Goal: Task Accomplishment & Management: Manage account settings

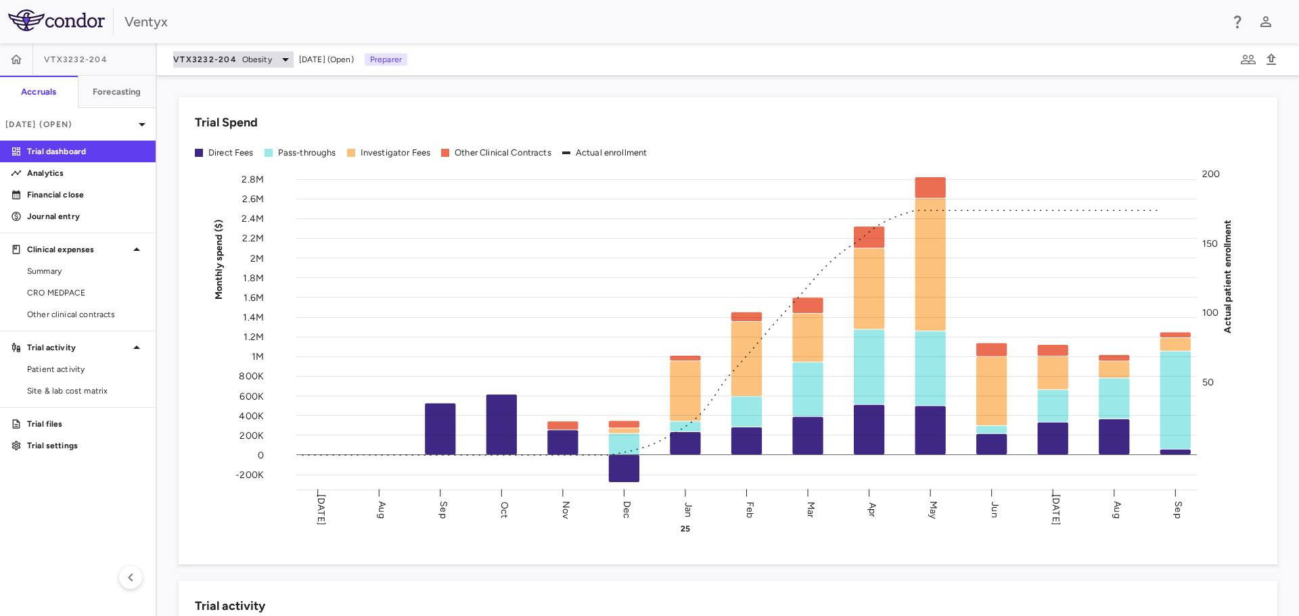
click at [258, 60] on span "Obesity" at bounding box center [257, 59] width 30 height 12
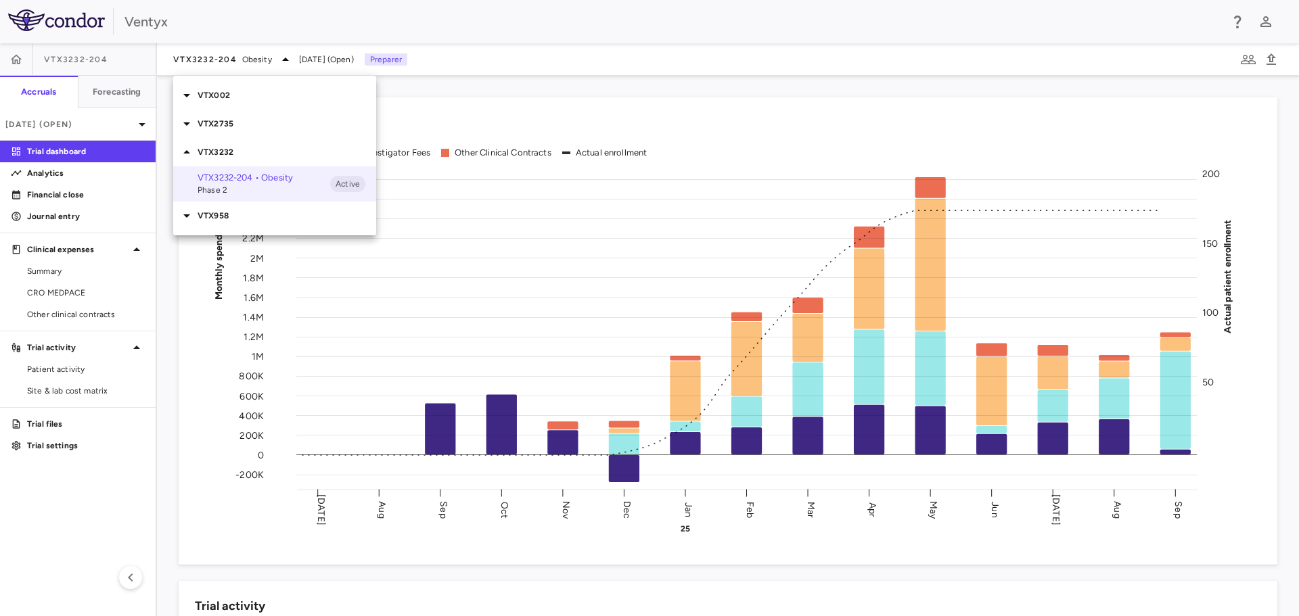
click at [223, 213] on p "VTX958" at bounding box center [287, 216] width 179 height 12
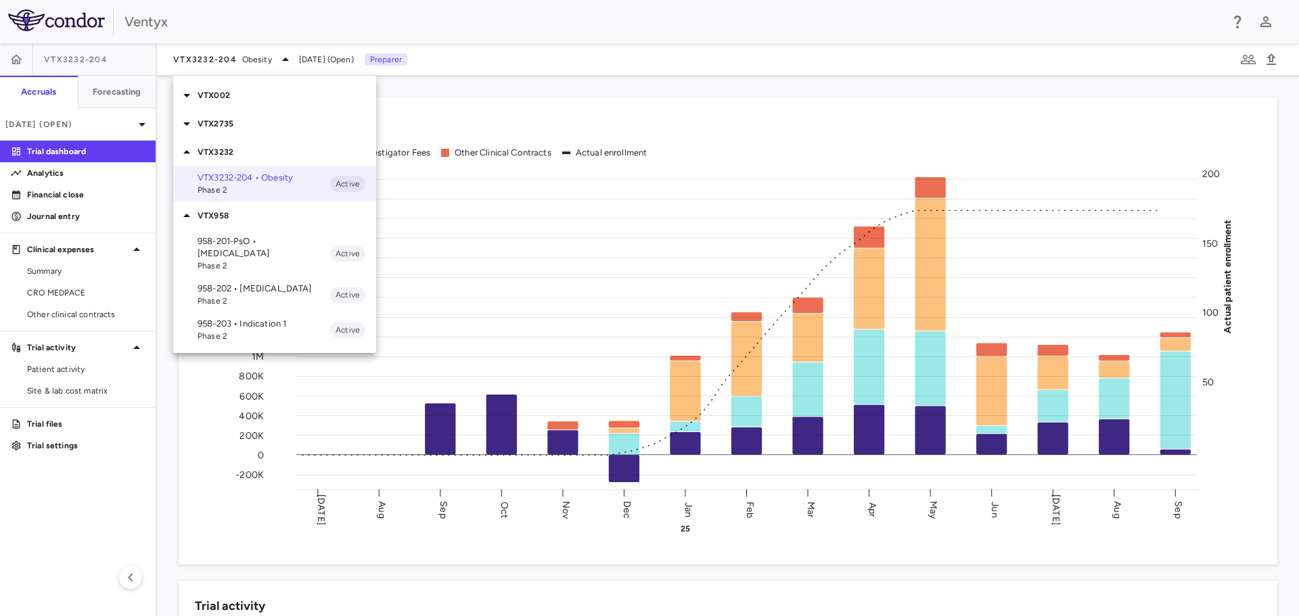
drag, startPoint x: 221, startPoint y: 284, endPoint x: 227, endPoint y: 279, distance: 7.2
click at [223, 295] on span "Phase 2" at bounding box center [264, 301] width 133 height 12
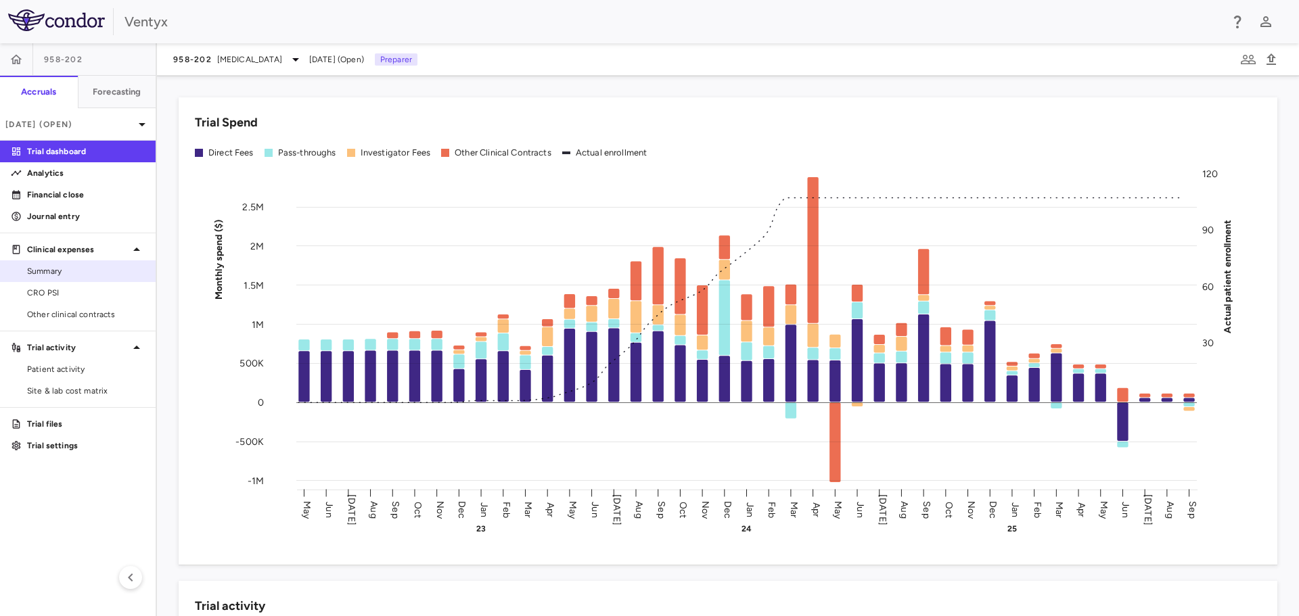
click at [72, 273] on span "Summary" at bounding box center [86, 271] width 118 height 12
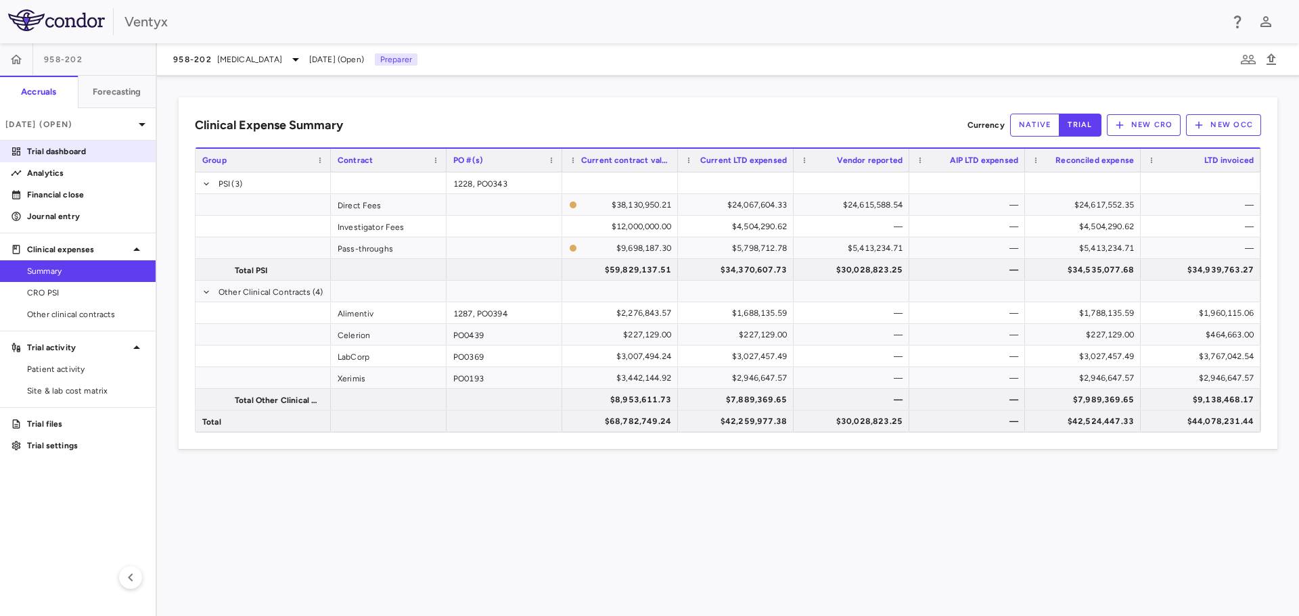
click at [93, 147] on p "Trial dashboard" at bounding box center [86, 151] width 118 height 12
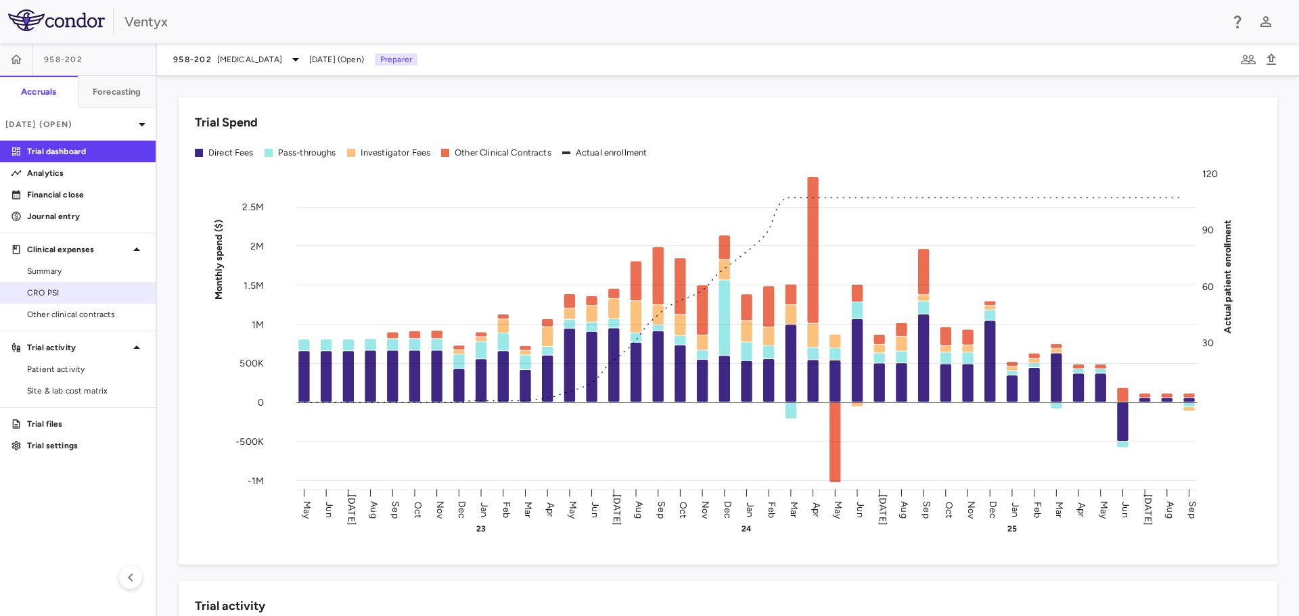
click at [69, 301] on link "CRO PSI" at bounding box center [78, 293] width 156 height 20
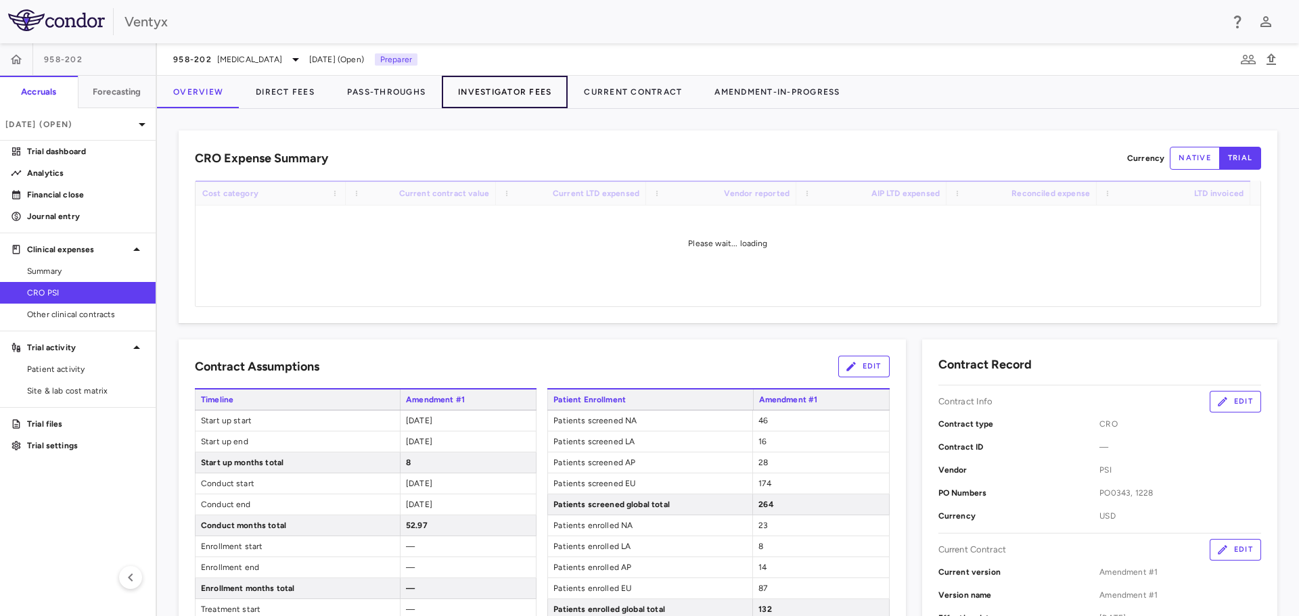
click at [497, 90] on button "Investigator Fees" at bounding box center [505, 92] width 126 height 32
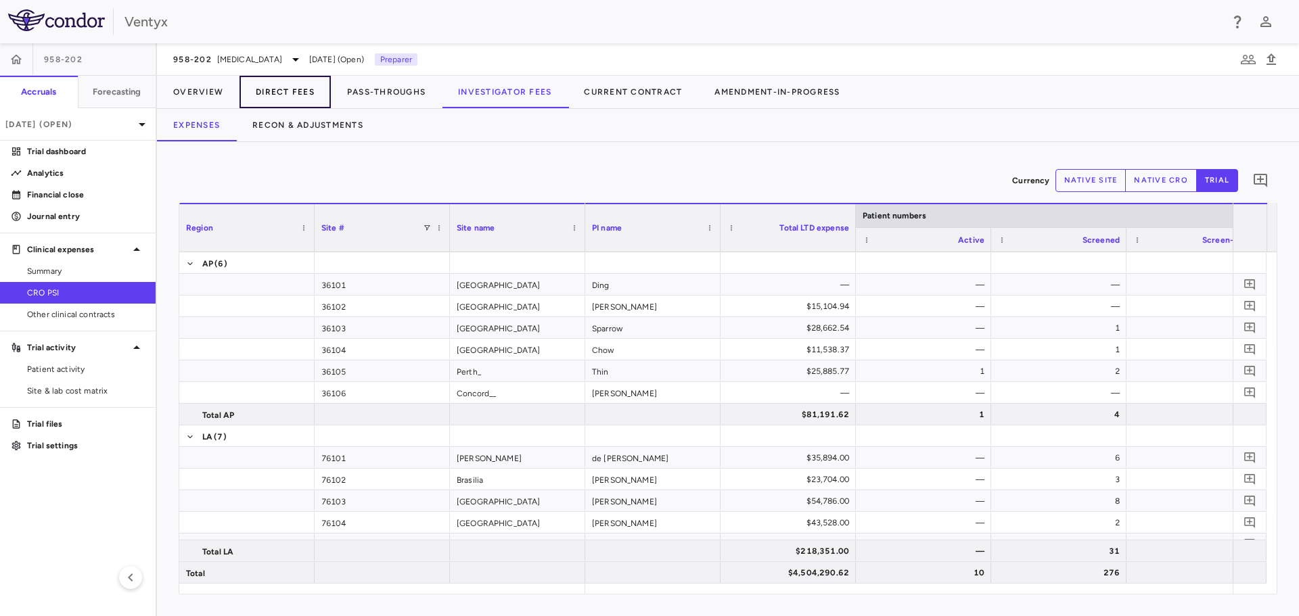
drag, startPoint x: 292, startPoint y: 92, endPoint x: 290, endPoint y: 102, distance: 10.3
click at [292, 92] on button "Direct Fees" at bounding box center [284, 92] width 91 height 32
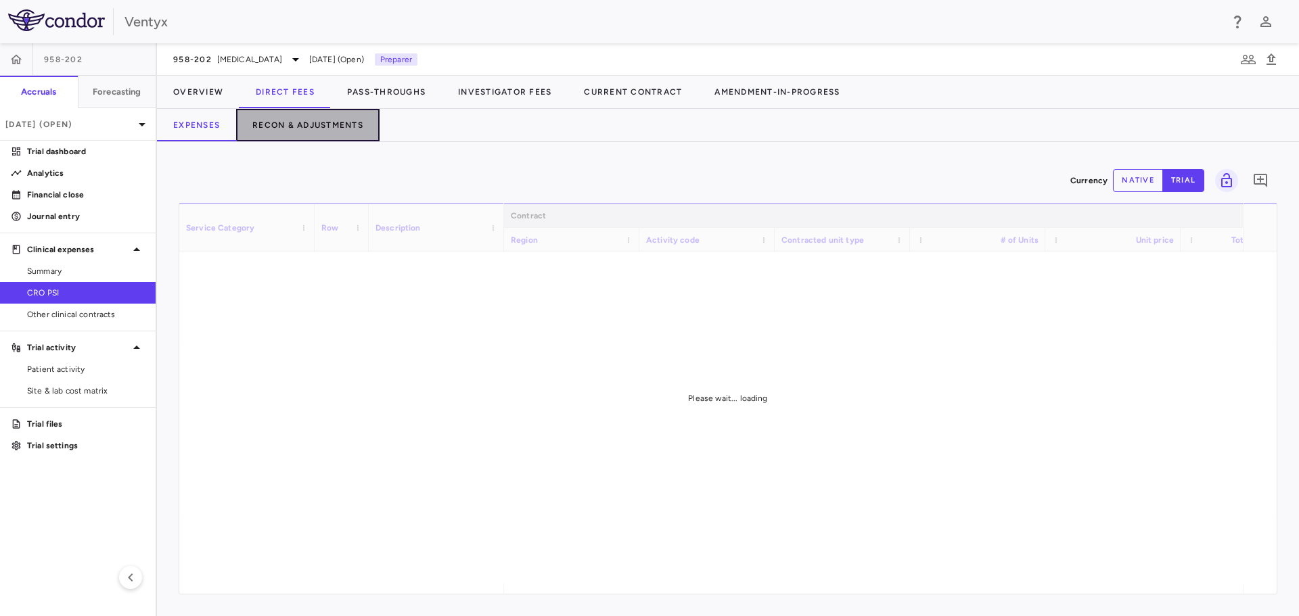
click at [284, 126] on button "Recon & Adjustments" at bounding box center [307, 125] width 143 height 32
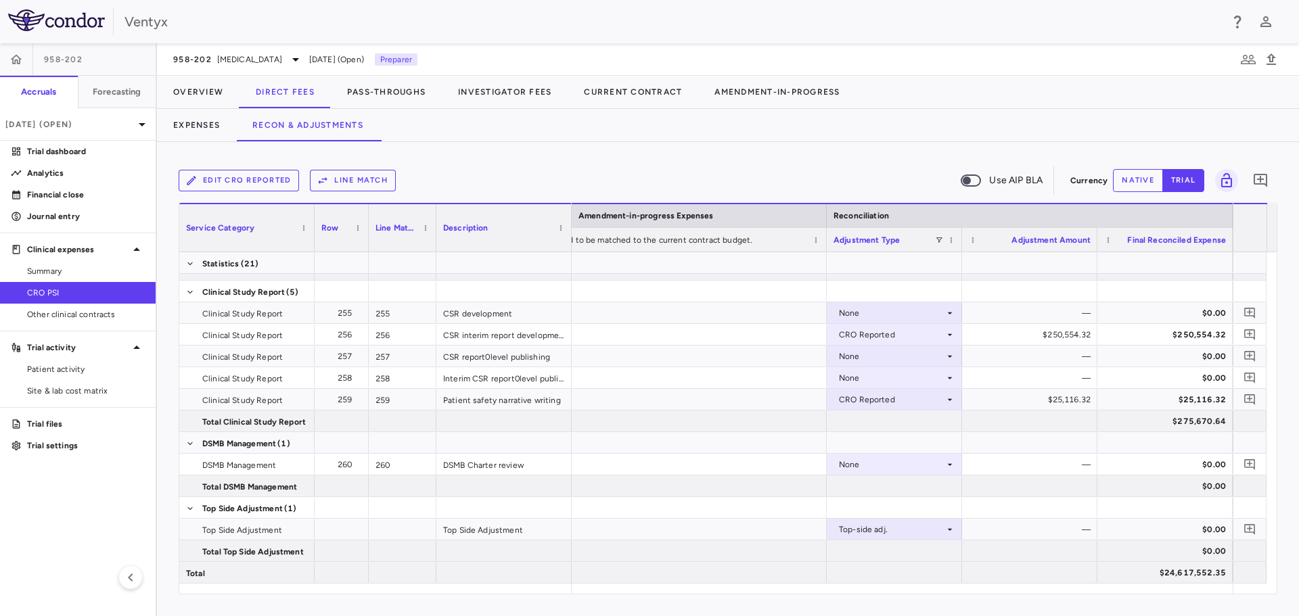
click at [1146, 189] on button "native" at bounding box center [1138, 180] width 50 height 23
click at [999, 518] on div at bounding box center [1029, 507] width 135 height 21
click at [1002, 526] on div "$0.00" at bounding box center [1032, 530] width 116 height 22
type input "**********"
click at [1250, 525] on icon "Add comment" at bounding box center [1249, 529] width 11 height 11
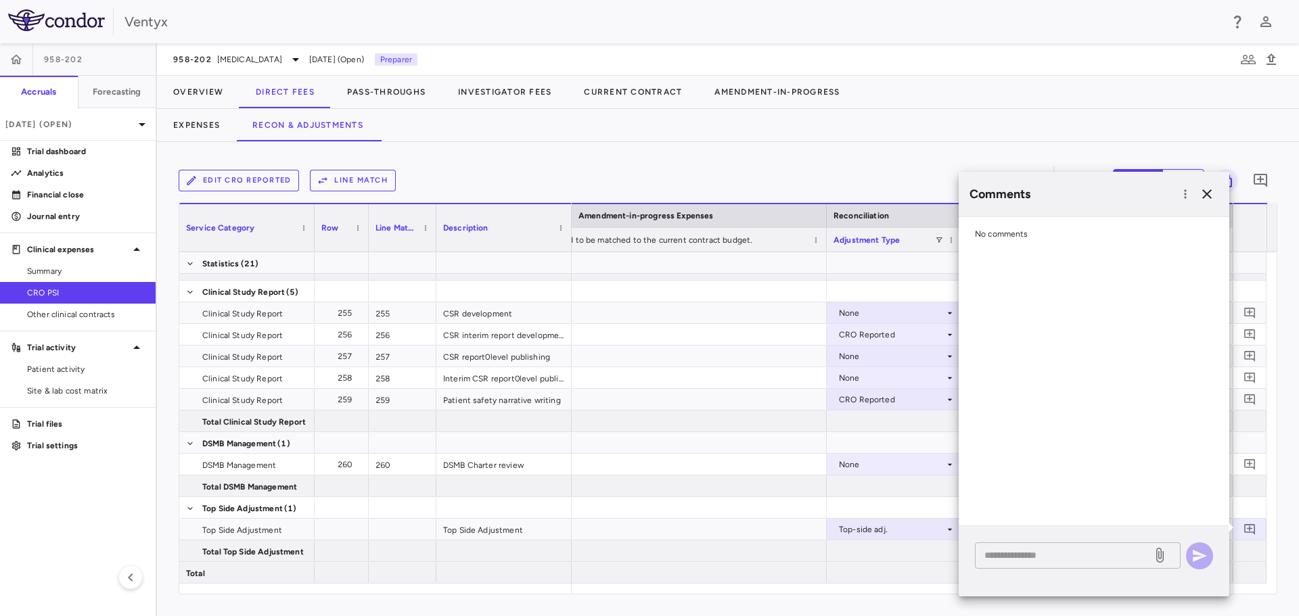
click at [1005, 561] on textarea at bounding box center [1063, 555] width 158 height 15
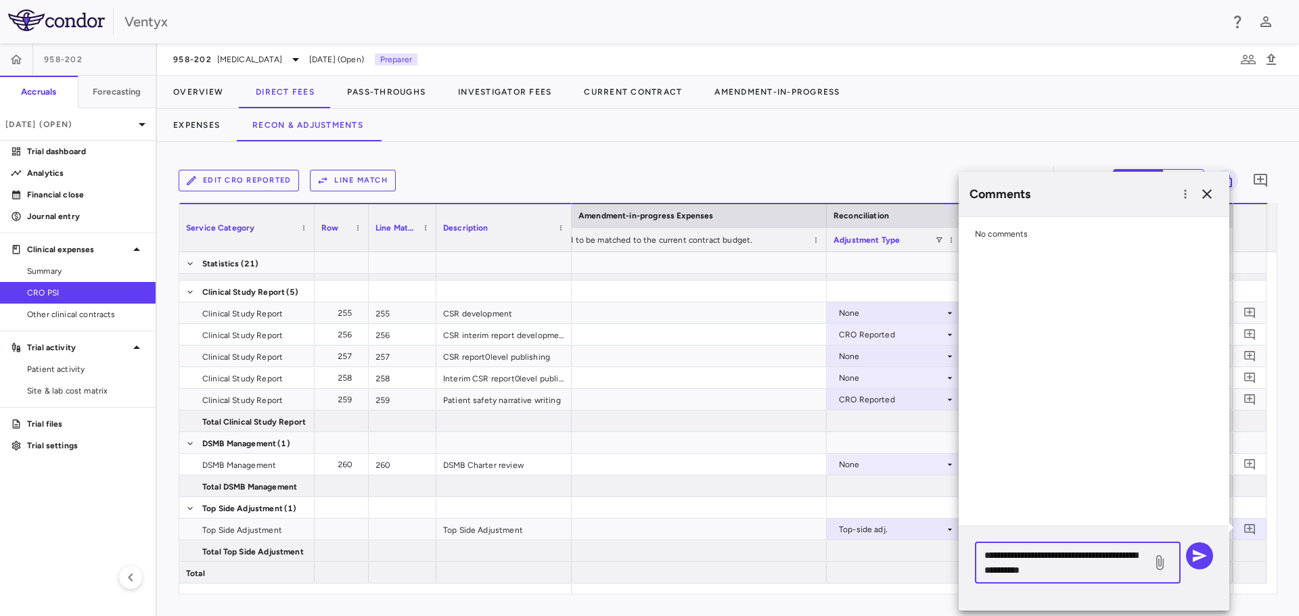
type textarea "**********"
click at [1210, 196] on icon "button" at bounding box center [1207, 194] width 16 height 16
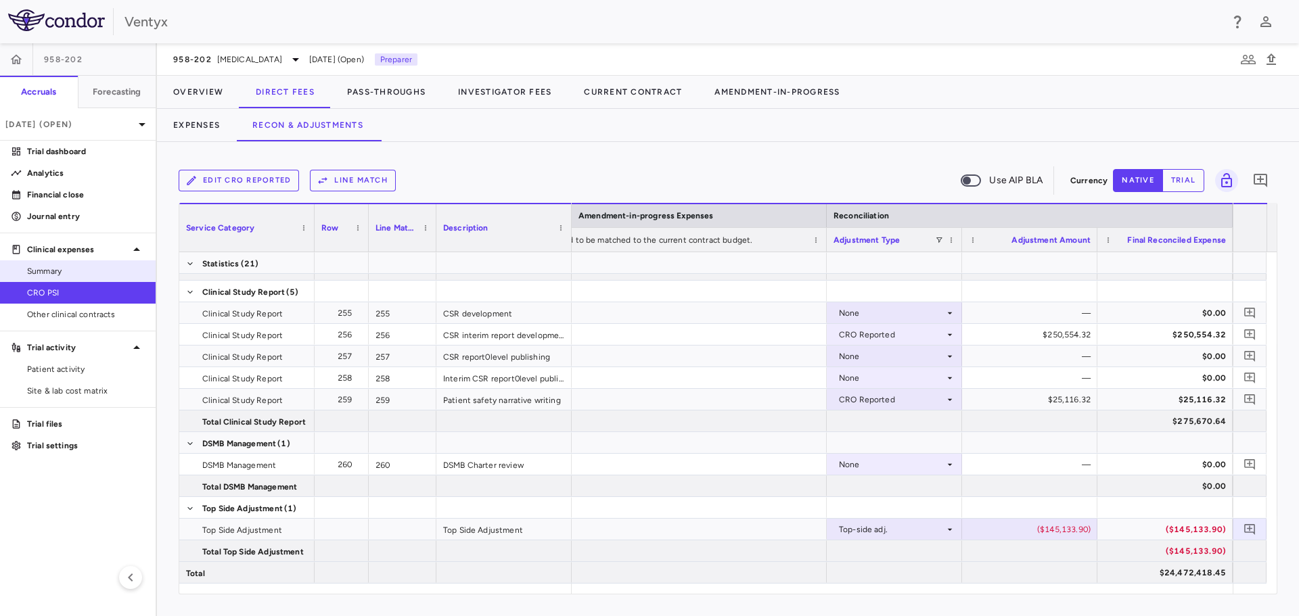
click at [53, 267] on span "Summary" at bounding box center [86, 271] width 118 height 12
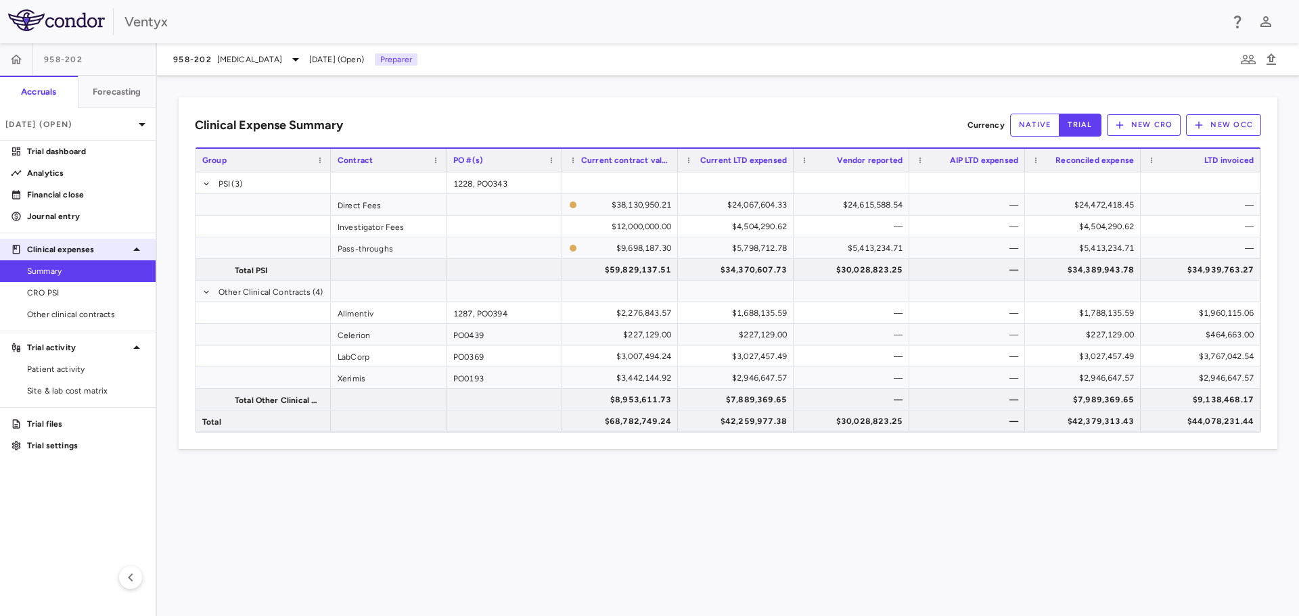
click at [57, 290] on span "CRO PSI" at bounding box center [86, 293] width 118 height 12
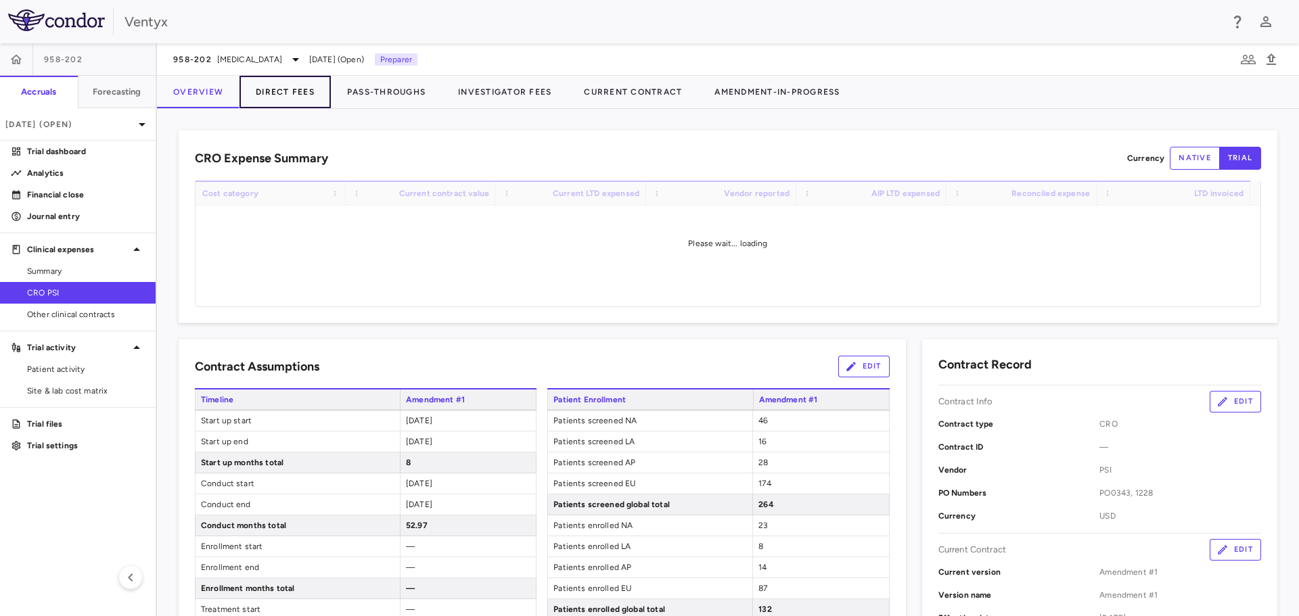
click at [306, 93] on button "Direct Fees" at bounding box center [284, 92] width 91 height 32
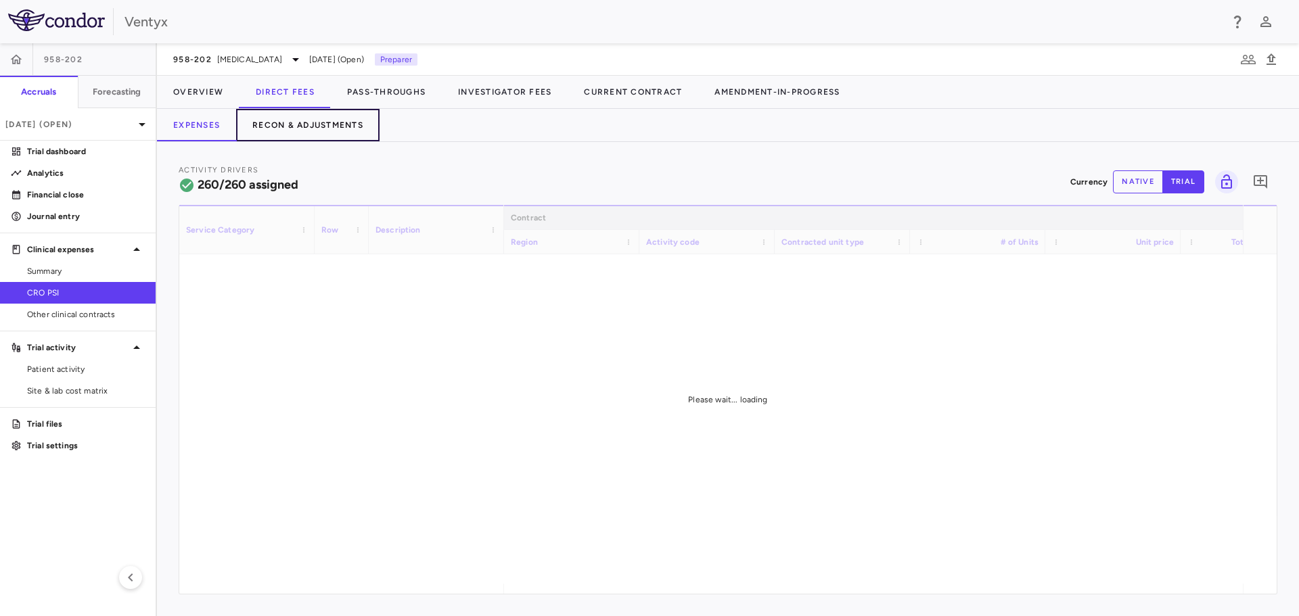
click at [319, 128] on button "Recon & Adjustments" at bounding box center [307, 125] width 143 height 32
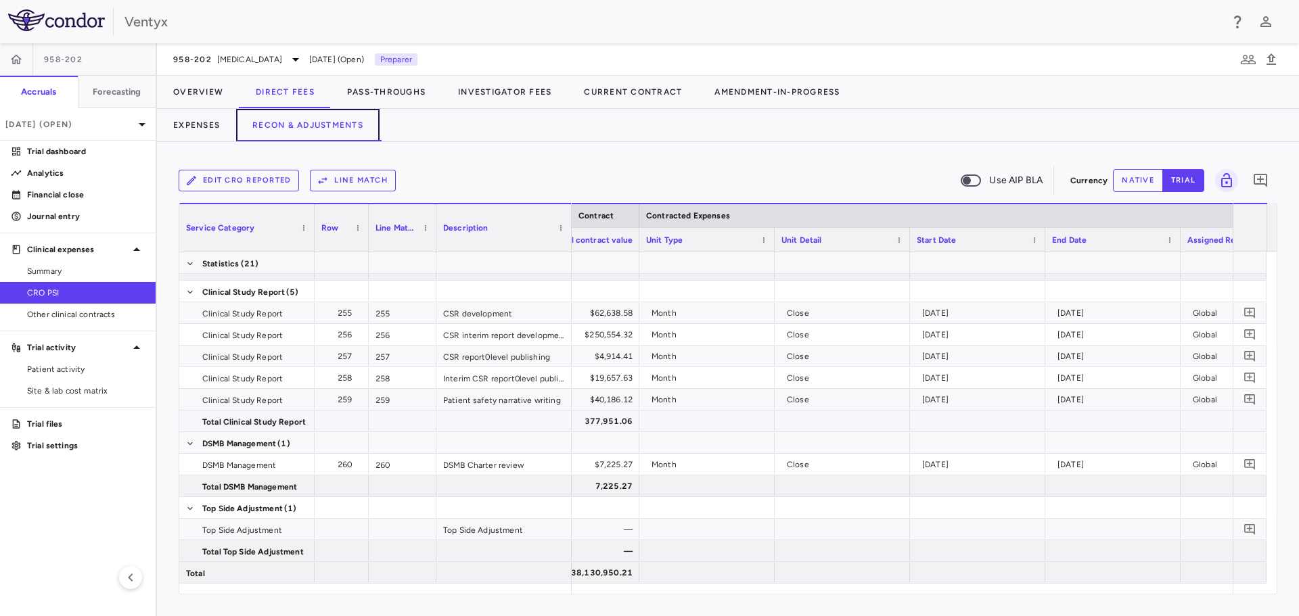
scroll to position [0, 1082]
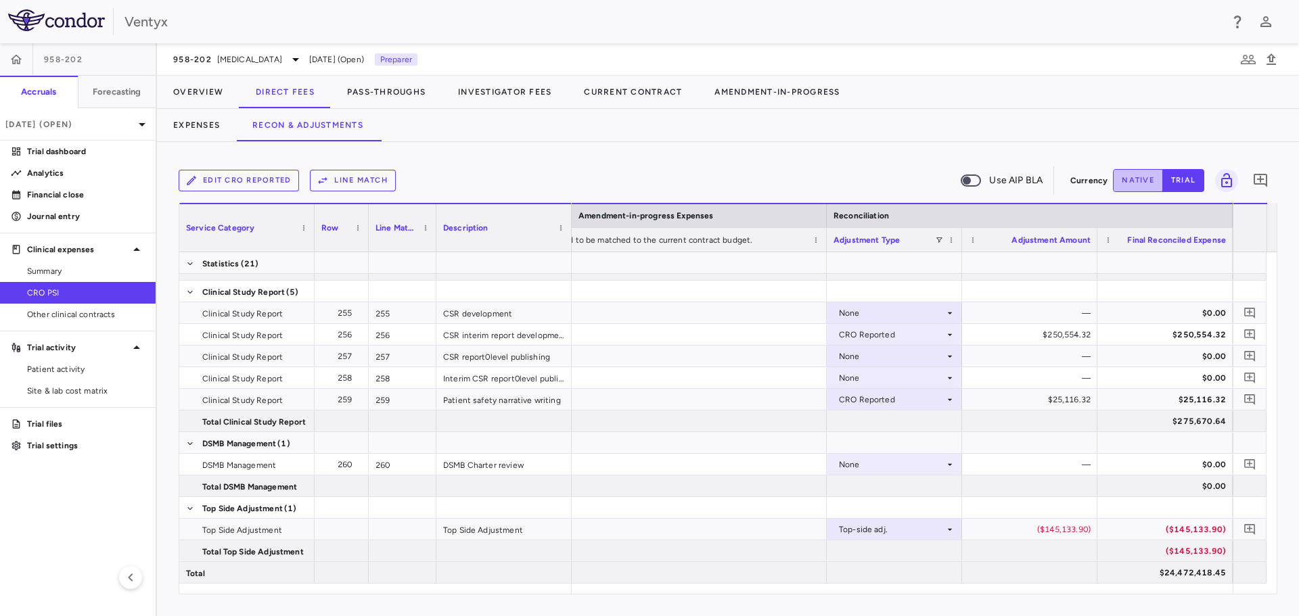
click at [1126, 185] on button "native" at bounding box center [1138, 180] width 50 height 23
click at [1046, 526] on div "($145,133.90)" at bounding box center [1032, 530] width 116 height 22
drag, startPoint x: 1032, startPoint y: 532, endPoint x: 1131, endPoint y: 526, distance: 99.0
click at [1028, 492] on div at bounding box center [1029, 486] width 135 height 21
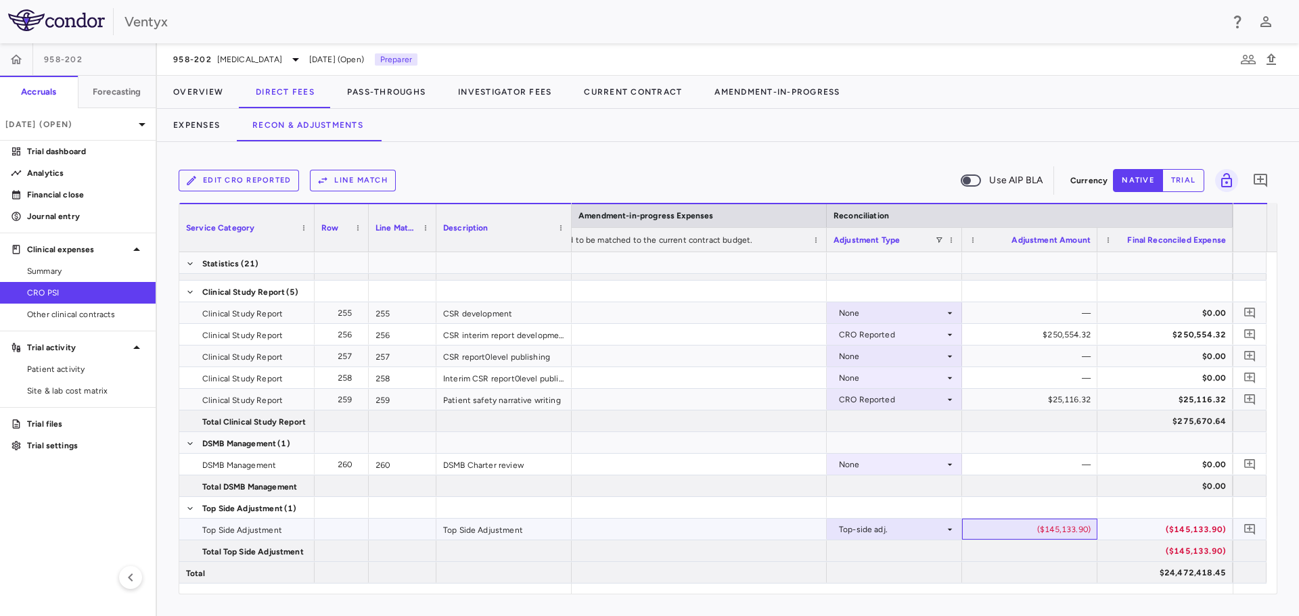
click at [1040, 532] on div "($145,133.90)" at bounding box center [1032, 530] width 116 height 22
click at [198, 131] on button "Expenses" at bounding box center [196, 125] width 79 height 32
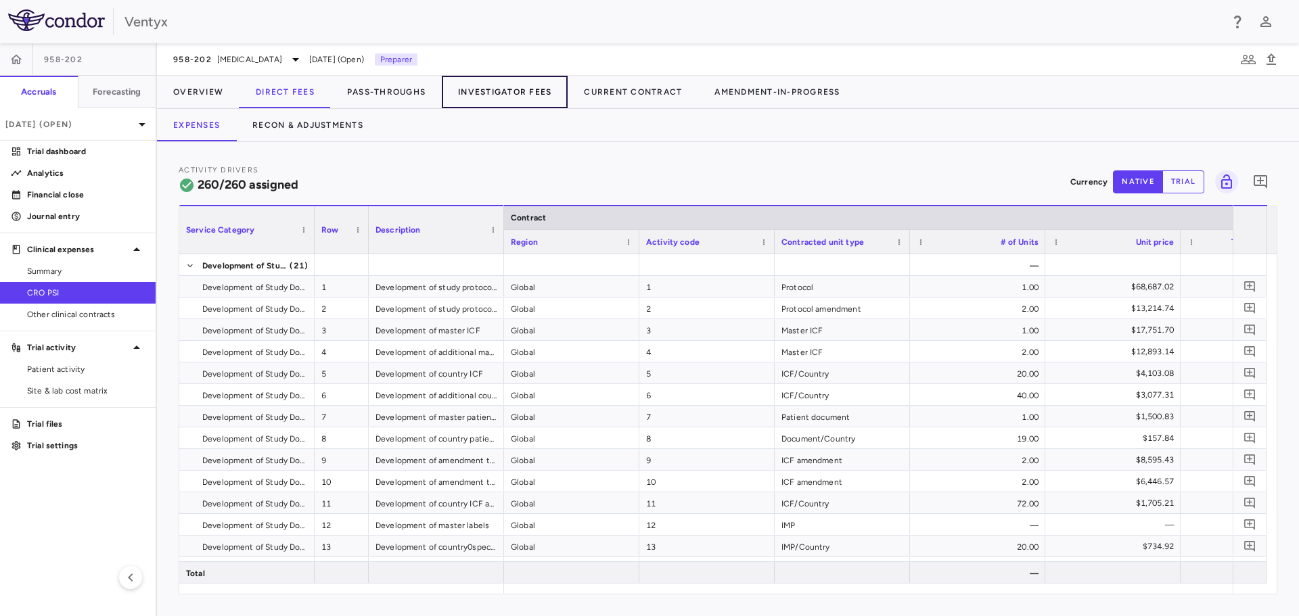
click at [521, 90] on button "Investigator Fees" at bounding box center [505, 92] width 126 height 32
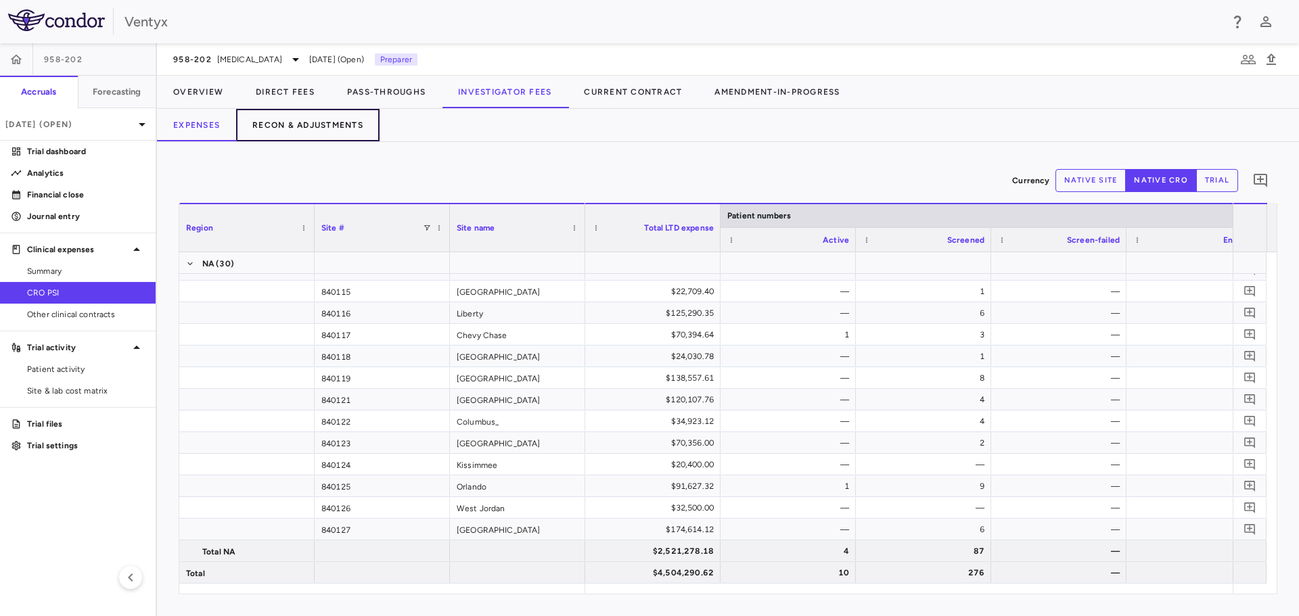
click at [315, 129] on button "Recon & Adjustments" at bounding box center [307, 125] width 143 height 32
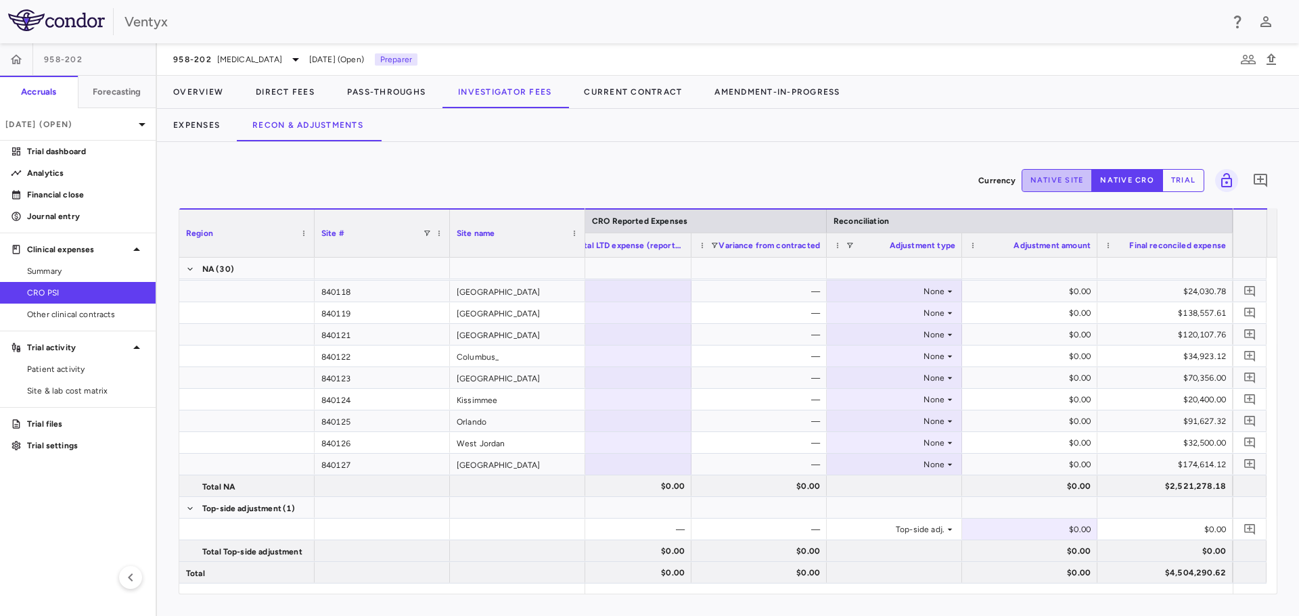
click at [1066, 189] on button "native site" at bounding box center [1056, 180] width 71 height 23
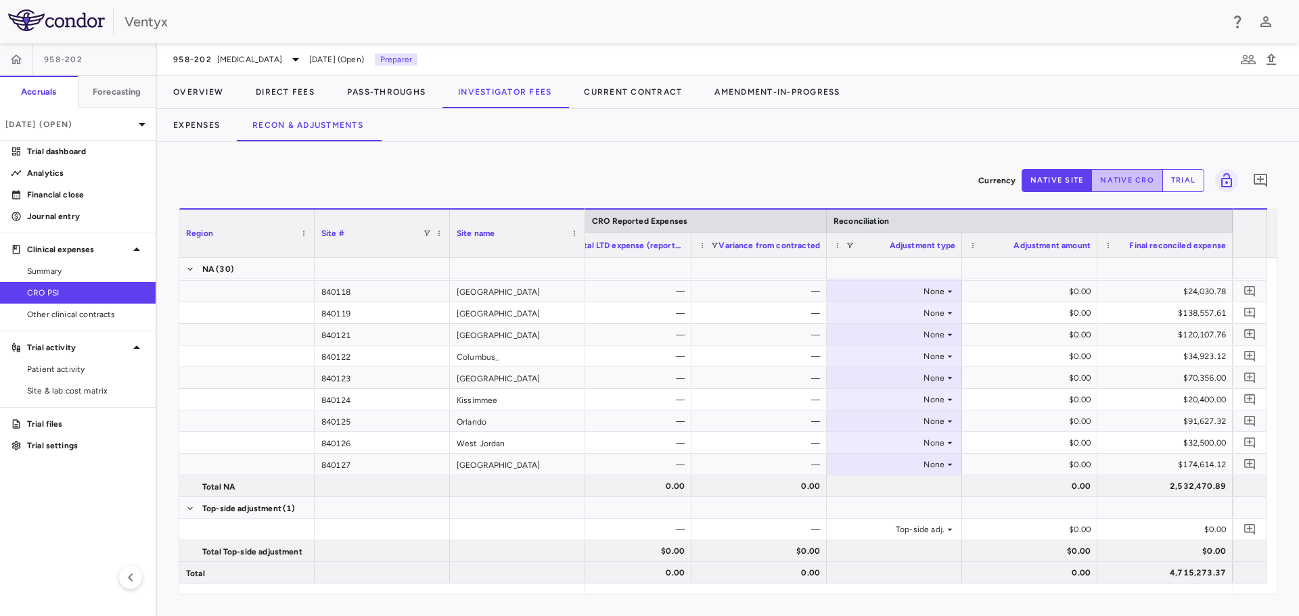
click at [1106, 178] on button "native cro" at bounding box center [1127, 180] width 72 height 23
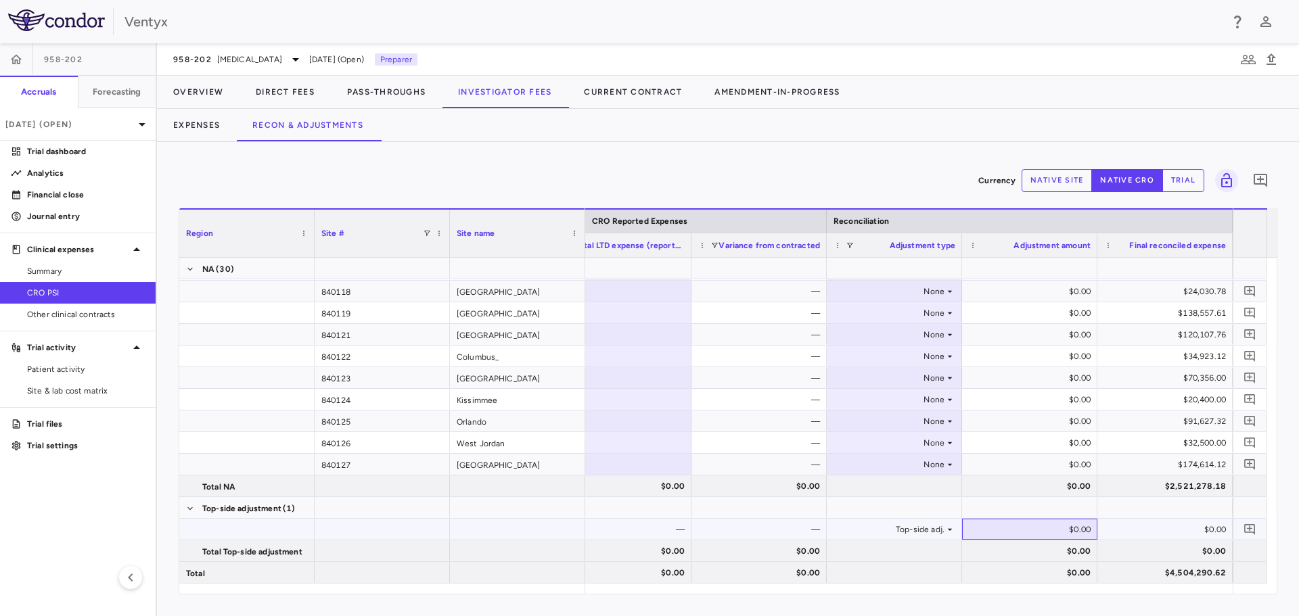
click at [1056, 531] on div "$0.00" at bounding box center [1032, 530] width 116 height 22
type input "**********"
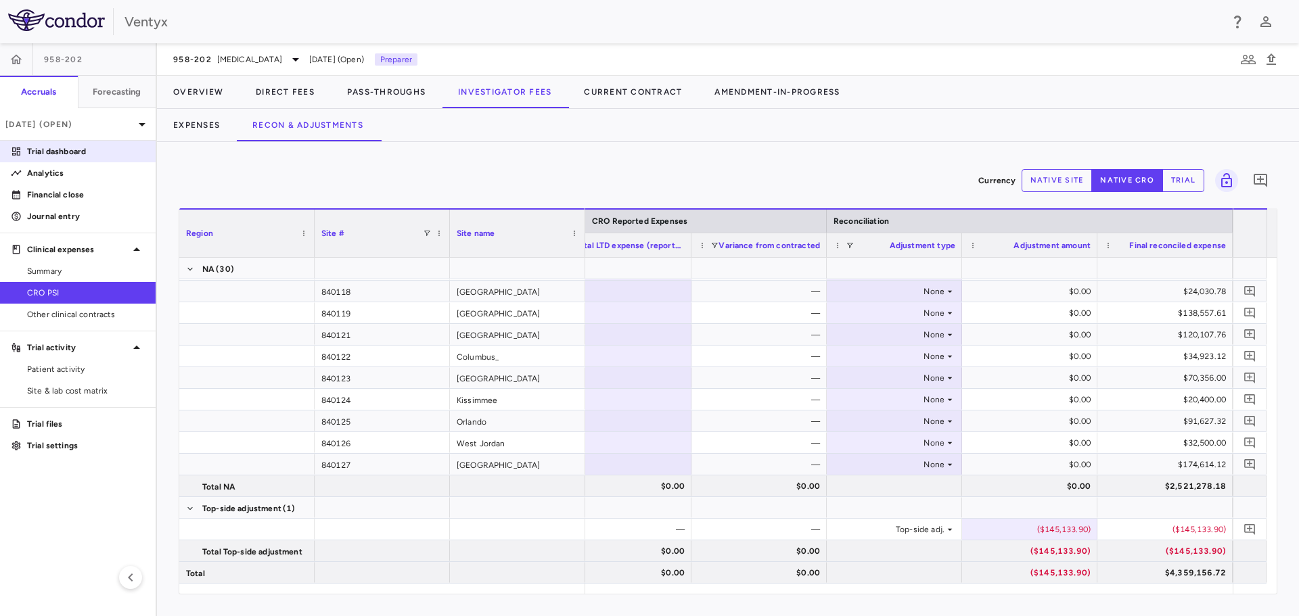
click at [62, 146] on p "Trial dashboard" at bounding box center [86, 151] width 118 height 12
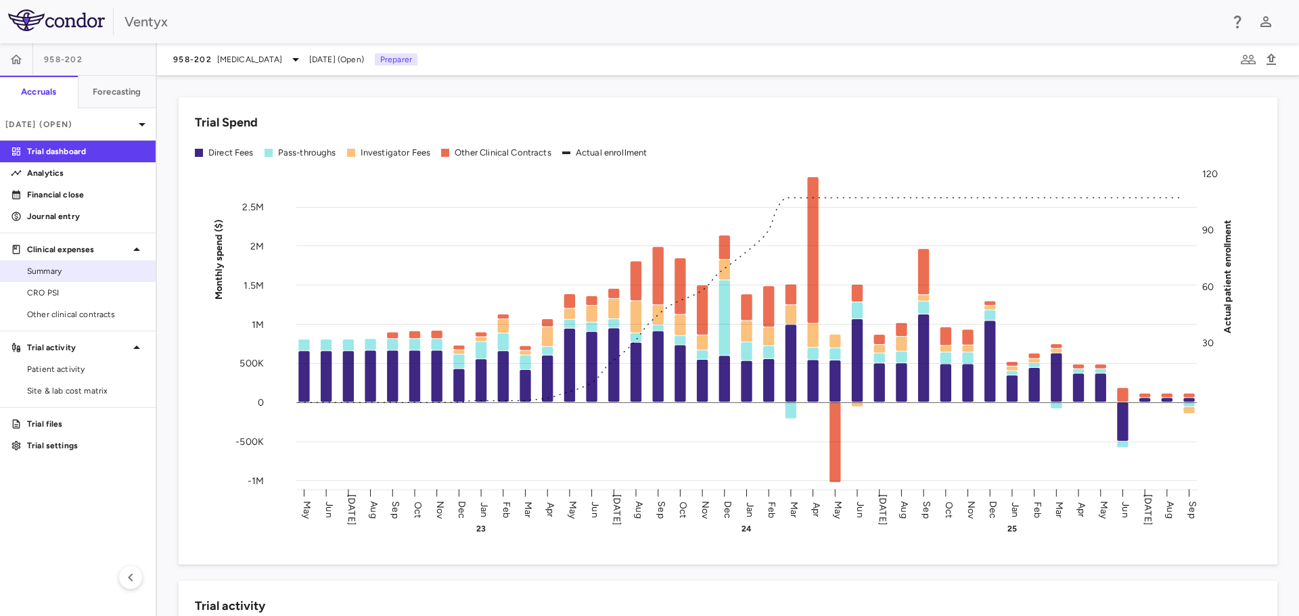
drag, startPoint x: 84, startPoint y: 271, endPoint x: 93, endPoint y: 271, distance: 9.5
click at [84, 271] on span "Summary" at bounding box center [86, 271] width 118 height 12
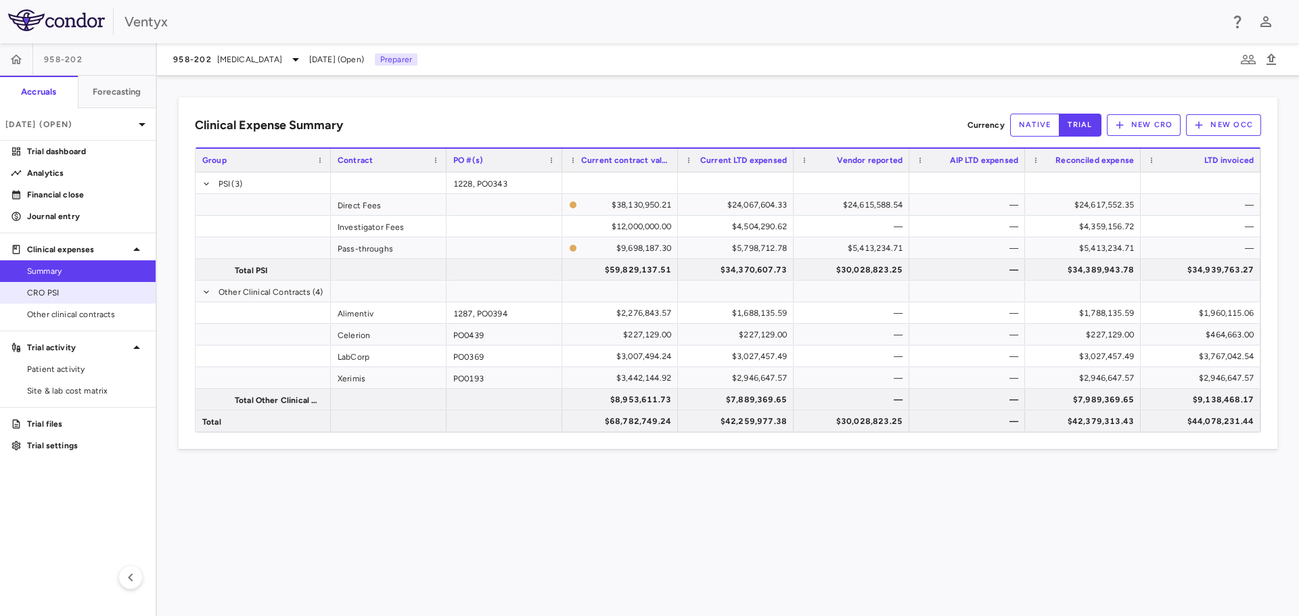
click at [75, 300] on link "CRO PSI" at bounding box center [78, 293] width 156 height 20
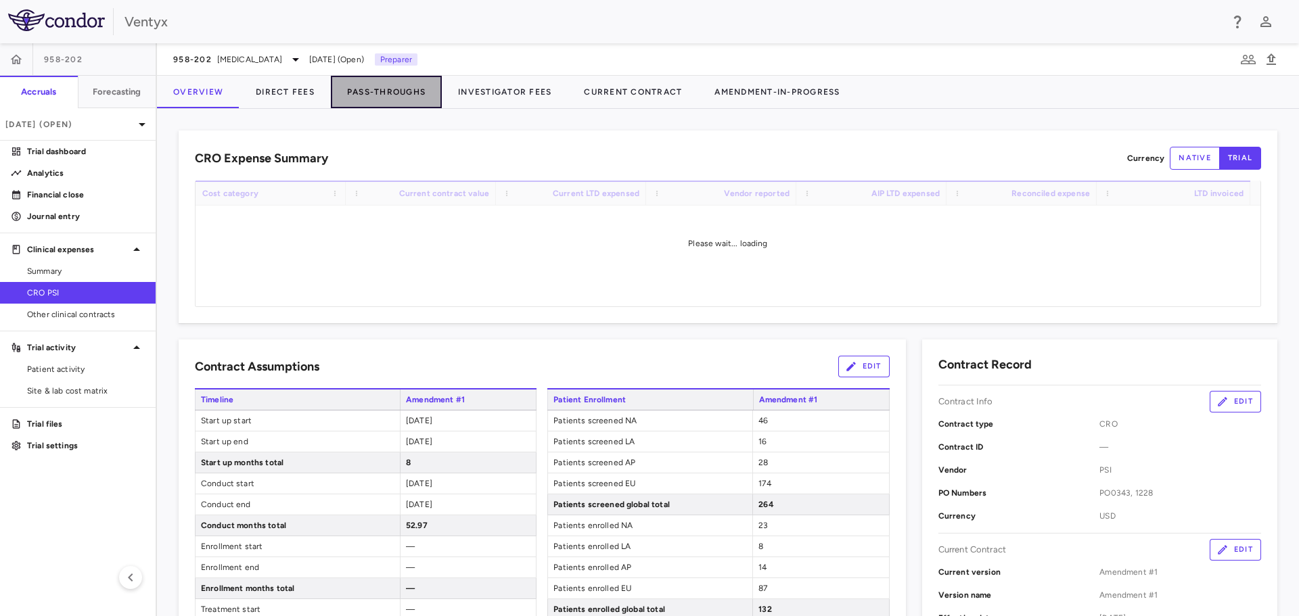
click at [405, 94] on button "Pass-Throughs" at bounding box center [386, 92] width 111 height 32
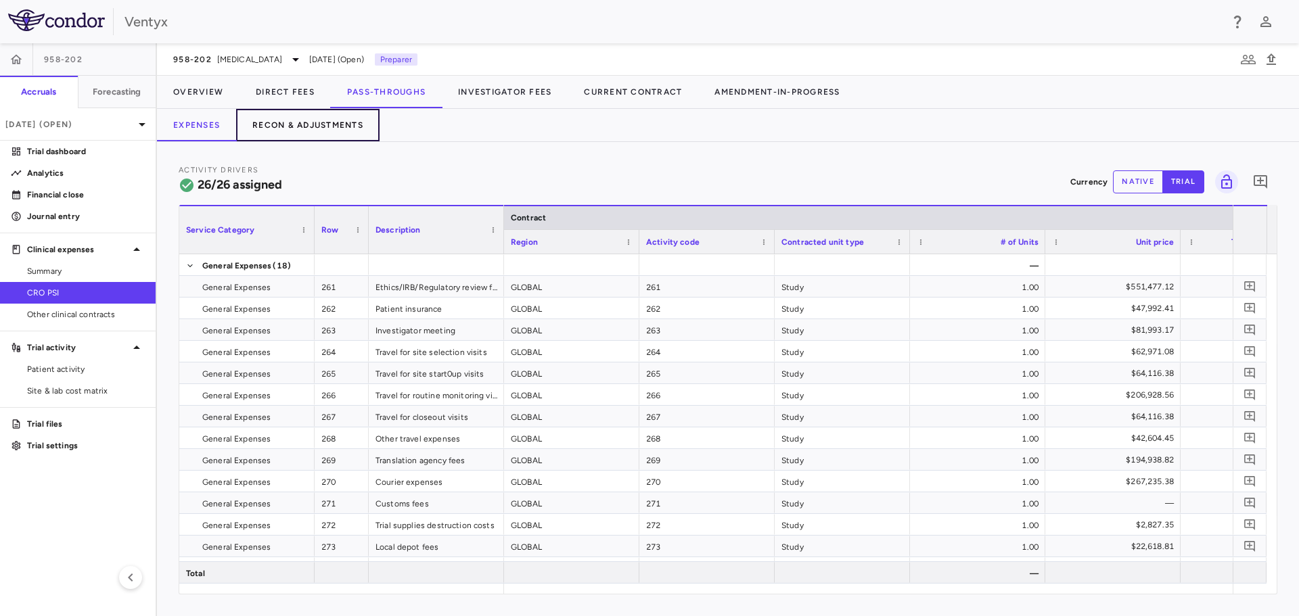
click at [267, 121] on button "Recon & Adjustments" at bounding box center [307, 125] width 143 height 32
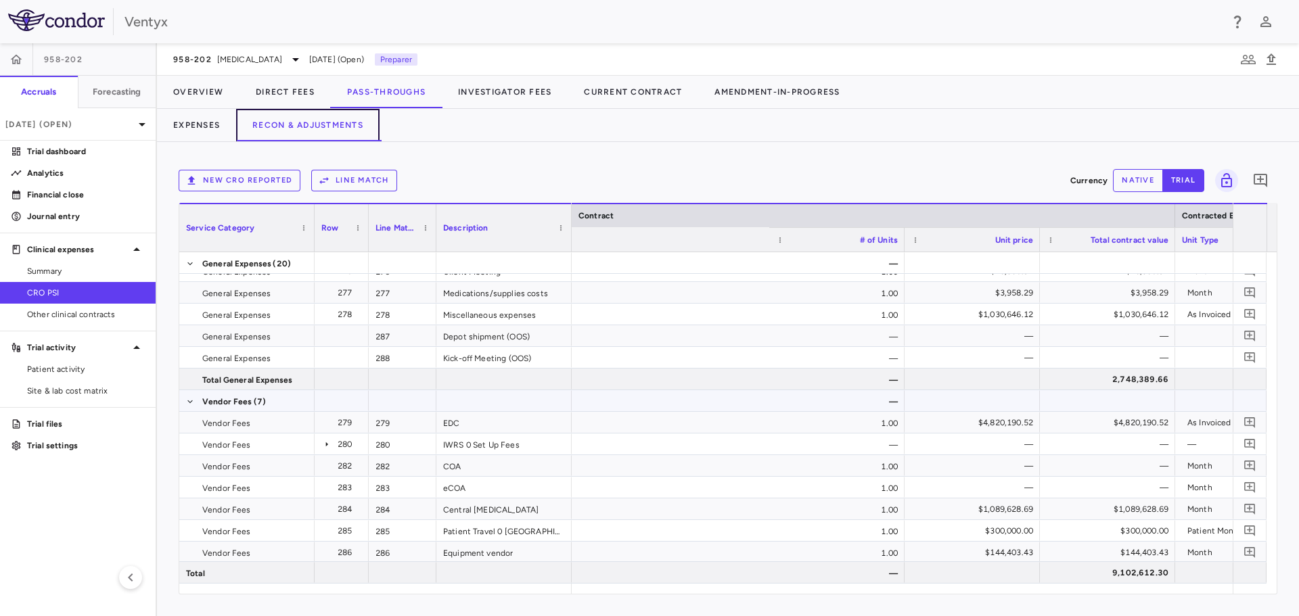
scroll to position [0, 609]
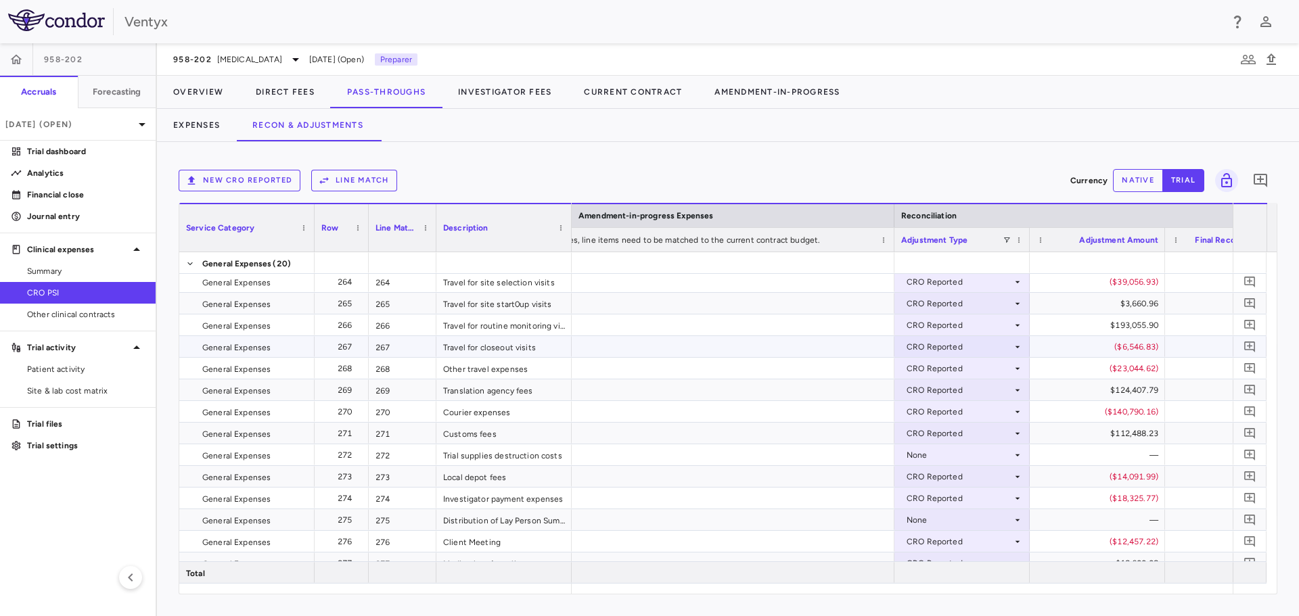
click at [992, 348] on div "CRO Reported" at bounding box center [959, 347] width 106 height 22
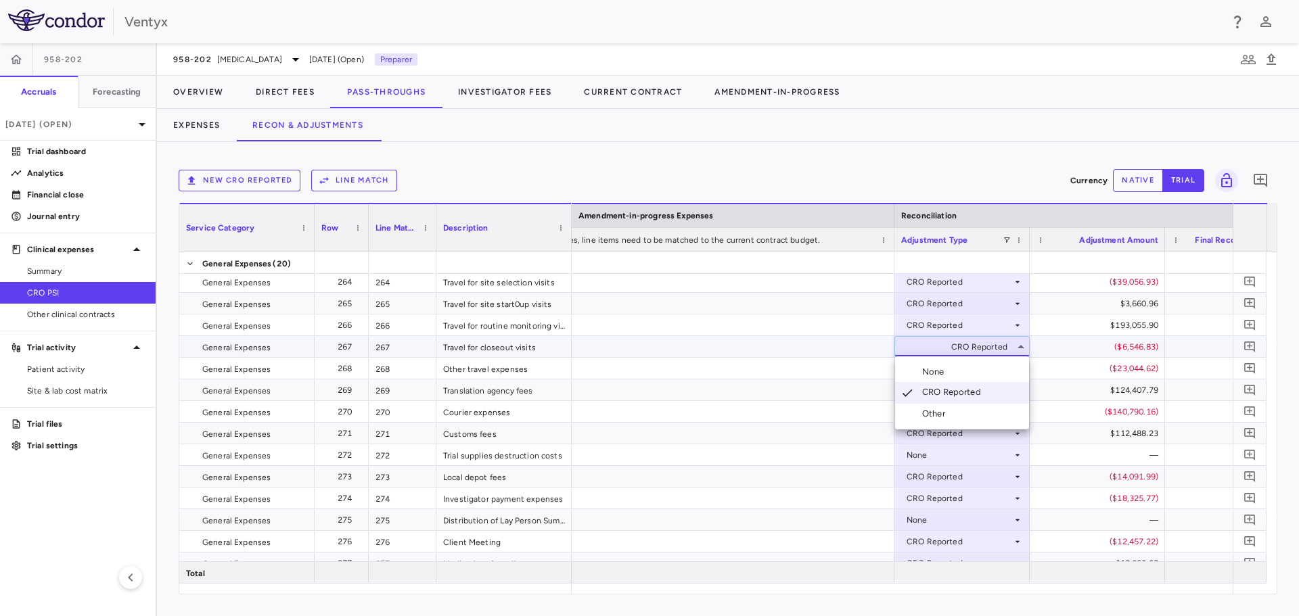
click at [970, 374] on li "None" at bounding box center [962, 372] width 134 height 20
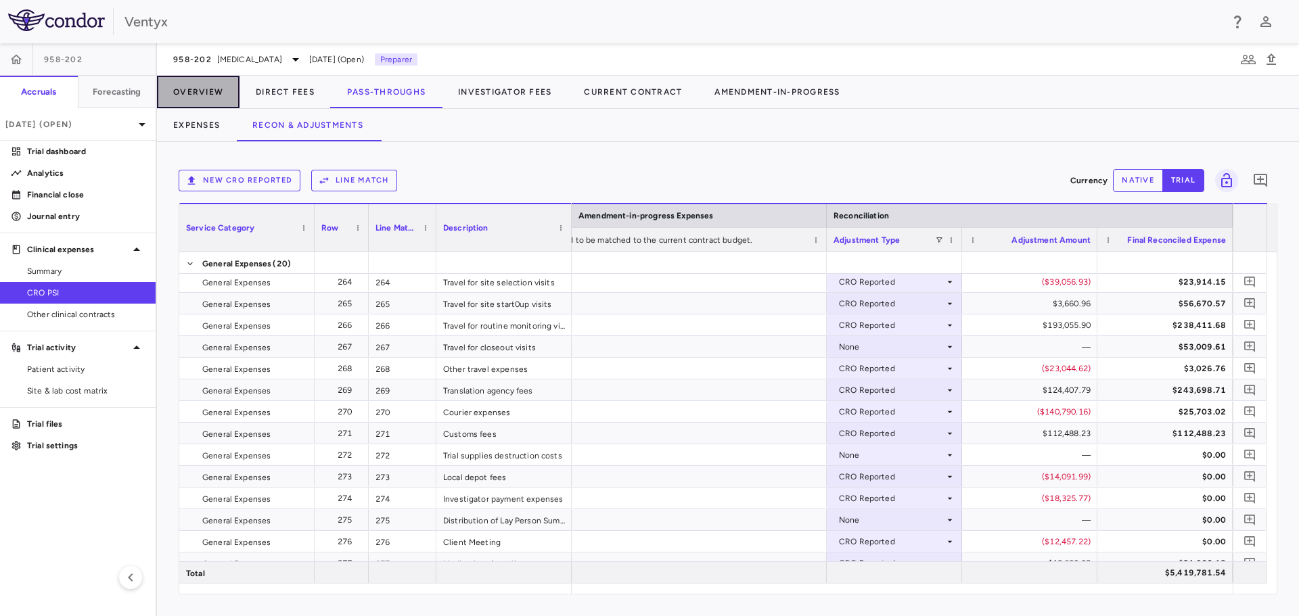
click at [202, 89] on button "Overview" at bounding box center [198, 92] width 83 height 32
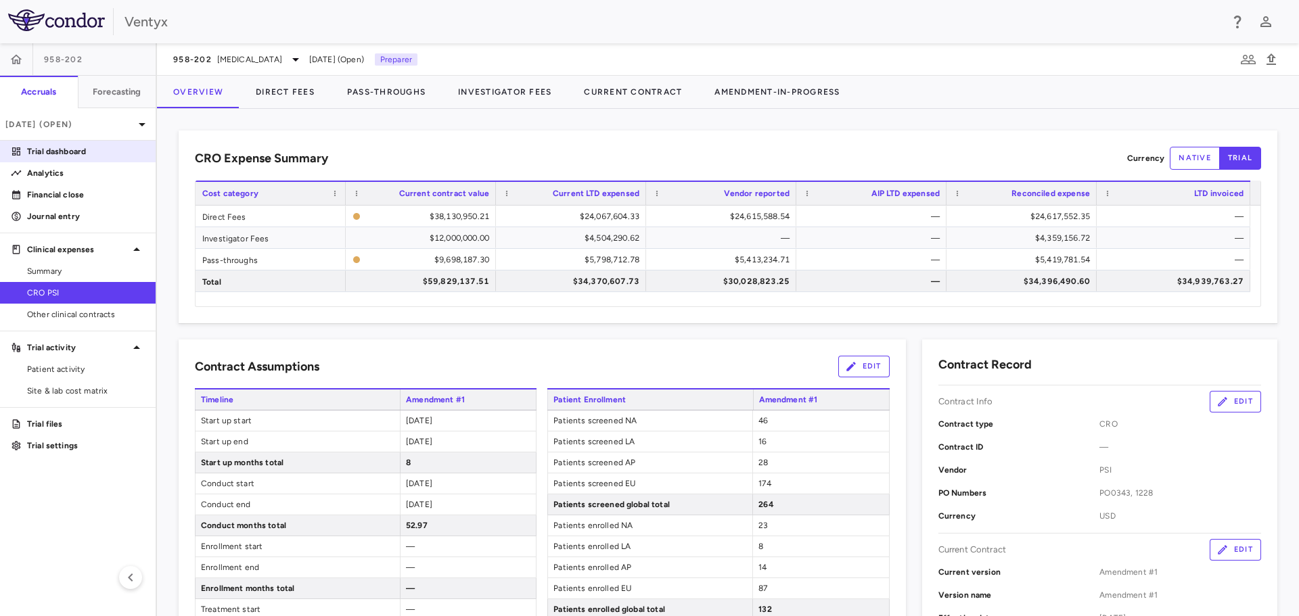
click at [69, 152] on p "Trial dashboard" at bounding box center [86, 151] width 118 height 12
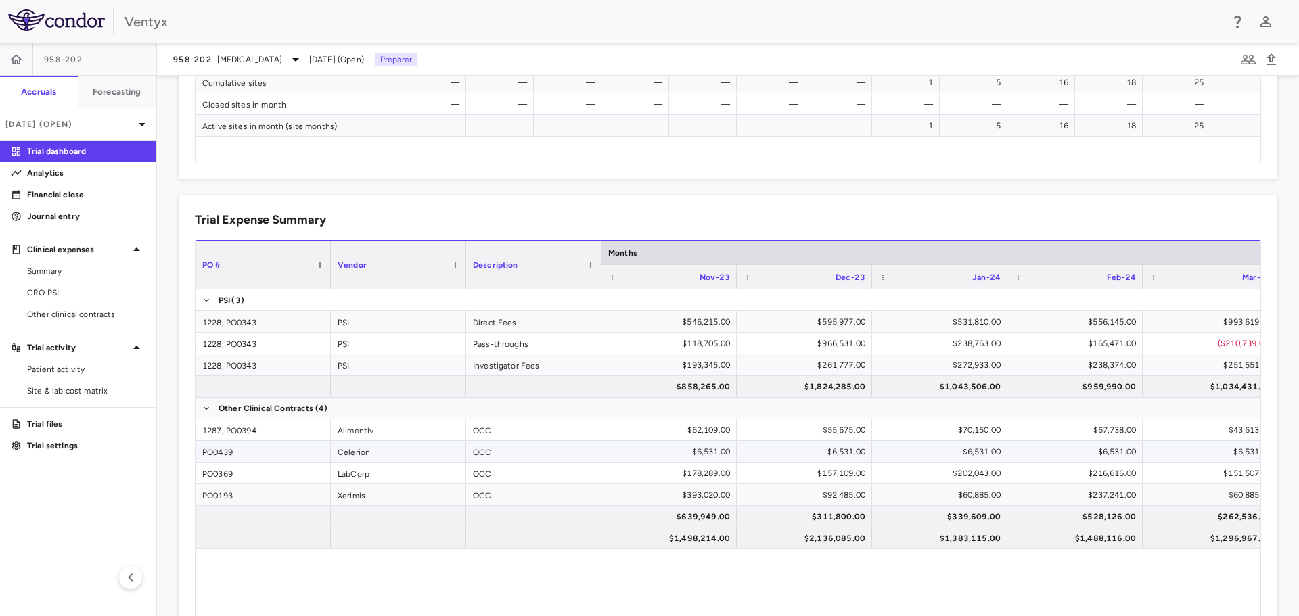
scroll to position [0, 3382]
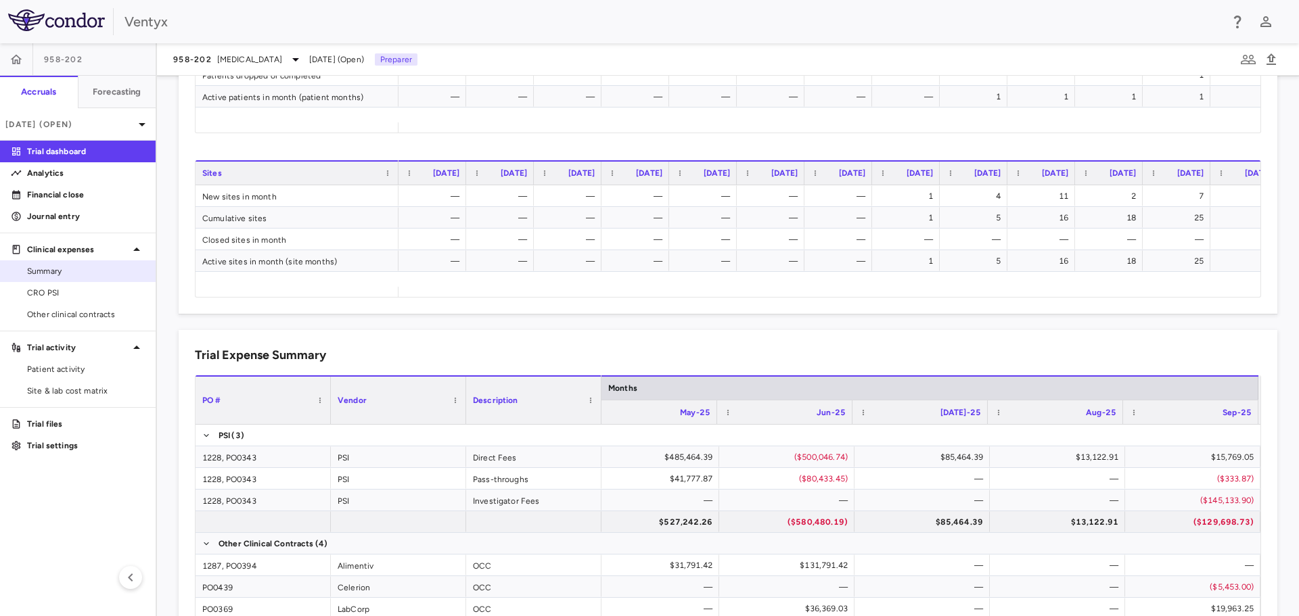
click at [39, 275] on span "Summary" at bounding box center [86, 271] width 118 height 12
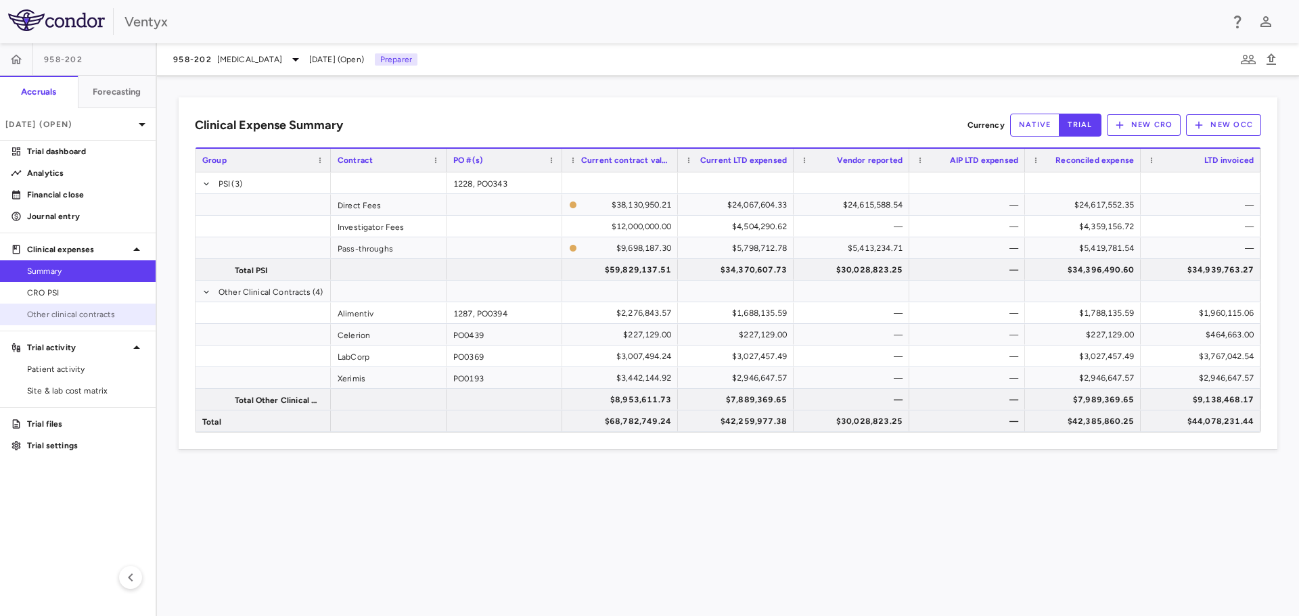
click at [57, 313] on span "Other clinical contracts" at bounding box center [86, 314] width 118 height 12
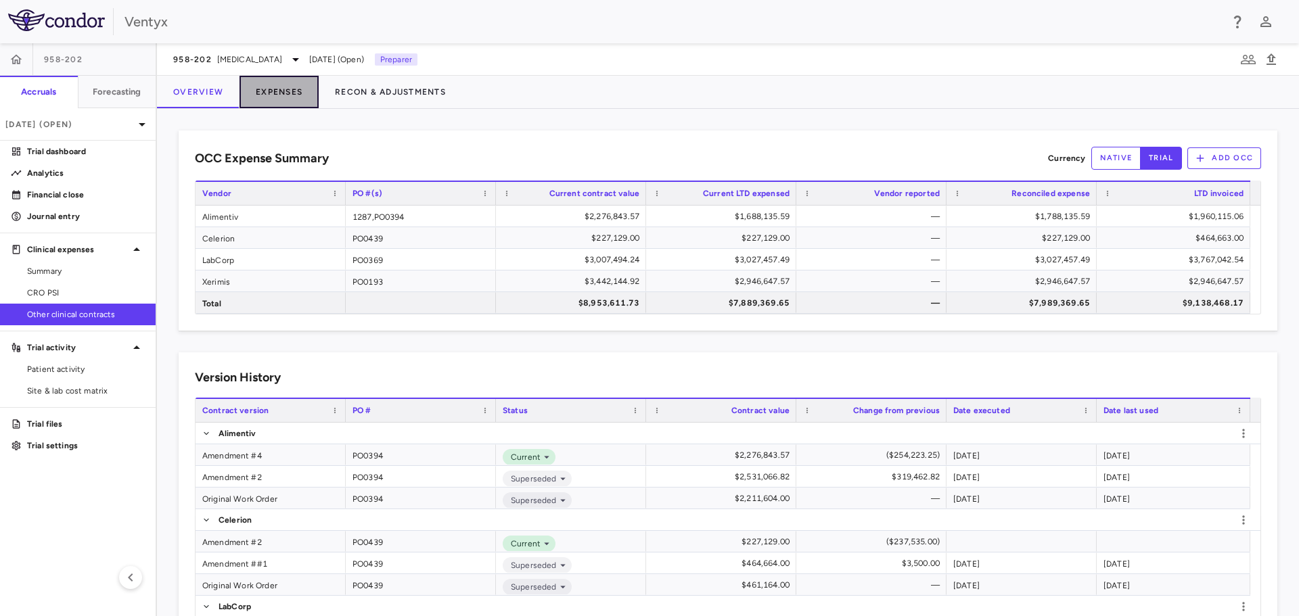
click at [278, 95] on button "Expenses" at bounding box center [278, 92] width 79 height 32
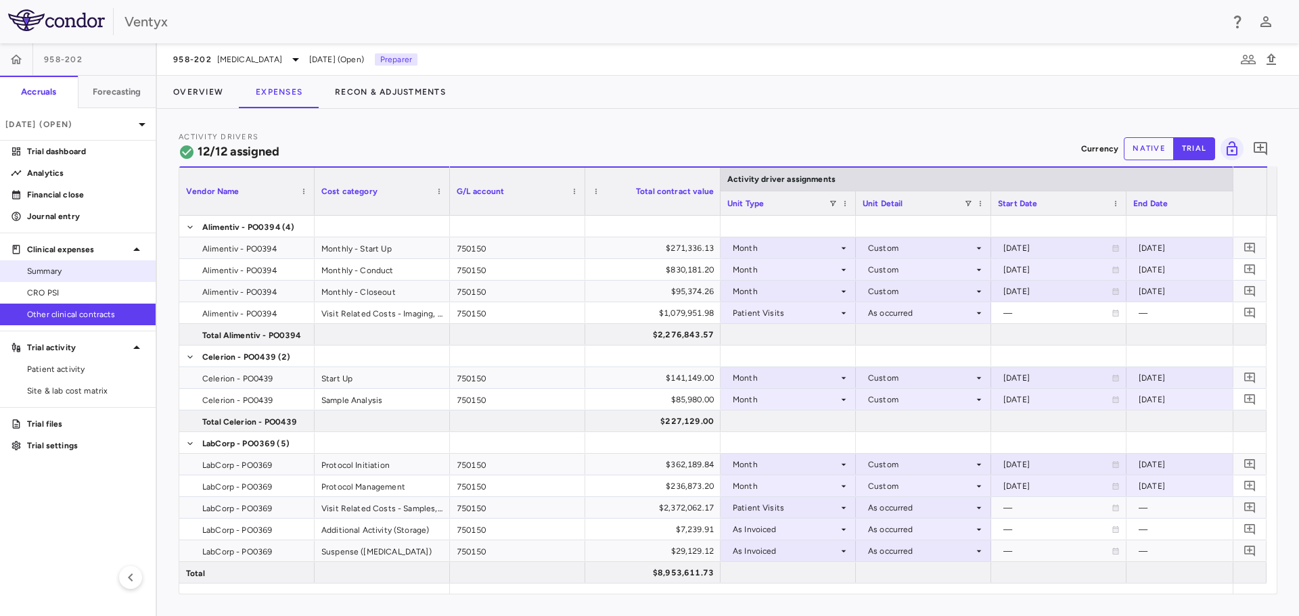
click at [51, 275] on span "Summary" at bounding box center [86, 271] width 118 height 12
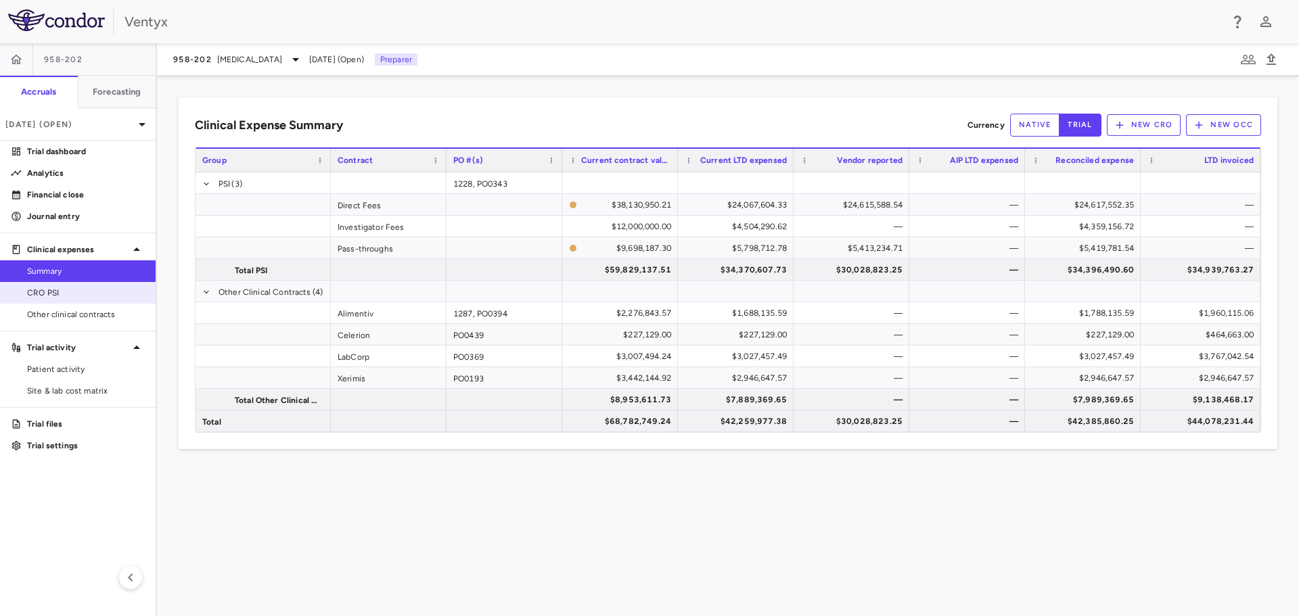
click at [51, 291] on span "CRO PSI" at bounding box center [86, 293] width 118 height 12
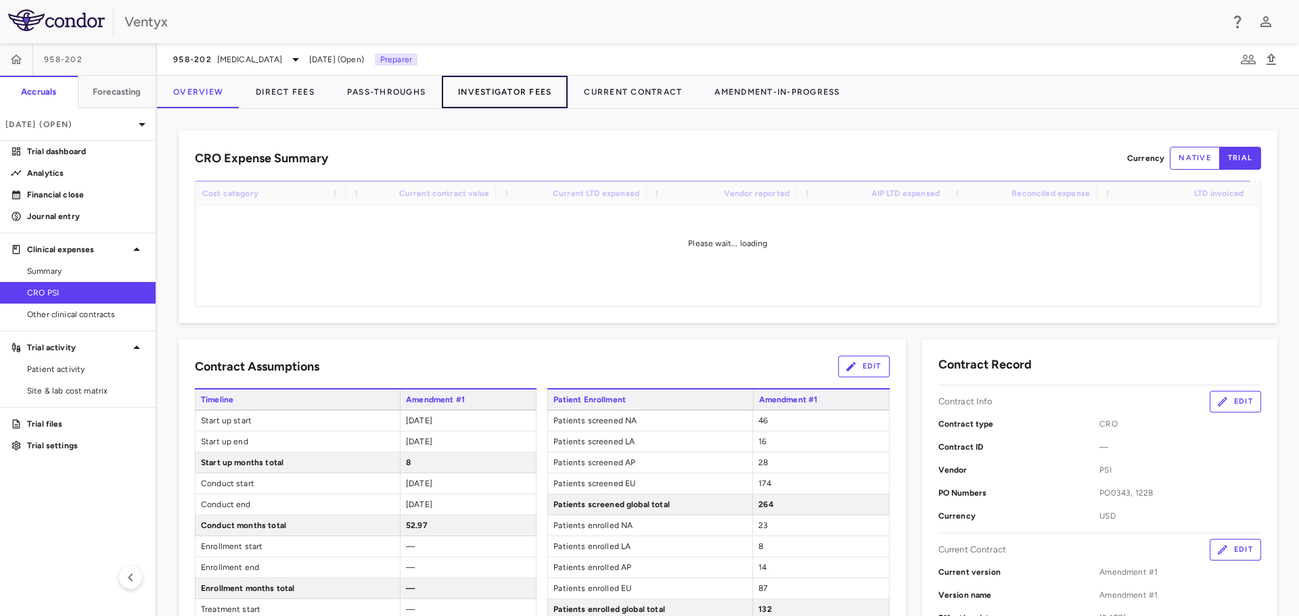
click at [486, 90] on button "Investigator Fees" at bounding box center [505, 92] width 126 height 32
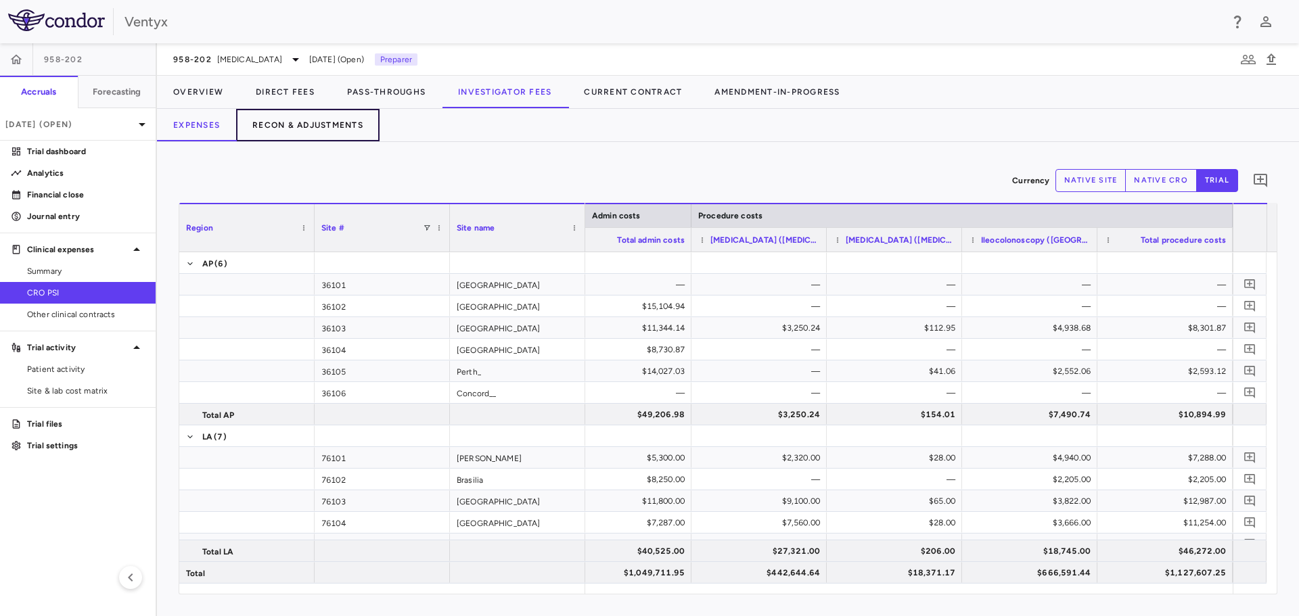
click at [340, 120] on button "Recon & Adjustments" at bounding box center [307, 125] width 143 height 32
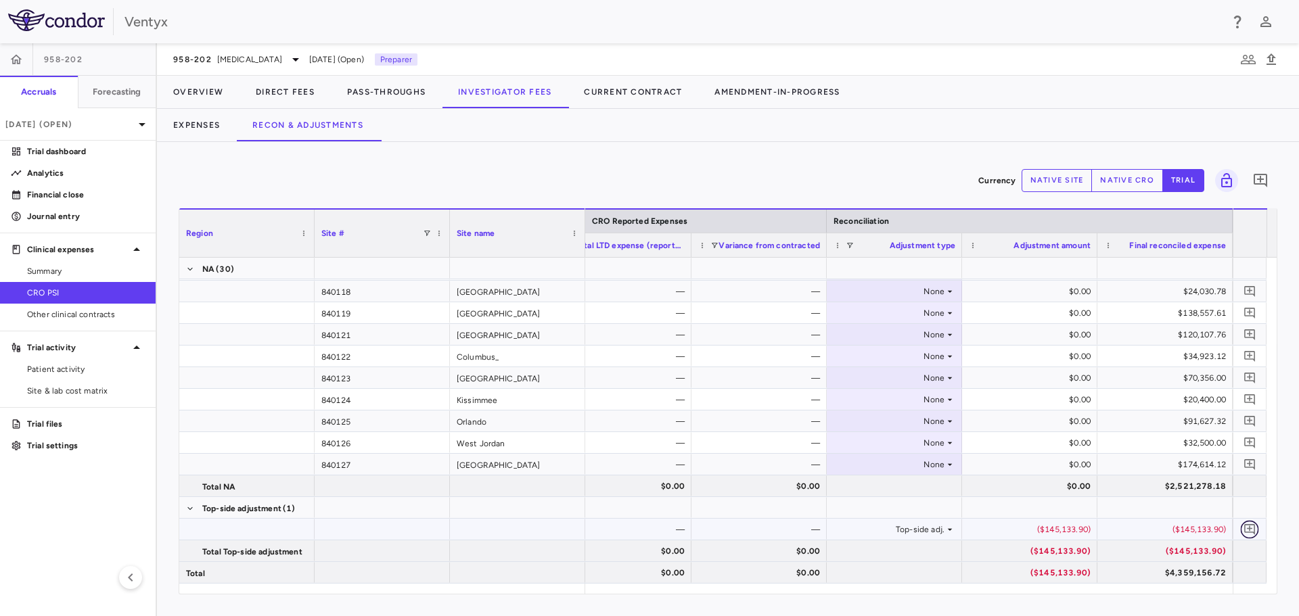
click at [1249, 527] on icon "Add comment" at bounding box center [1249, 529] width 13 height 13
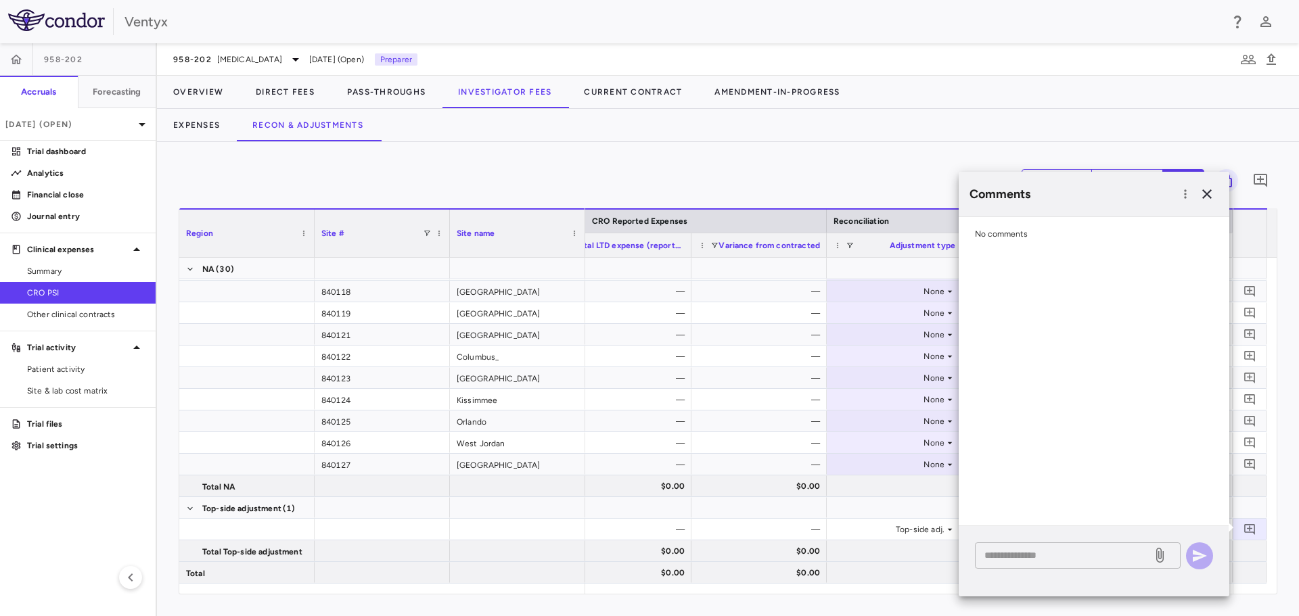
drag, startPoint x: 986, startPoint y: 572, endPoint x: 992, endPoint y: 564, distance: 10.1
click at [988, 569] on div "* ​" at bounding box center [1094, 561] width 271 height 70
click at [997, 556] on textarea at bounding box center [1063, 555] width 158 height 15
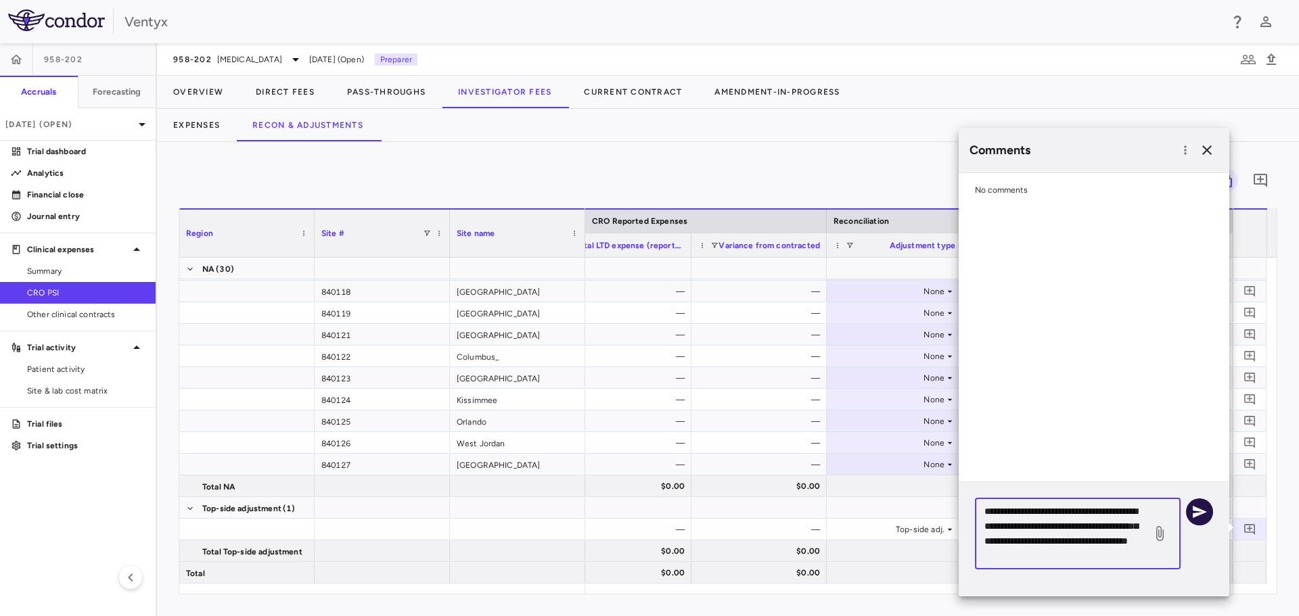
type textarea "**********"
click at [1193, 514] on icon "button" at bounding box center [1200, 512] width 14 height 12
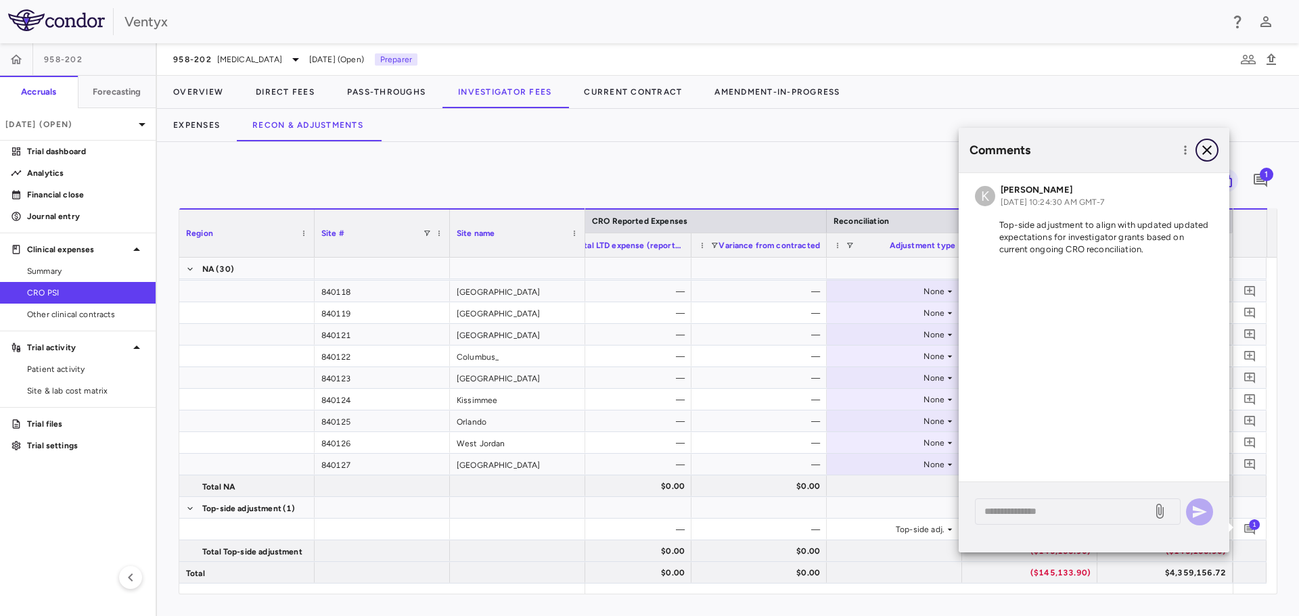
click at [1210, 148] on icon "button" at bounding box center [1207, 150] width 16 height 16
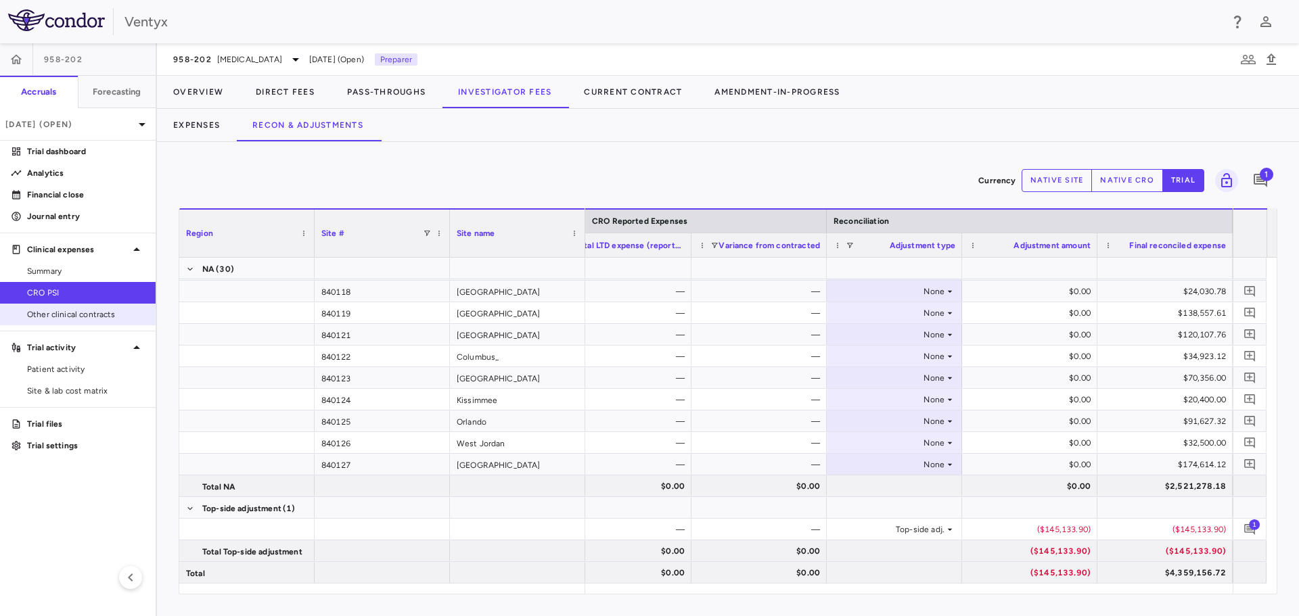
click at [68, 310] on span "Other clinical contracts" at bounding box center [86, 314] width 118 height 12
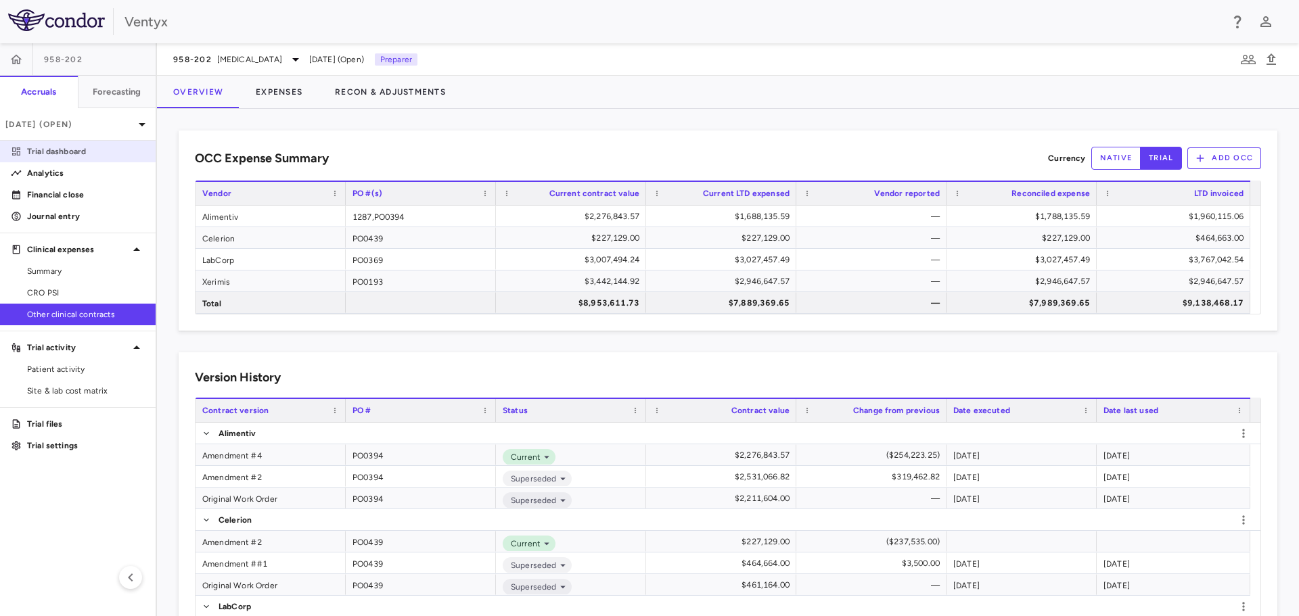
click at [68, 150] on p "Trial dashboard" at bounding box center [86, 151] width 118 height 12
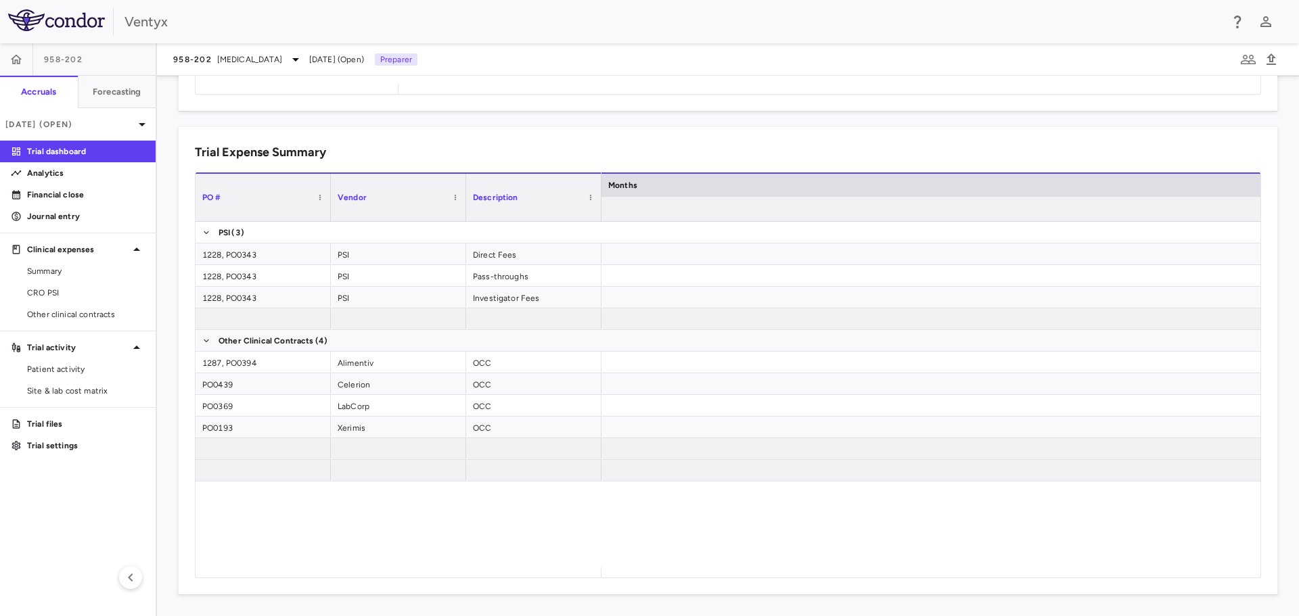
scroll to position [0, 4781]
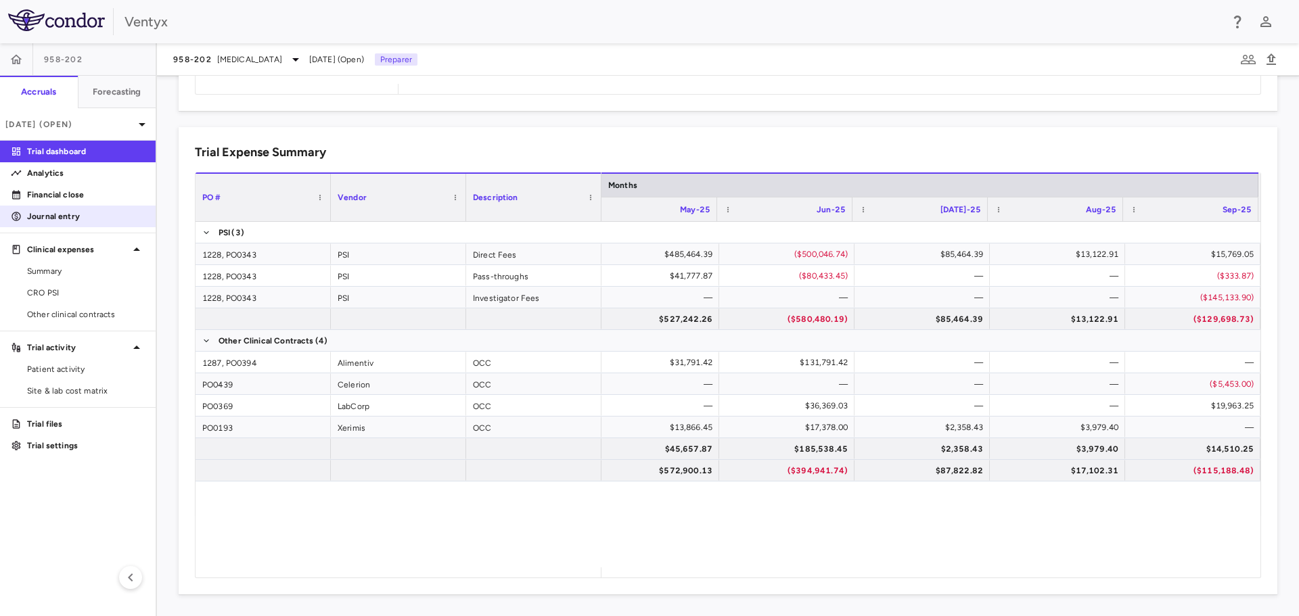
drag, startPoint x: 56, startPoint y: 214, endPoint x: 101, endPoint y: 213, distance: 44.7
click at [56, 214] on p "Journal entry" at bounding box center [86, 216] width 118 height 12
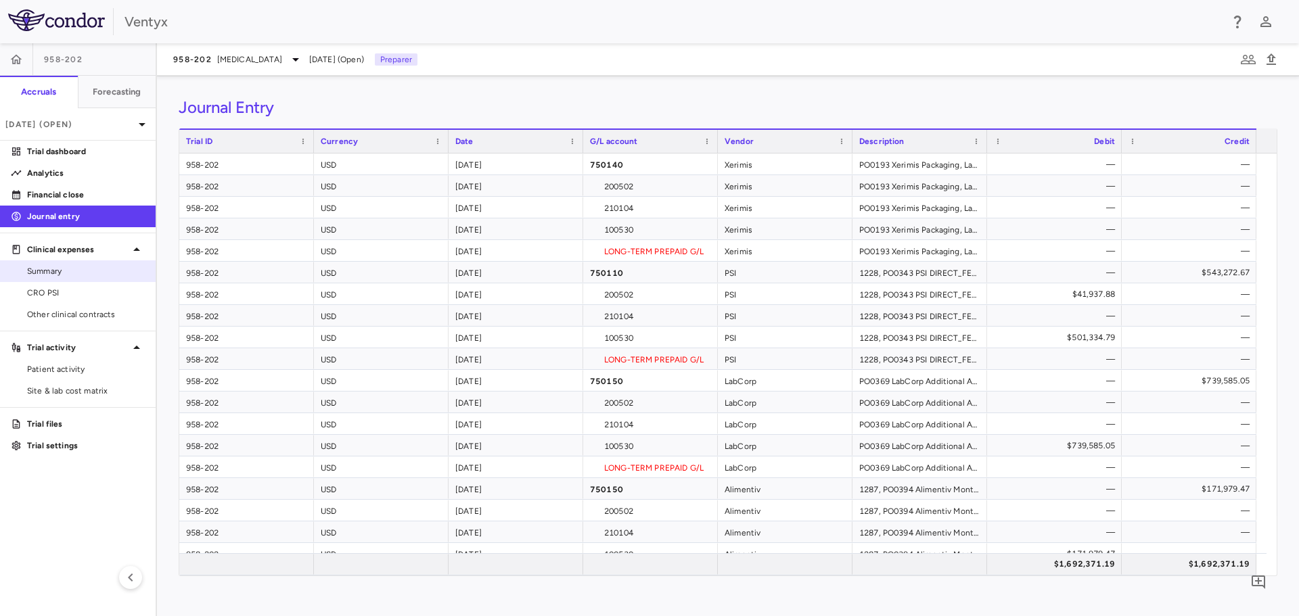
click at [43, 275] on span "Summary" at bounding box center [86, 271] width 118 height 12
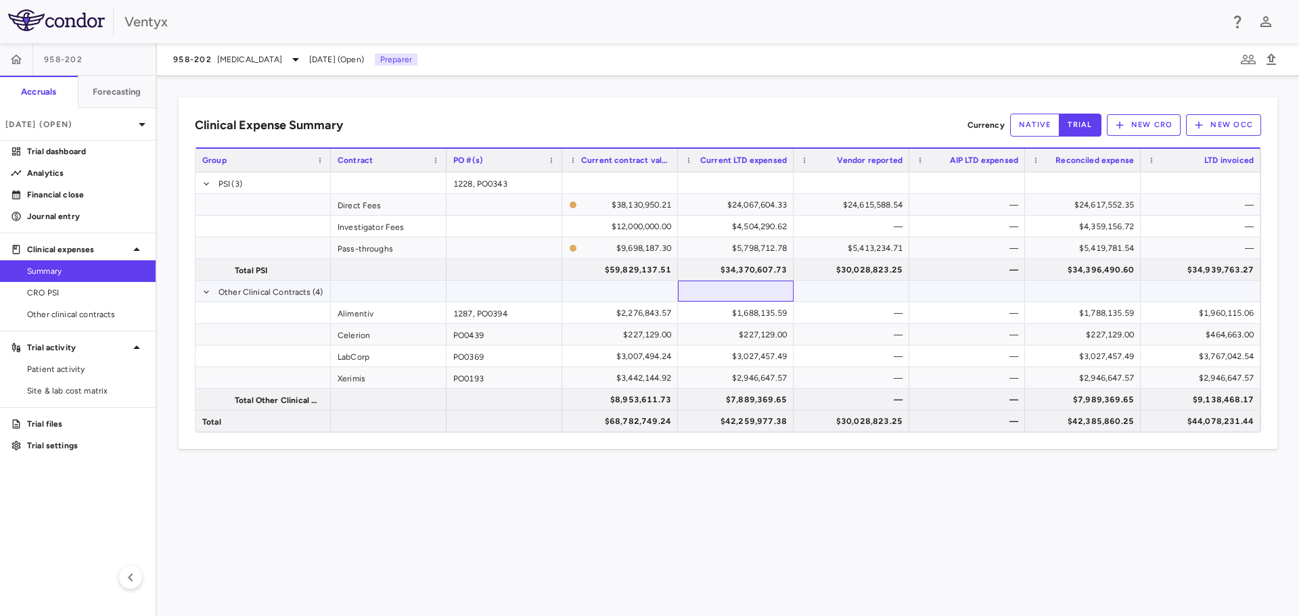
click at [722, 299] on div at bounding box center [736, 291] width 102 height 20
click at [891, 527] on div "Clinical Expense Summary Currency native trial New CRO New OCC Press SPACE to d…" at bounding box center [728, 346] width 1142 height 541
click at [605, 506] on div "Clinical Expense Summary Currency native trial New CRO New OCC Press SPACE to d…" at bounding box center [728, 346] width 1142 height 541
click at [68, 195] on p "Financial close" at bounding box center [86, 195] width 118 height 12
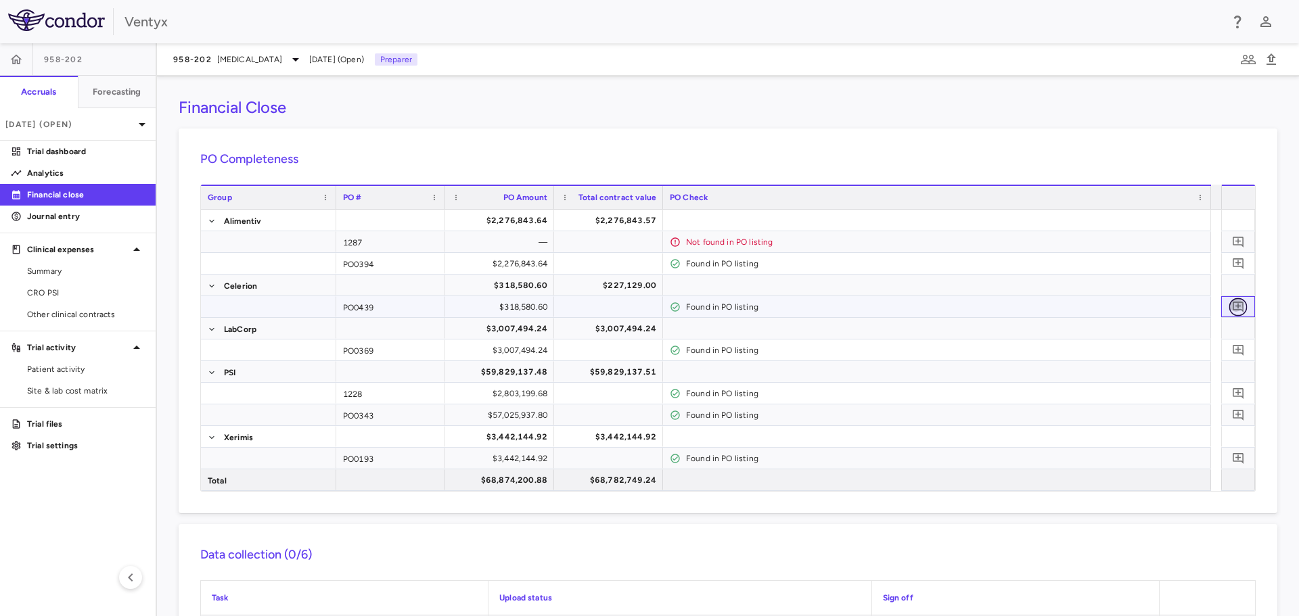
click at [1232, 304] on icon "Add comment" at bounding box center [1238, 306] width 13 height 13
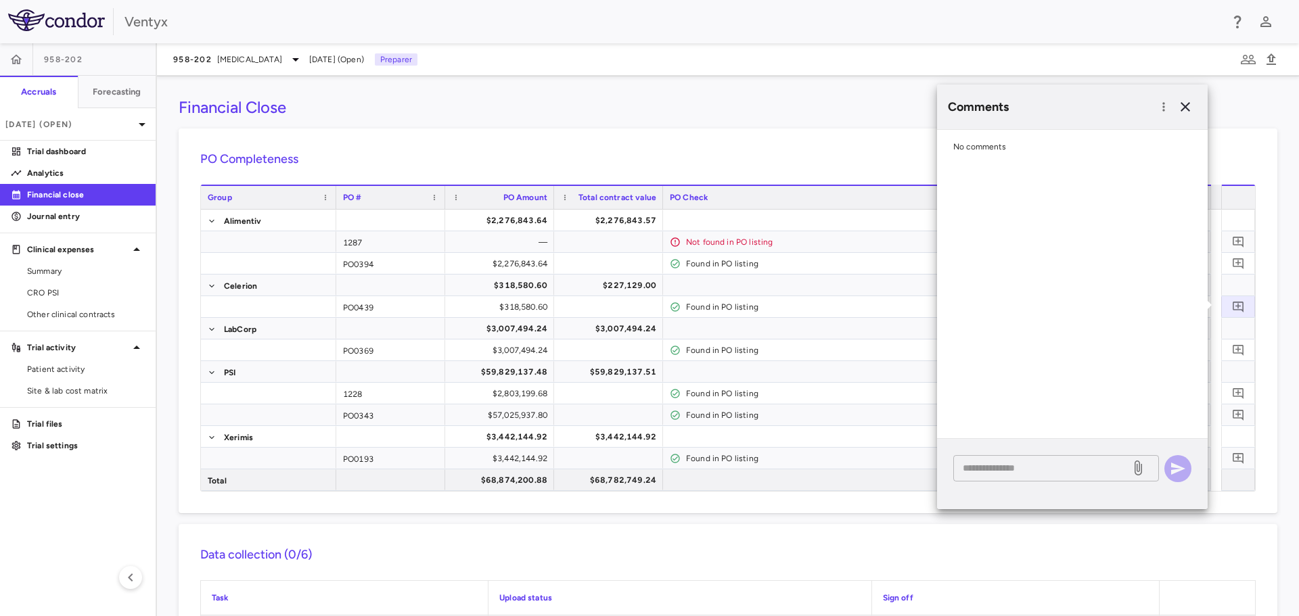
click at [1000, 469] on textarea at bounding box center [1042, 468] width 158 height 15
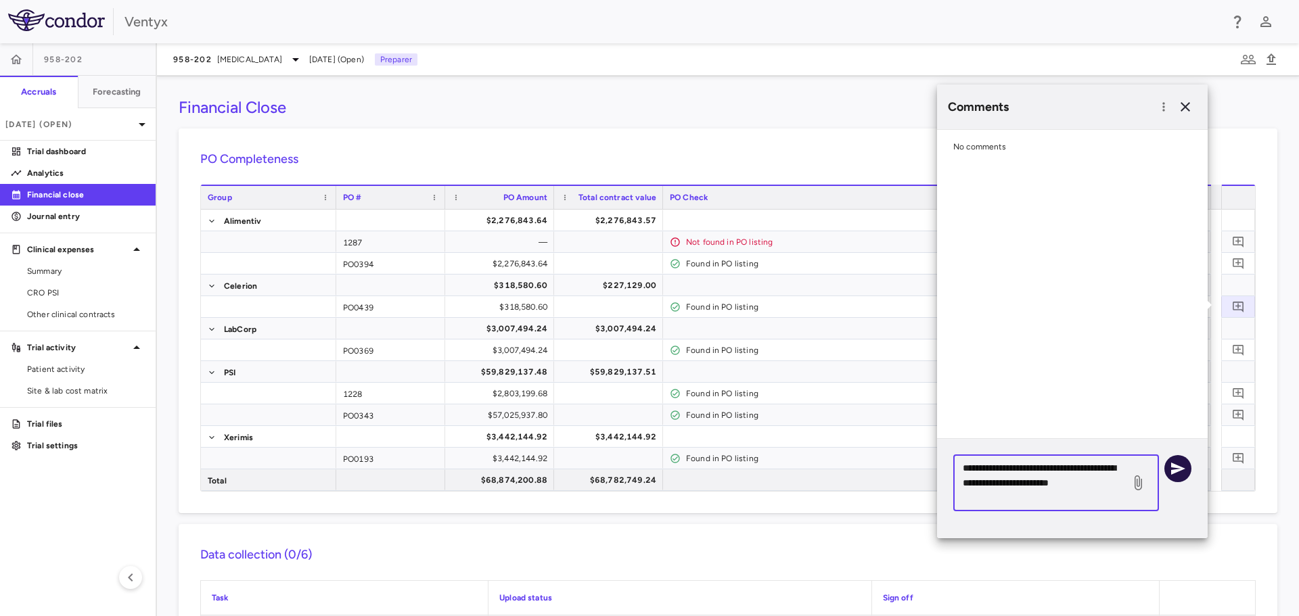
type textarea "**********"
click at [1174, 463] on icon "button" at bounding box center [1178, 469] width 16 height 16
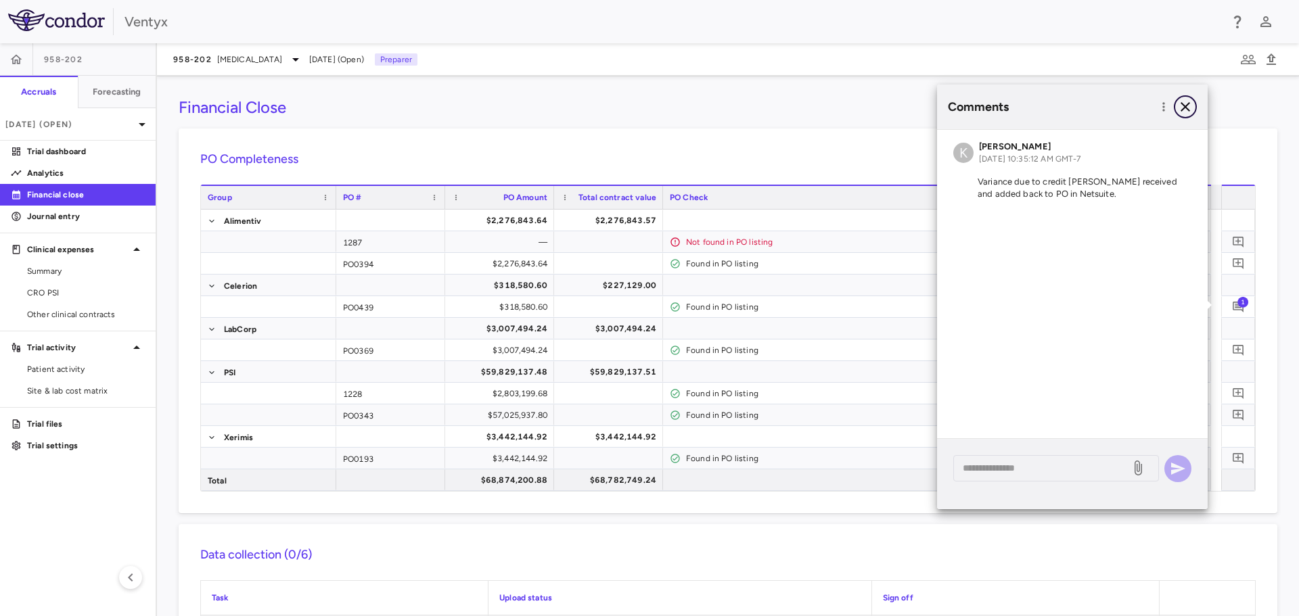
click at [1189, 104] on icon "button" at bounding box center [1184, 106] width 9 height 9
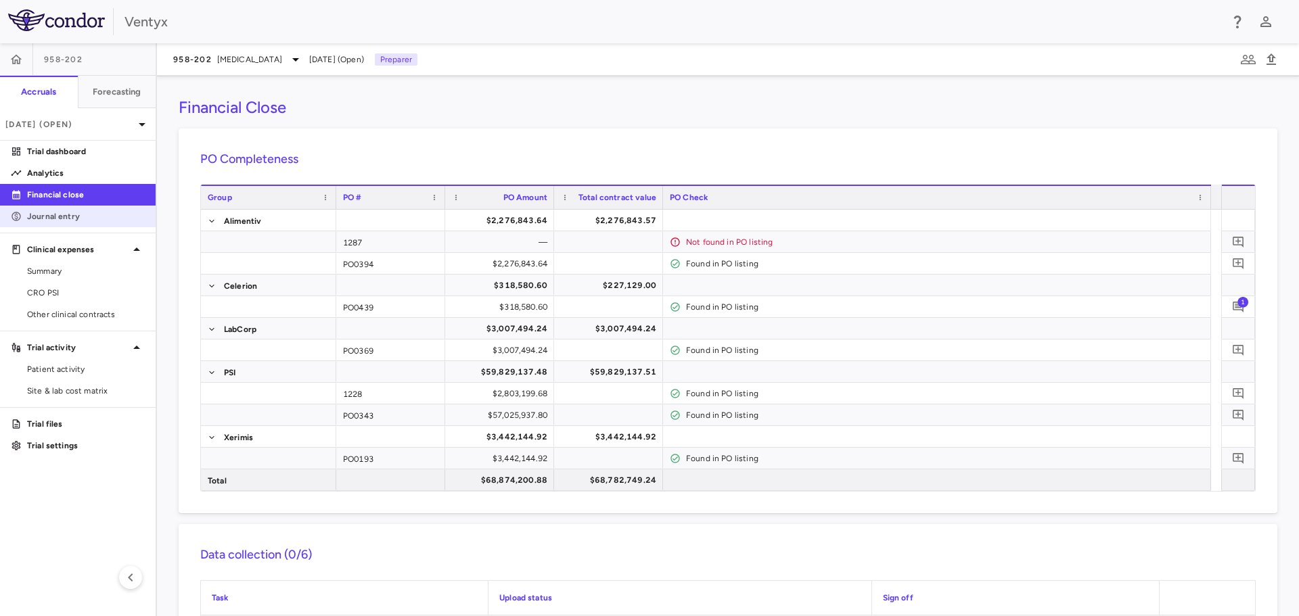
click at [63, 212] on p "Journal entry" at bounding box center [86, 216] width 118 height 12
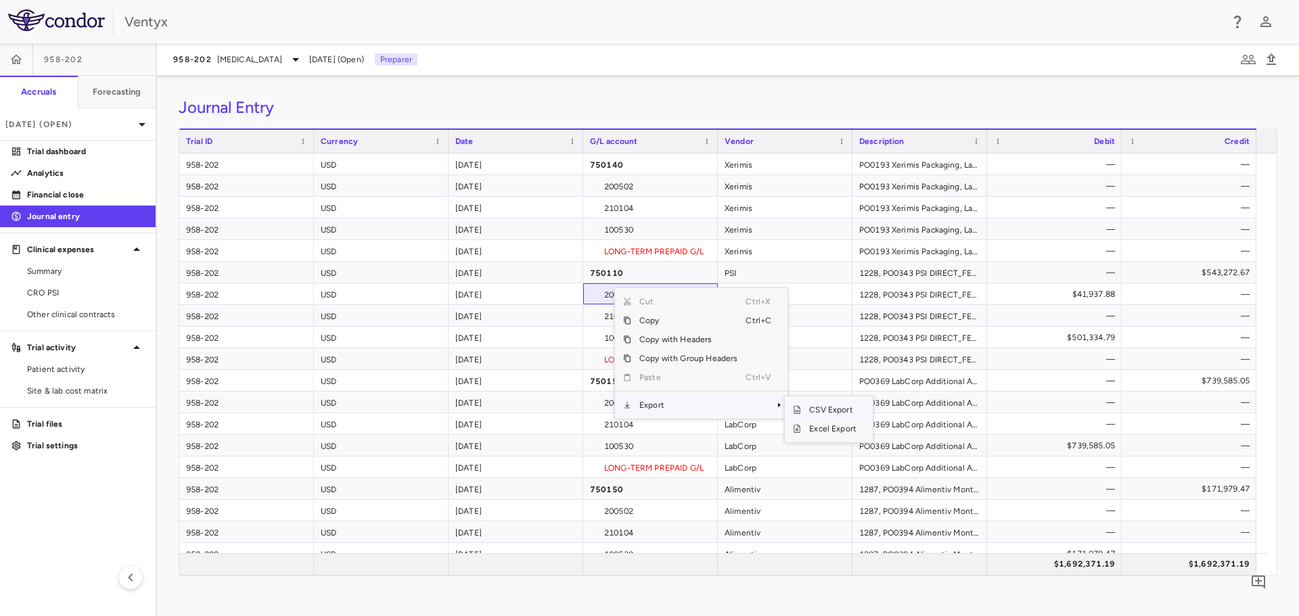
click at [821, 413] on span "CSV Export" at bounding box center [833, 409] width 64 height 19
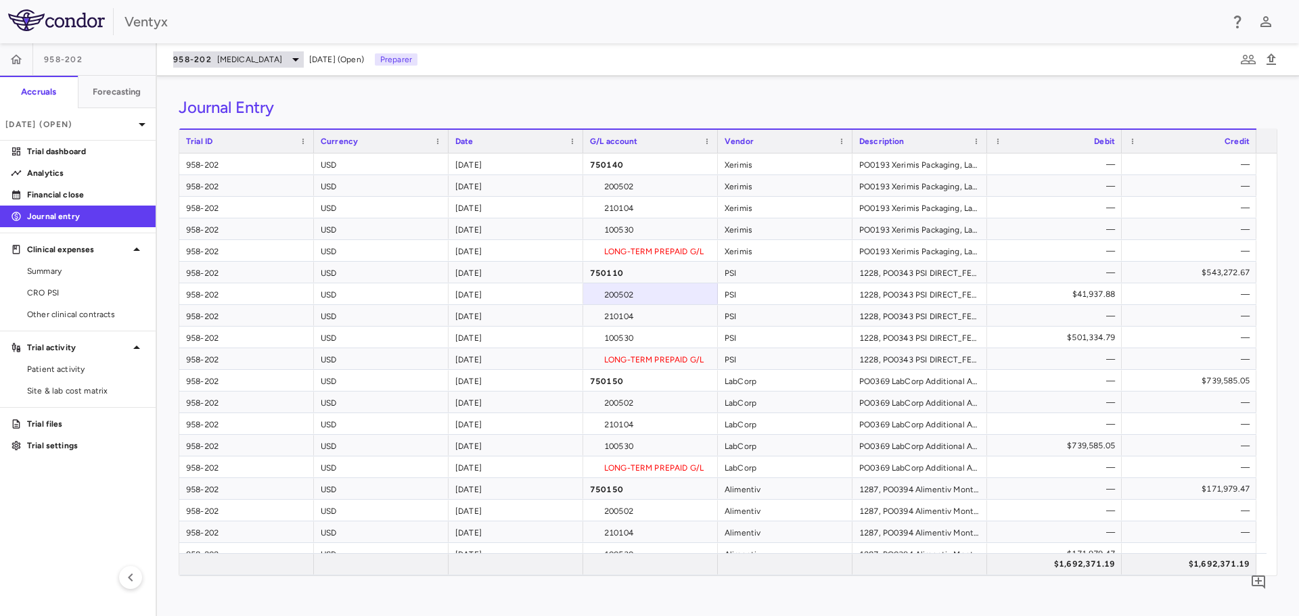
click at [230, 64] on span "autoimmune" at bounding box center [249, 59] width 65 height 12
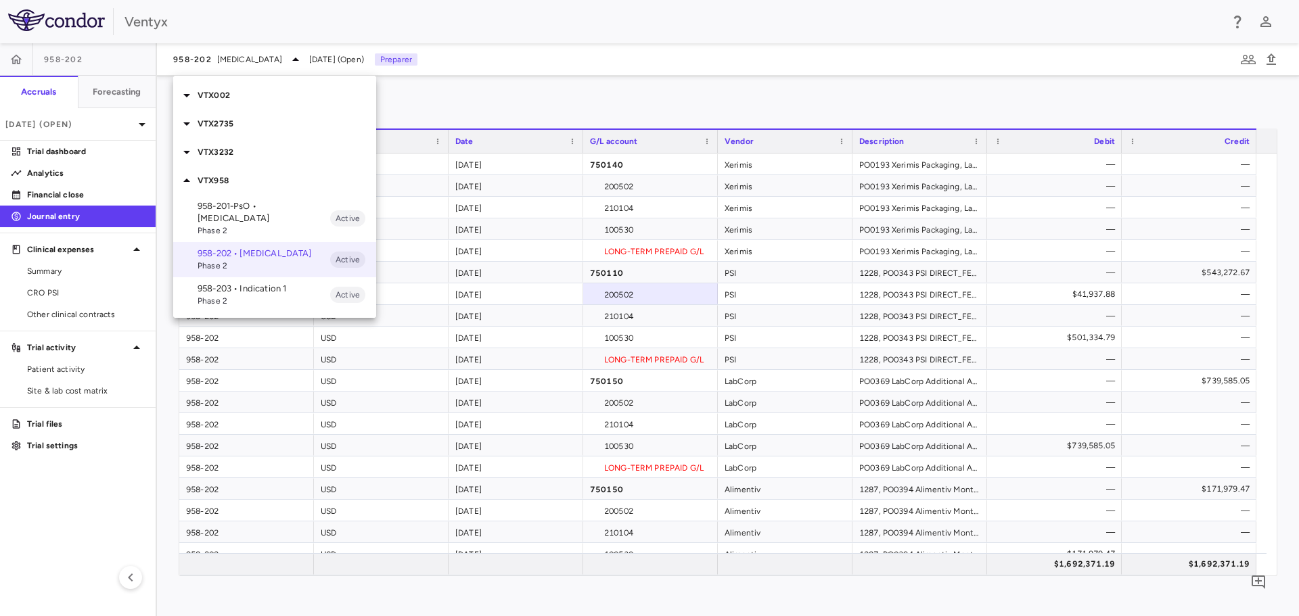
click at [250, 154] on p "VTX3232" at bounding box center [287, 152] width 179 height 12
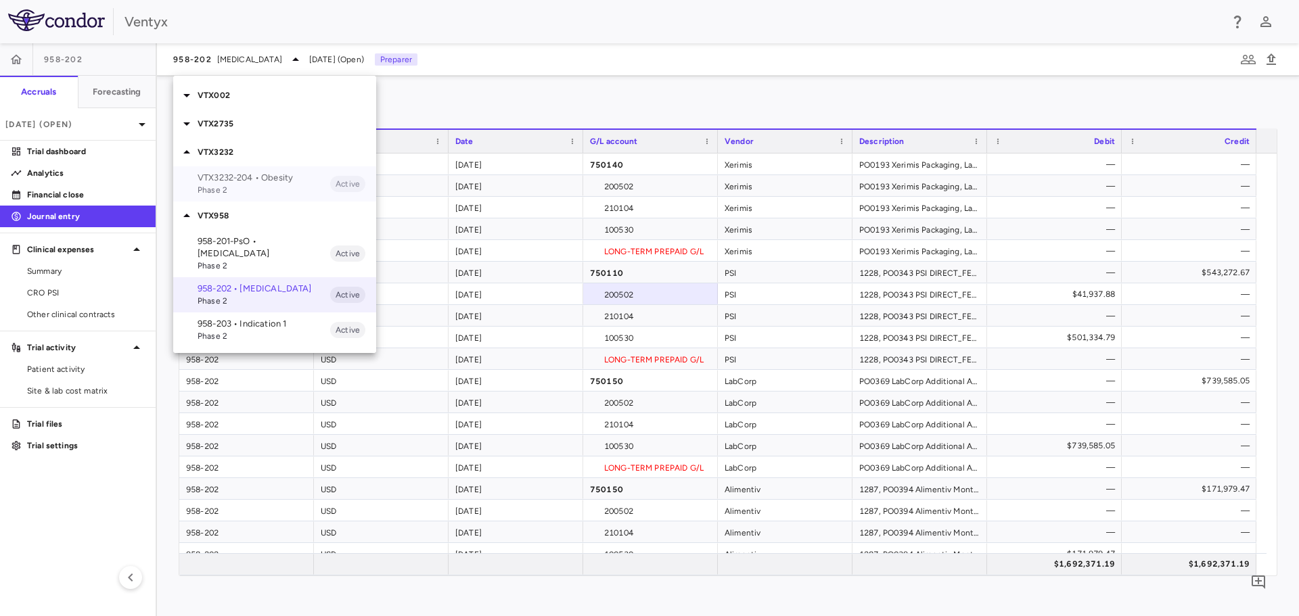
click at [246, 185] on span "Phase 2" at bounding box center [264, 190] width 133 height 12
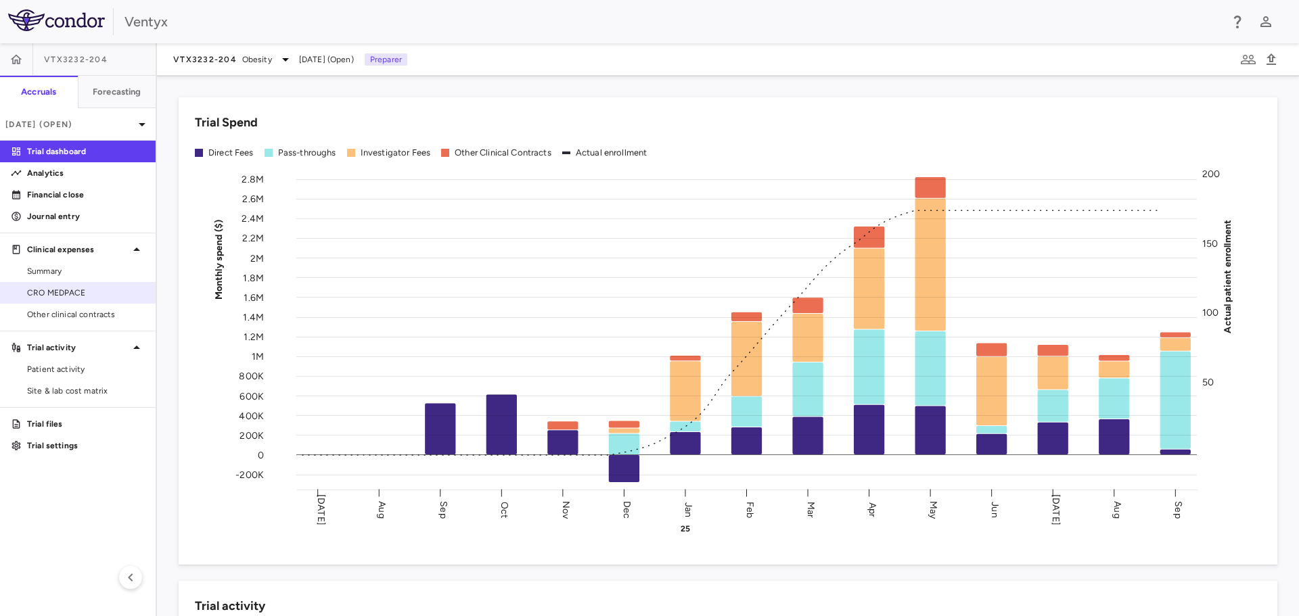
click at [77, 290] on span "CRO MEDPACE" at bounding box center [86, 293] width 118 height 12
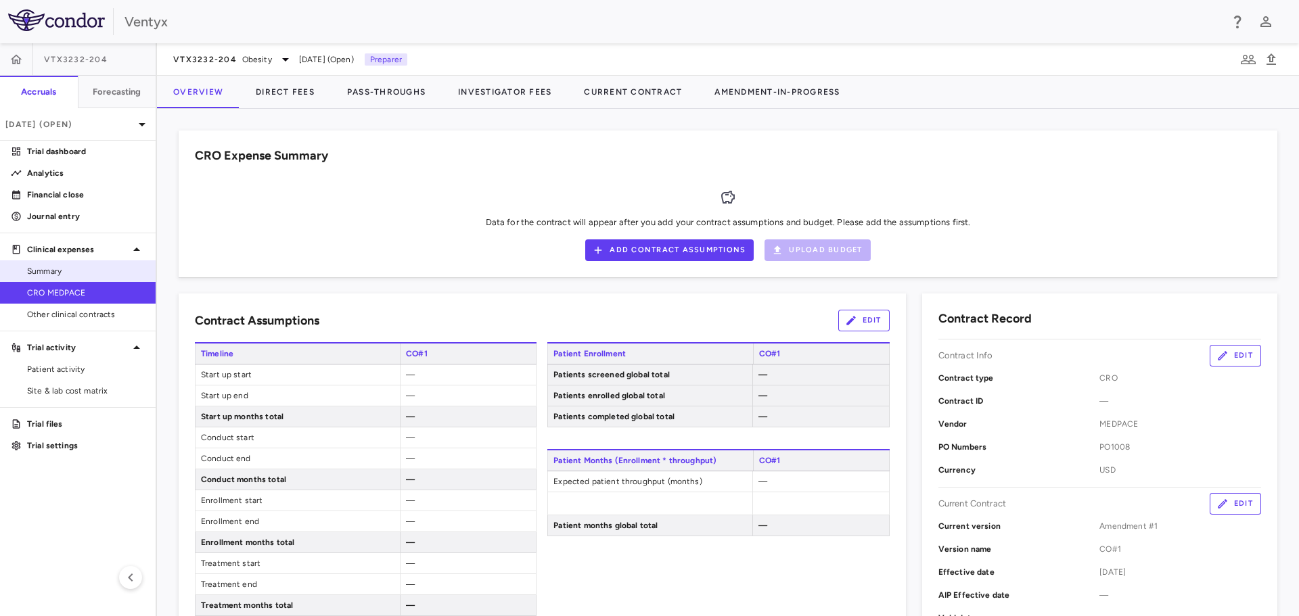
click at [78, 268] on span "Summary" at bounding box center [86, 271] width 118 height 12
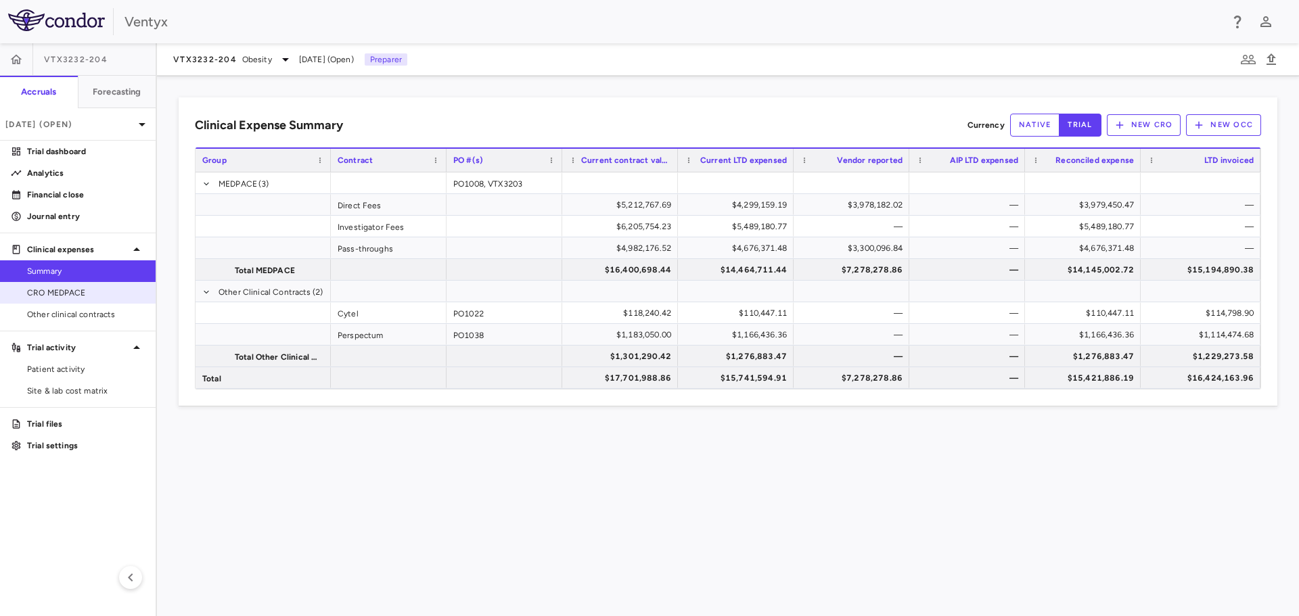
click at [53, 296] on span "CRO MEDPACE" at bounding box center [86, 293] width 118 height 12
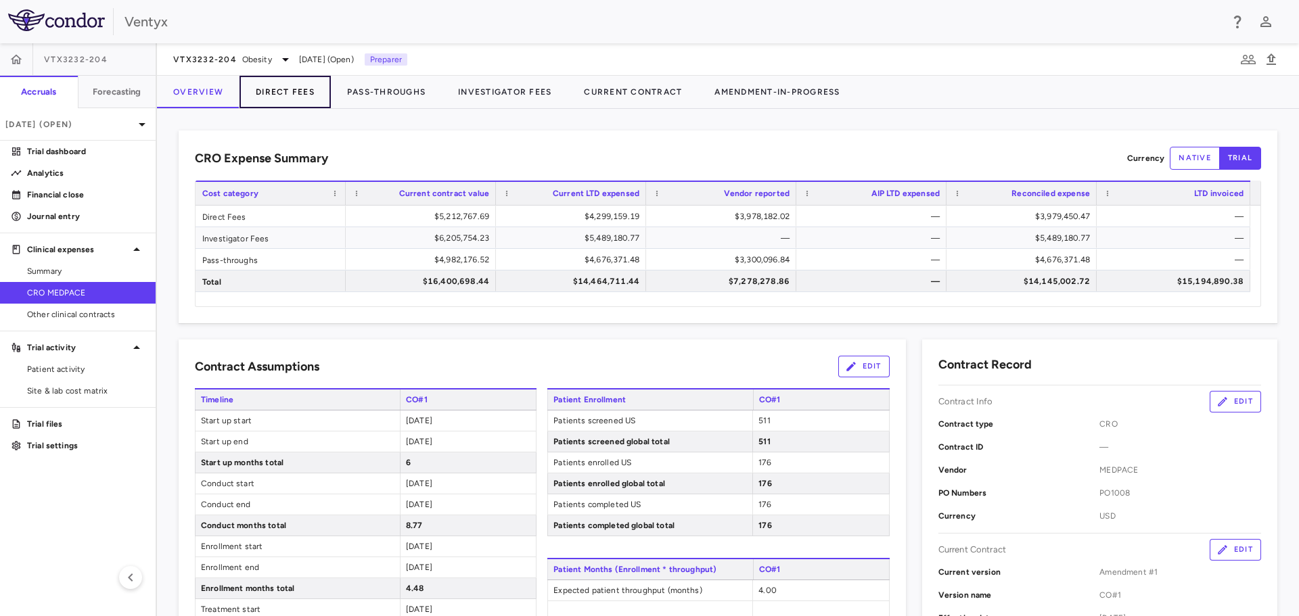
click at [296, 96] on button "Direct Fees" at bounding box center [284, 92] width 91 height 32
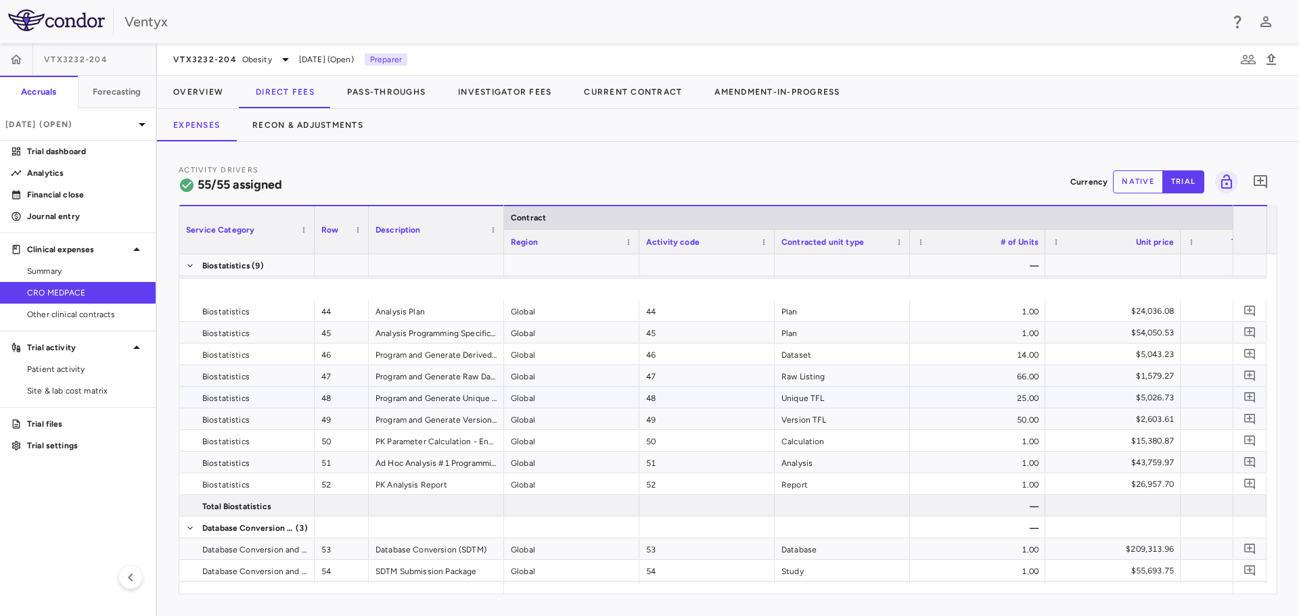
scroll to position [1316, 0]
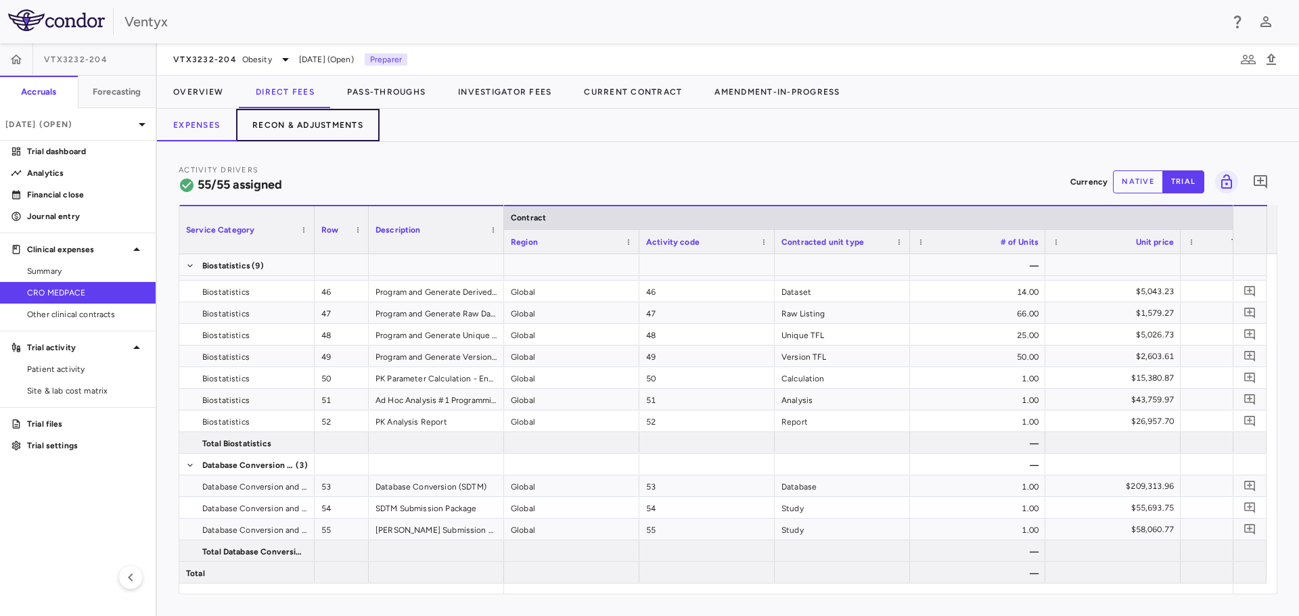
click at [320, 127] on button "Recon & Adjustments" at bounding box center [307, 125] width 143 height 32
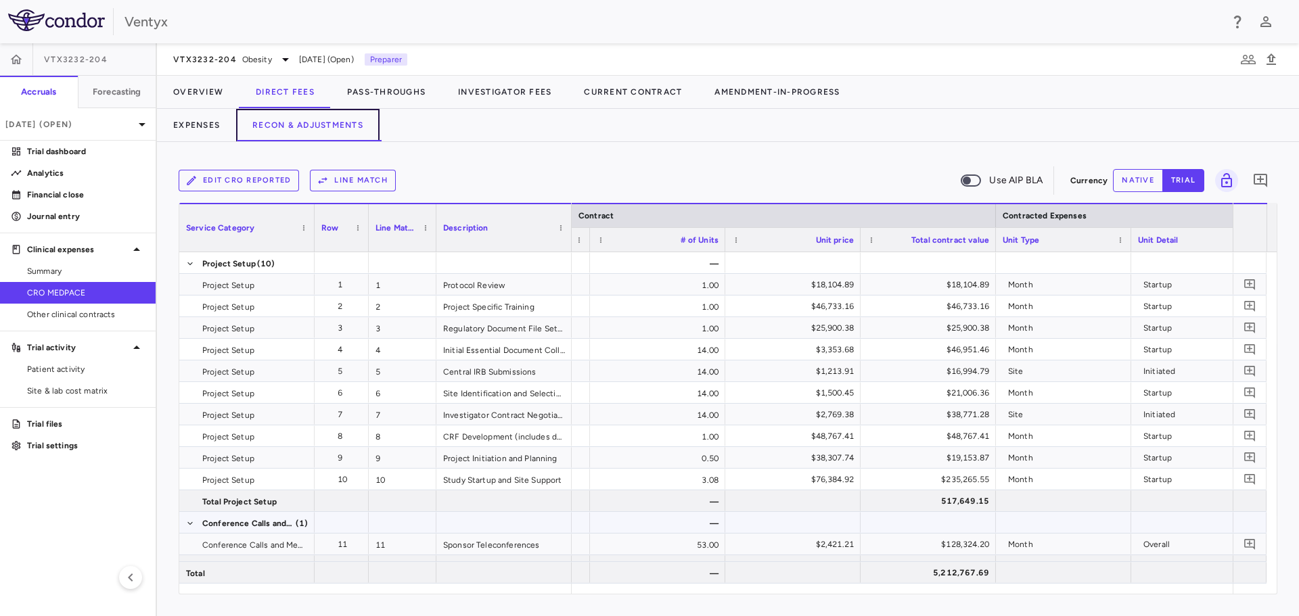
scroll to position [0, 541]
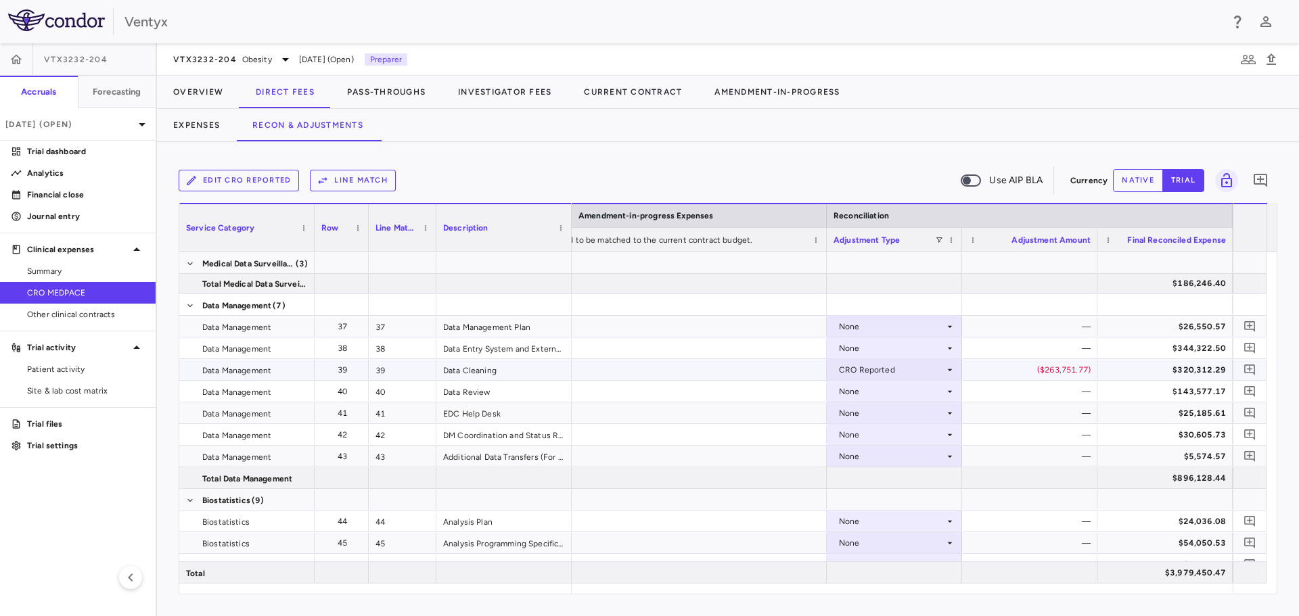
click at [923, 363] on div "CRO Reported" at bounding box center [892, 370] width 106 height 22
click at [896, 440] on li "Other" at bounding box center [894, 437] width 134 height 20
click at [1138, 189] on button "native" at bounding box center [1138, 180] width 50 height 23
click at [1049, 371] on div "$0.00" at bounding box center [1032, 370] width 116 height 22
type input "*********"
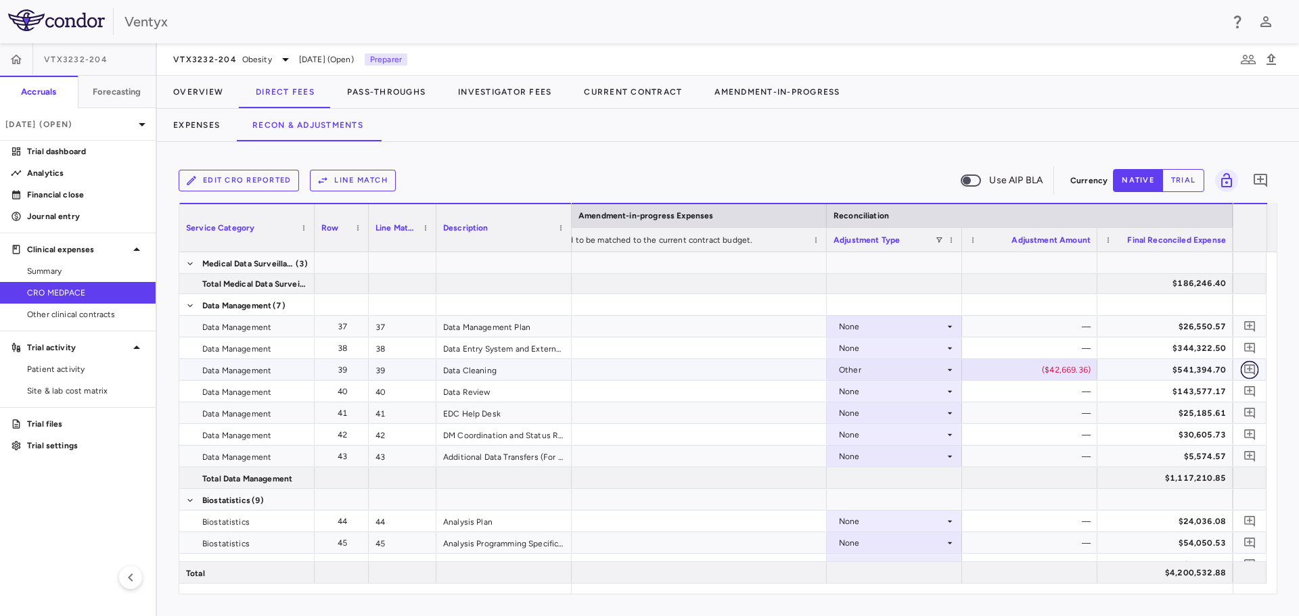
click at [1246, 368] on icon "Add comment" at bounding box center [1249, 369] width 13 height 13
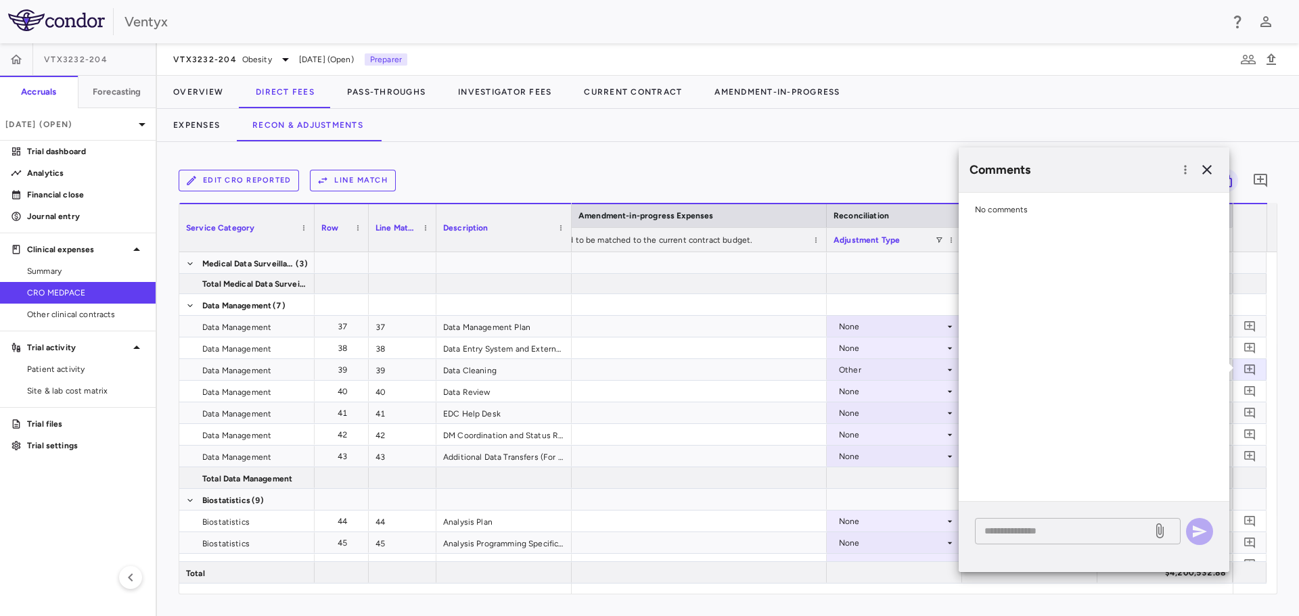
click at [1003, 531] on textarea at bounding box center [1063, 531] width 158 height 15
type textarea "*"
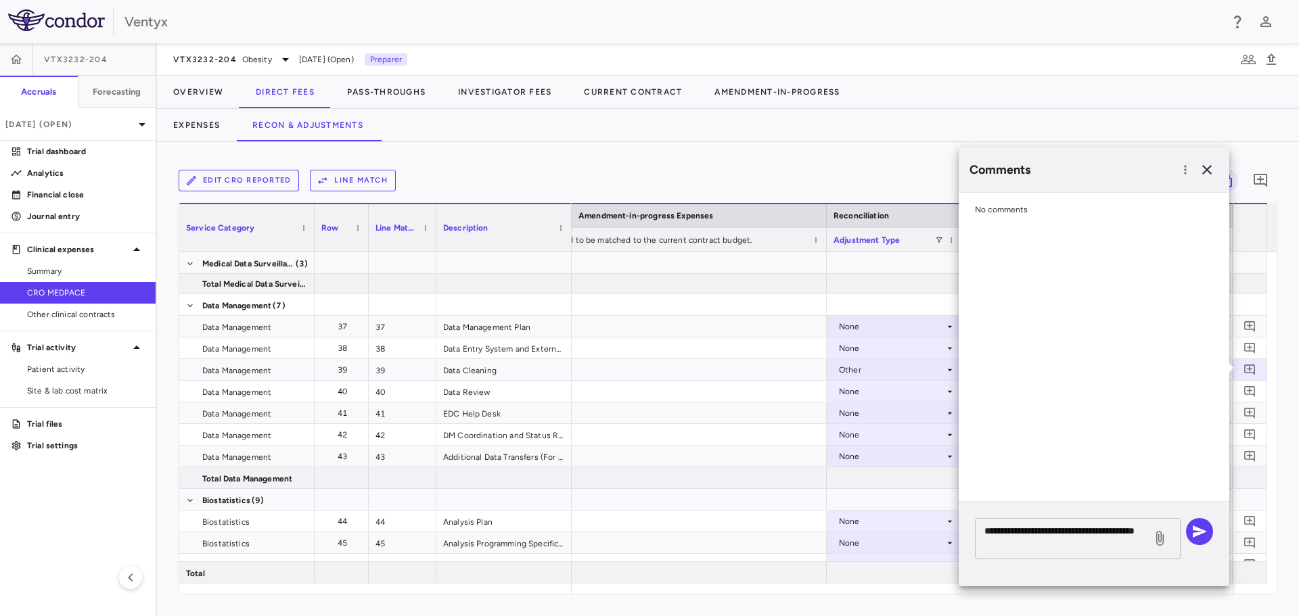
click at [1111, 551] on textarea "**********" at bounding box center [1063, 539] width 158 height 30
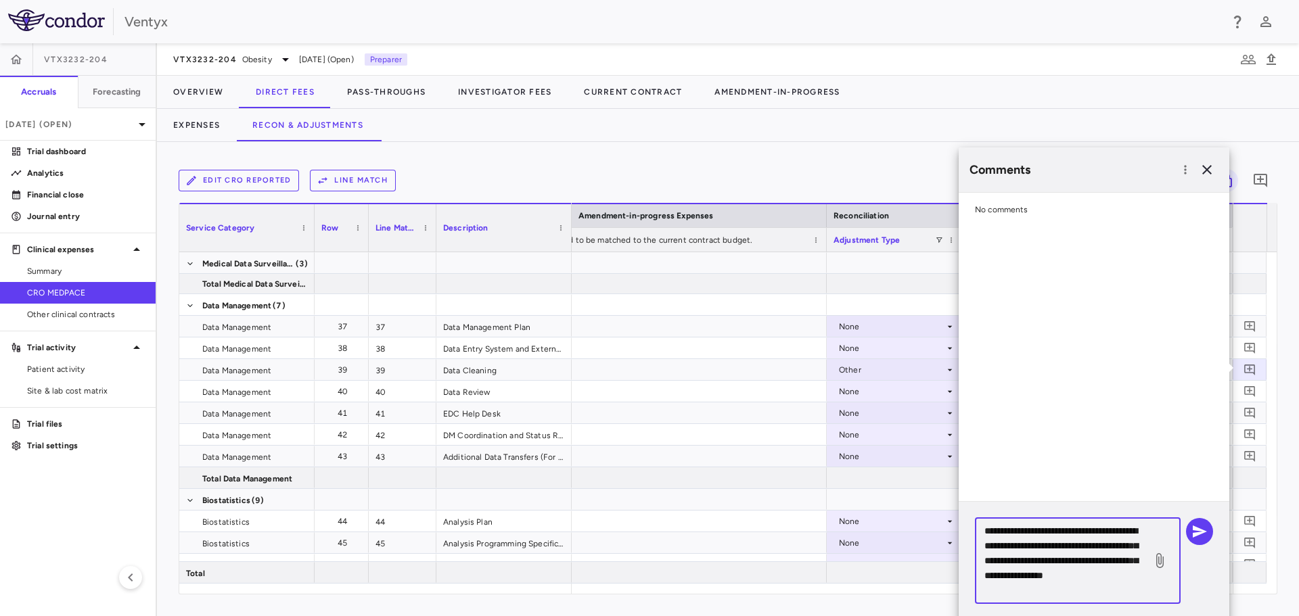
drag, startPoint x: 1079, startPoint y: 561, endPoint x: 1030, endPoint y: 566, distance: 48.9
click at [1030, 566] on textarea "**********" at bounding box center [1063, 561] width 158 height 74
click at [1093, 589] on textarea "**********" at bounding box center [1063, 561] width 158 height 74
type textarea "**********"
click at [1201, 528] on icon "button" at bounding box center [1199, 532] width 16 height 16
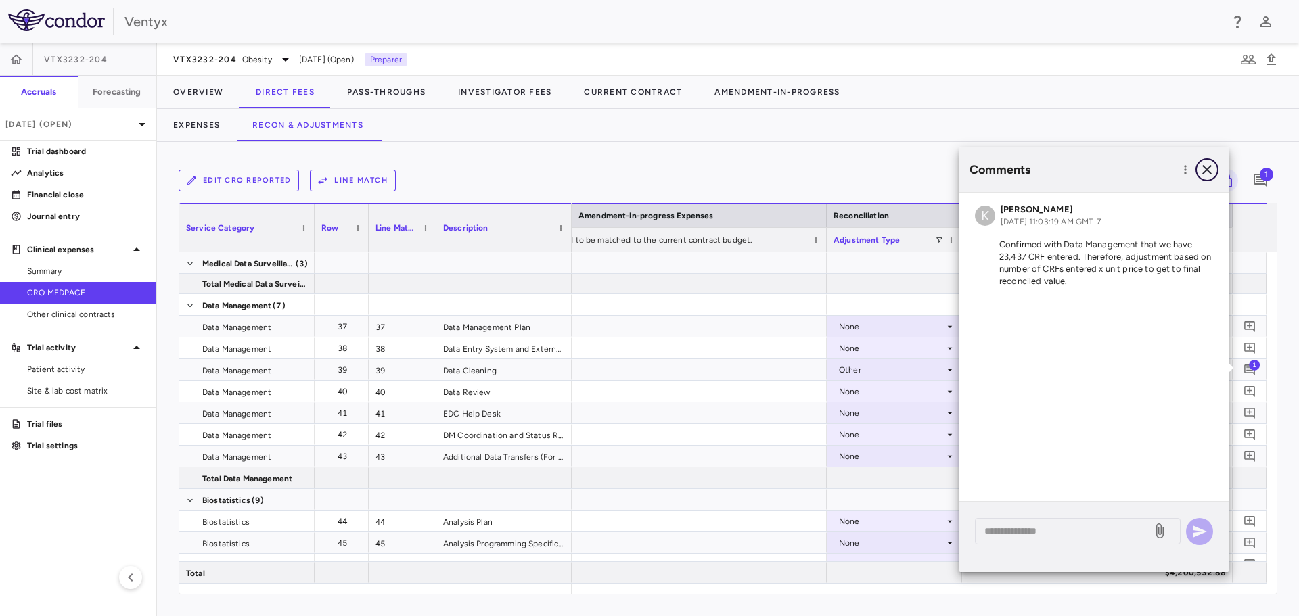
click at [1210, 173] on icon "button" at bounding box center [1206, 169] width 9 height 9
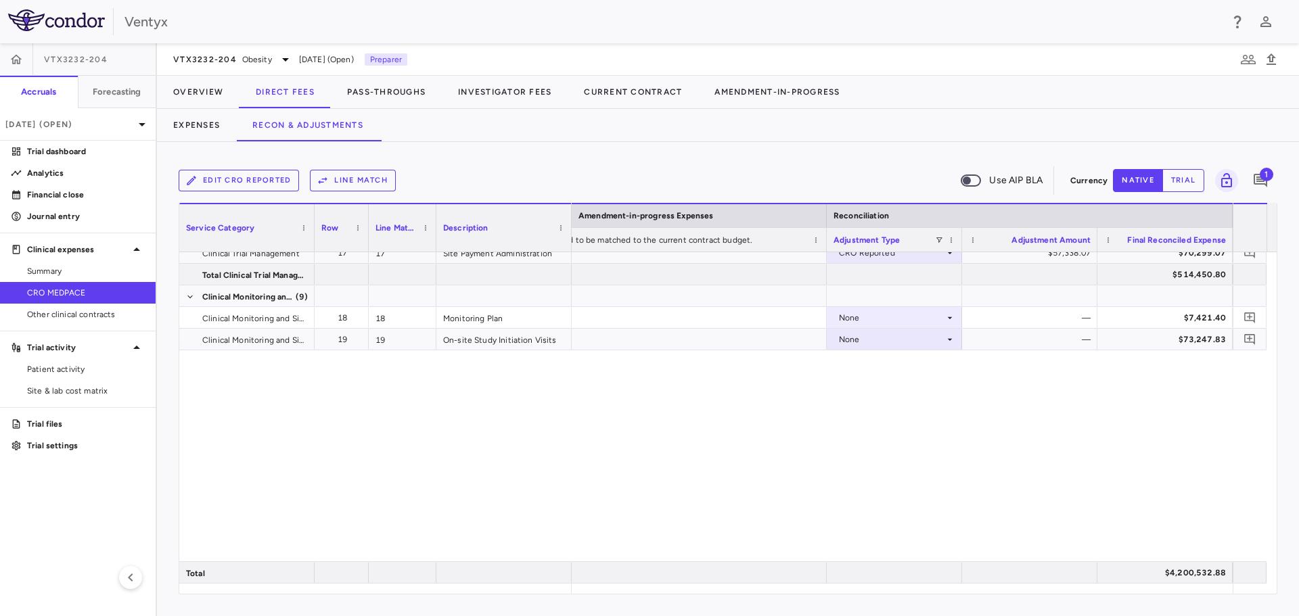
scroll to position [0, 0]
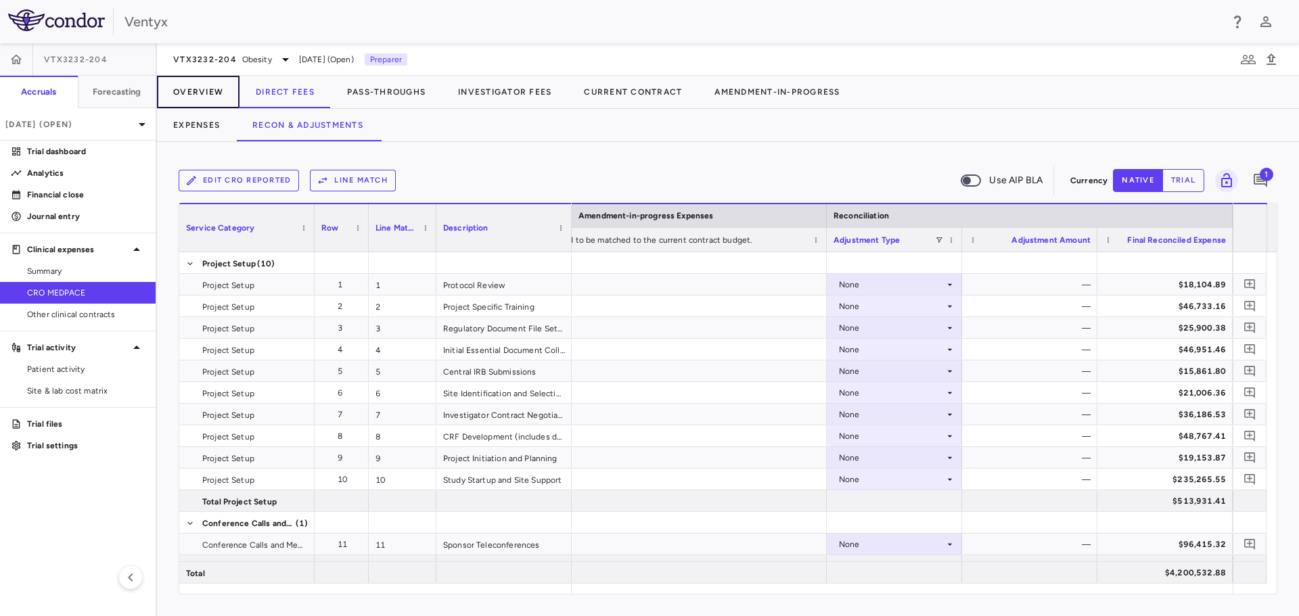
click at [202, 85] on button "Overview" at bounding box center [198, 92] width 83 height 32
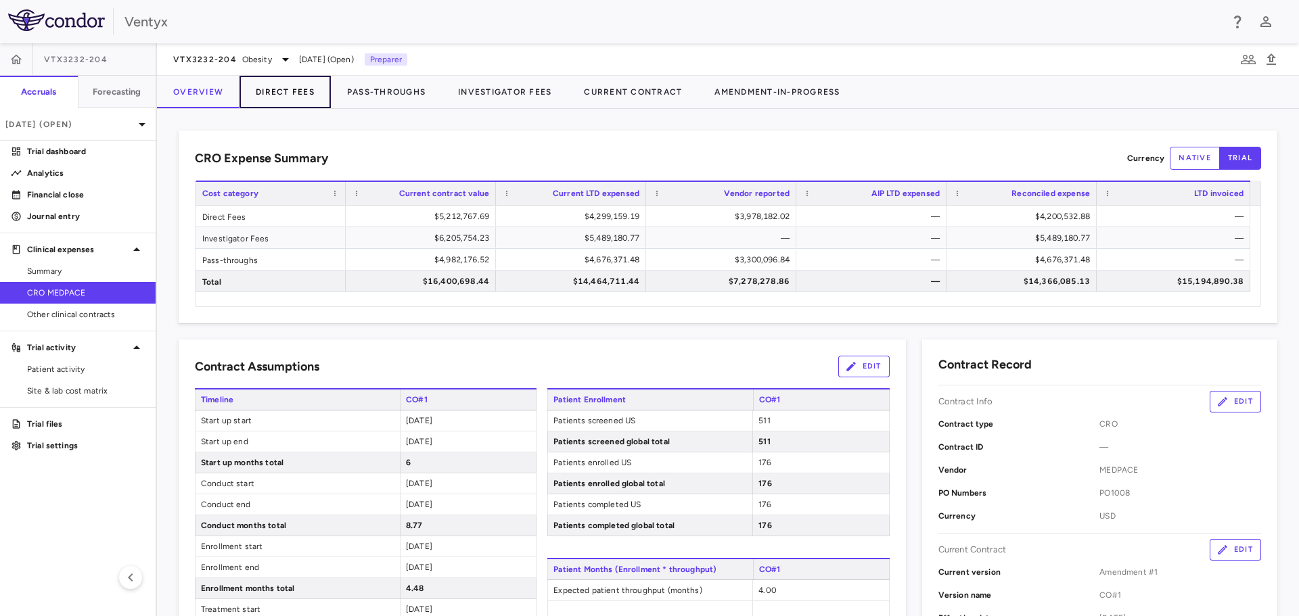
click at [281, 91] on button "Direct Fees" at bounding box center [284, 92] width 91 height 32
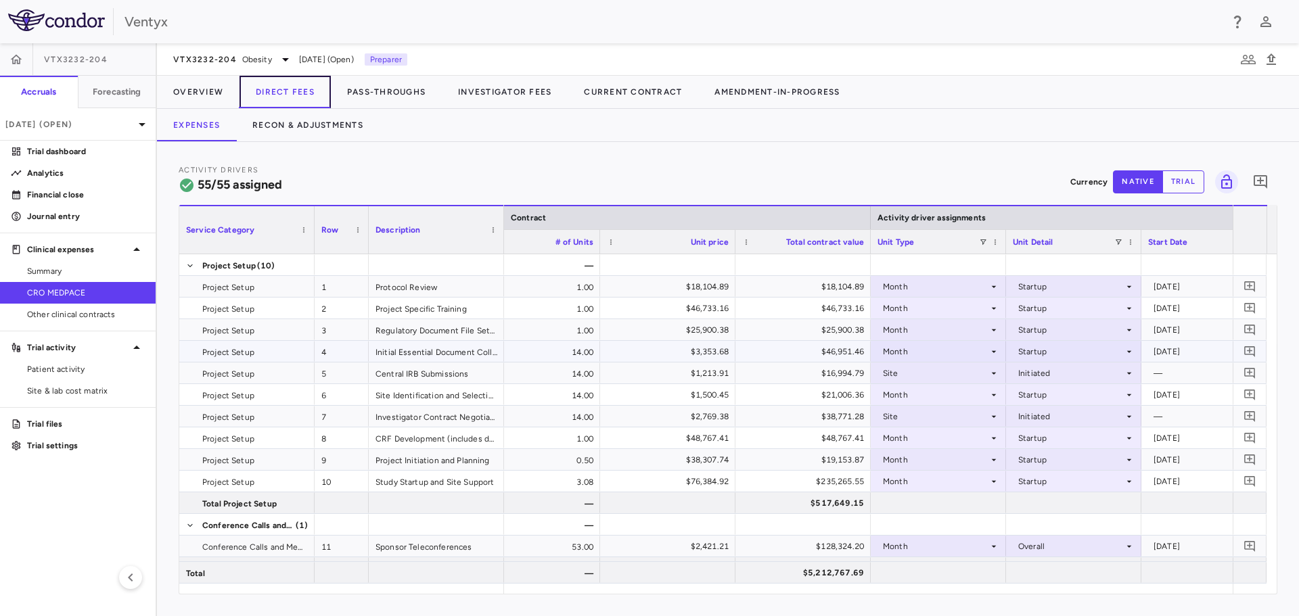
scroll to position [0, 474]
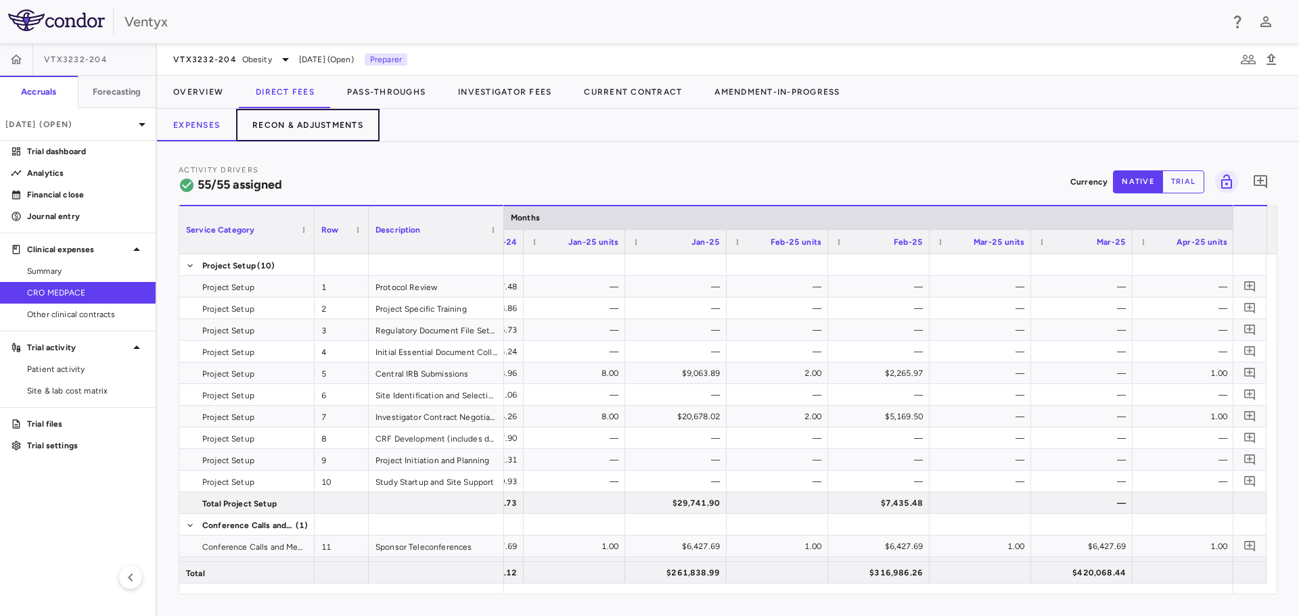
click at [329, 125] on button "Recon & Adjustments" at bounding box center [307, 125] width 143 height 32
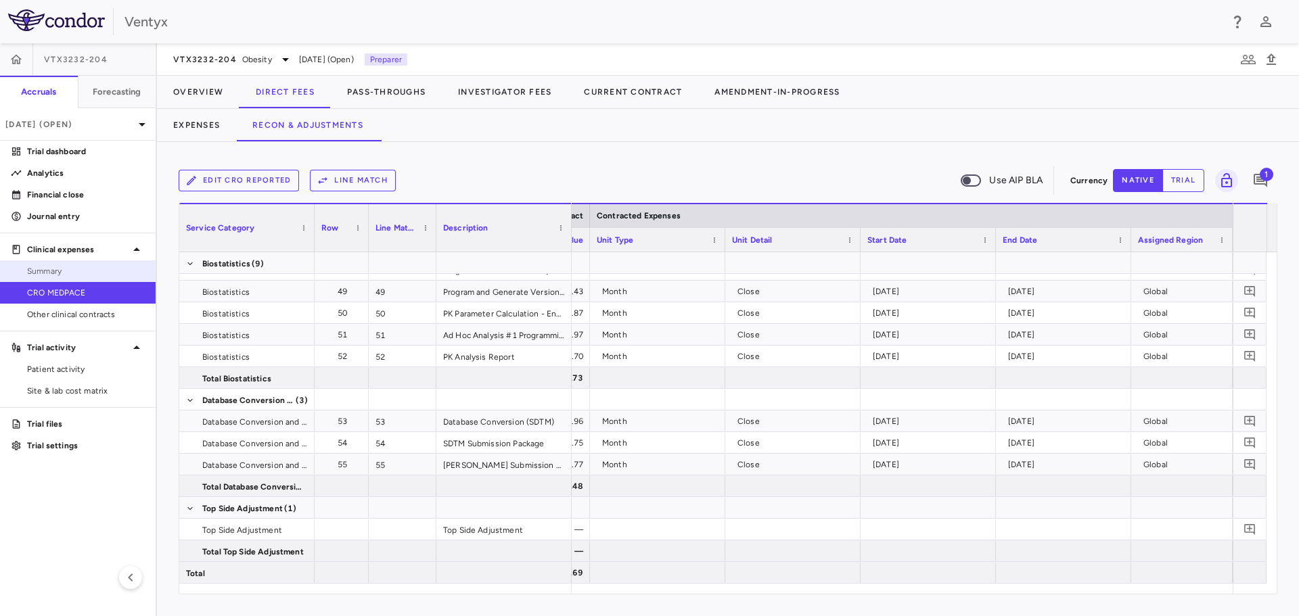
click at [68, 269] on span "Summary" at bounding box center [86, 271] width 118 height 12
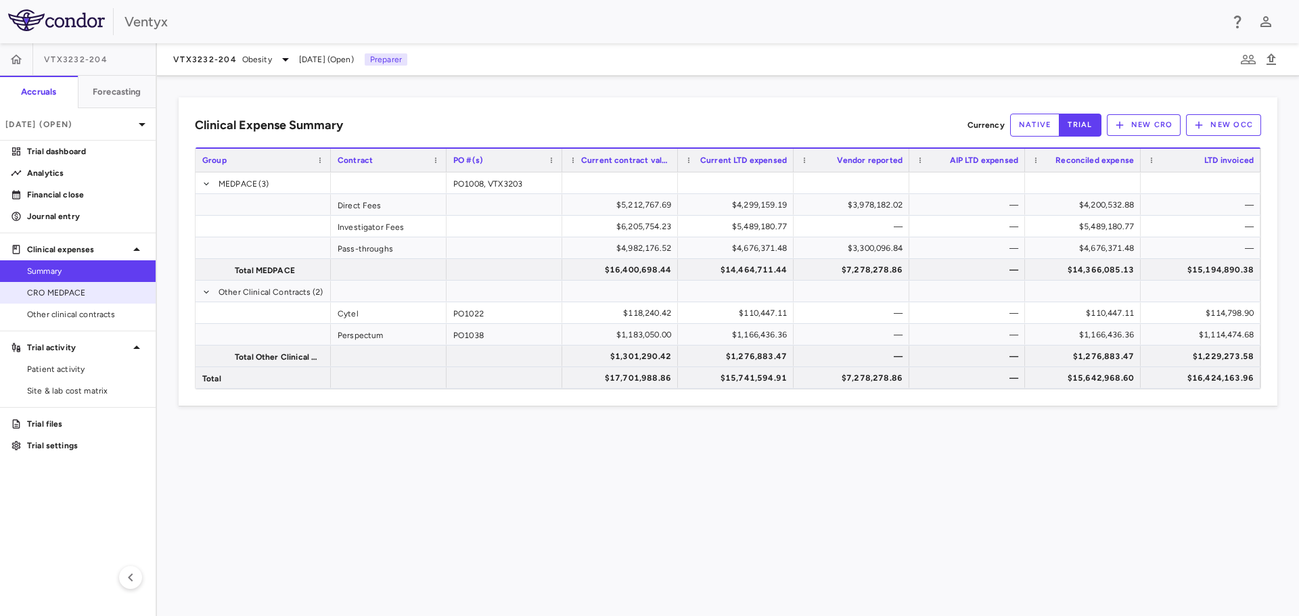
click at [77, 289] on span "CRO MEDPACE" at bounding box center [86, 293] width 118 height 12
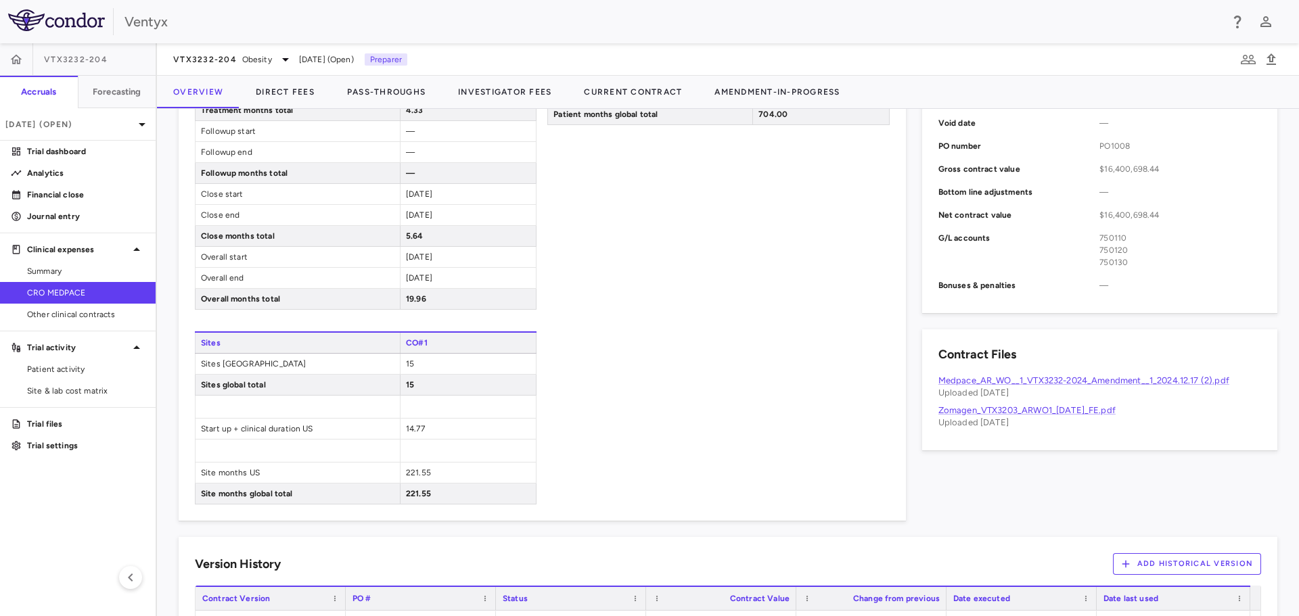
click at [432, 275] on span "2026-02-27" at bounding box center [419, 277] width 26 height 9
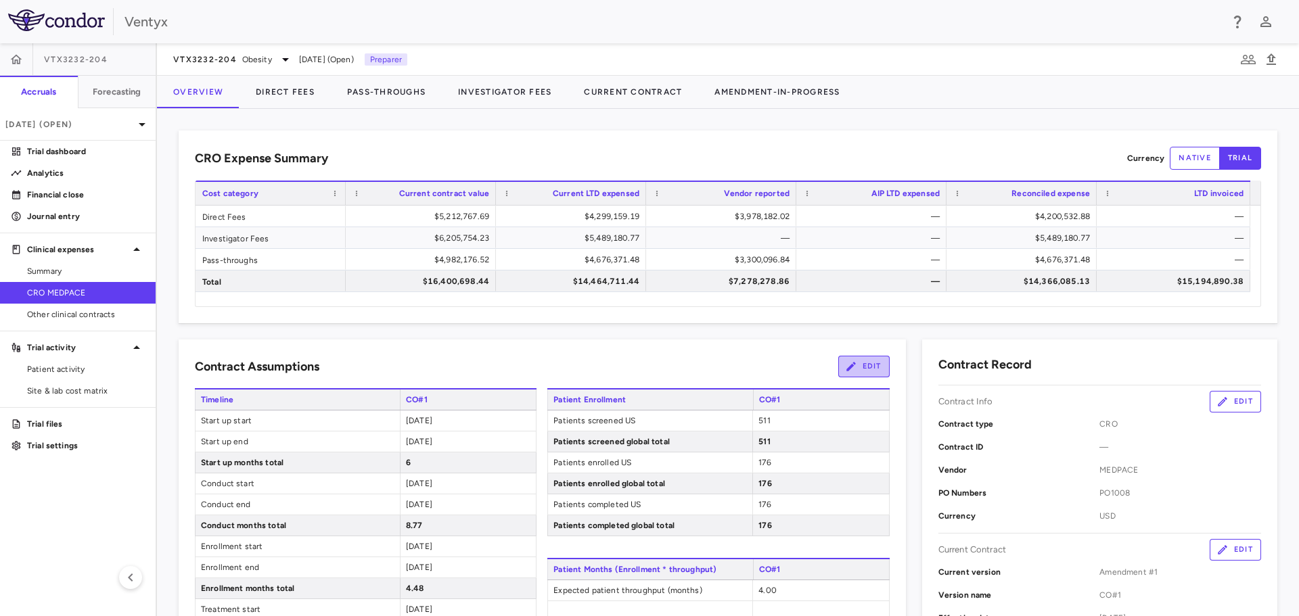
click at [852, 364] on button "Edit" at bounding box center [863, 367] width 51 height 22
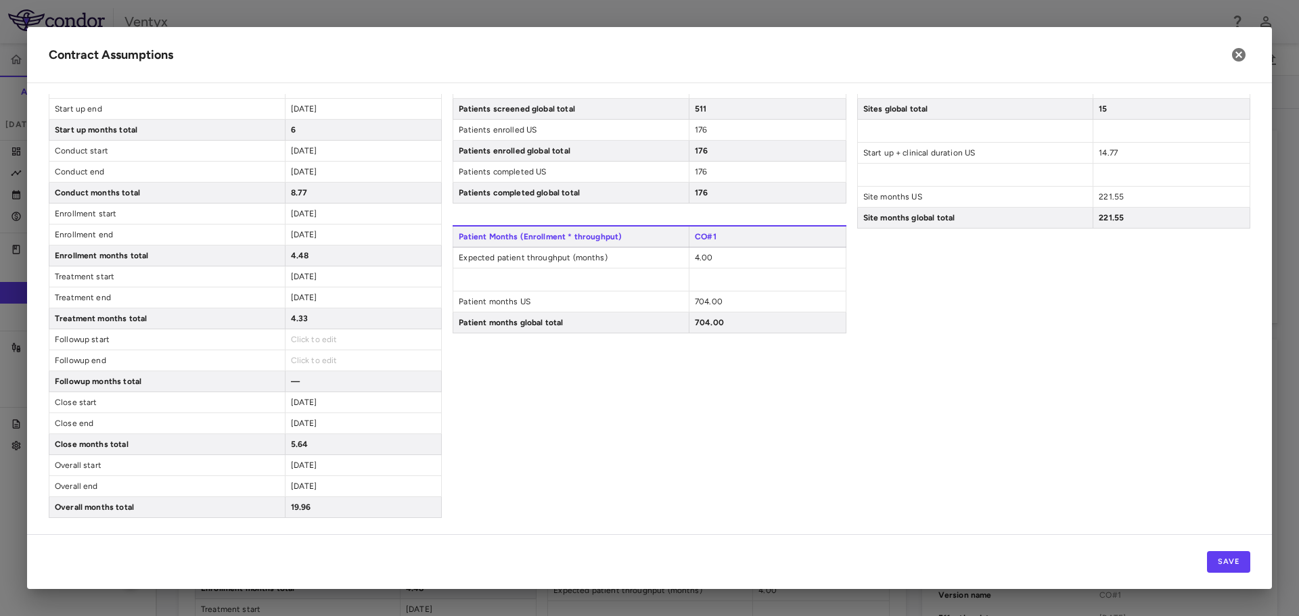
click at [317, 485] on span "2026-02-27" at bounding box center [304, 486] width 26 height 9
click at [317, 486] on span "2026-02-27" at bounding box center [304, 486] width 26 height 9
click at [314, 483] on span "2026-02-27" at bounding box center [304, 486] width 26 height 9
drag, startPoint x: 314, startPoint y: 483, endPoint x: 584, endPoint y: 457, distance: 271.8
click at [314, 482] on span "2026-02-27" at bounding box center [304, 486] width 26 height 9
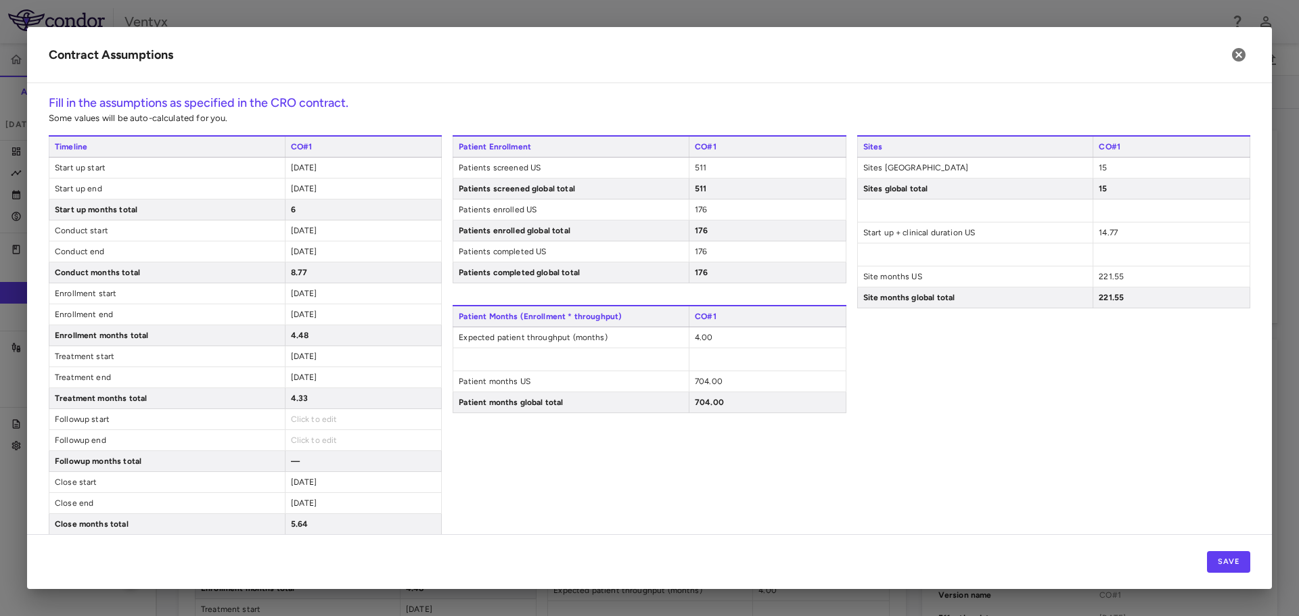
click at [308, 362] on div "[DATE]" at bounding box center [363, 356] width 157 height 20
click at [310, 356] on span "[DATE]" at bounding box center [304, 356] width 26 height 9
click at [310, 357] on input "**********" at bounding box center [358, 357] width 135 height 15
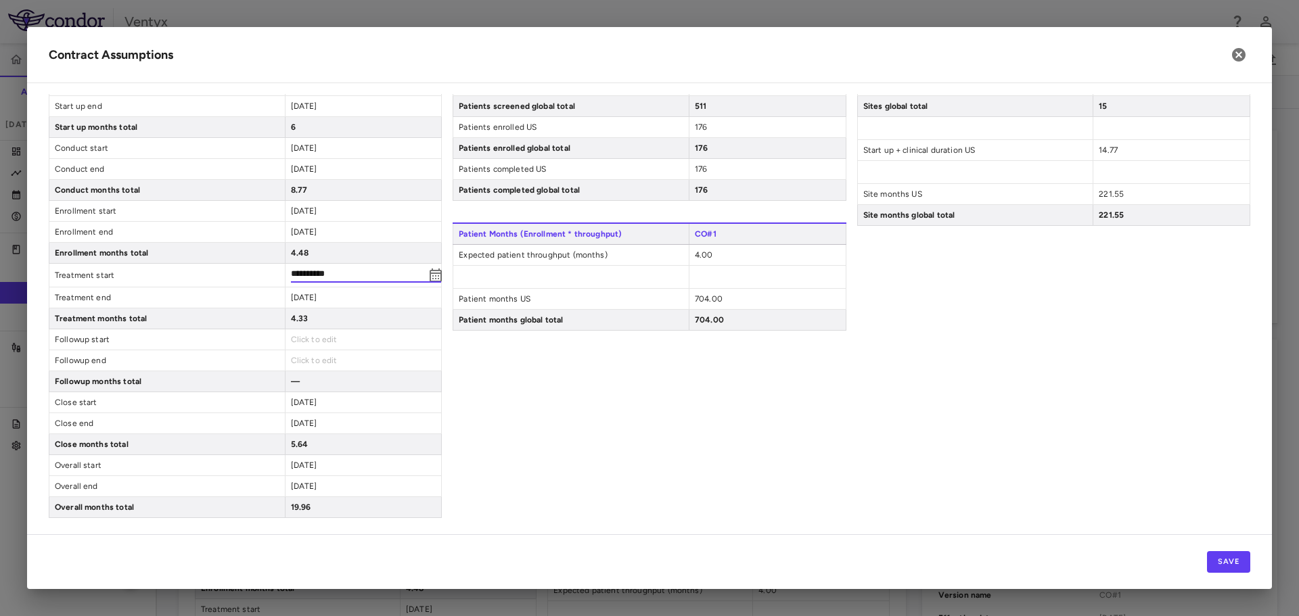
click at [310, 426] on span "2026-02-27" at bounding box center [304, 423] width 26 height 9
click at [320, 423] on input "**********" at bounding box center [358, 422] width 135 height 15
type input "**********"
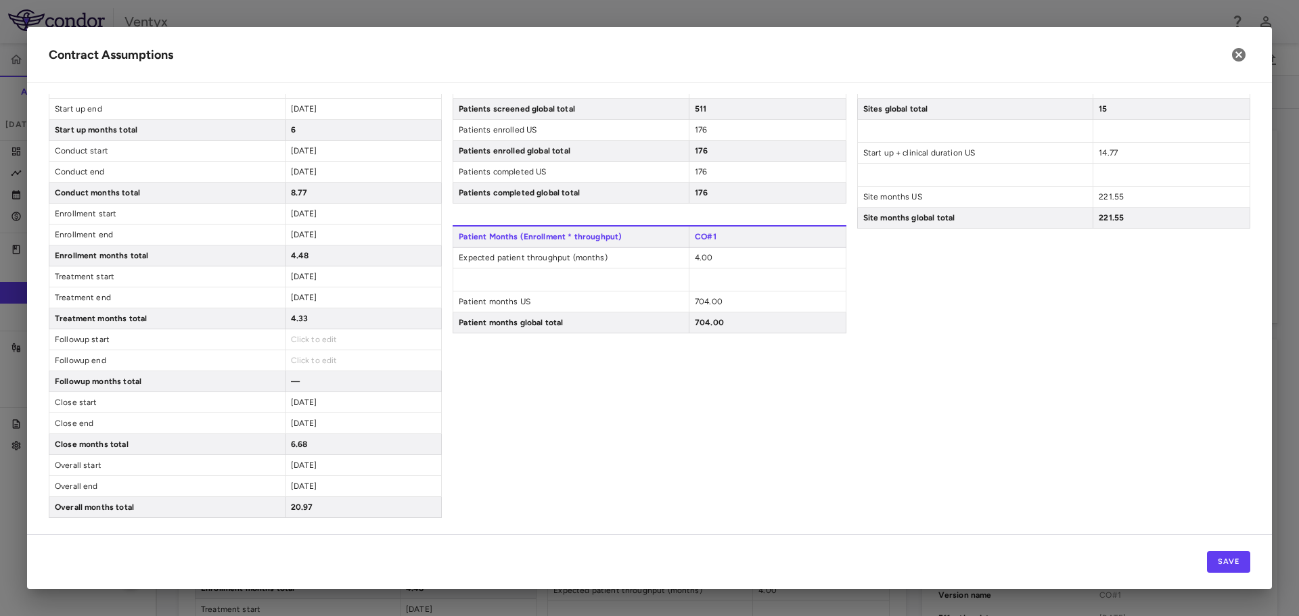
scroll to position [80, 0]
click at [326, 429] on div "2026-03-30" at bounding box center [363, 423] width 157 height 20
click at [317, 423] on span "2026-03-30" at bounding box center [304, 423] width 26 height 9
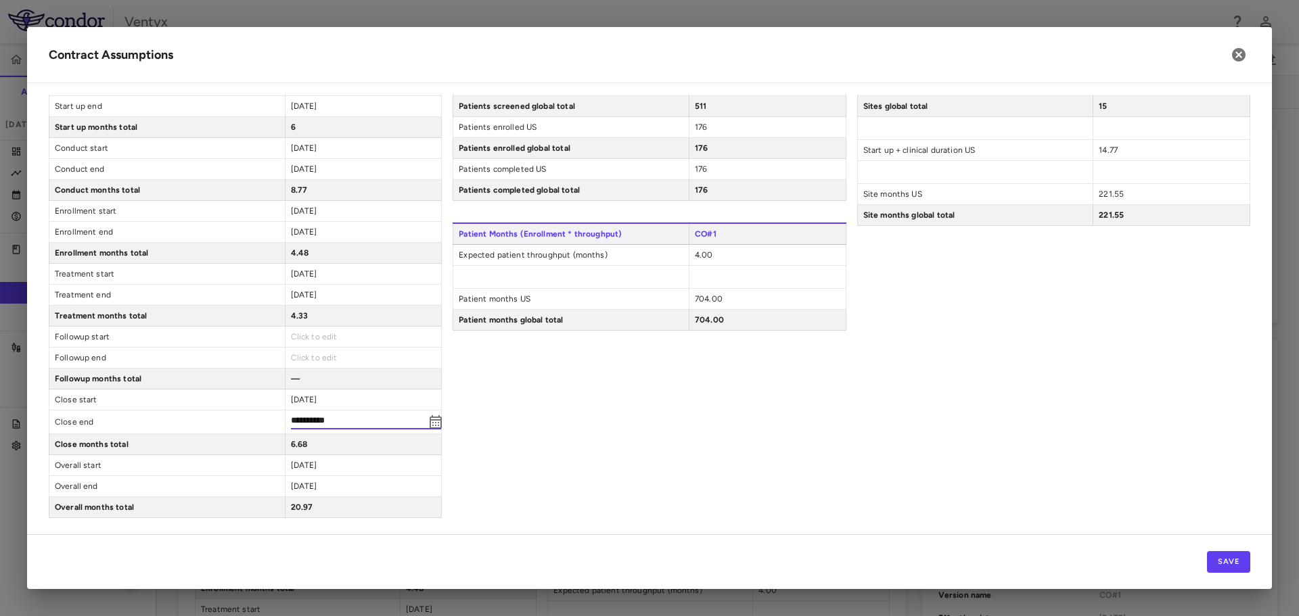
click at [346, 419] on input "**********" at bounding box center [358, 422] width 135 height 15
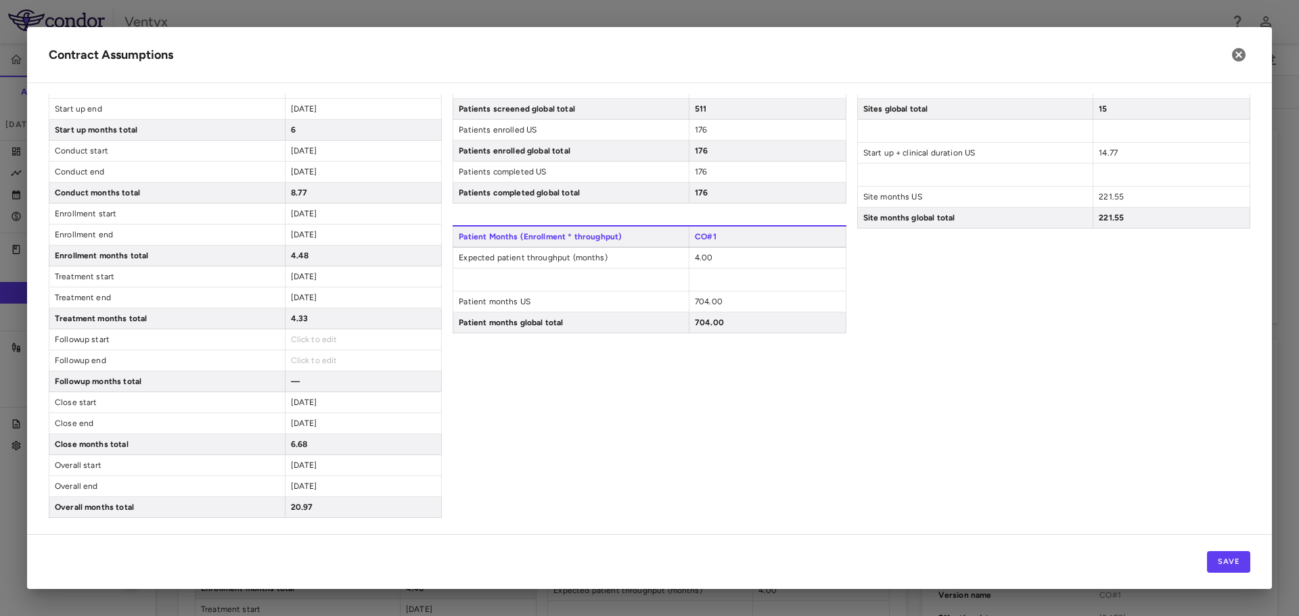
scroll to position [80, 0]
click at [317, 427] on span "2026-03-30" at bounding box center [304, 423] width 26 height 9
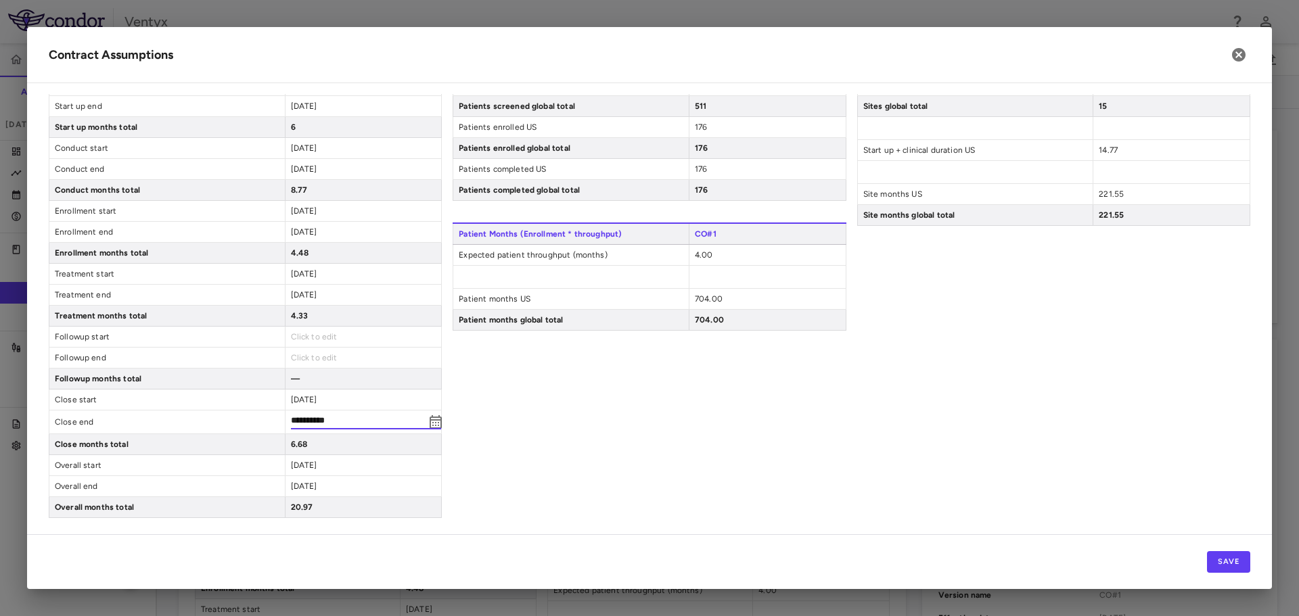
click at [324, 414] on div "**********" at bounding box center [363, 422] width 157 height 23
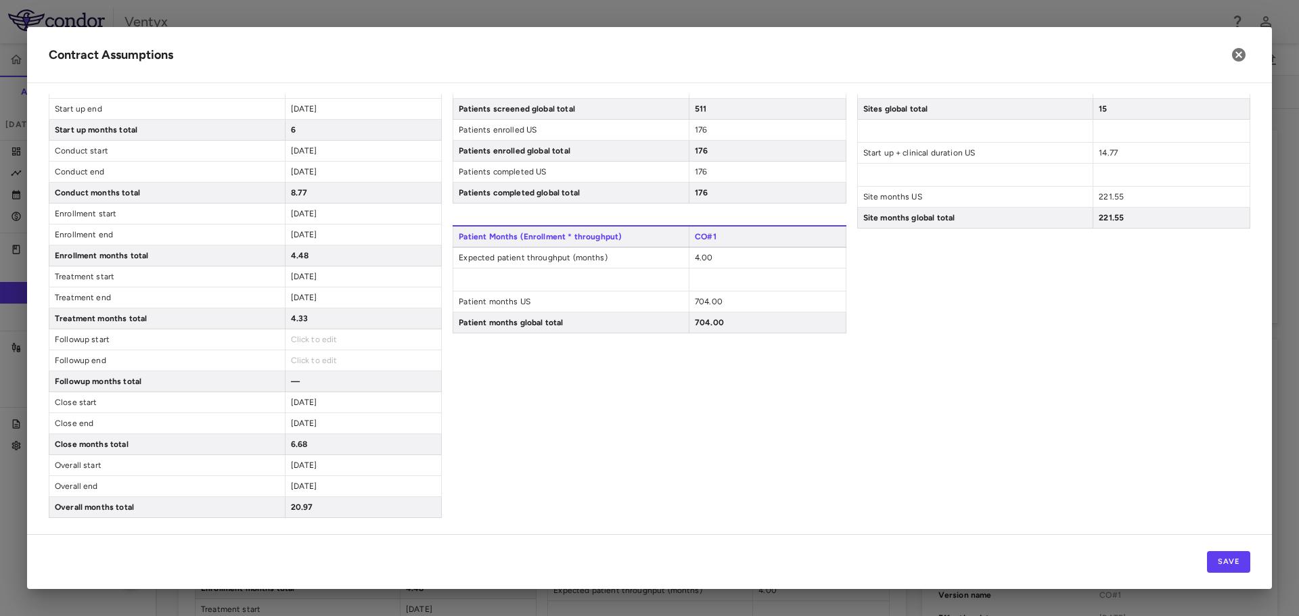
click at [317, 419] on span "2026-03-30" at bounding box center [304, 423] width 26 height 9
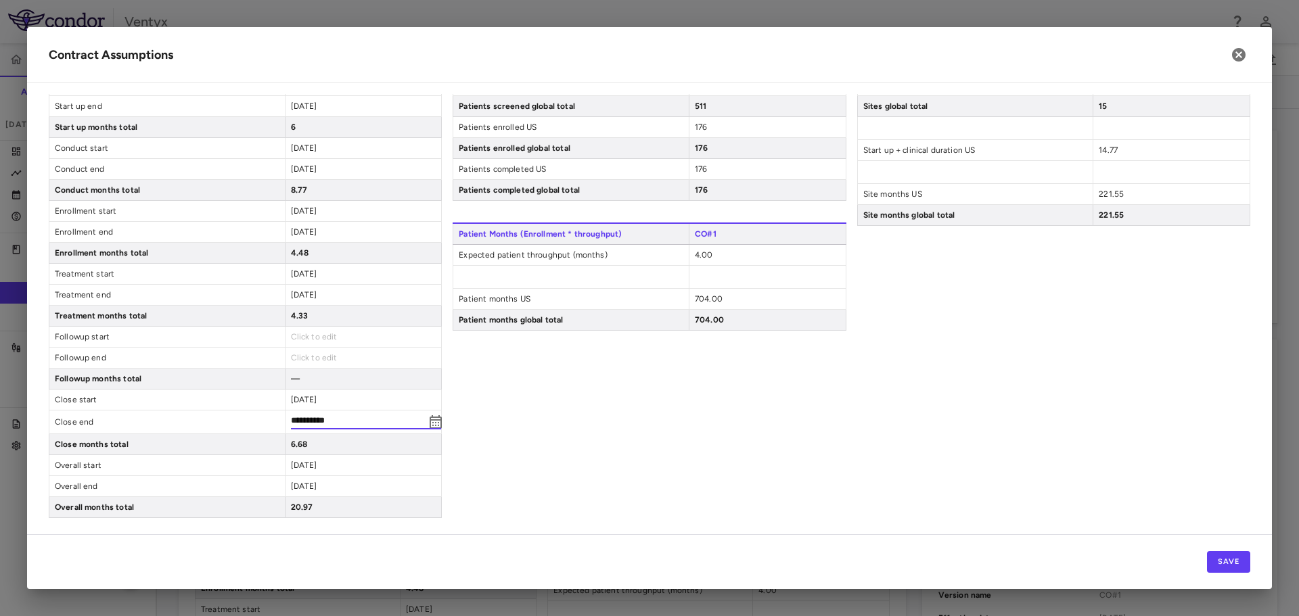
click at [332, 421] on input "**********" at bounding box center [358, 422] width 135 height 15
click at [336, 419] on input "**********" at bounding box center [358, 422] width 135 height 15
type input "**********"
click at [301, 421] on input "**********" at bounding box center [358, 422] width 135 height 15
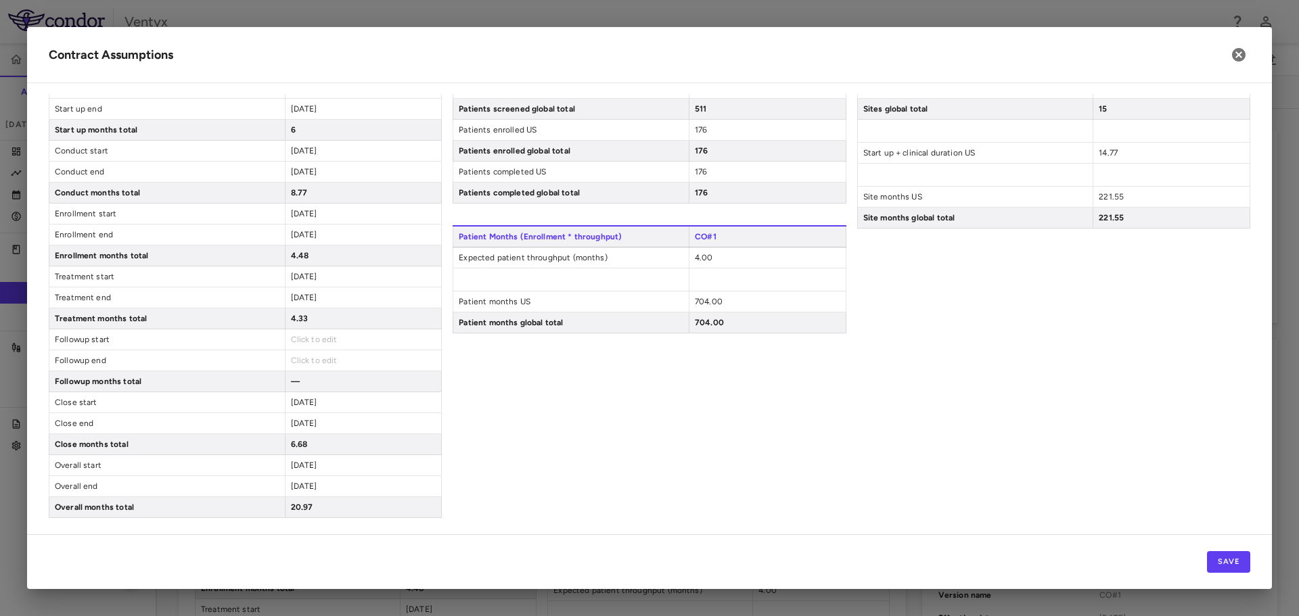
scroll to position [80, 0]
click at [311, 427] on span "2026-03-30" at bounding box center [304, 423] width 26 height 9
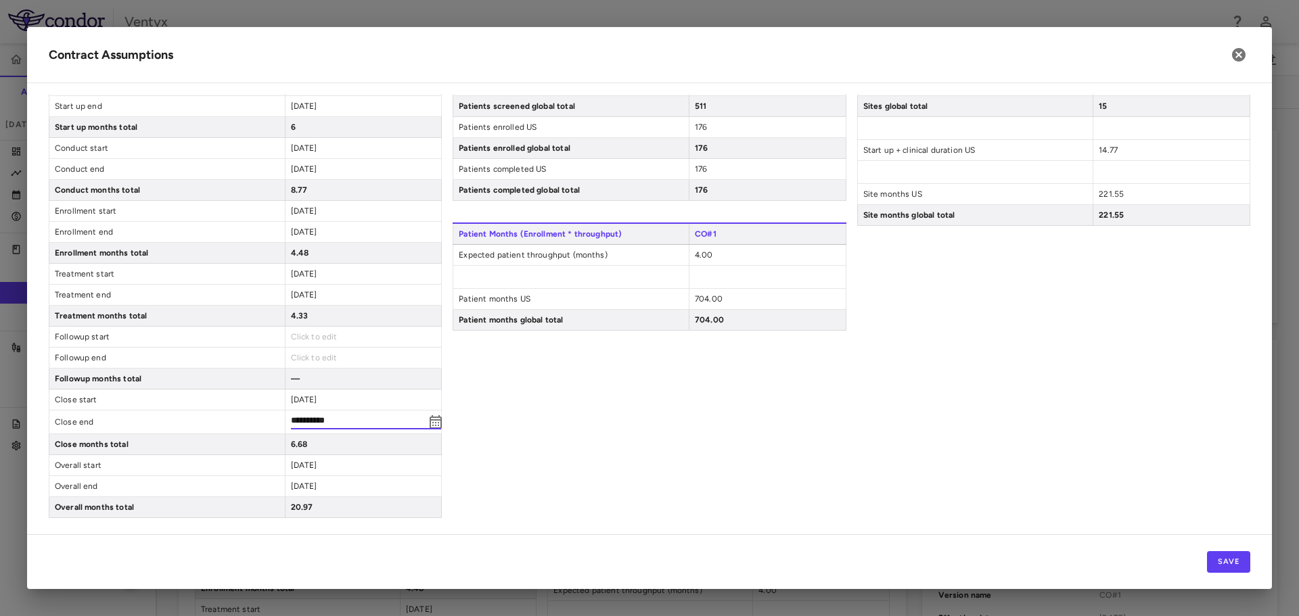
click at [315, 420] on input "**********" at bounding box center [358, 422] width 135 height 15
type input "**********"
click at [626, 457] on div "Patient Enrollment CO#1 Patients screened US 511 Patients screened global total…" at bounding box center [649, 285] width 393 height 465
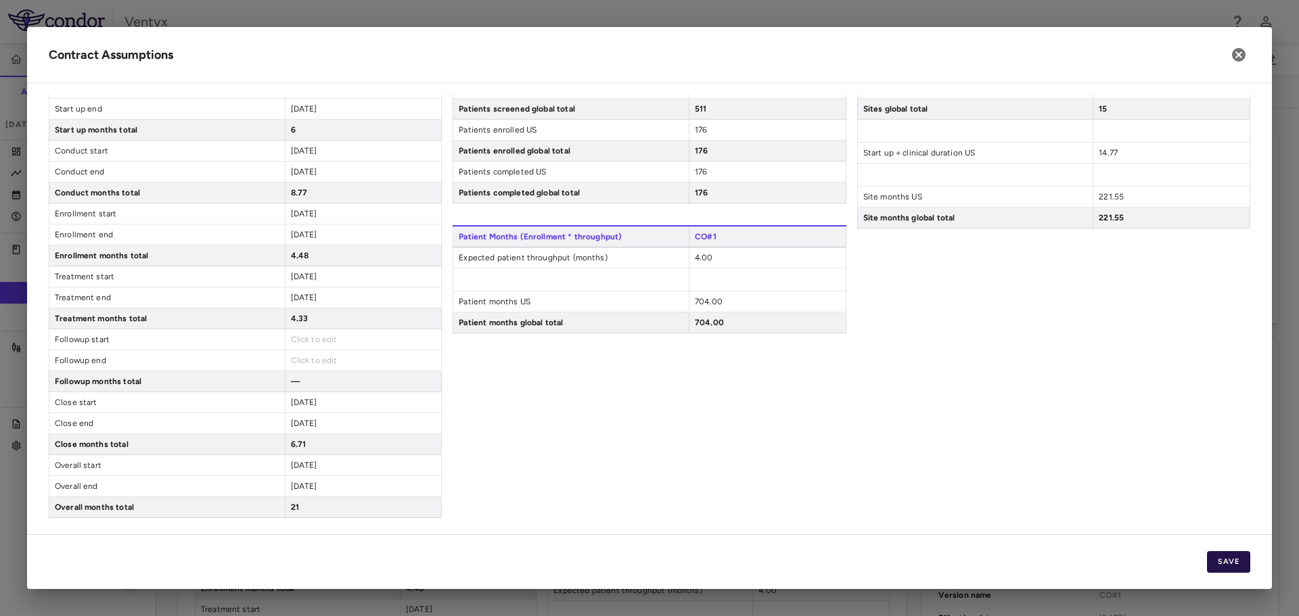
click at [1233, 564] on button "Save" at bounding box center [1228, 562] width 43 height 22
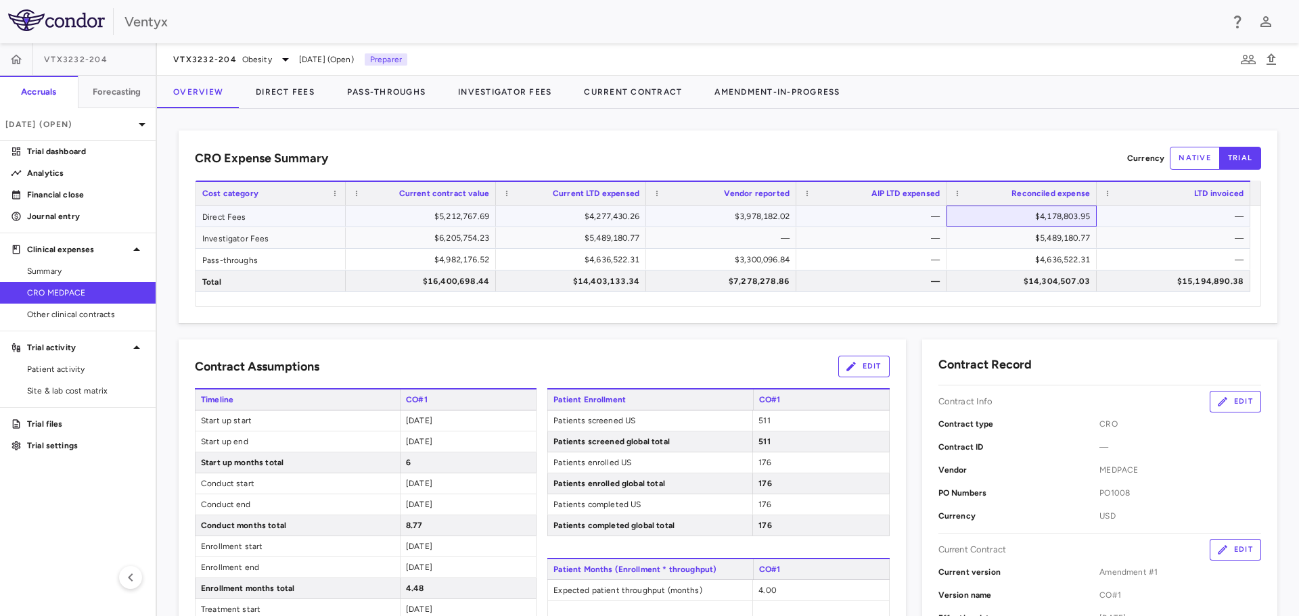
click at [1041, 223] on div "$4,178,803.95" at bounding box center [1024, 217] width 131 height 22
click at [728, 220] on div "$3,978,182.02" at bounding box center [723, 217] width 131 height 22
click at [73, 312] on span "Other clinical contracts" at bounding box center [86, 314] width 118 height 12
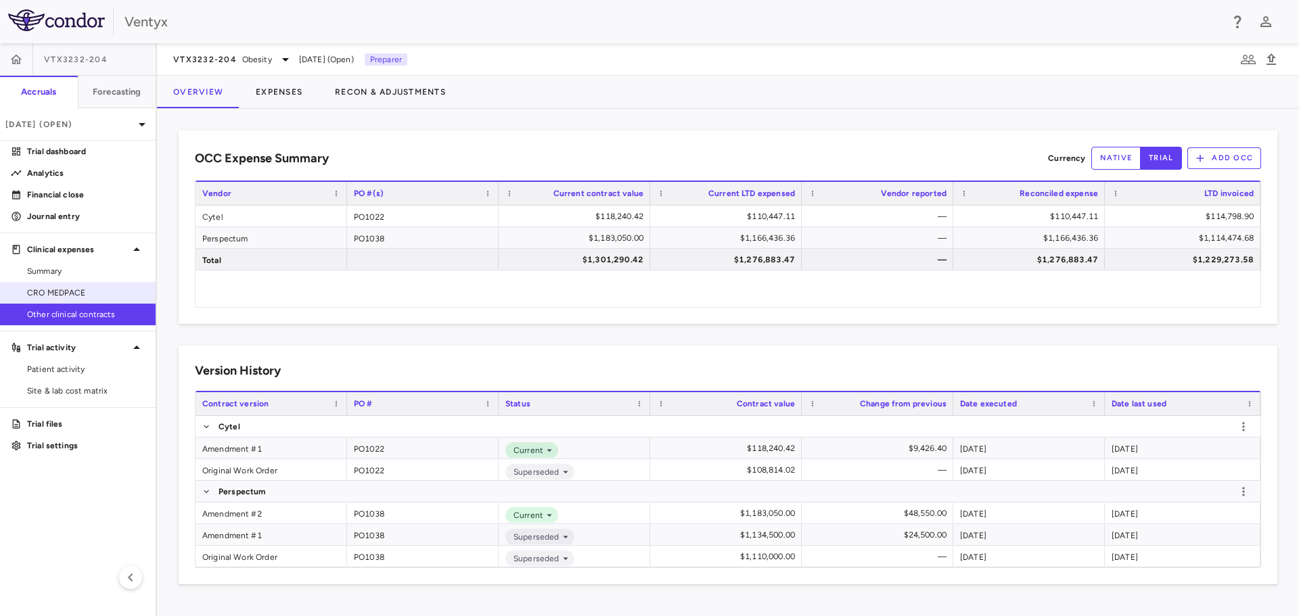
click at [82, 301] on link "CRO MEDPACE" at bounding box center [78, 293] width 156 height 20
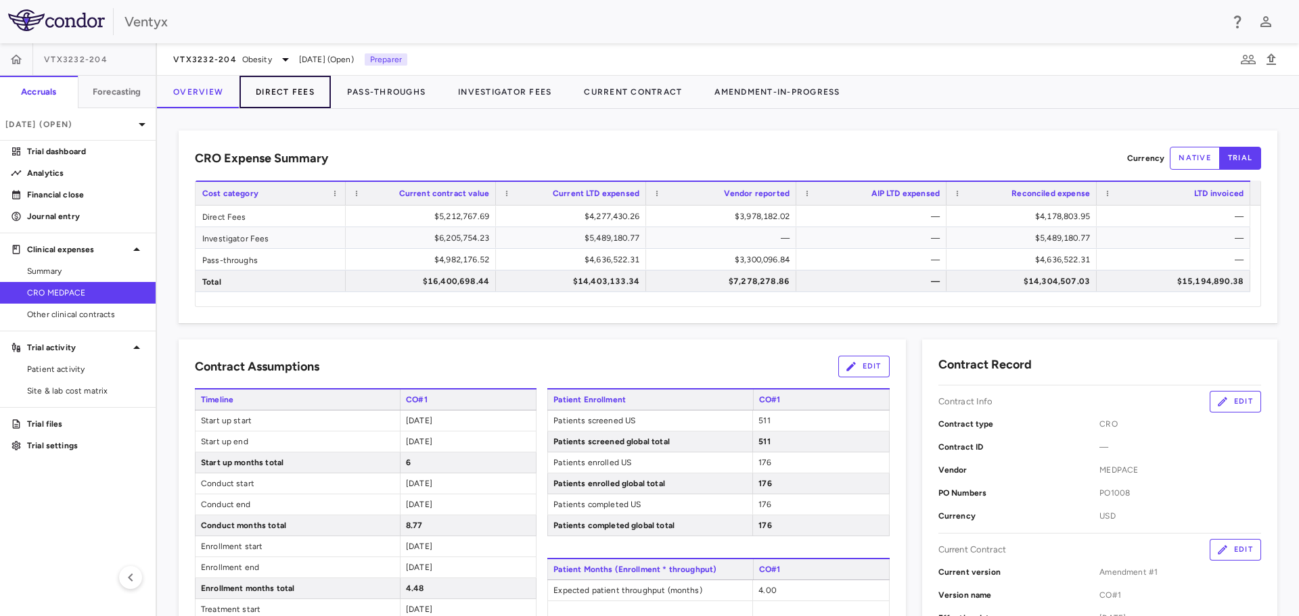
click at [298, 93] on button "Direct Fees" at bounding box center [284, 92] width 91 height 32
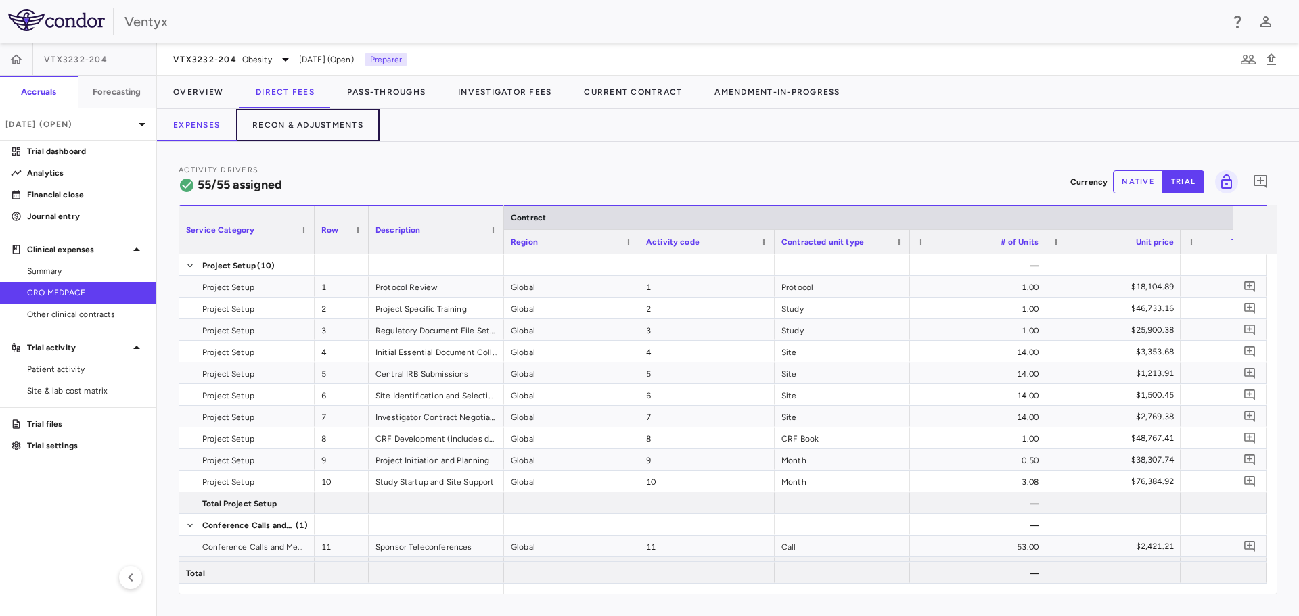
click at [298, 130] on button "Recon & Adjustments" at bounding box center [307, 125] width 143 height 32
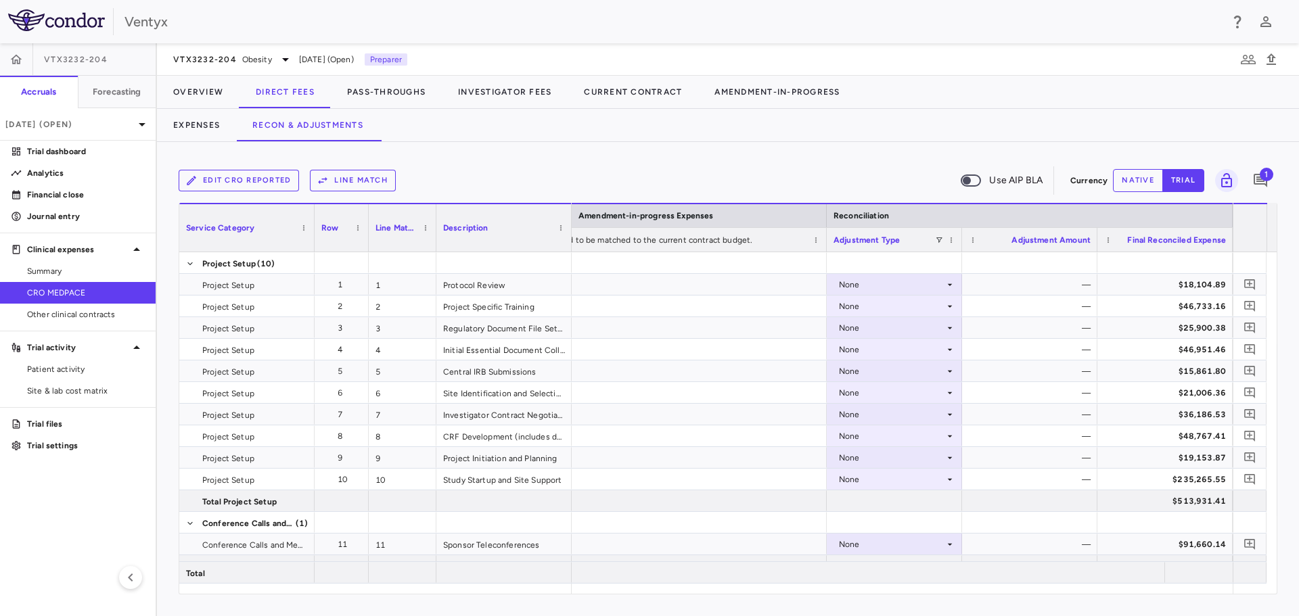
click at [59, 289] on span "CRO MEDPACE" at bounding box center [86, 293] width 118 height 12
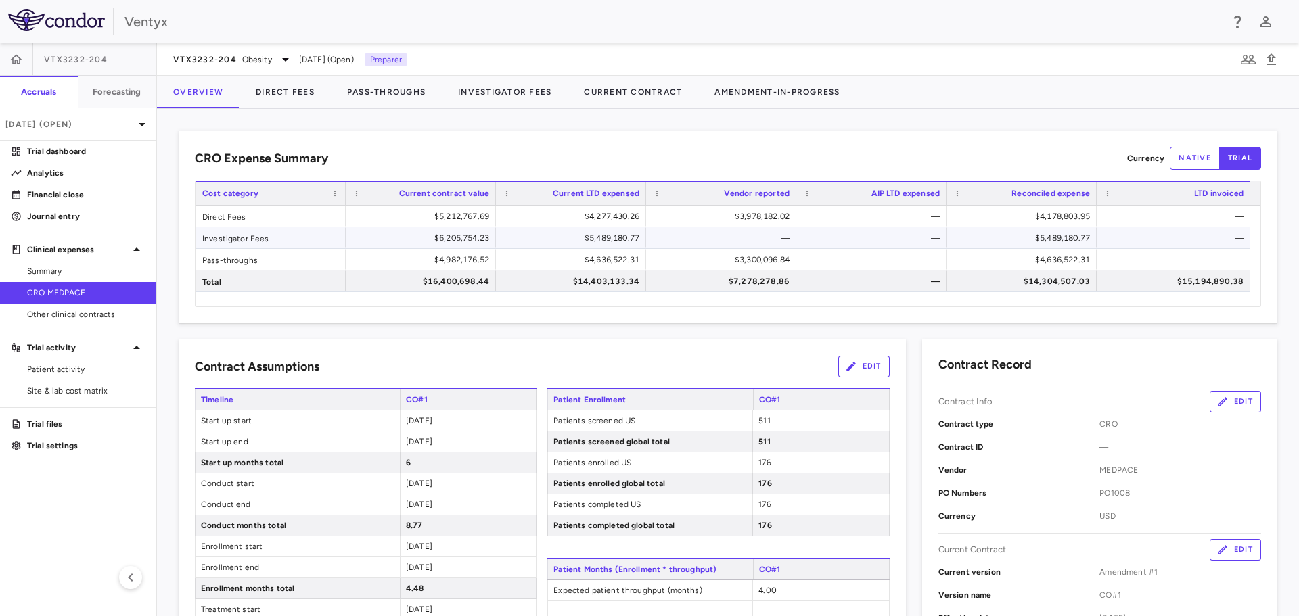
click at [1026, 239] on div "$5,489,180.77" at bounding box center [1024, 238] width 131 height 22
click at [791, 229] on div "—" at bounding box center [721, 237] width 150 height 21
click at [624, 235] on div "$5,489,180.77" at bounding box center [573, 238] width 131 height 22
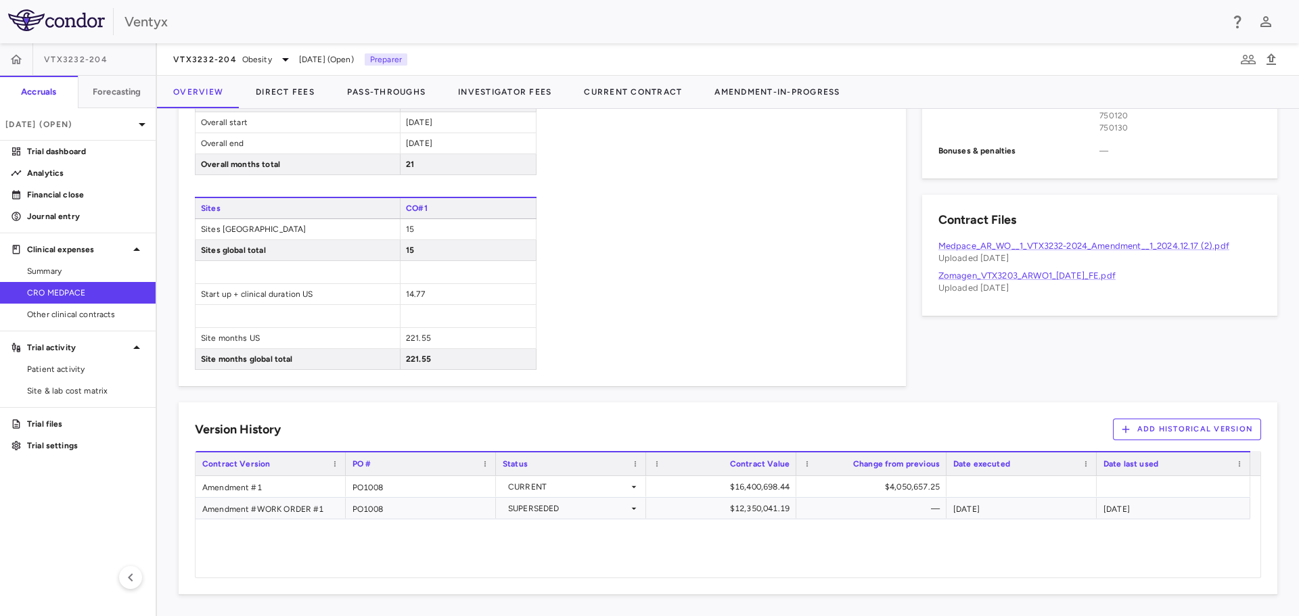
scroll to position [405, 0]
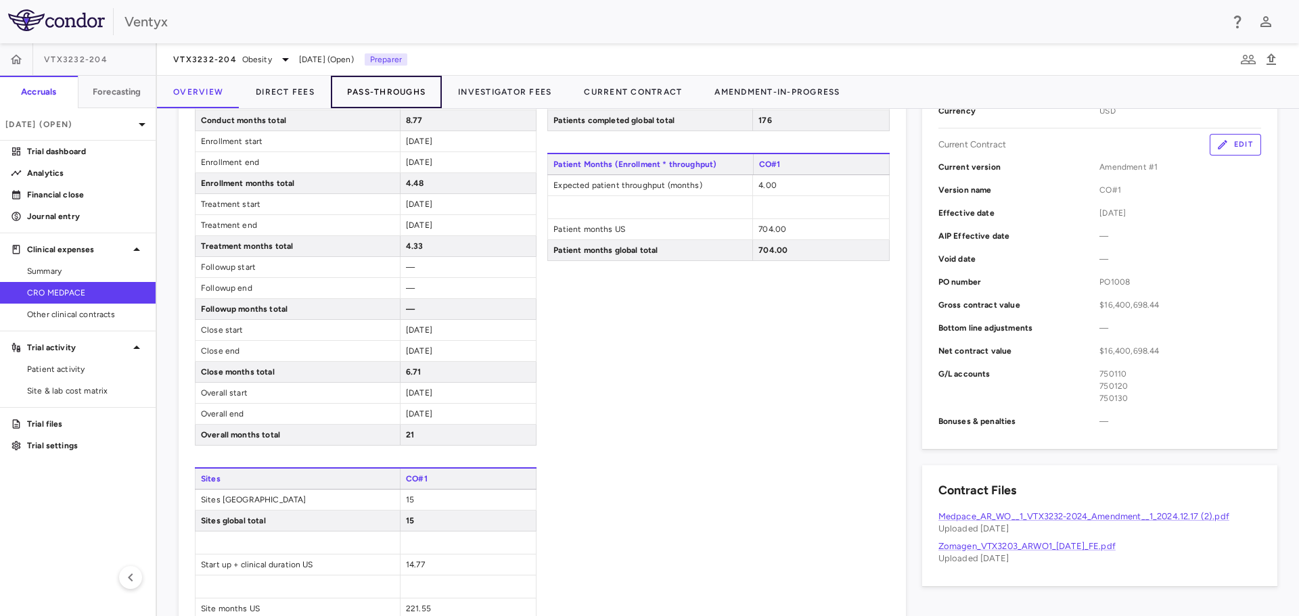
drag, startPoint x: 365, startPoint y: 91, endPoint x: 427, endPoint y: 101, distance: 63.2
click at [366, 92] on button "Pass-Throughs" at bounding box center [386, 92] width 111 height 32
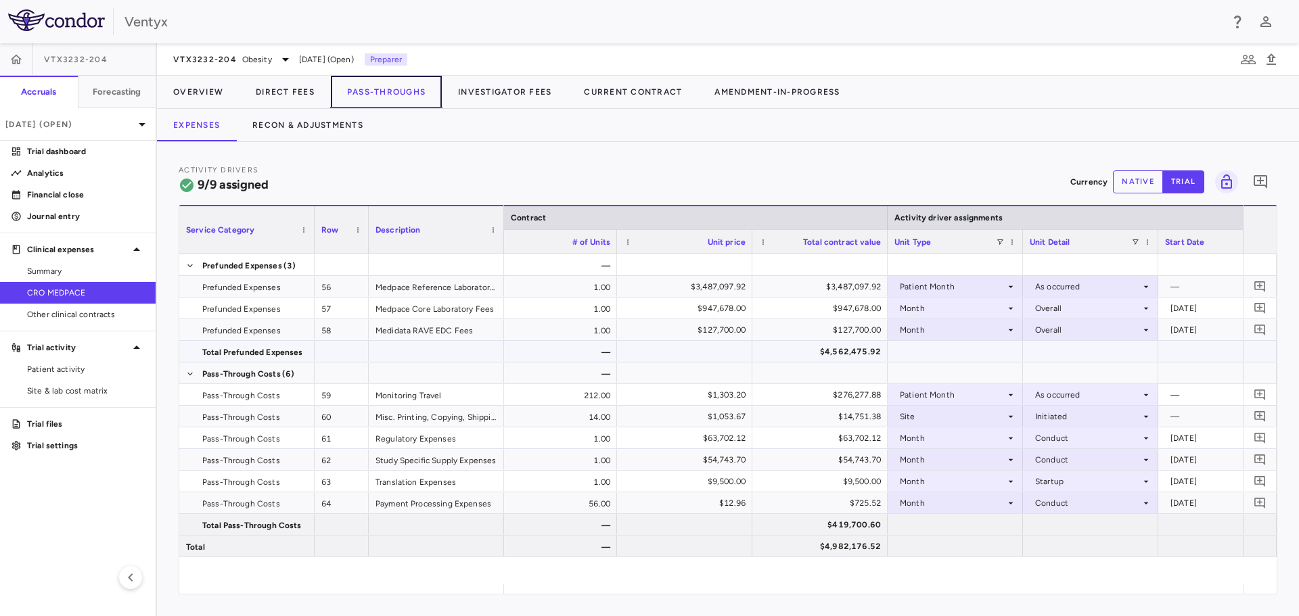
scroll to position [0, 474]
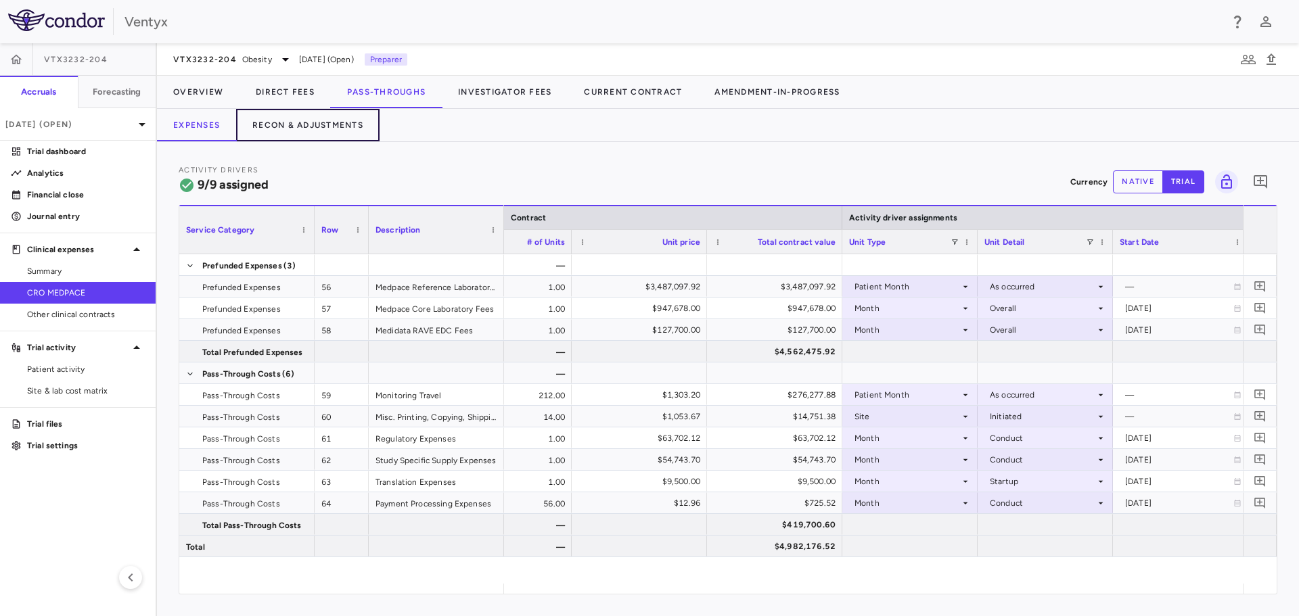
click at [316, 118] on button "Recon & Adjustments" at bounding box center [307, 125] width 143 height 32
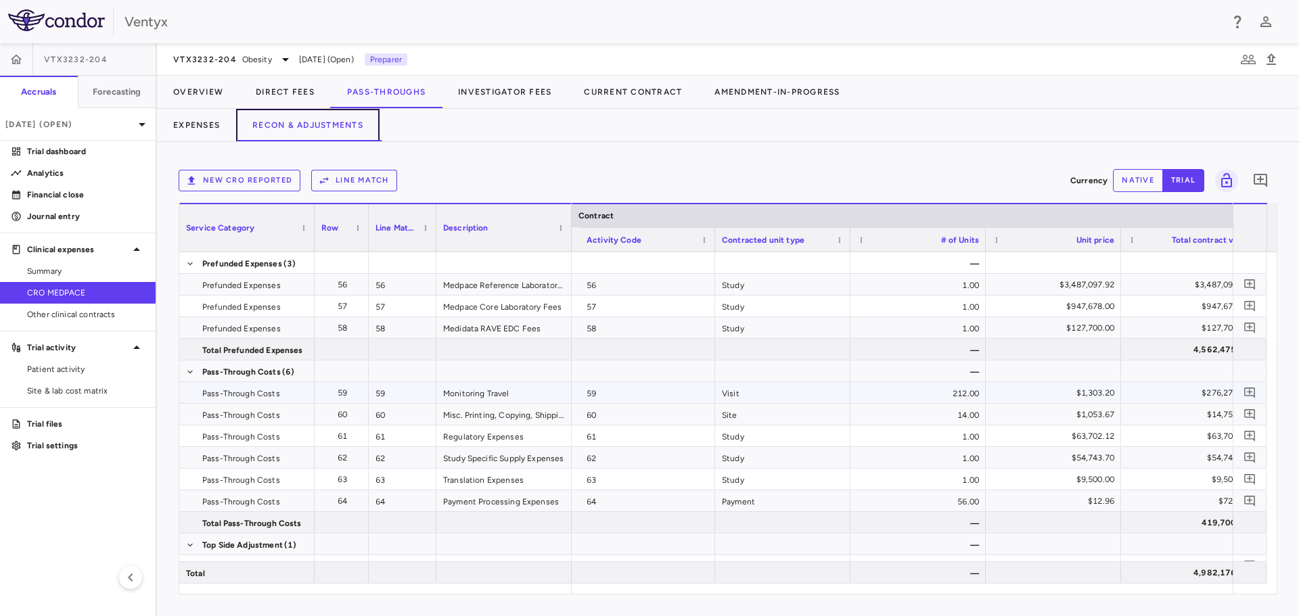
scroll to position [0, 428]
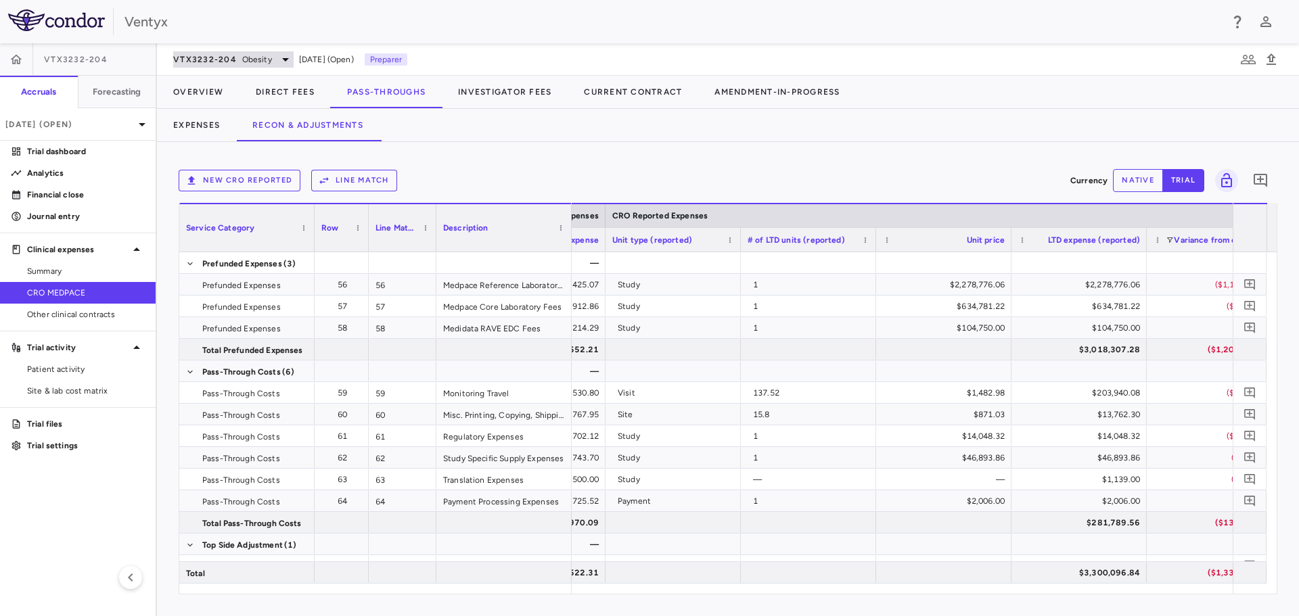
click at [261, 62] on span "Obesity" at bounding box center [257, 59] width 30 height 12
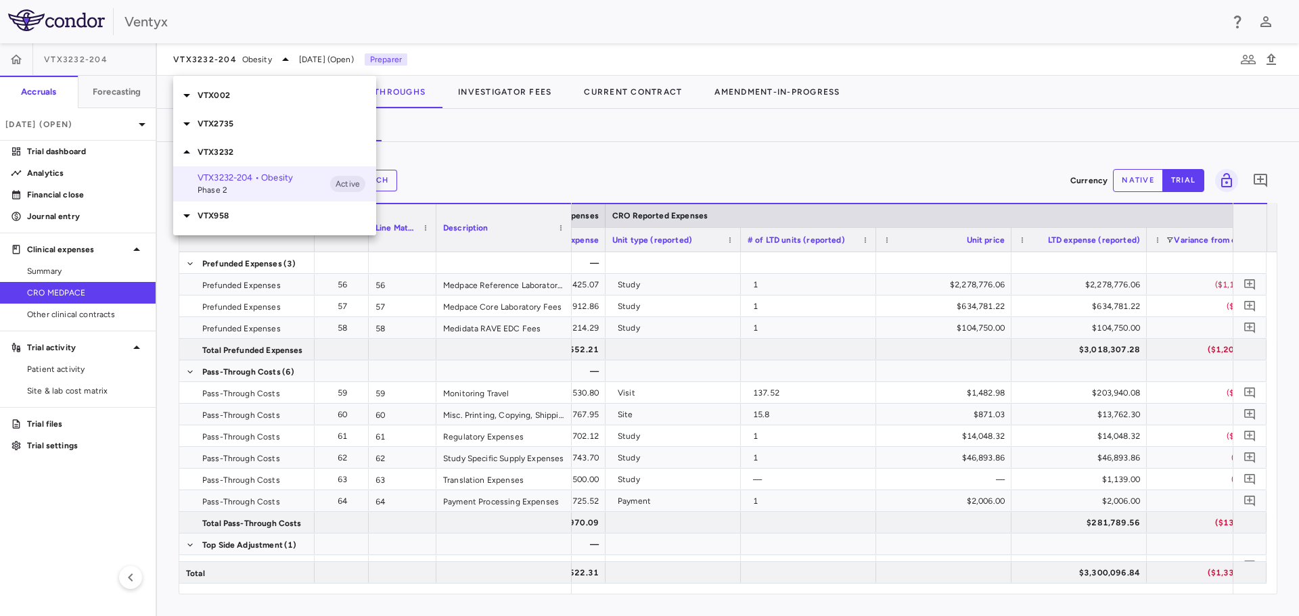
click at [87, 136] on div at bounding box center [649, 308] width 1299 height 616
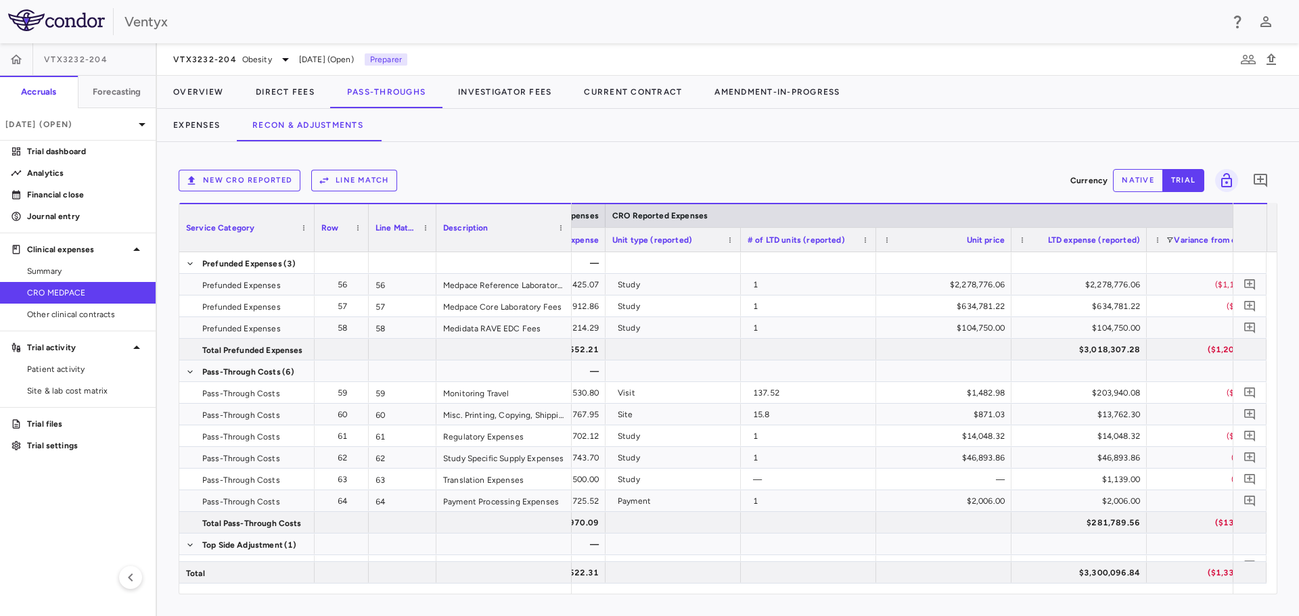
click at [87, 123] on div "VTX002 VTX2735 VTX3232 VTX3232-204 • Obesity Phase 2 Active VTX958" at bounding box center [649, 308] width 1299 height 616
click at [87, 123] on p "[DATE] (Open)" at bounding box center [69, 124] width 129 height 12
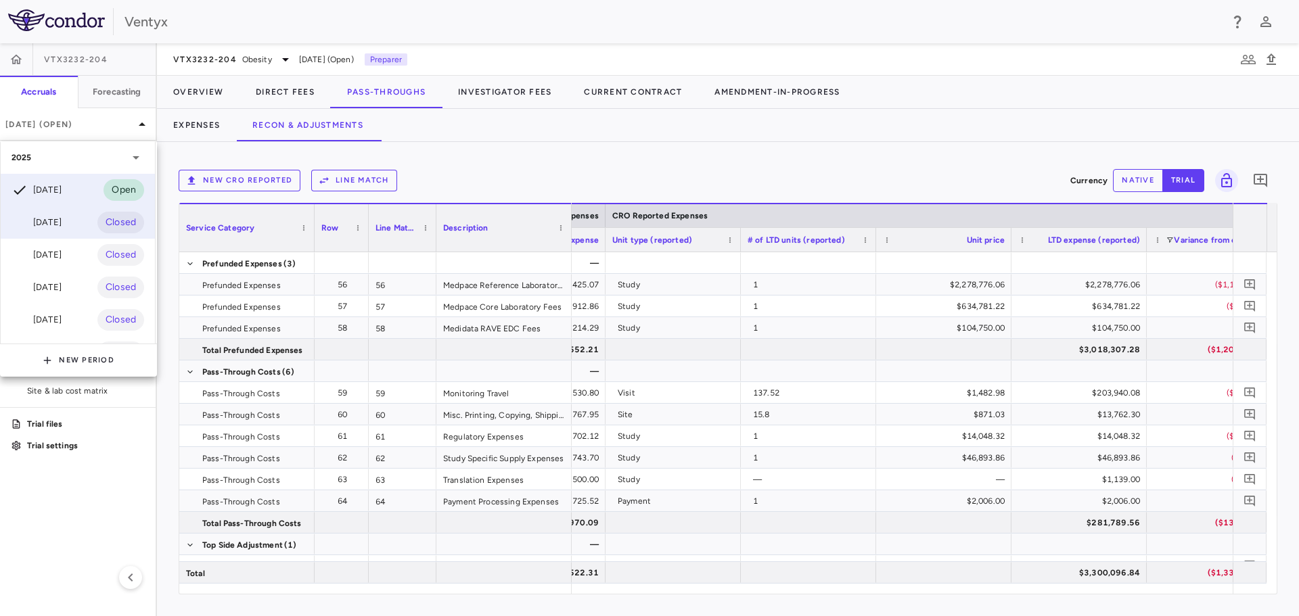
click at [58, 228] on div "[DATE]" at bounding box center [37, 222] width 50 height 16
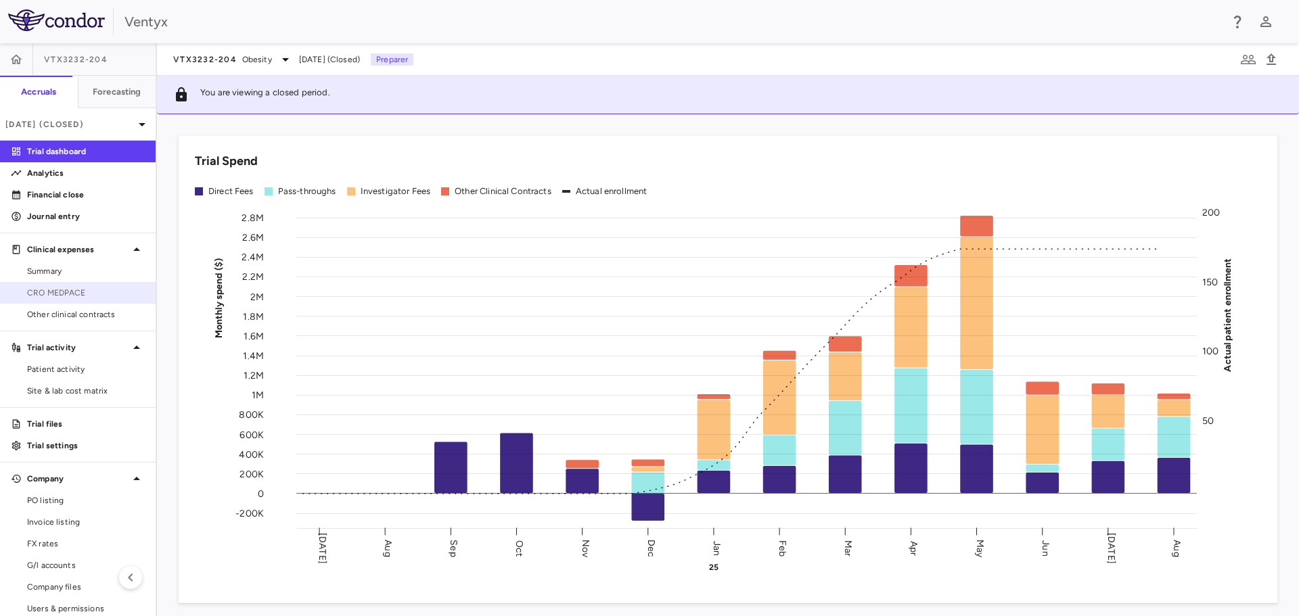
click at [27, 290] on span "CRO MEDPACE" at bounding box center [86, 293] width 118 height 12
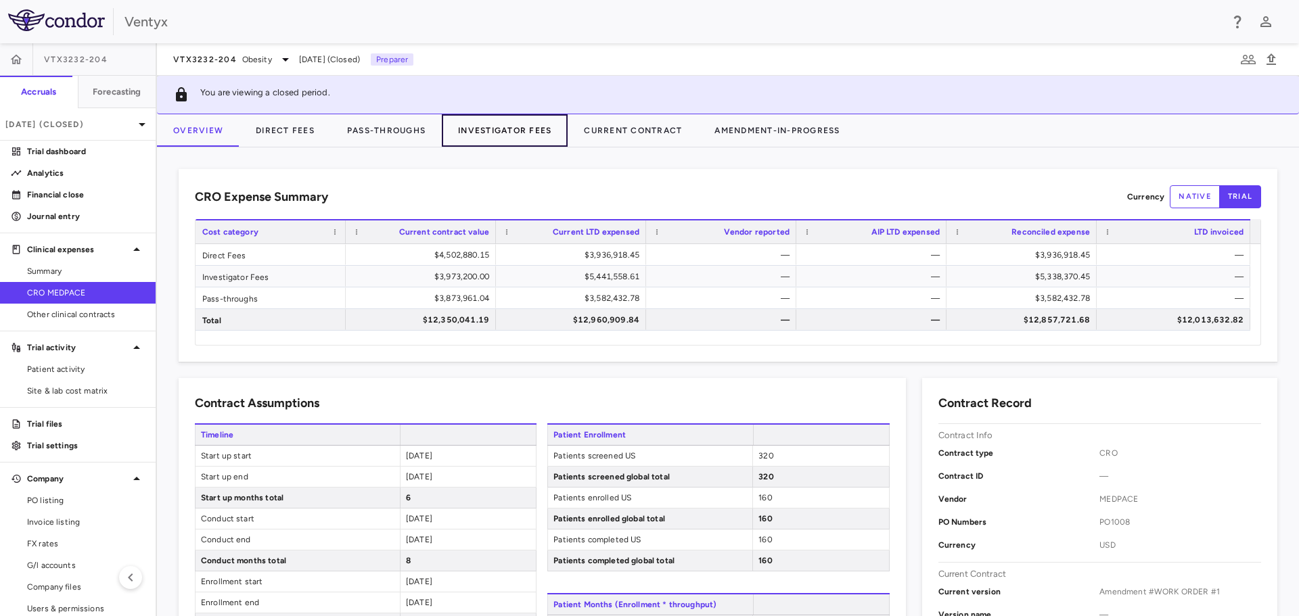
click at [515, 129] on button "Investigator Fees" at bounding box center [505, 130] width 126 height 32
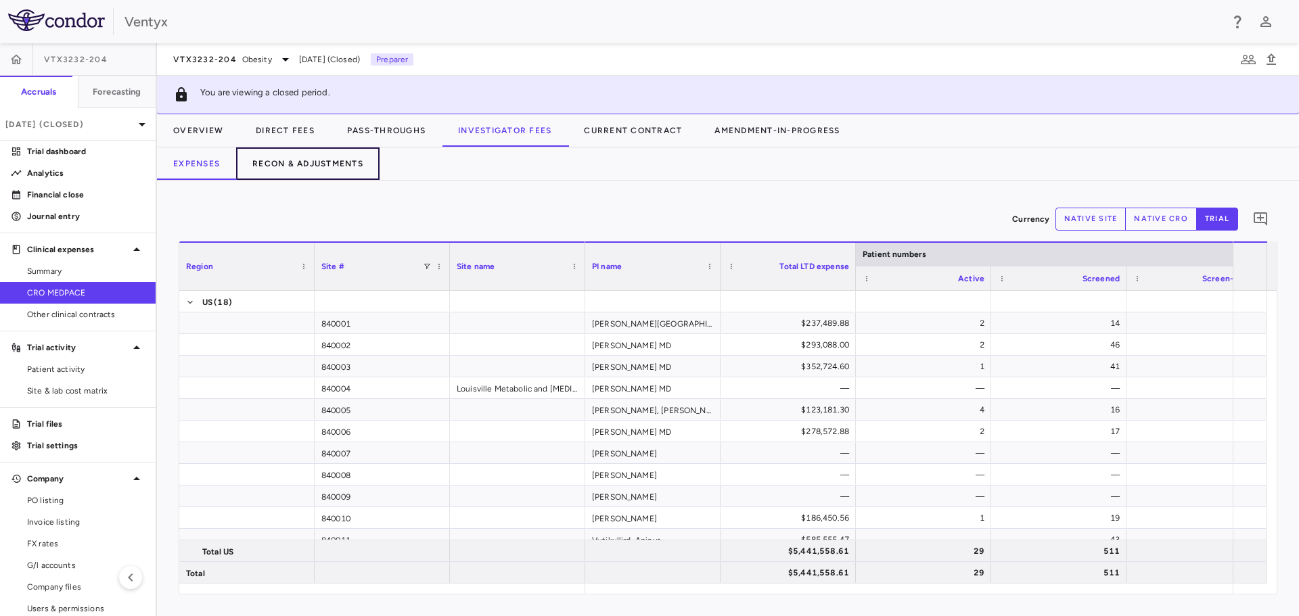
click at [328, 173] on button "Recon & Adjustments" at bounding box center [307, 163] width 143 height 32
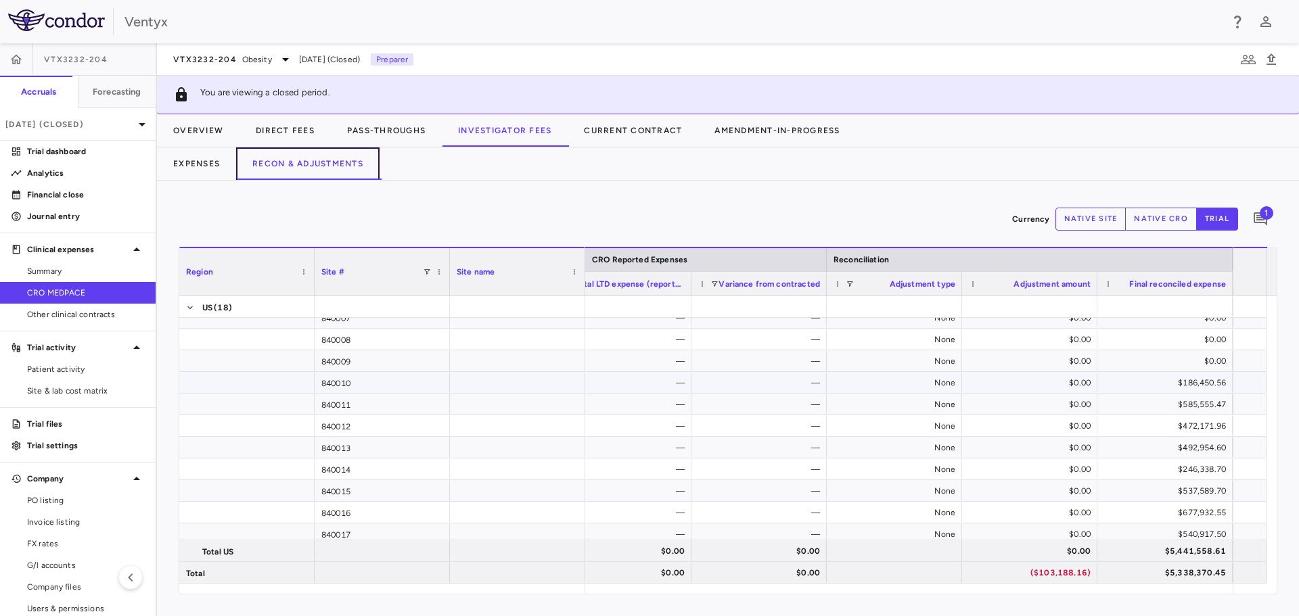
scroll to position [232, 0]
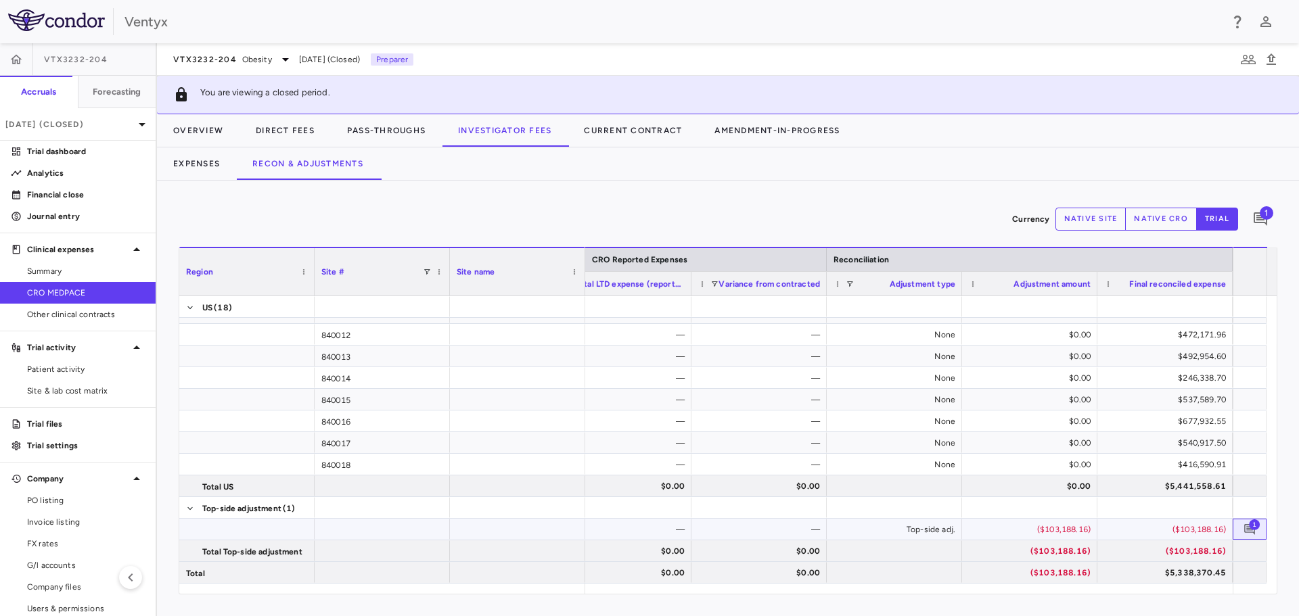
click at [1251, 526] on span "1" at bounding box center [1254, 524] width 11 height 11
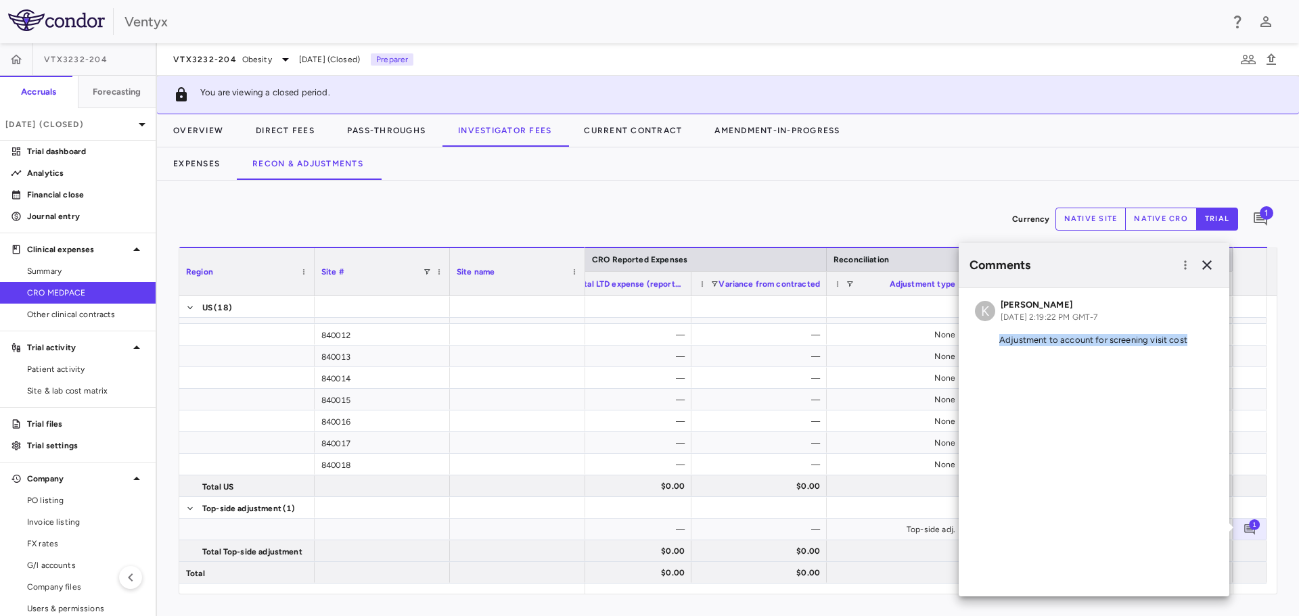
drag, startPoint x: 1183, startPoint y: 339, endPoint x: 992, endPoint y: 329, distance: 191.0
click at [992, 329] on div "K Keith Cline Sep 22, 2025, 2:19:22 PM GMT-7 Adjustment to account for screenin…" at bounding box center [1094, 325] width 271 height 74
copy p "Adjustment to account for screening visit cost"
click at [1202, 260] on icon "button" at bounding box center [1207, 265] width 16 height 16
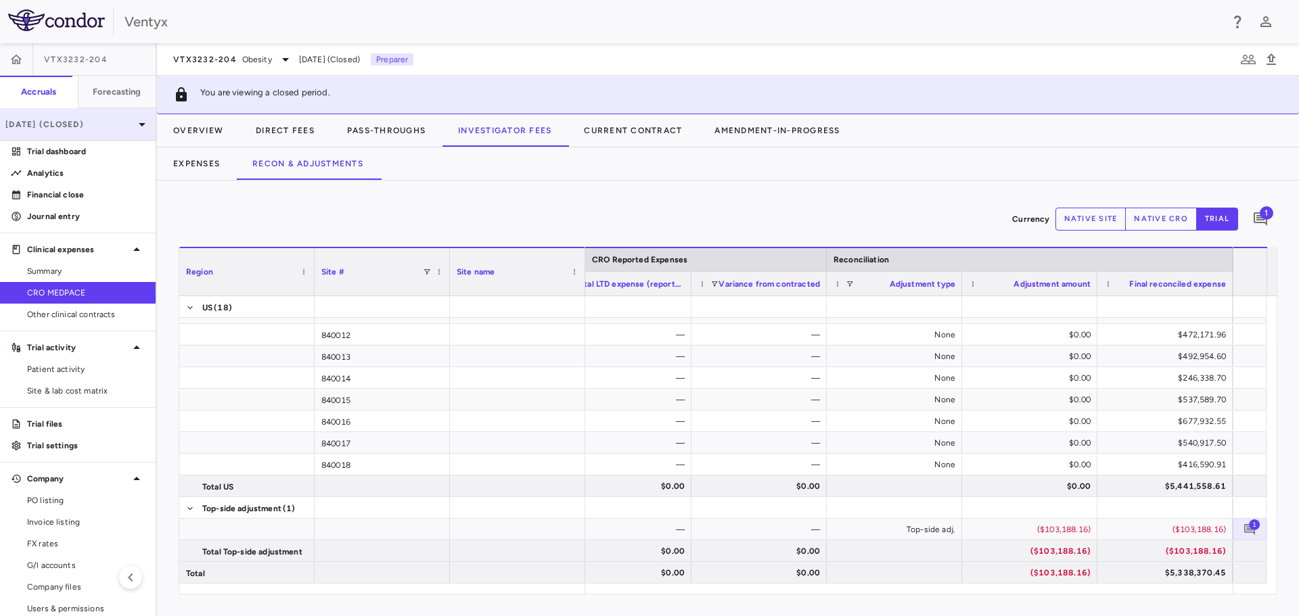
click at [52, 127] on p "Aug 2025 (Closed)" at bounding box center [69, 124] width 129 height 12
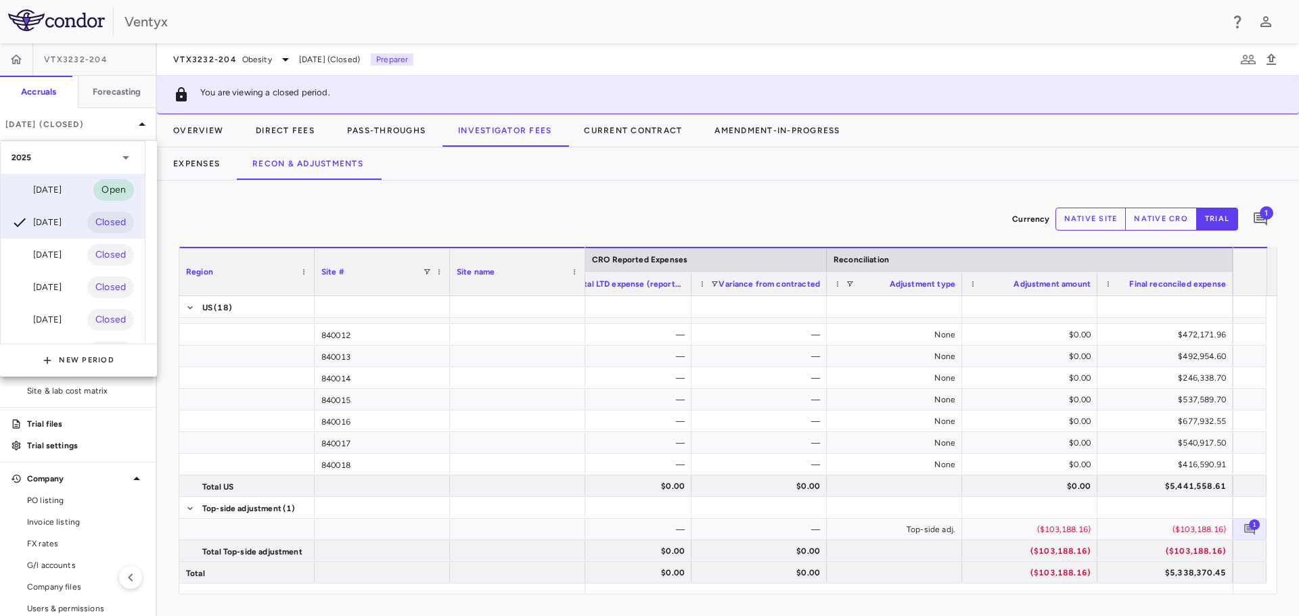
click at [56, 187] on div "[DATE]" at bounding box center [37, 190] width 50 height 16
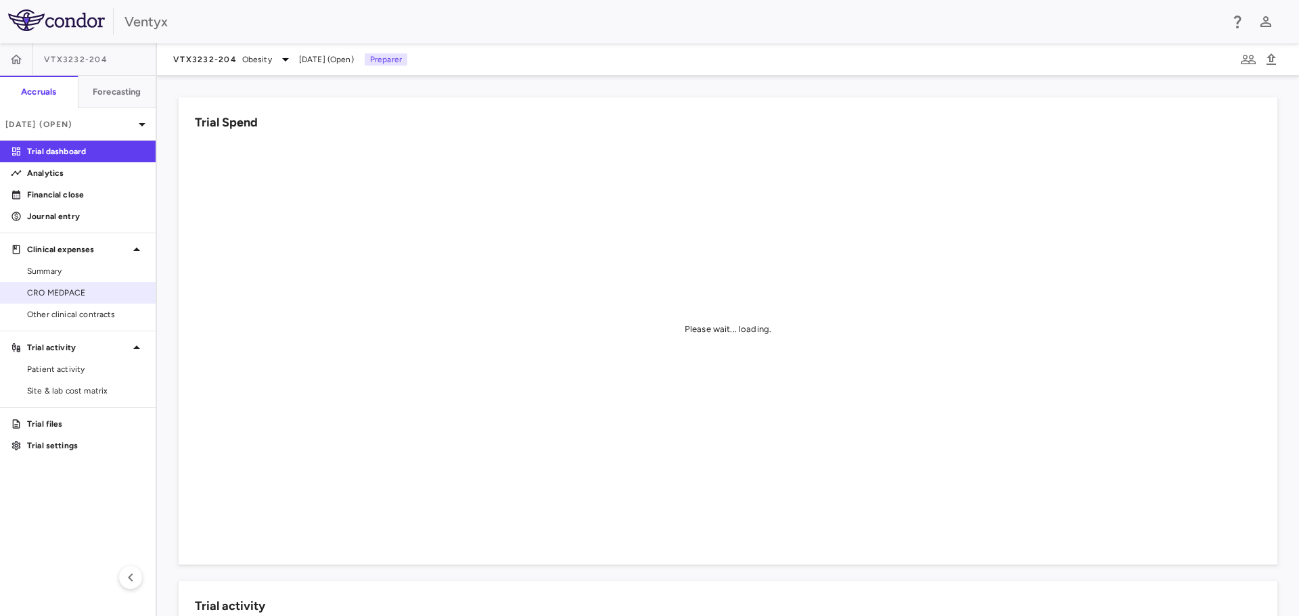
click at [81, 293] on span "CRO MEDPACE" at bounding box center [86, 293] width 118 height 12
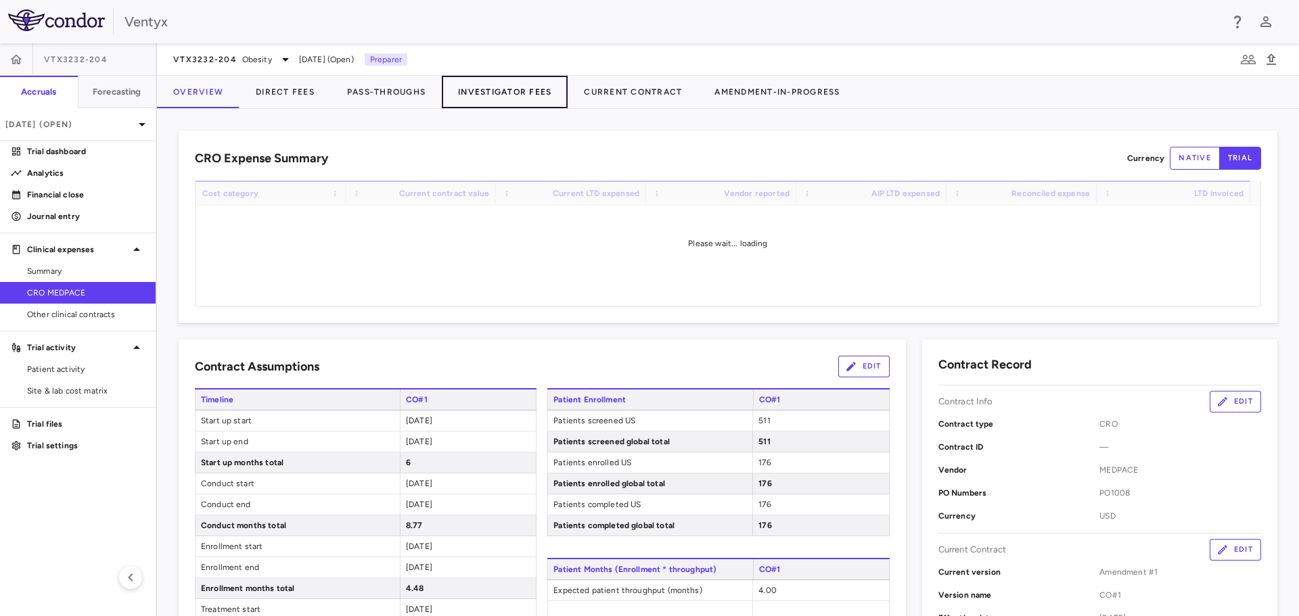
click at [502, 97] on button "Investigator Fees" at bounding box center [505, 92] width 126 height 32
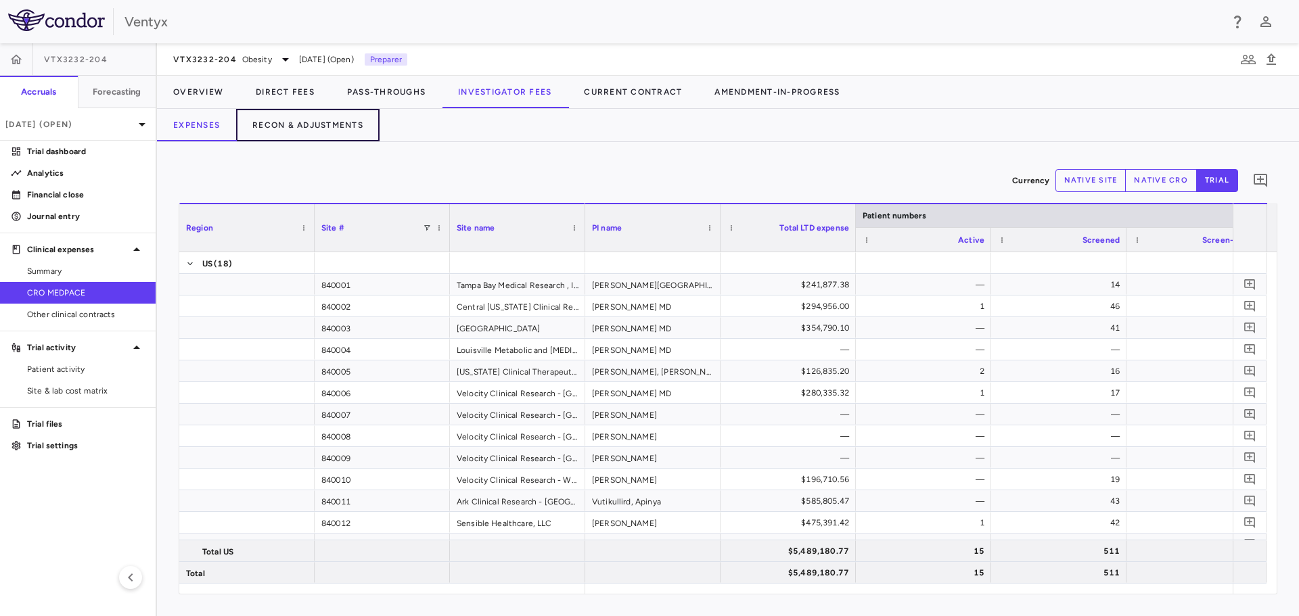
click at [280, 125] on button "Recon & Adjustments" at bounding box center [307, 125] width 143 height 32
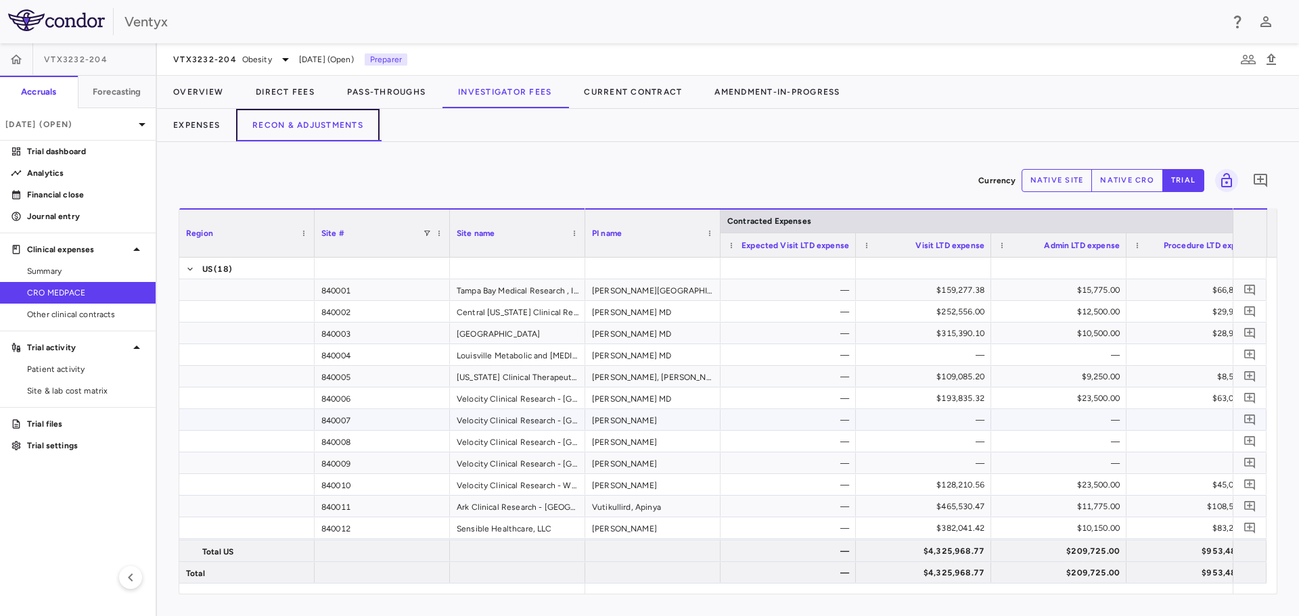
scroll to position [193, 0]
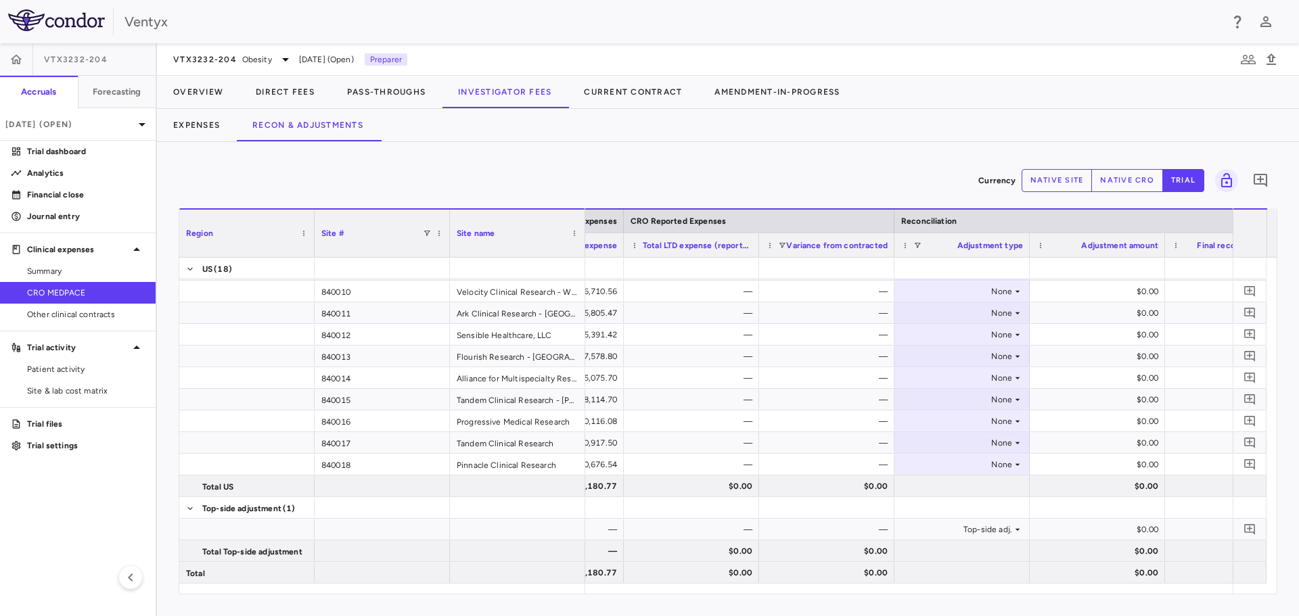
click at [1080, 183] on button "native site" at bounding box center [1056, 180] width 71 height 23
click at [1143, 186] on button "native cro" at bounding box center [1127, 180] width 72 height 23
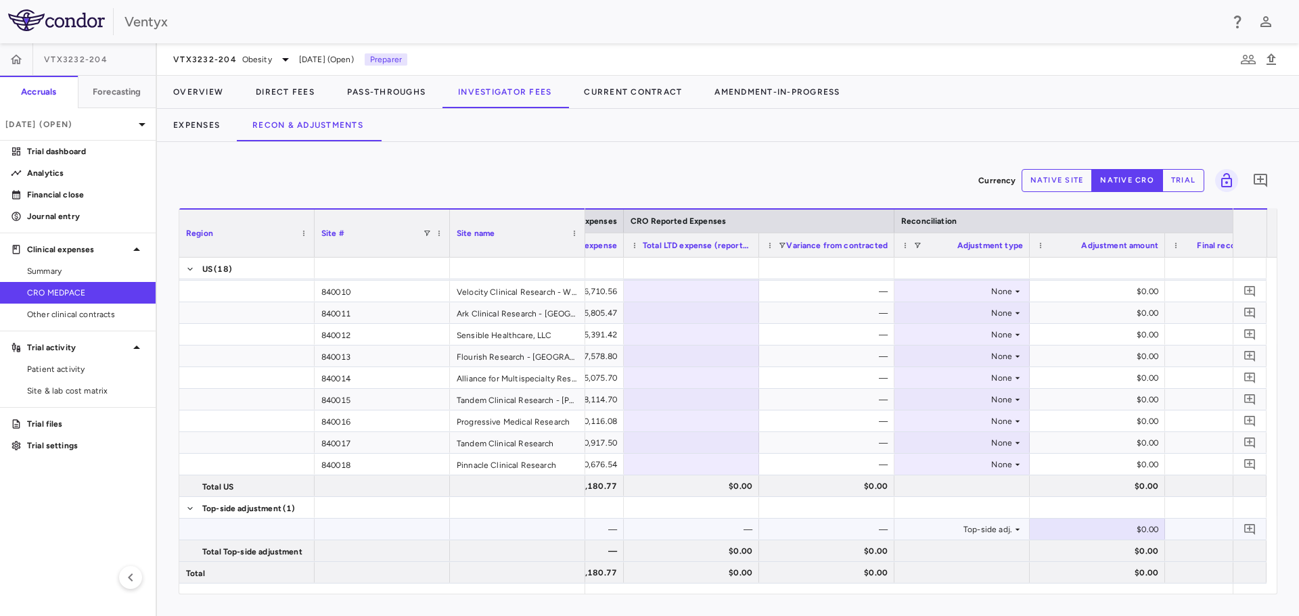
click at [1097, 535] on div "$0.00" at bounding box center [1100, 530] width 116 height 22
type input "**********"
click at [1252, 530] on icon "Add comment" at bounding box center [1249, 529] width 13 height 13
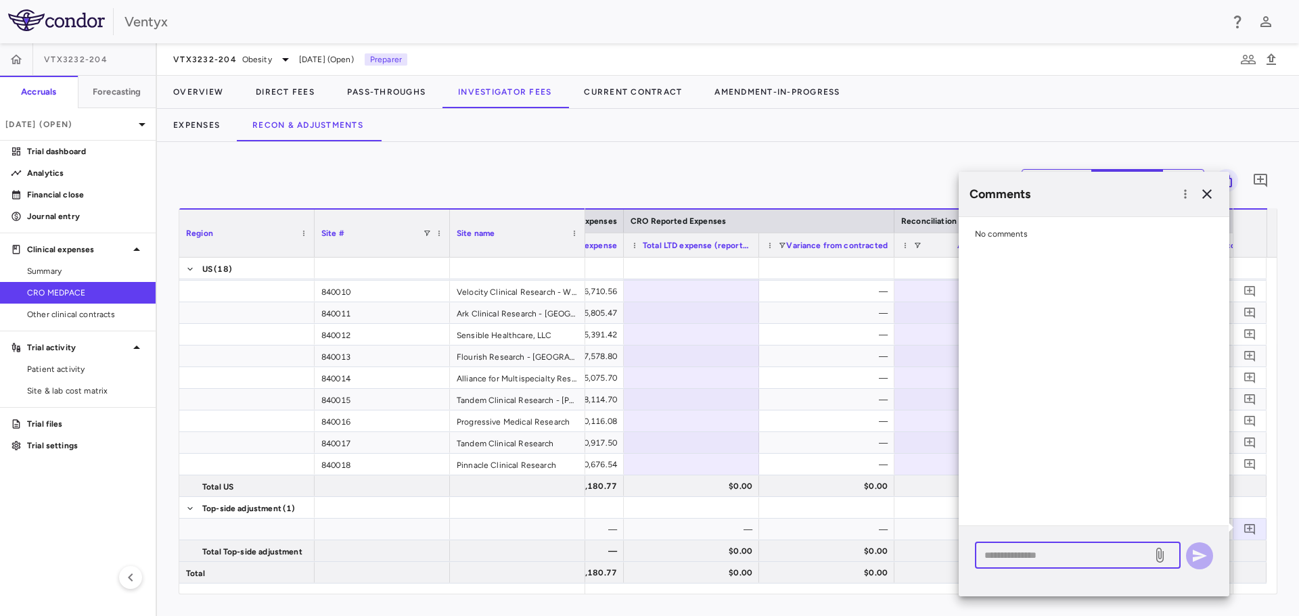
click at [1064, 555] on textarea at bounding box center [1063, 555] width 158 height 15
paste textarea "**********"
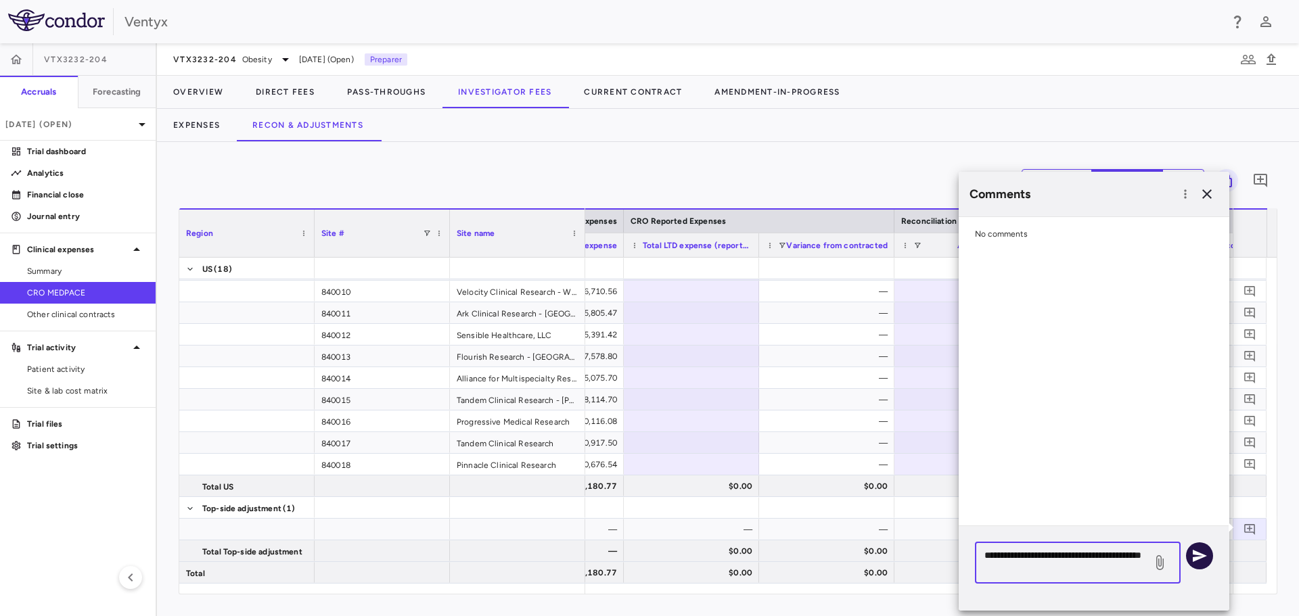
type textarea "**********"
click at [1205, 561] on icon "button" at bounding box center [1199, 556] width 16 height 16
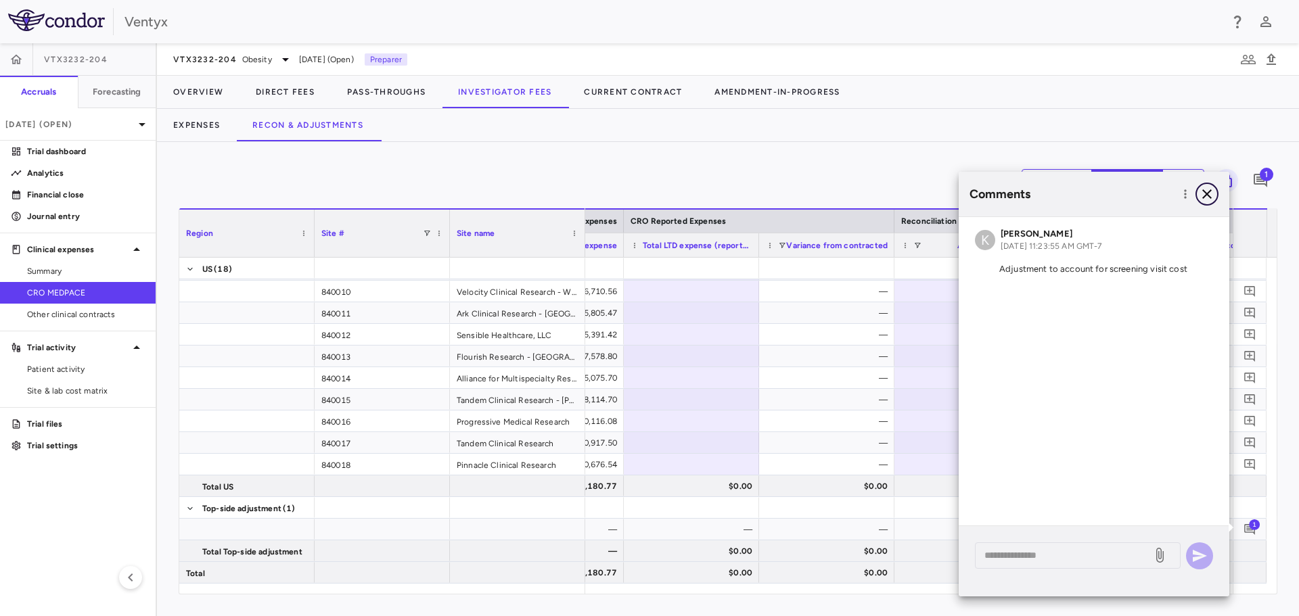
drag, startPoint x: 1206, startPoint y: 196, endPoint x: 1012, endPoint y: 212, distance: 194.9
click at [1206, 196] on icon "button" at bounding box center [1206, 193] width 9 height 9
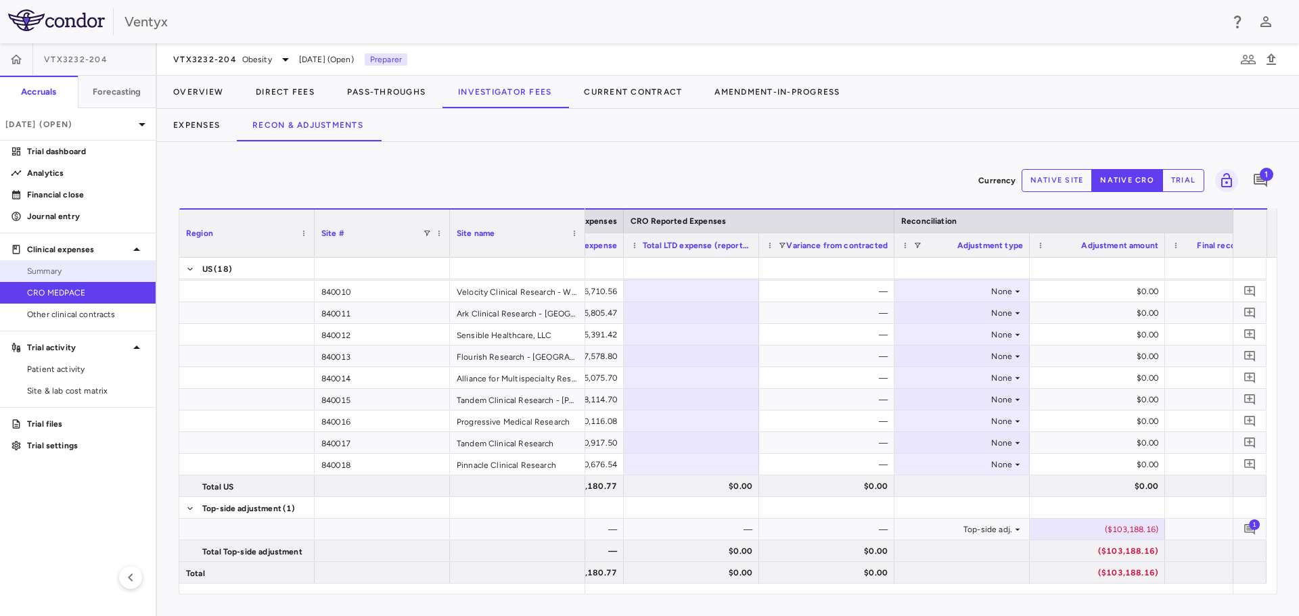
click at [51, 267] on span "Summary" at bounding box center [86, 271] width 118 height 12
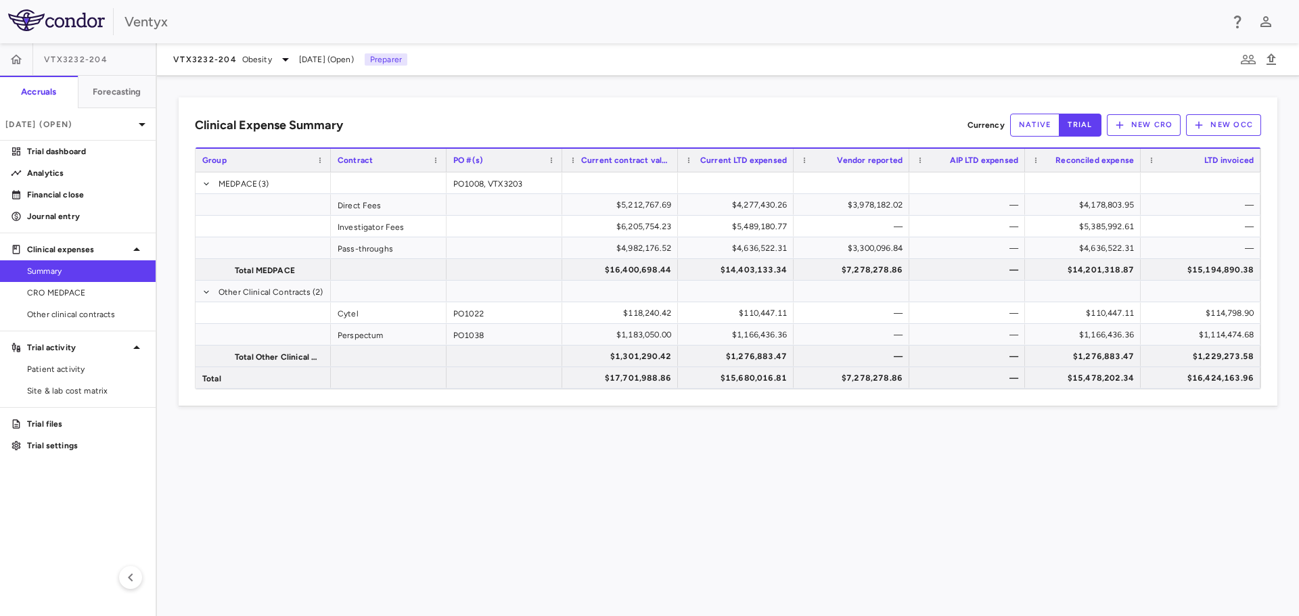
click at [858, 438] on div "Clinical Expense Summary Currency native trial New CRO New OCC Drag here to set…" at bounding box center [728, 346] width 1142 height 541
click at [64, 152] on p "Trial dashboard" at bounding box center [86, 151] width 118 height 12
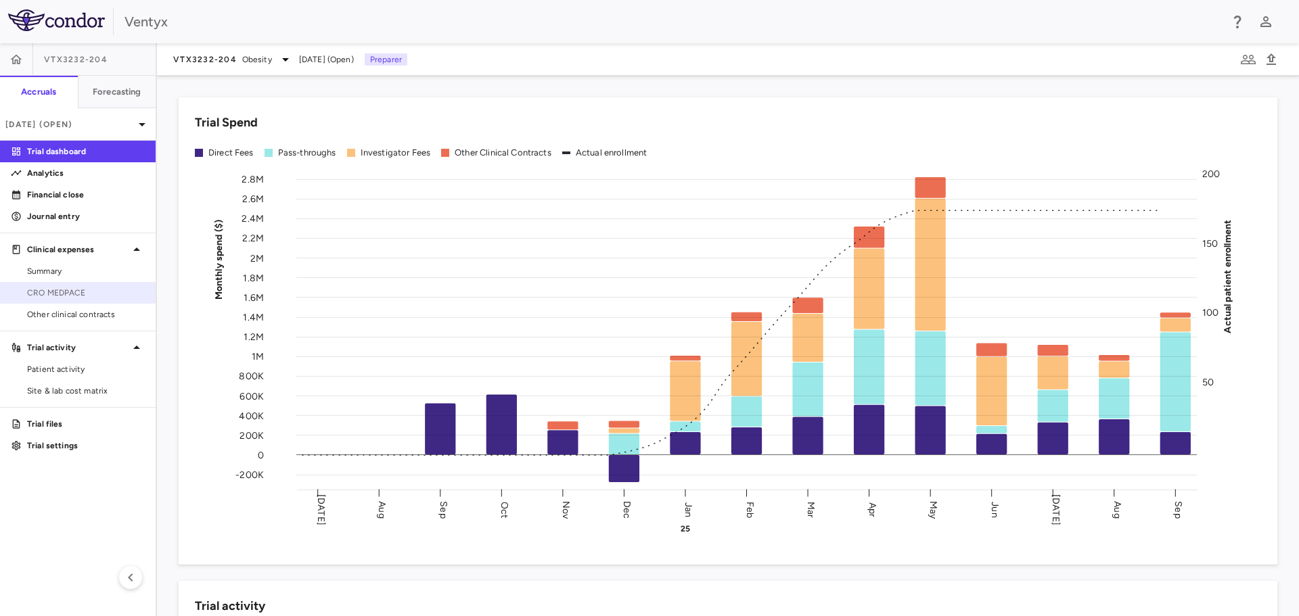
click at [60, 299] on link "CRO MEDPACE" at bounding box center [78, 293] width 156 height 20
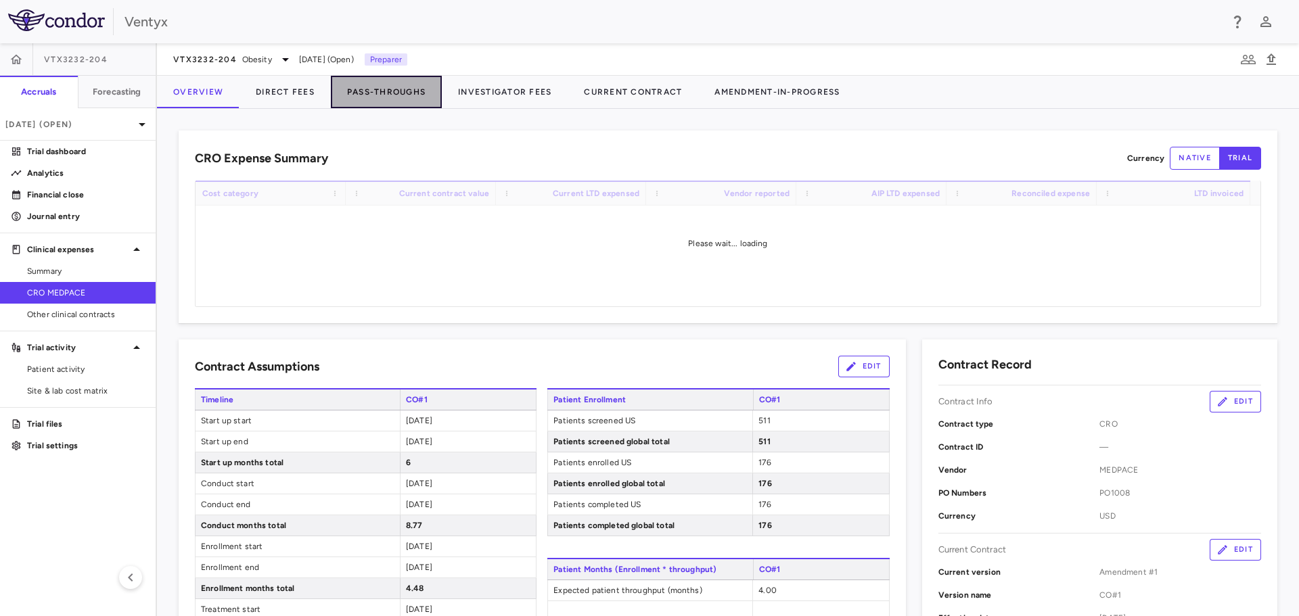
click at [396, 94] on button "Pass-Throughs" at bounding box center [386, 92] width 111 height 32
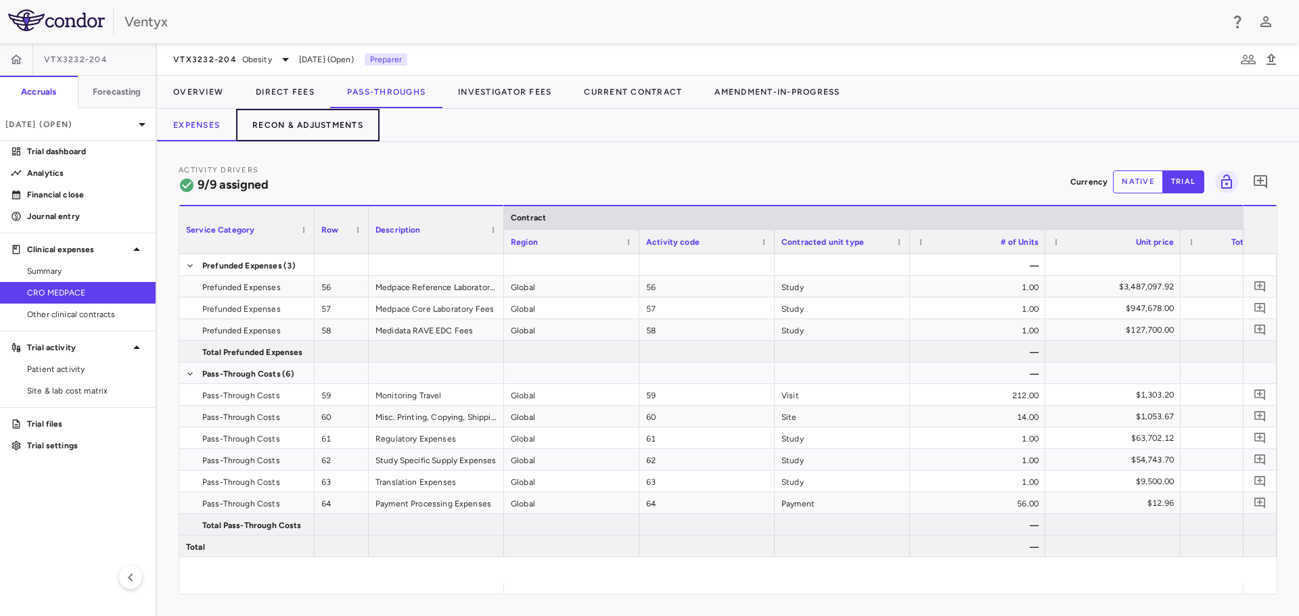
click at [323, 129] on button "Recon & Adjustments" at bounding box center [307, 125] width 143 height 32
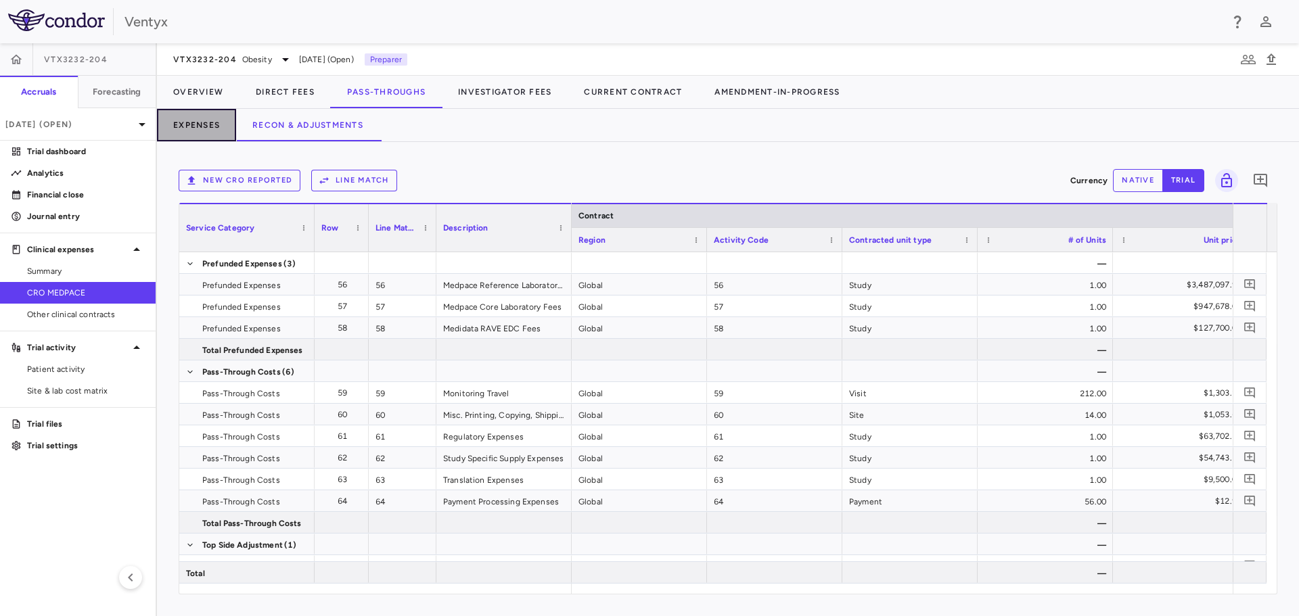
click at [187, 124] on button "Expenses" at bounding box center [196, 125] width 79 height 32
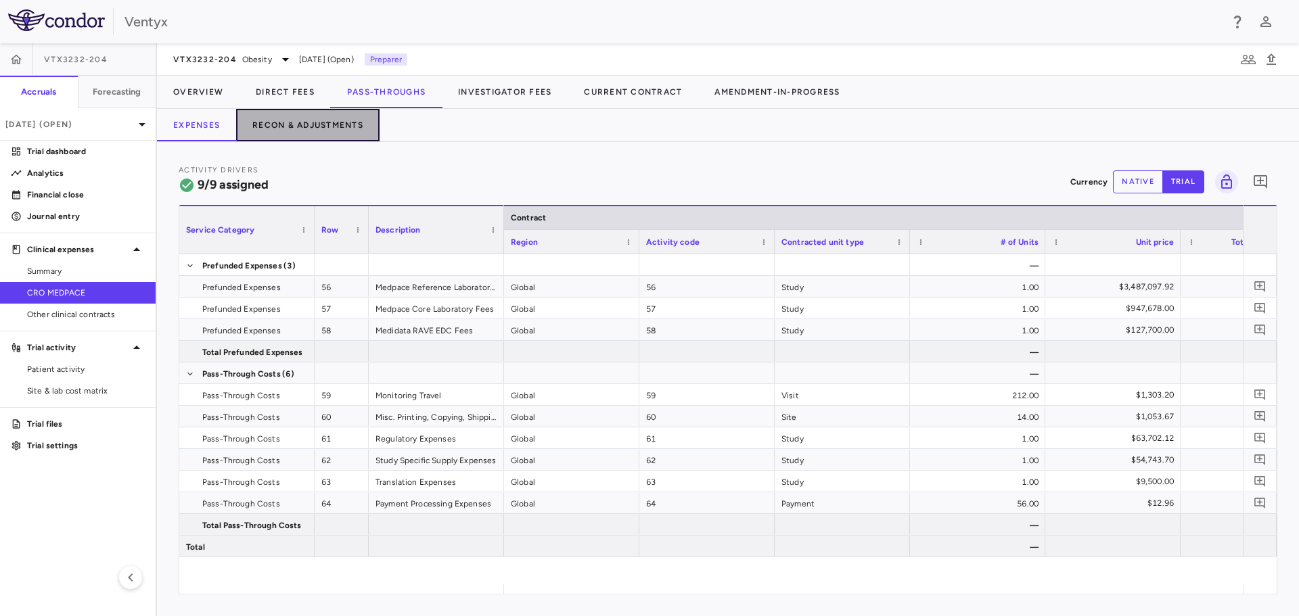
click at [330, 120] on button "Recon & Adjustments" at bounding box center [307, 125] width 143 height 32
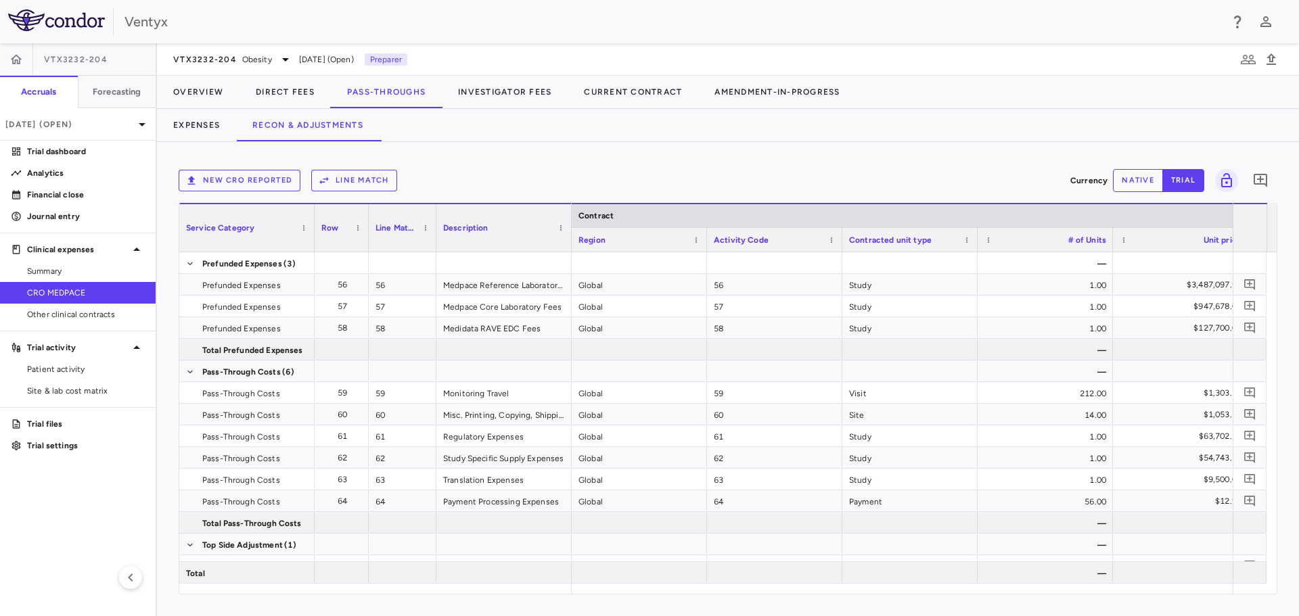
click at [215, 191] on div "New CRO reported Line Match Currency native trial 0" at bounding box center [728, 181] width 1099 height 34
click at [229, 176] on button "New CRO reported" at bounding box center [240, 181] width 122 height 22
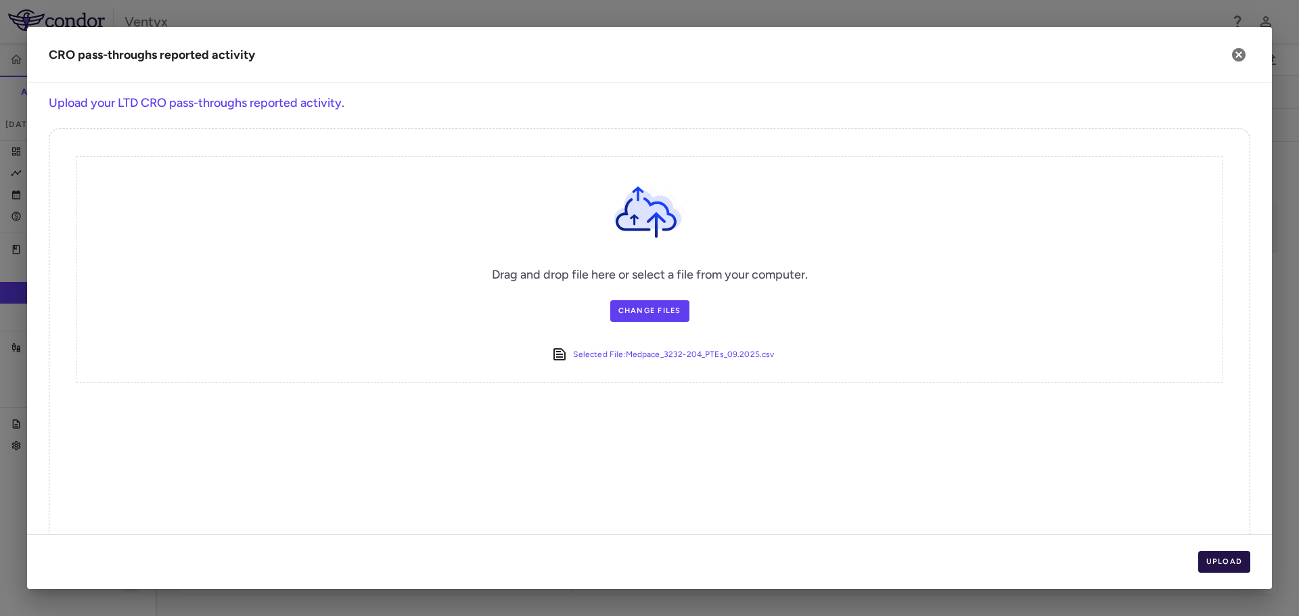
click at [1229, 571] on button "Upload" at bounding box center [1224, 562] width 53 height 22
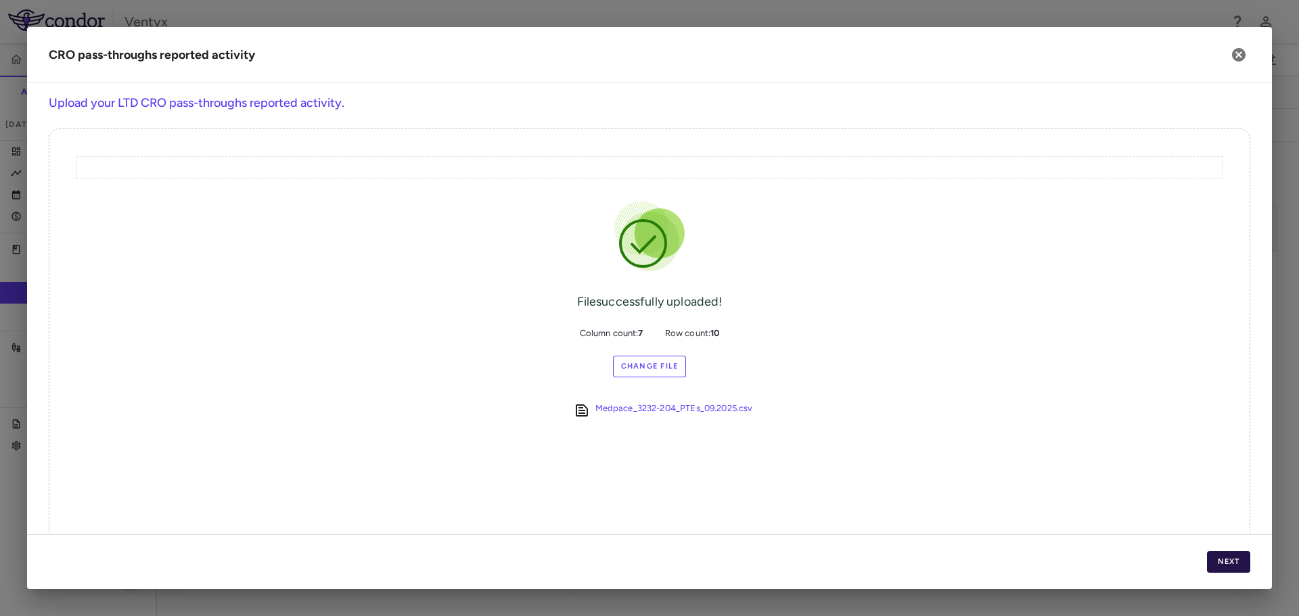
click at [1219, 566] on button "Next" at bounding box center [1228, 562] width 43 height 22
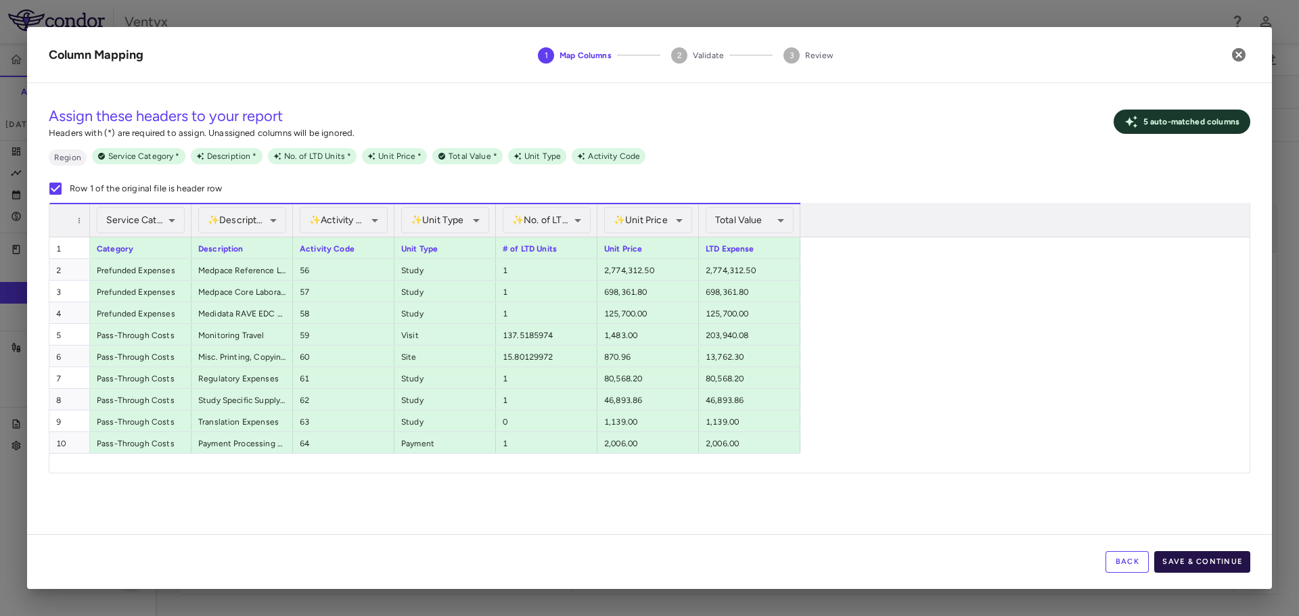
click at [1204, 566] on button "Save & Continue" at bounding box center [1202, 562] width 96 height 22
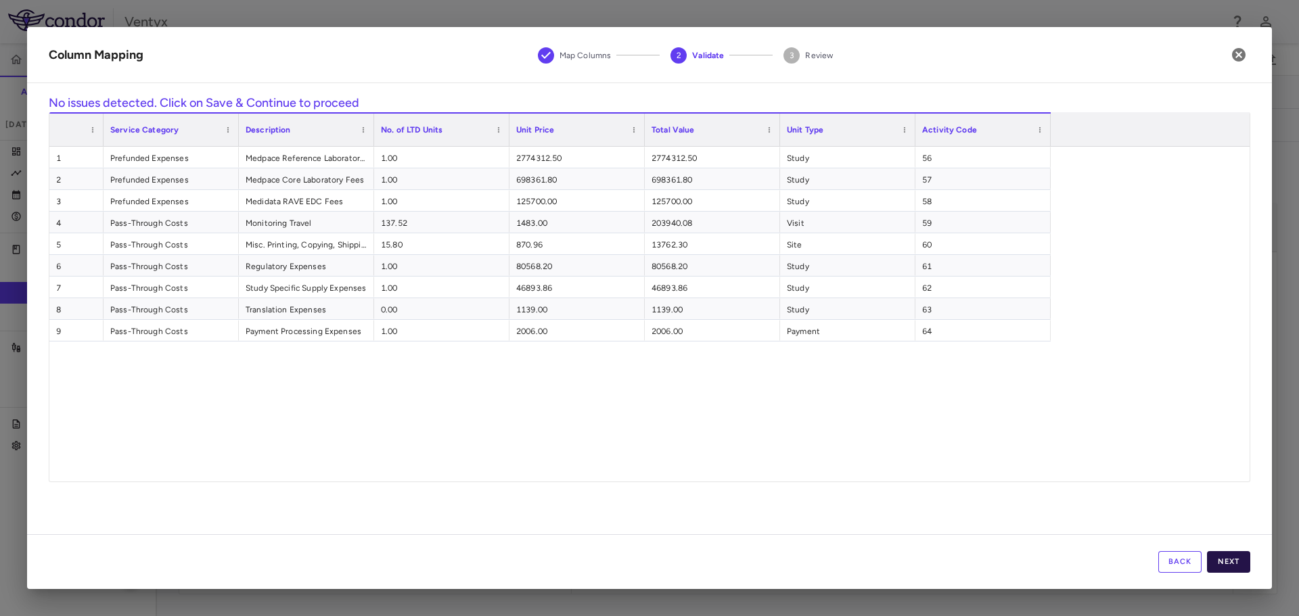
click at [1238, 562] on button "Next" at bounding box center [1228, 562] width 43 height 22
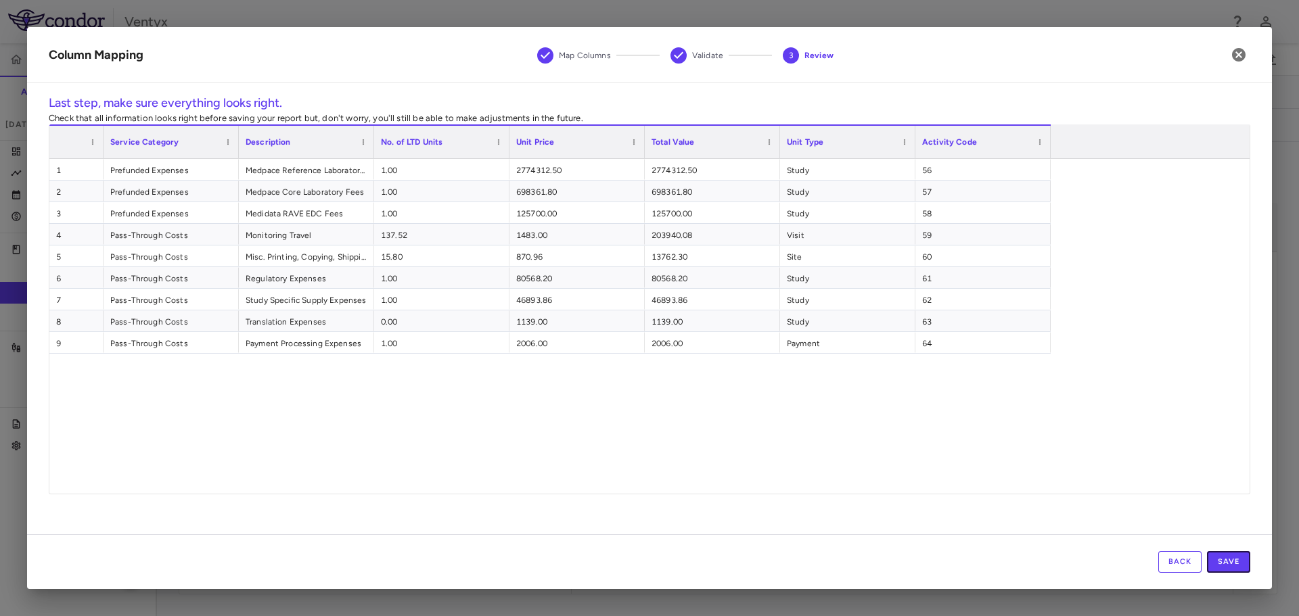
click at [1238, 562] on button "Save" at bounding box center [1228, 562] width 43 height 22
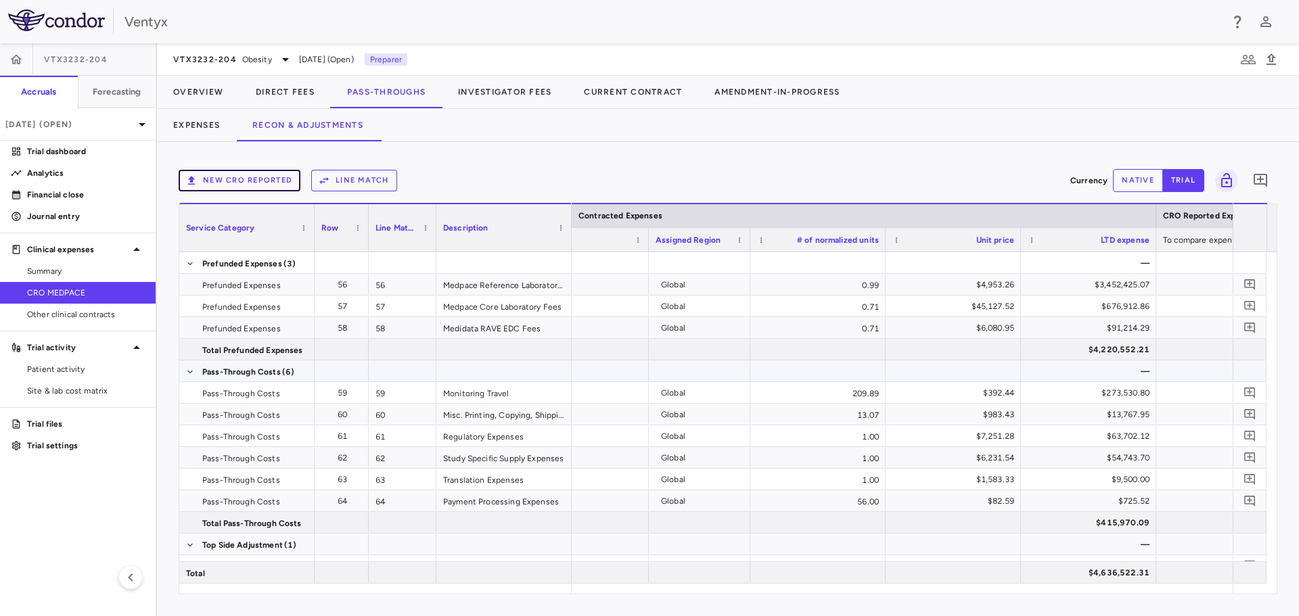
scroll to position [0, 1488]
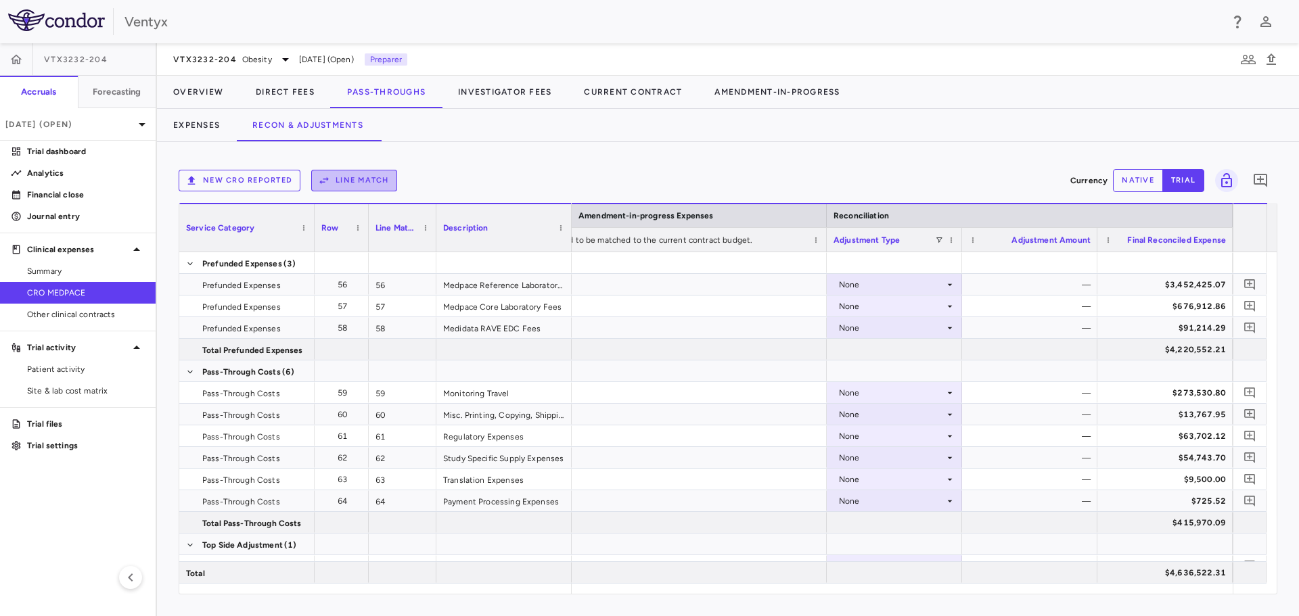
click at [321, 188] on button "Line Match" at bounding box center [354, 181] width 86 height 22
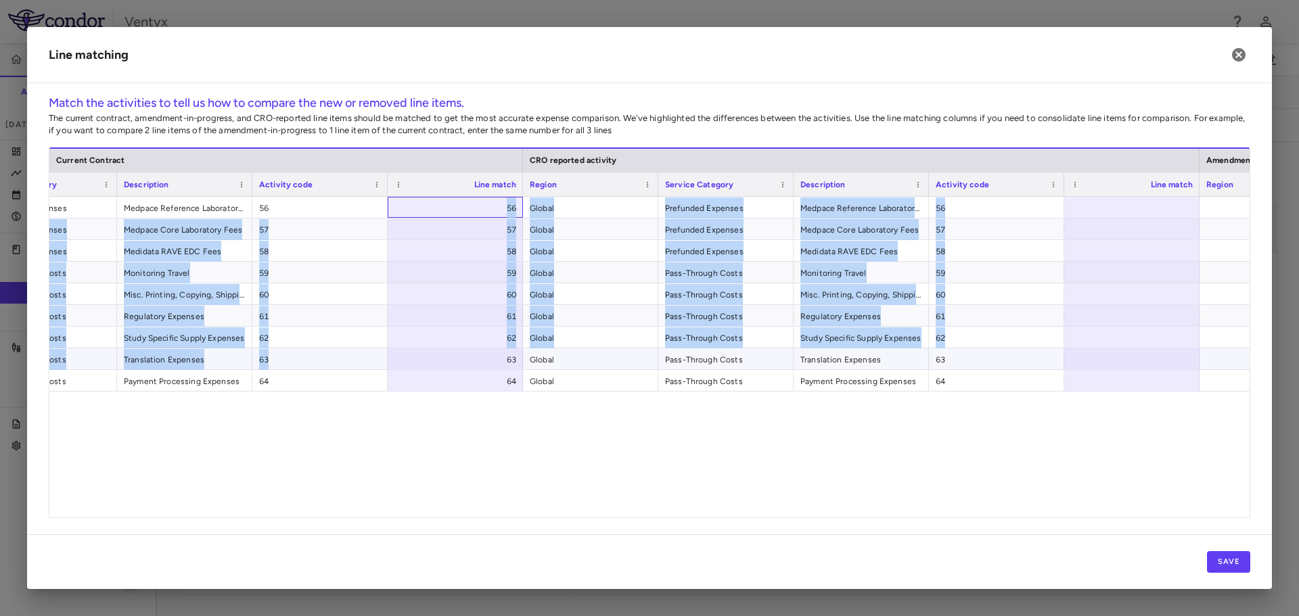
drag, startPoint x: 475, startPoint y: 208, endPoint x: 480, endPoint y: 347, distance: 138.8
click at [482, 358] on div "Prefunded Expenses Medpace Reference Laboratory Fees 56 56 Global Prefunded Exp…" at bounding box center [860, 294] width 2029 height 195
click at [1106, 207] on div at bounding box center [1131, 207] width 135 height 21
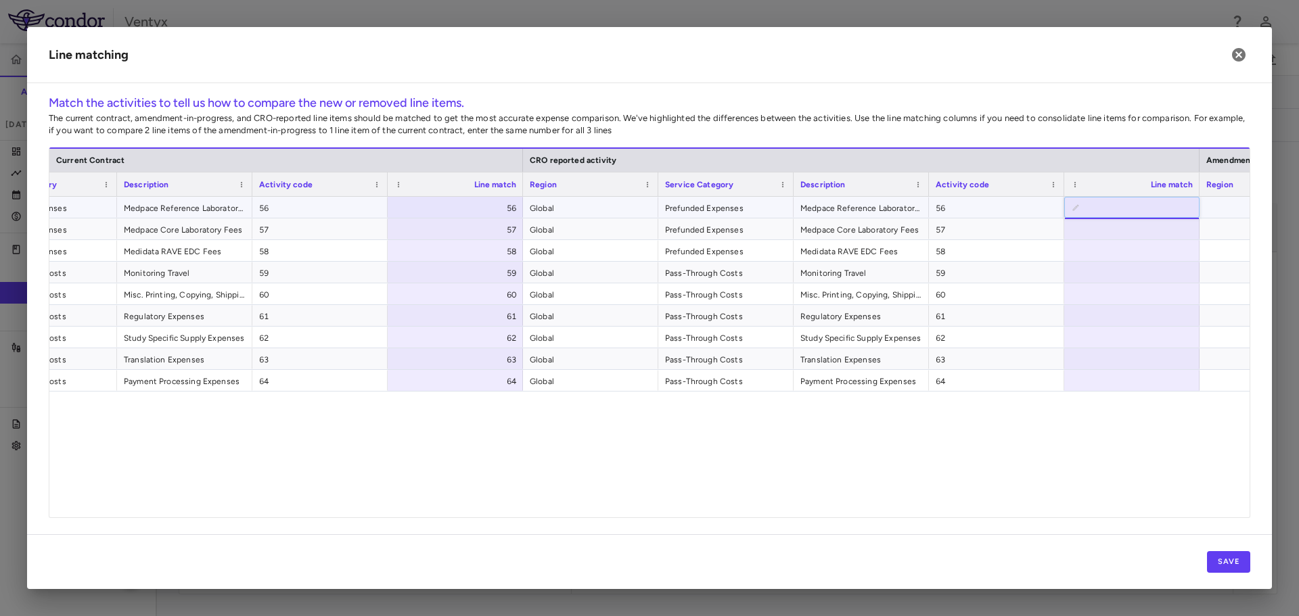
type input "**"
click at [1111, 230] on div at bounding box center [1131, 229] width 135 height 21
type input "**"
click at [1129, 256] on div at bounding box center [1131, 250] width 135 height 21
type input "**"
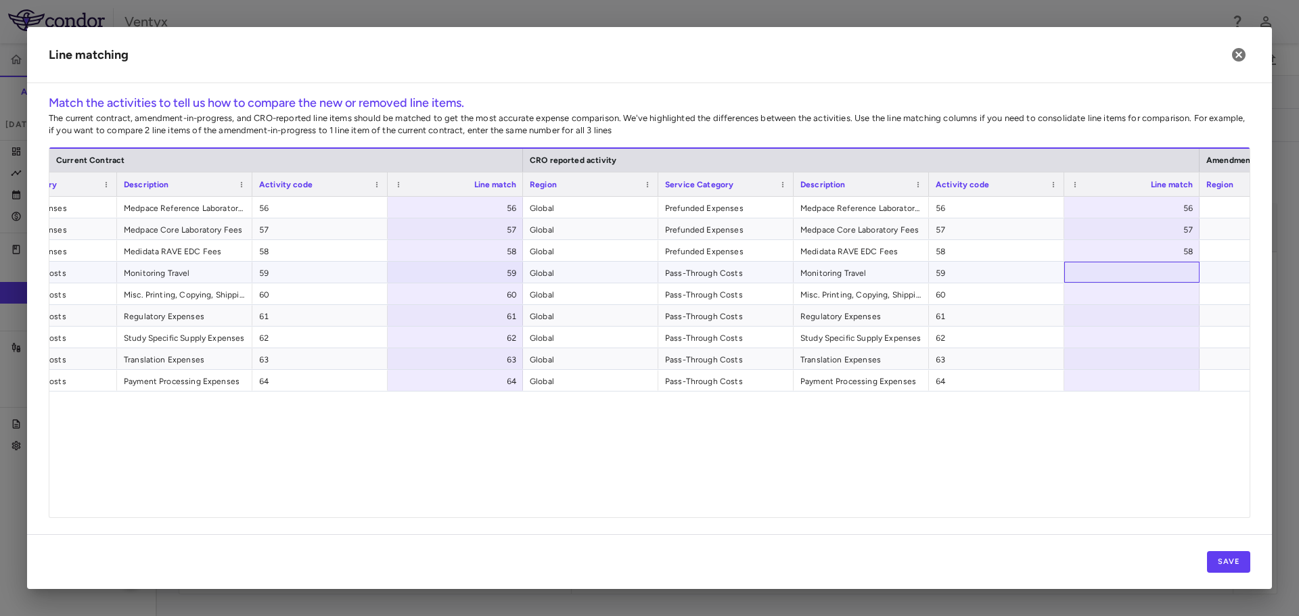
click at [1135, 270] on div at bounding box center [1131, 272] width 135 height 21
type input "**"
click at [1153, 301] on div at bounding box center [1131, 293] width 135 height 21
type input "**"
click at [1151, 313] on div at bounding box center [1131, 315] width 135 height 21
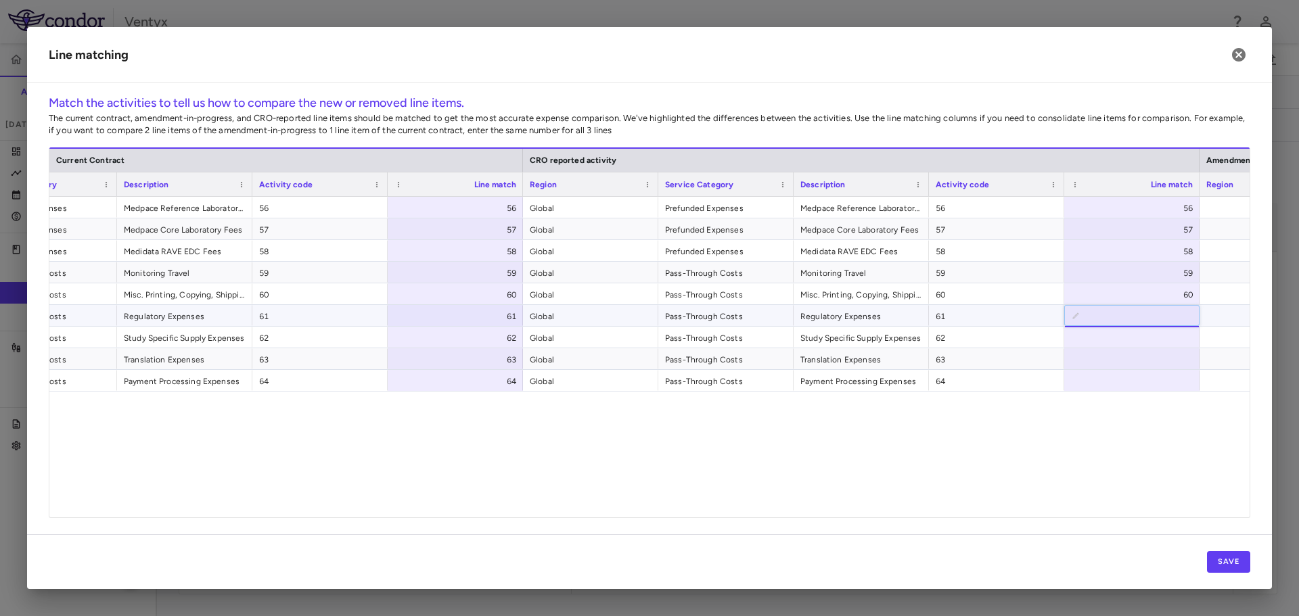
type input "**"
click at [1165, 342] on div at bounding box center [1131, 337] width 135 height 21
type input "**"
click at [1157, 363] on div at bounding box center [1131, 358] width 135 height 21
type input "**"
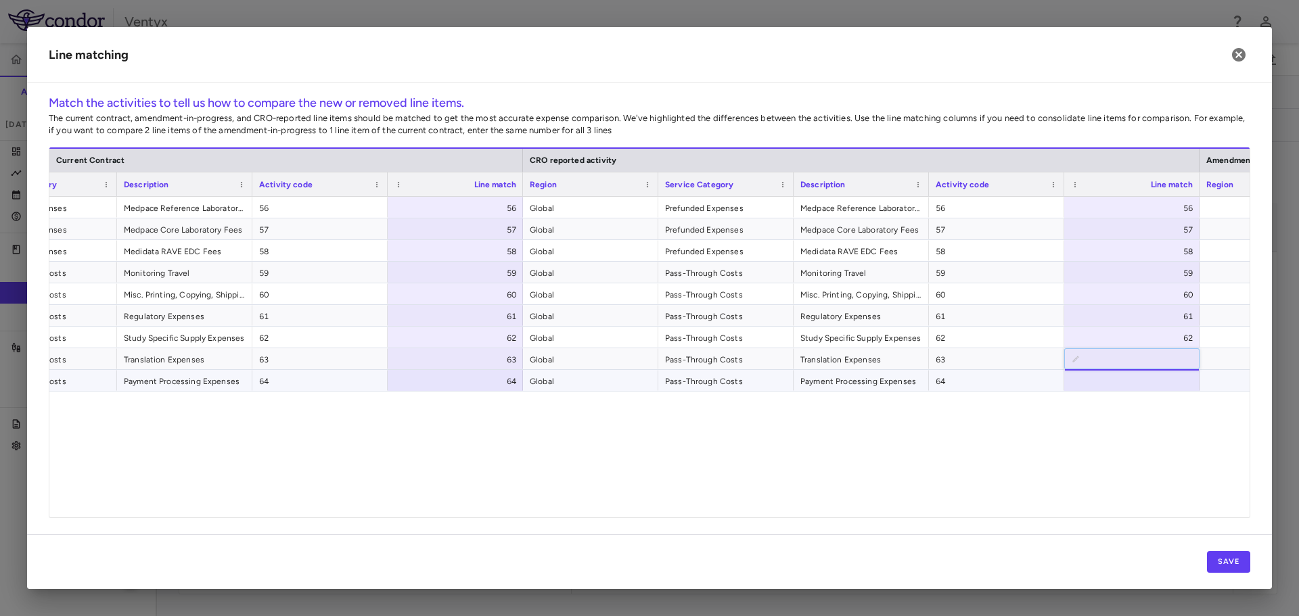
click at [1146, 378] on div at bounding box center [1131, 380] width 135 height 21
type input "**"
click at [1174, 501] on div "Prefunded Expenses Medpace Reference Laboratory Fees 56 56 Global Prefunded Exp…" at bounding box center [649, 352] width 1200 height 311
click at [1233, 560] on button "Save" at bounding box center [1228, 562] width 43 height 22
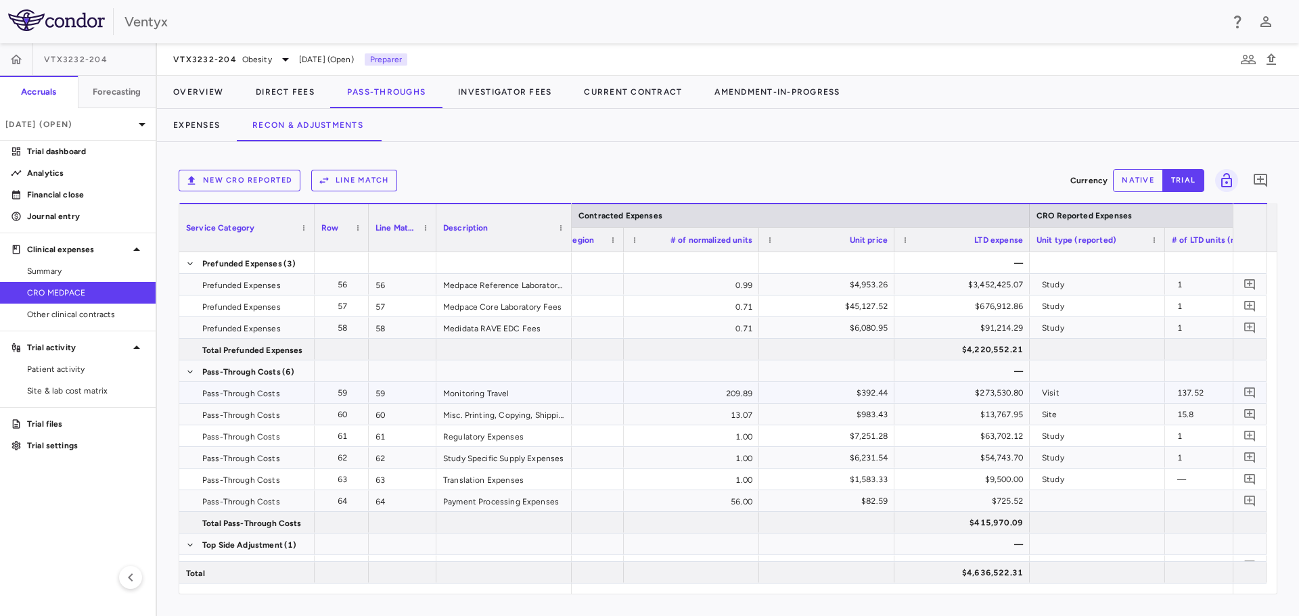
scroll to position [0, 1527]
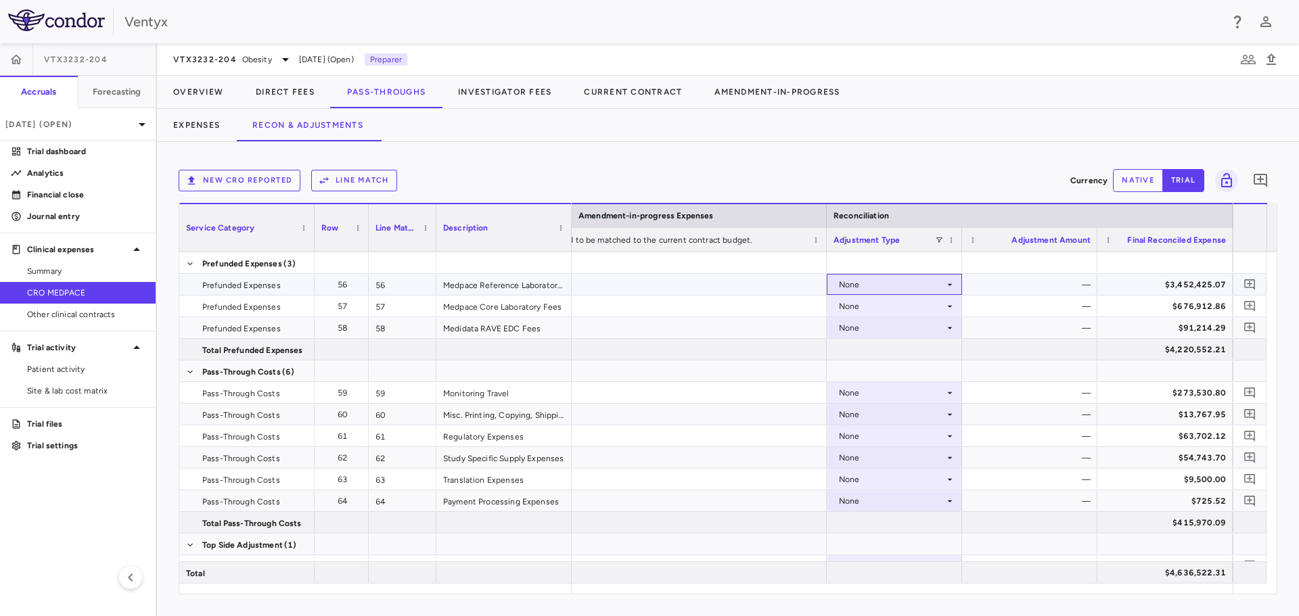
click at [872, 281] on div "None" at bounding box center [892, 285] width 106 height 22
click at [1030, 109] on div at bounding box center [649, 308] width 1299 height 616
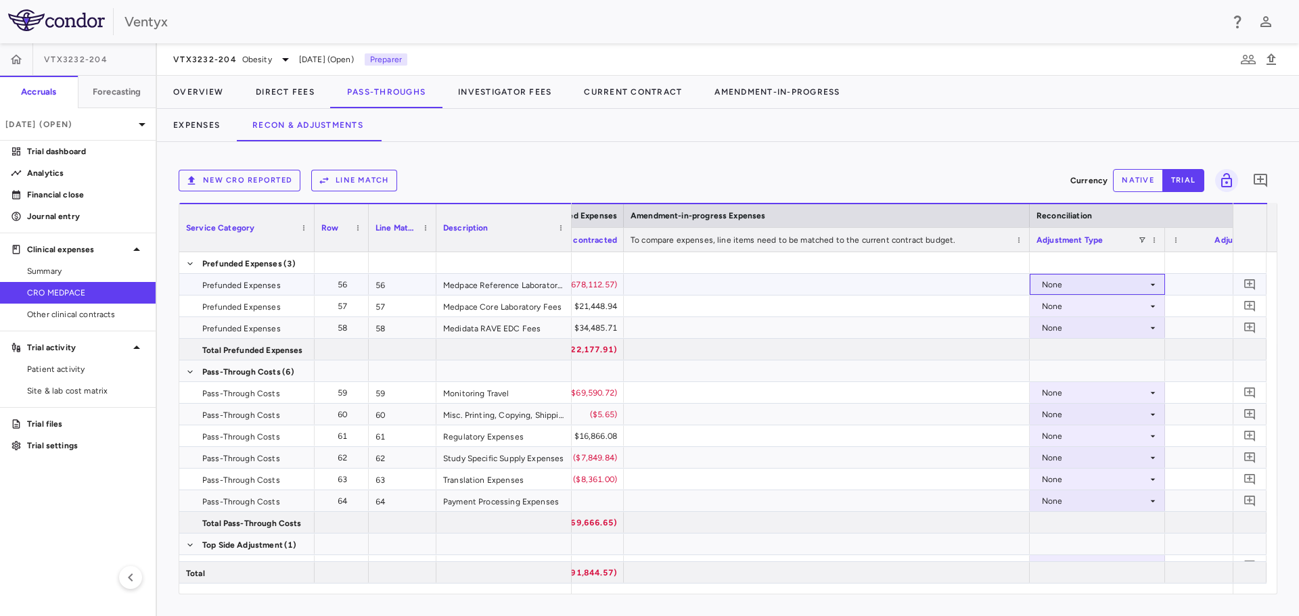
click at [1116, 289] on div "None" at bounding box center [1095, 285] width 106 height 22
click at [1083, 348] on div "Other" at bounding box center [1071, 352] width 28 height 12
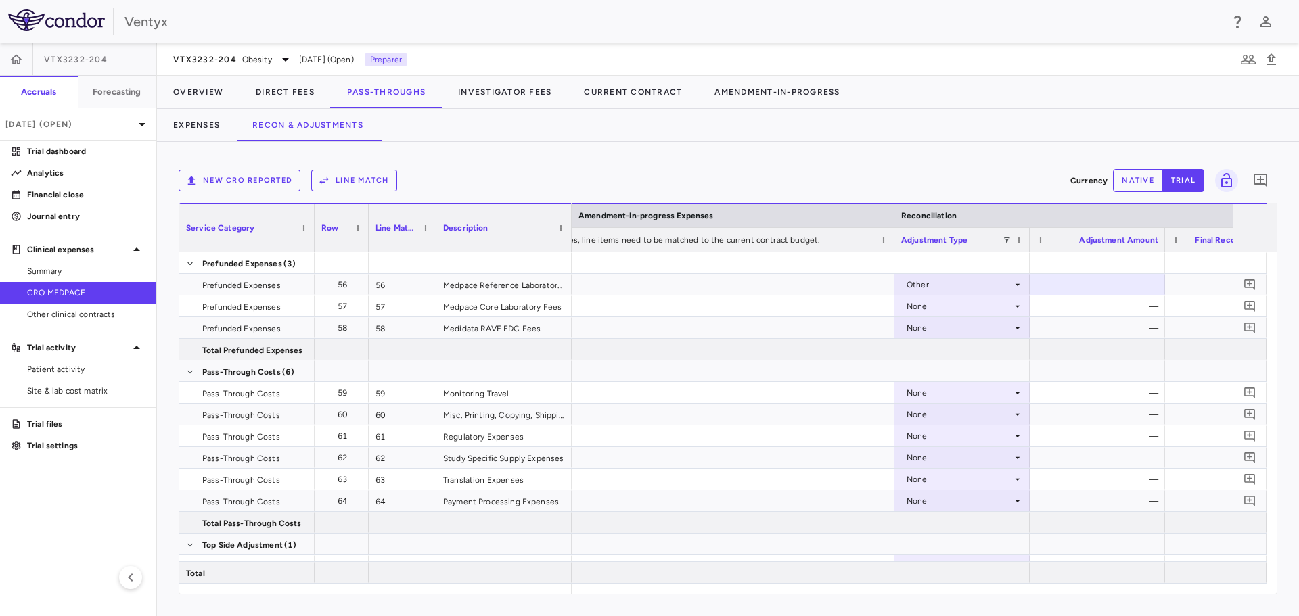
click at [1122, 185] on button "native" at bounding box center [1138, 180] width 50 height 23
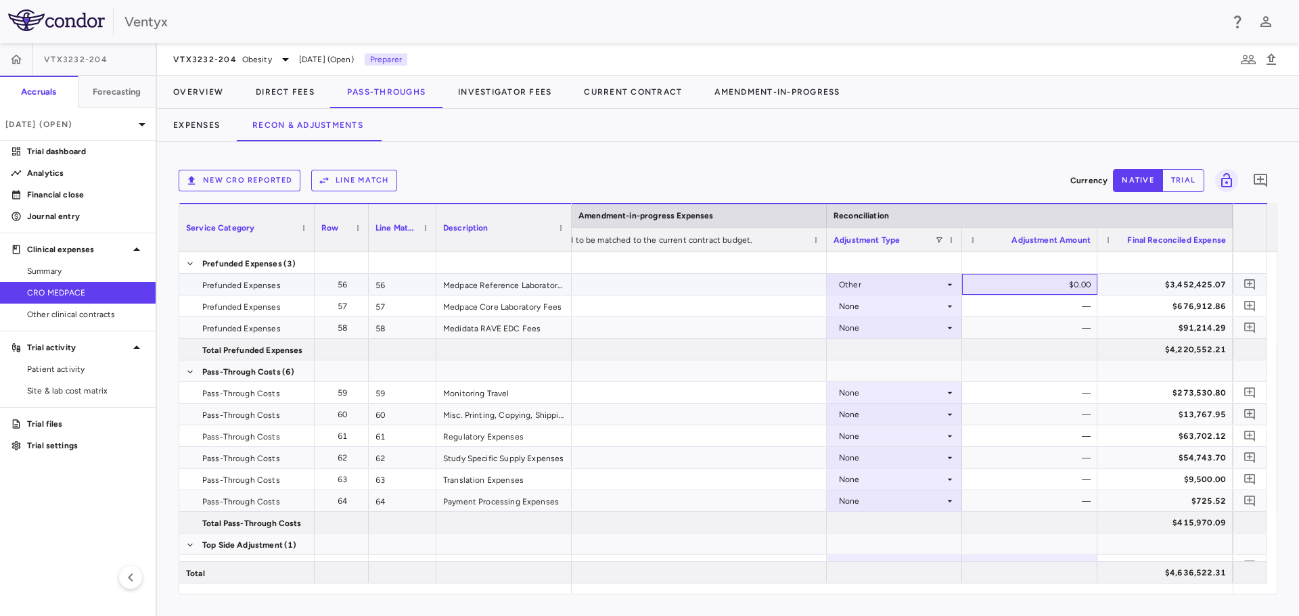
click at [1051, 283] on div "$0.00" at bounding box center [1032, 285] width 116 height 22
type input "*"
type input "**********"
click at [1247, 285] on icon "Add comment" at bounding box center [1249, 284] width 13 height 13
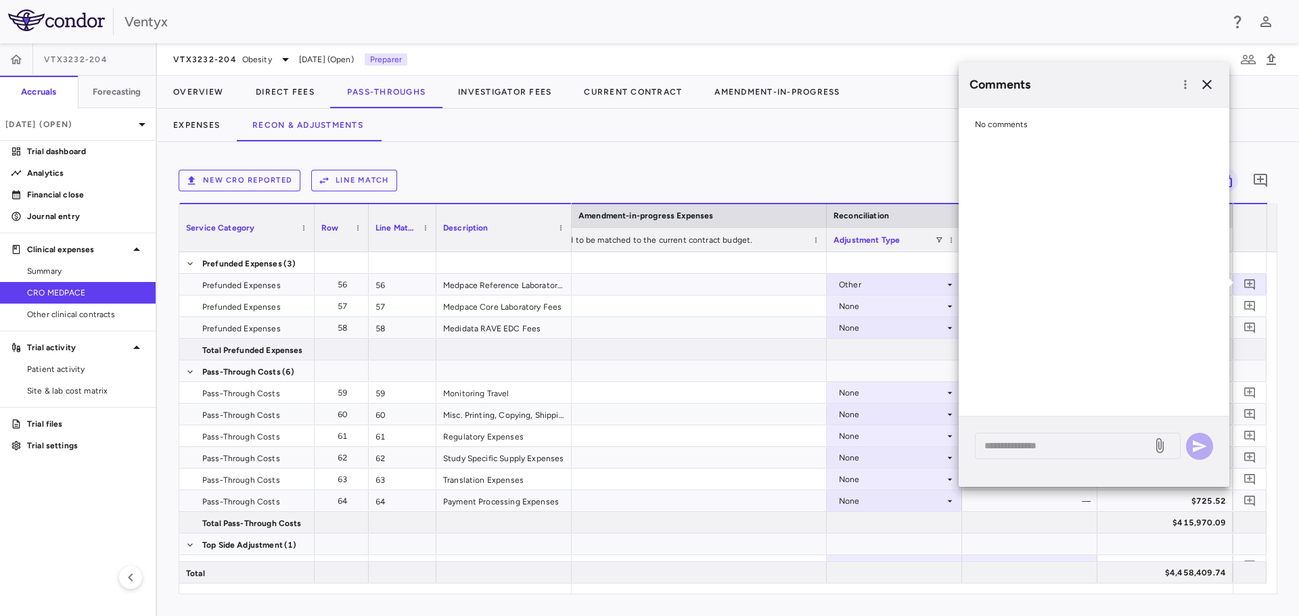
click at [1026, 463] on div "* ​" at bounding box center [1094, 452] width 271 height 70
click at [1026, 456] on div "* ​" at bounding box center [1078, 446] width 206 height 26
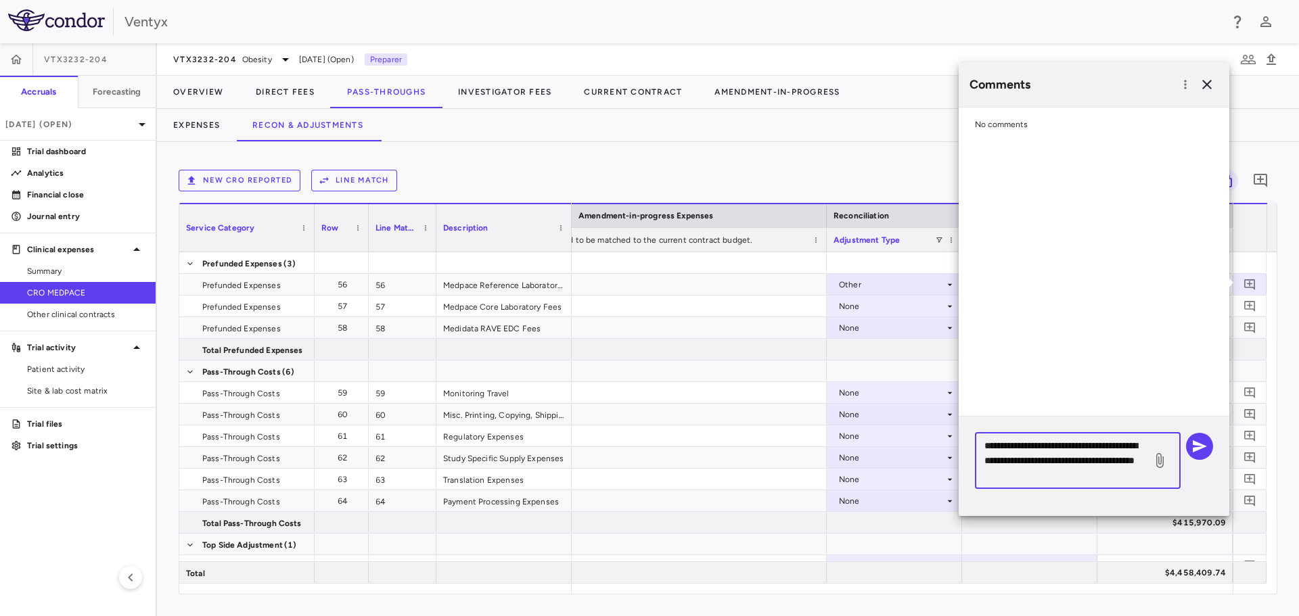
click at [1081, 476] on textarea "**********" at bounding box center [1063, 460] width 158 height 45
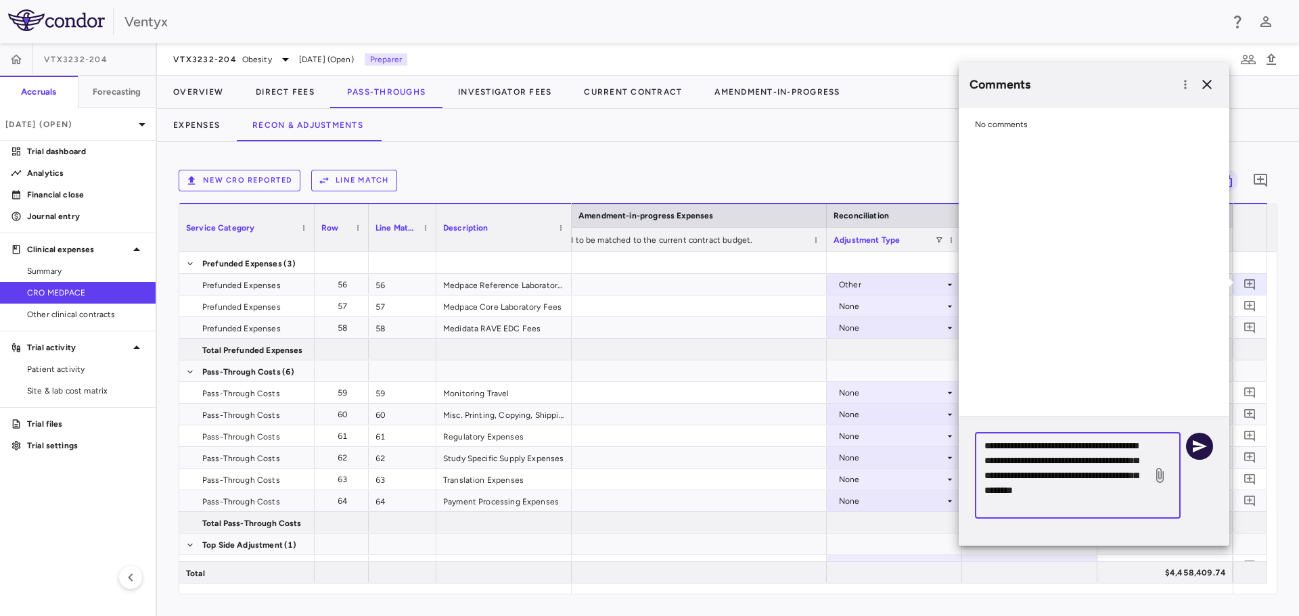
type textarea "**********"
click at [1202, 442] on icon "button" at bounding box center [1199, 446] width 16 height 16
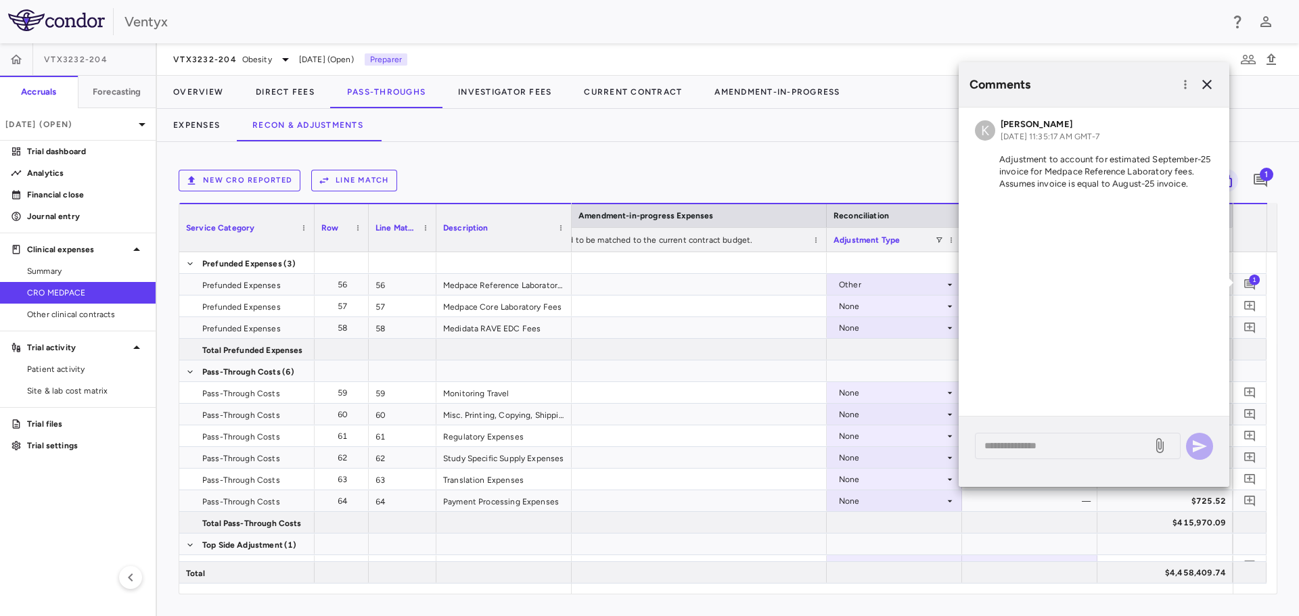
click at [918, 170] on div "New CRO reported Line Match" at bounding box center [622, 181] width 886 height 22
click at [1203, 88] on icon "button" at bounding box center [1206, 84] width 9 height 9
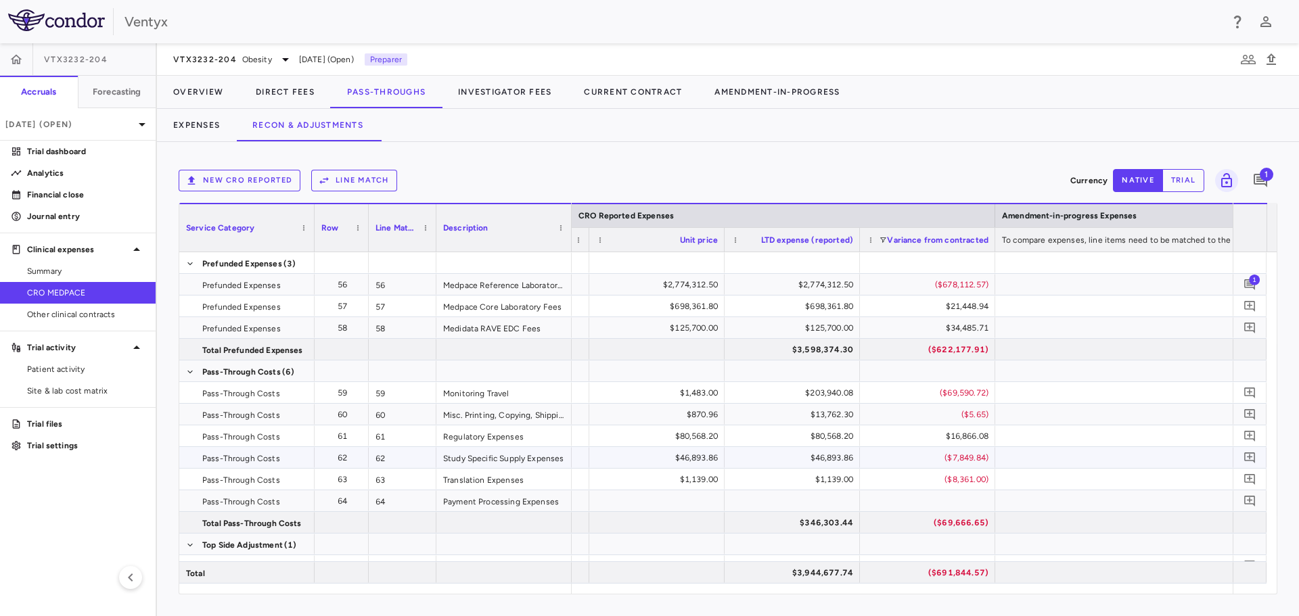
scroll to position [0, 2043]
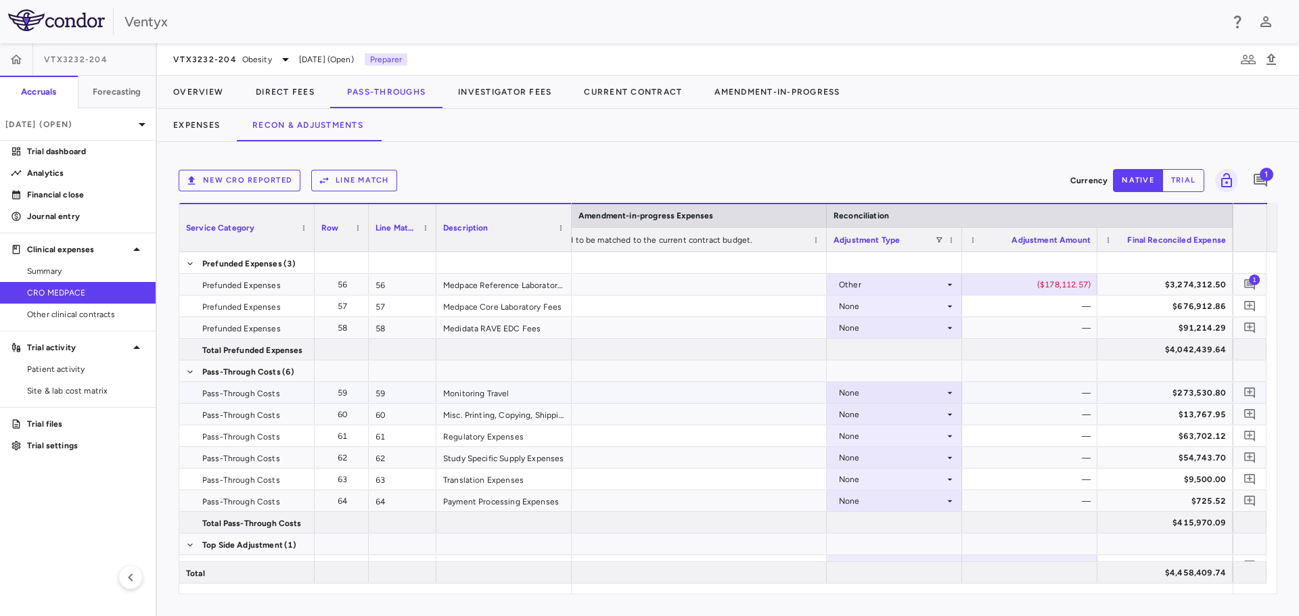
click at [904, 393] on div "None" at bounding box center [892, 393] width 106 height 22
click at [904, 440] on div "CRO Reported" at bounding box center [886, 440] width 64 height 12
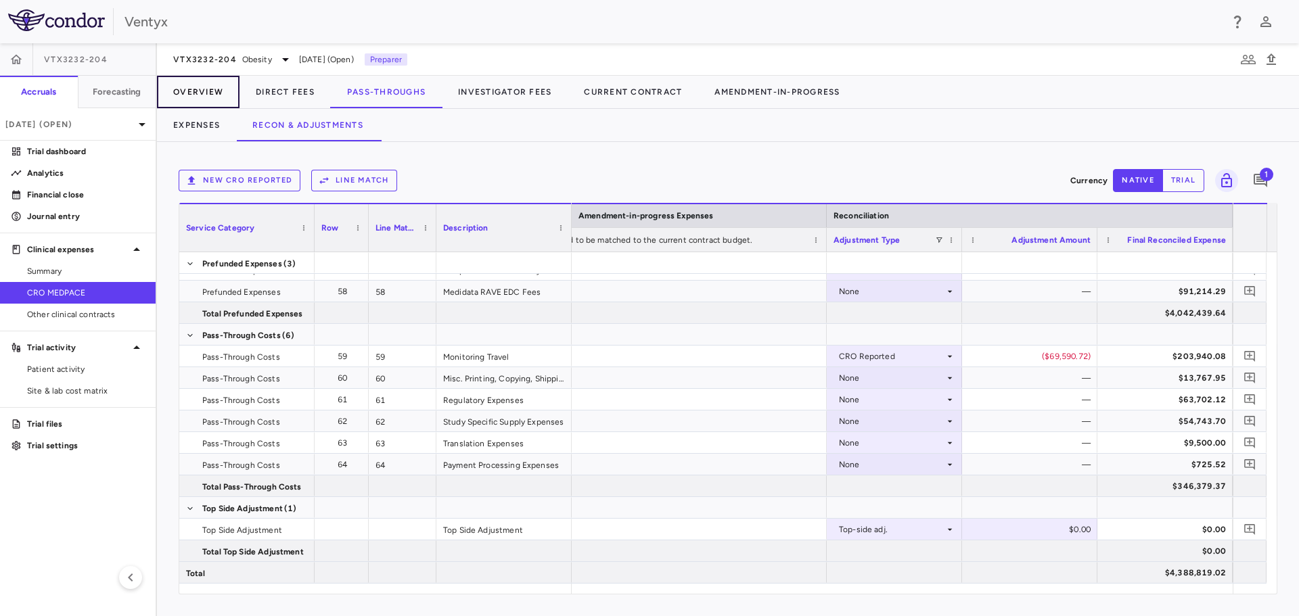
click at [202, 92] on button "Overview" at bounding box center [198, 92] width 83 height 32
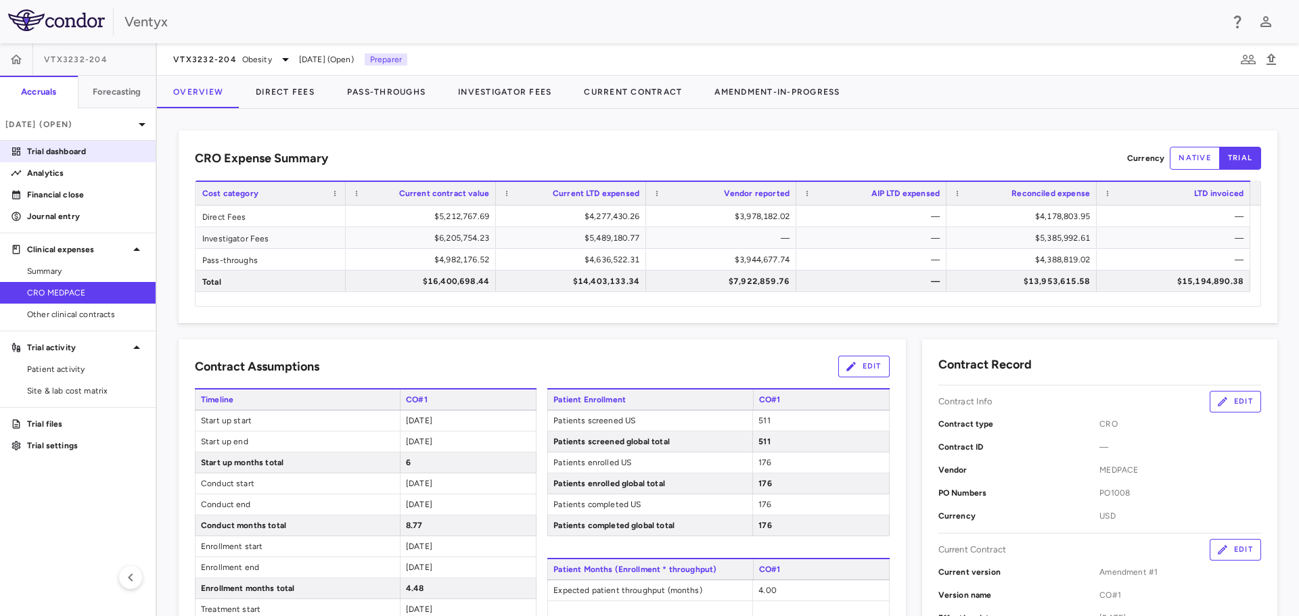
click at [68, 152] on p "Trial dashboard" at bounding box center [86, 151] width 118 height 12
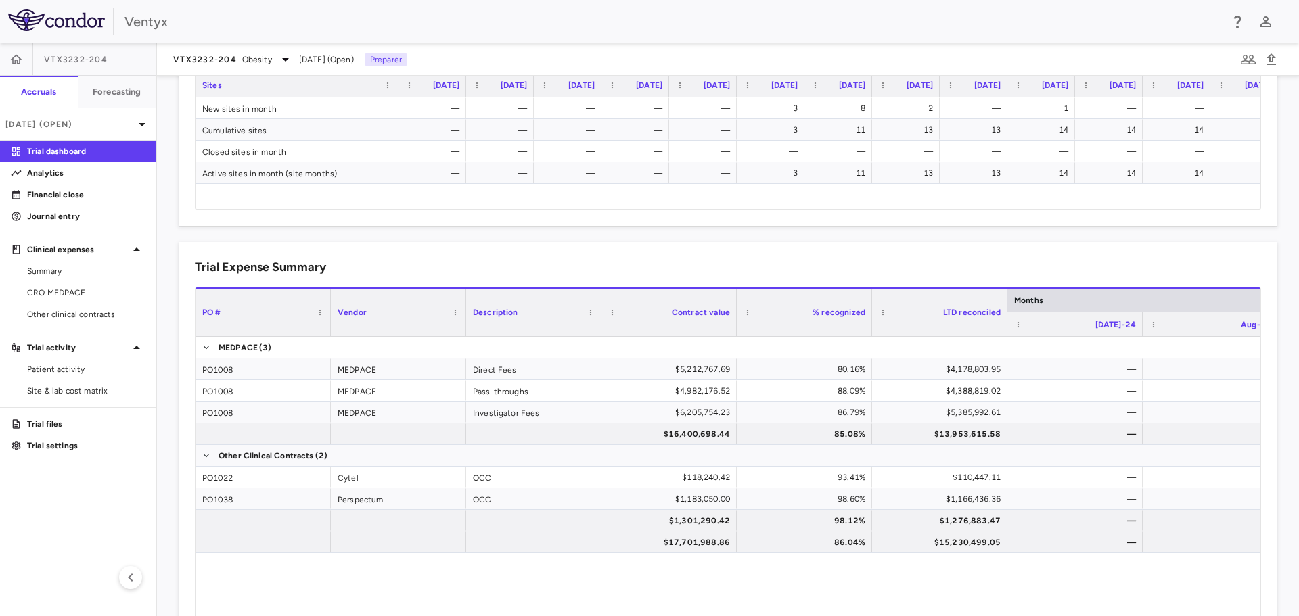
scroll to position [833, 0]
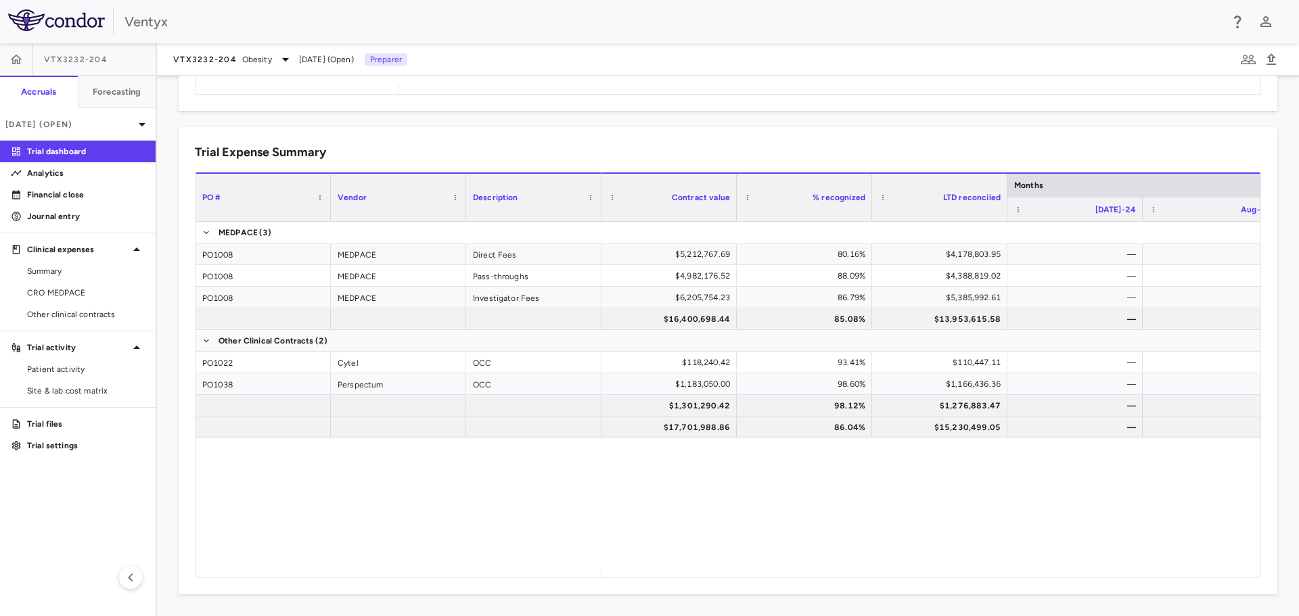
click at [730, 566] on div "$5,212,767.69 80.16% $4,178,803.95 — — $525,000.00 $4,982,176.52 88.09% $4,388,…" at bounding box center [930, 395] width 659 height 346
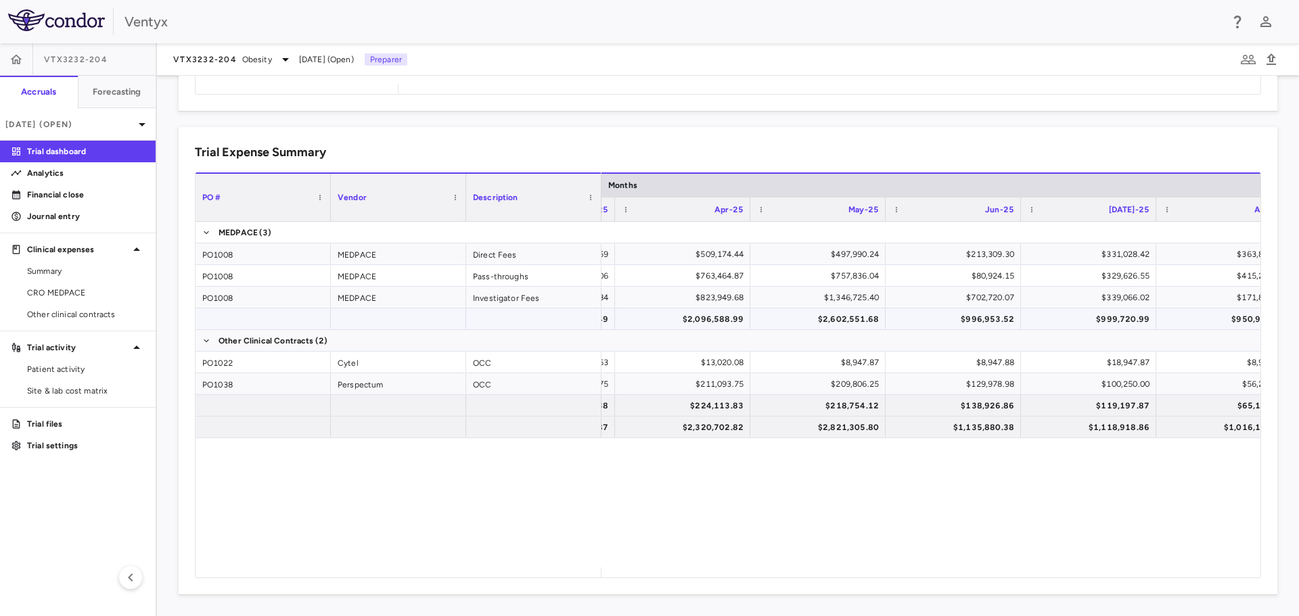
scroll to position [0, 1584]
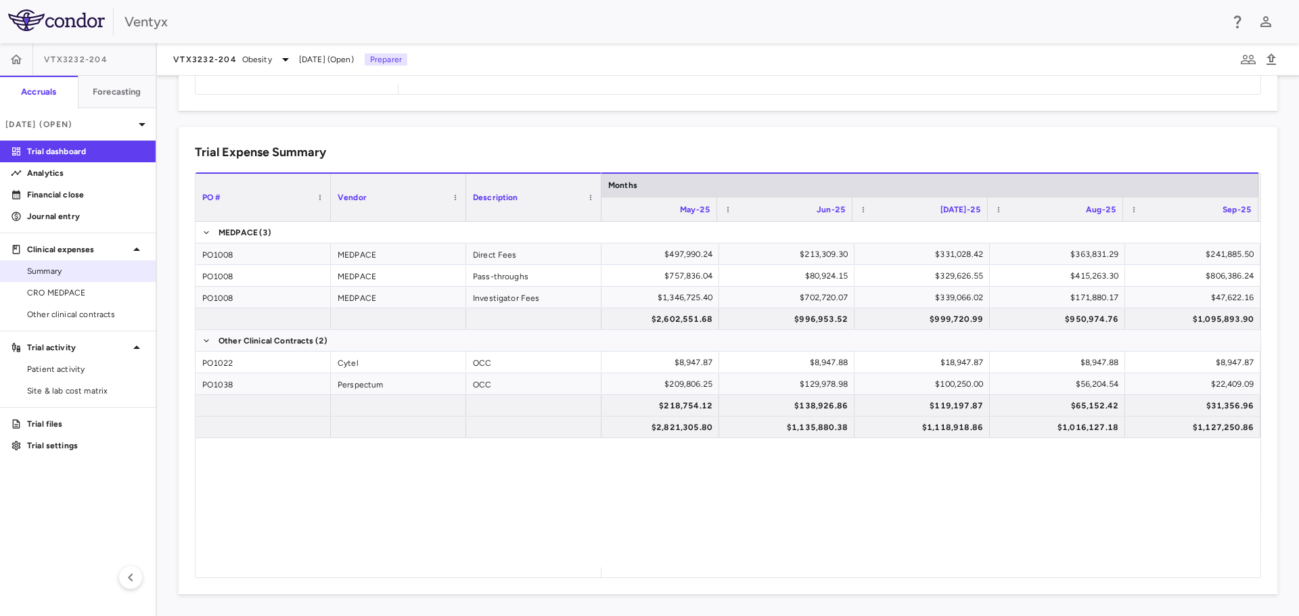
click at [51, 274] on span "Summary" at bounding box center [86, 271] width 118 height 12
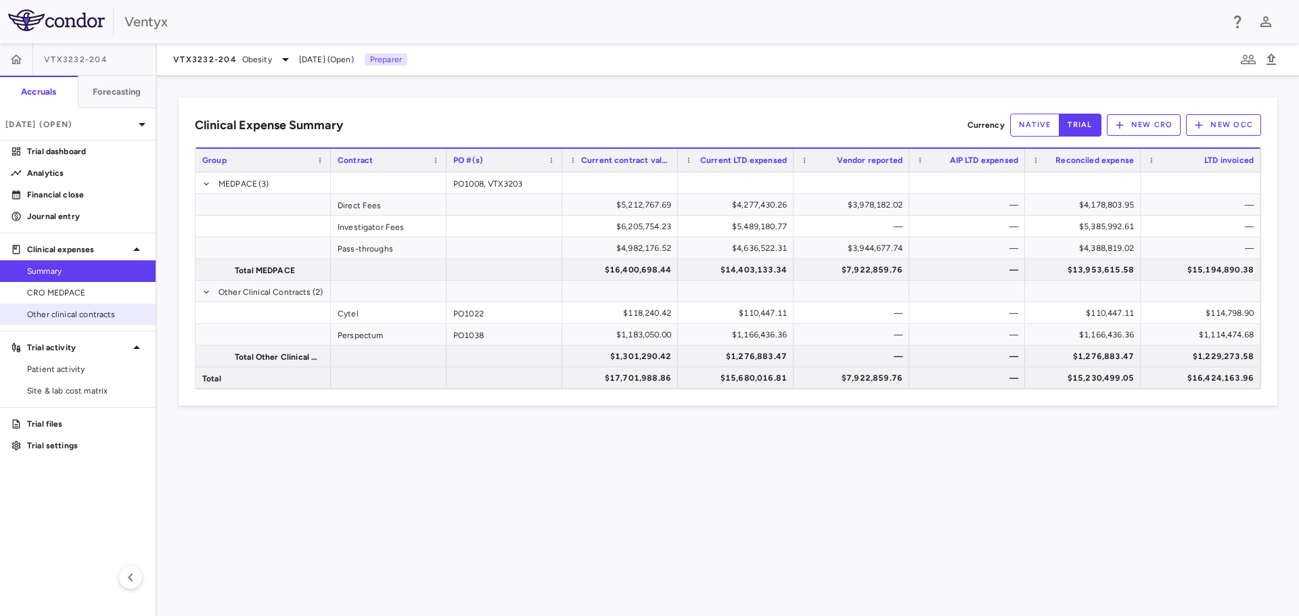
click at [44, 309] on span "Other clinical contracts" at bounding box center [86, 314] width 118 height 12
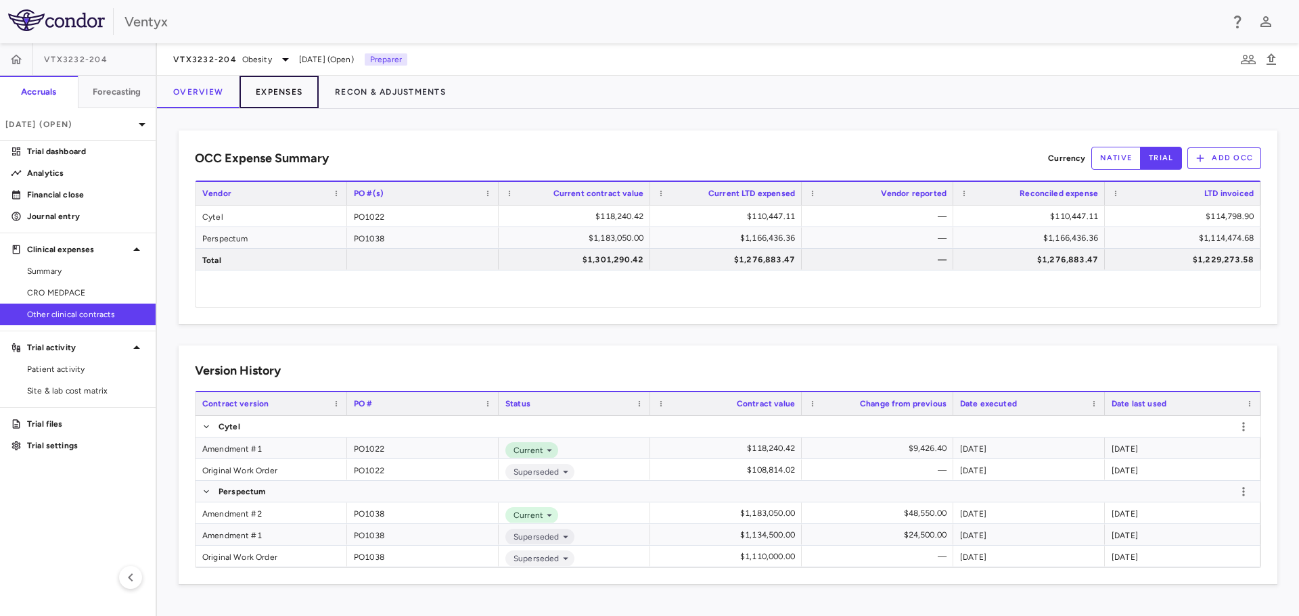
click at [285, 87] on button "Expenses" at bounding box center [278, 92] width 79 height 32
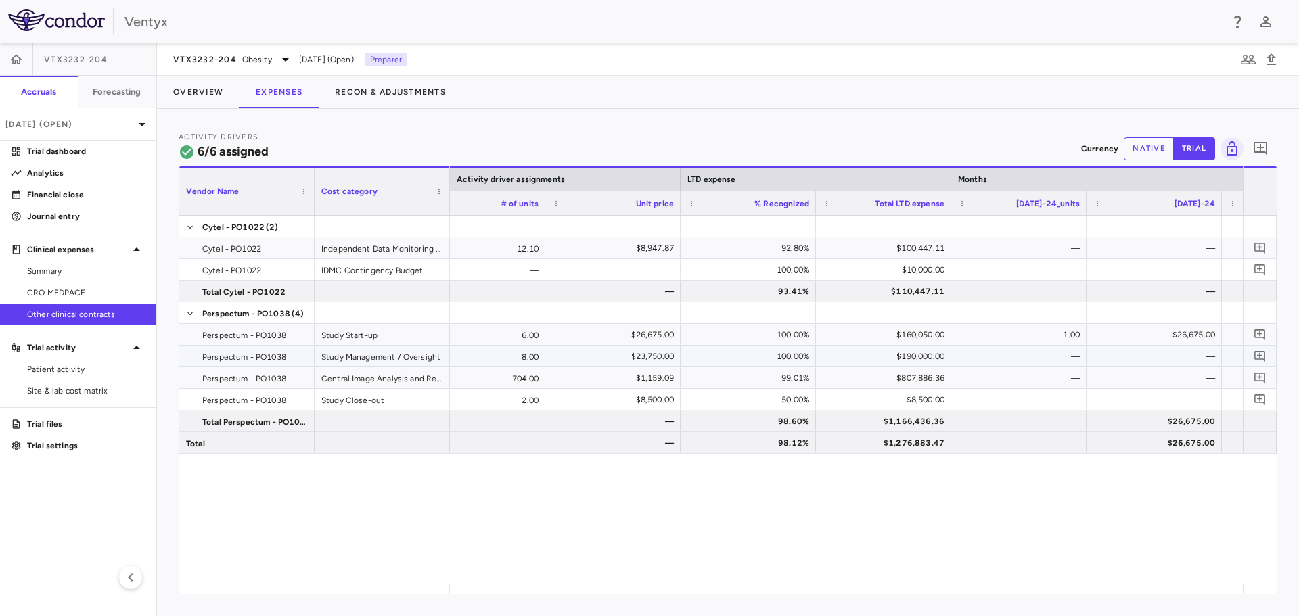
scroll to position [0, 1091]
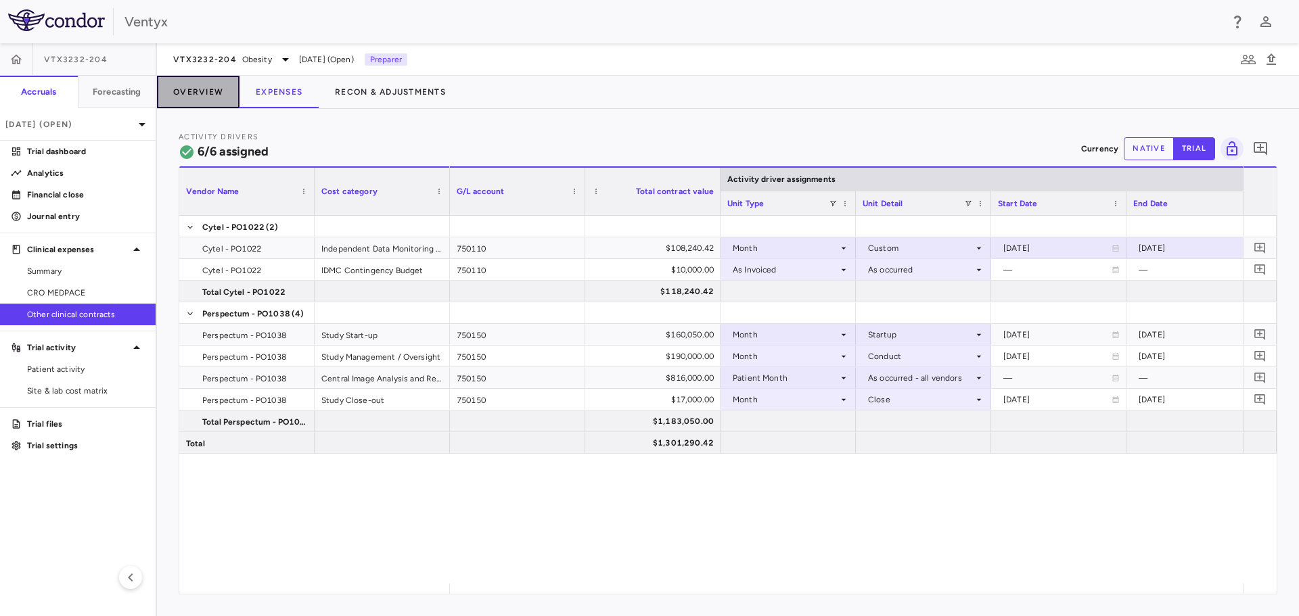
click at [203, 104] on button "Overview" at bounding box center [198, 92] width 83 height 32
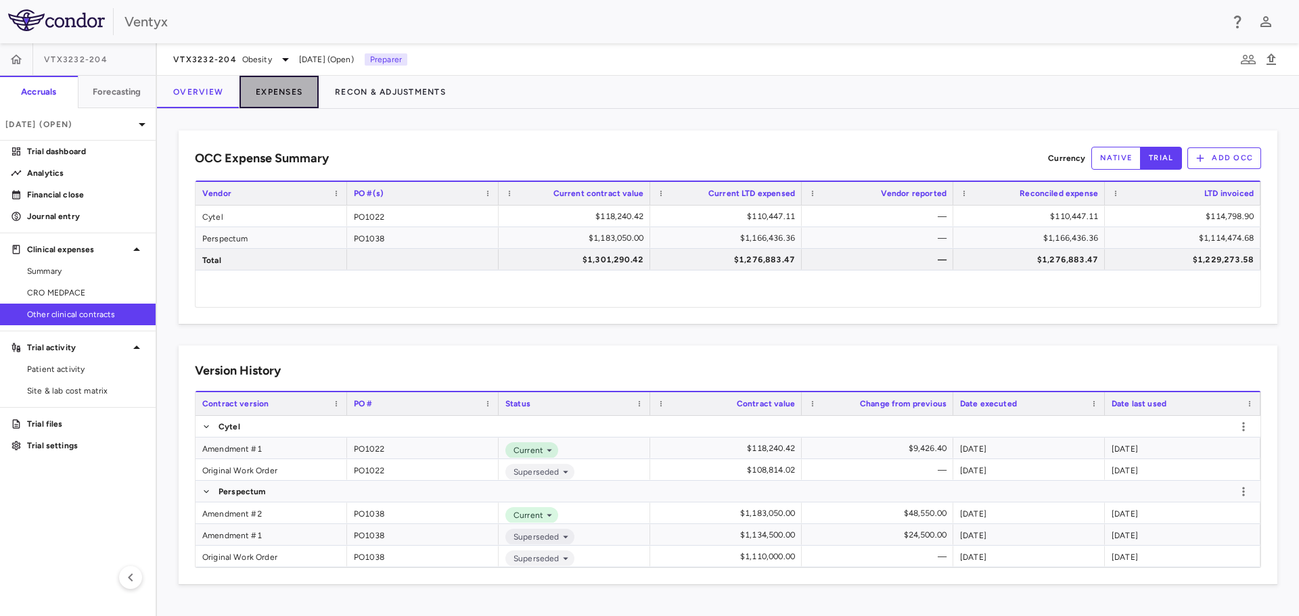
click at [264, 87] on button "Expenses" at bounding box center [278, 92] width 79 height 32
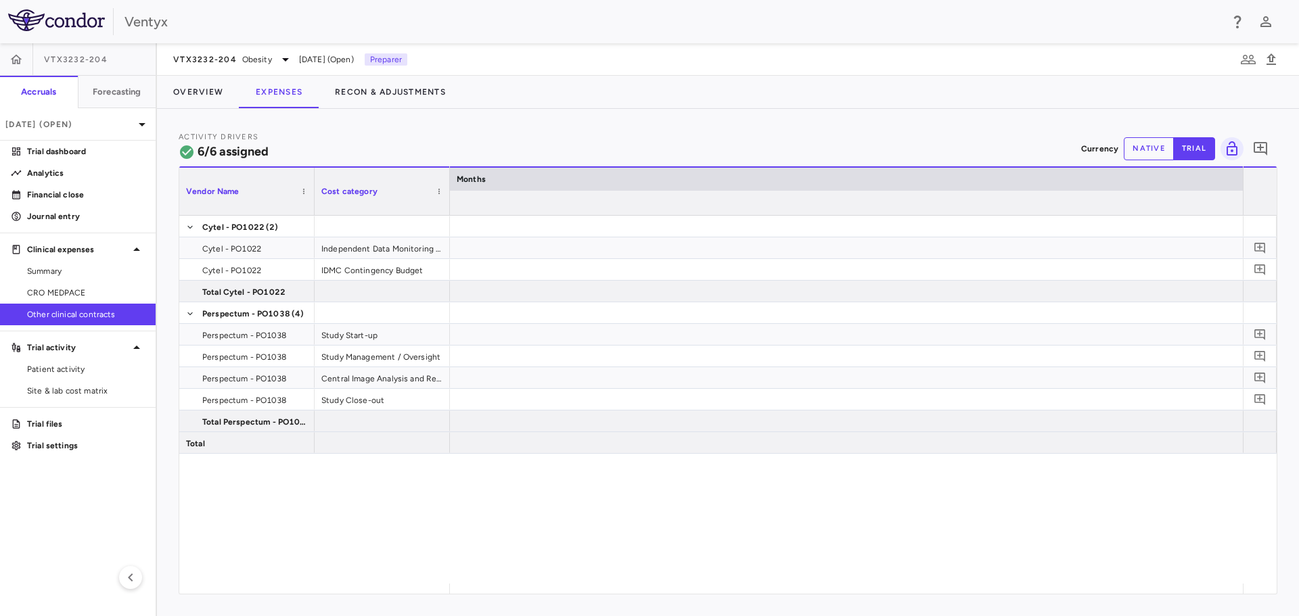
scroll to position [0, 4721]
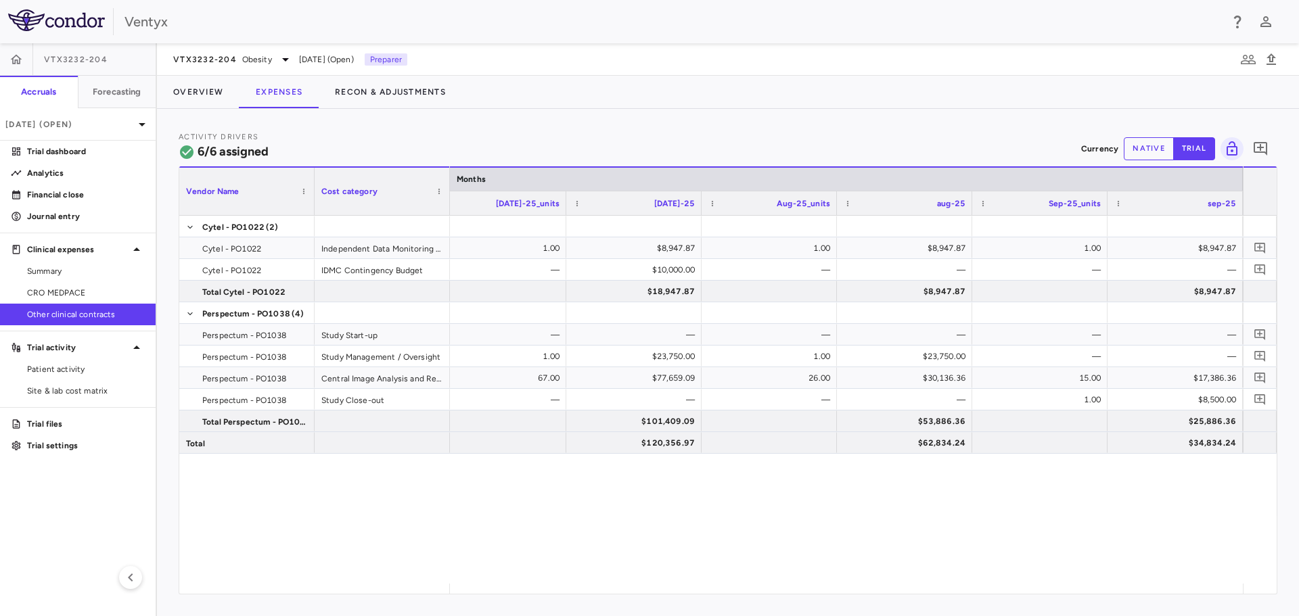
drag, startPoint x: 698, startPoint y: 591, endPoint x: 737, endPoint y: 521, distance: 80.2
click at [737, 521] on div "$8,947.87 1.00 $8,947.87 1.00 $8,947.87 1.00 $8,947.87 — — $10,000.00 — — — — $…" at bounding box center [846, 400] width 793 height 368
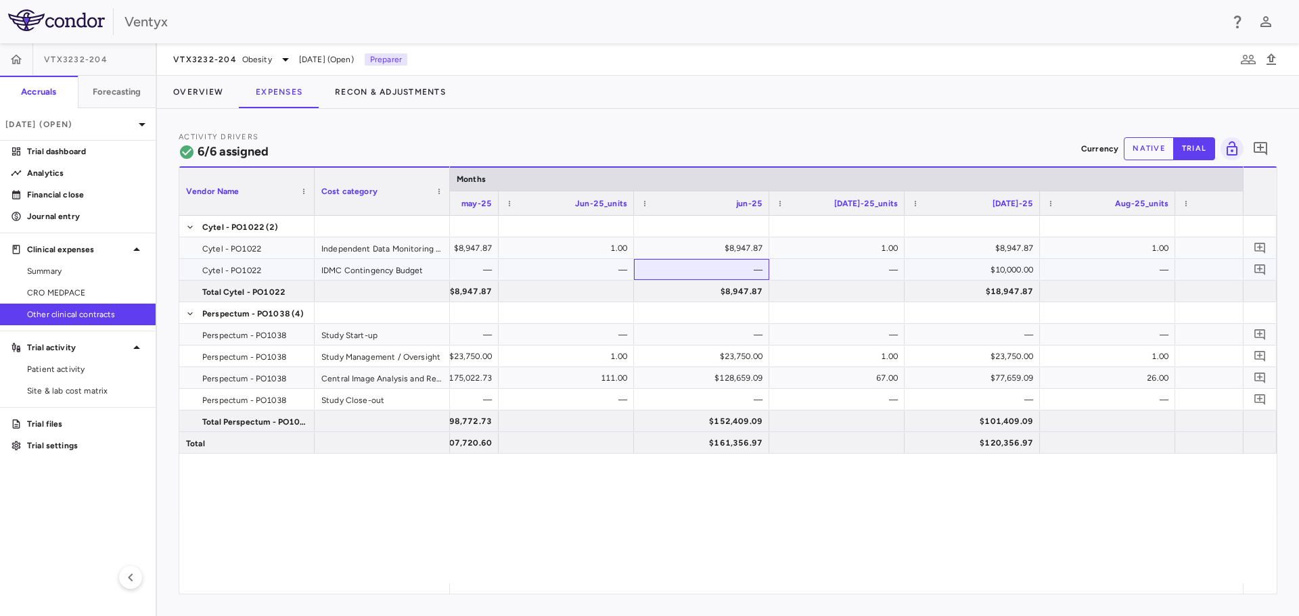
click at [639, 262] on div "—" at bounding box center [701, 269] width 135 height 21
click at [1139, 150] on button "native" at bounding box center [1149, 148] width 50 height 23
click at [994, 265] on div "$10,000.00" at bounding box center [975, 270] width 116 height 22
drag, startPoint x: 989, startPoint y: 265, endPoint x: 1084, endPoint y: 254, distance: 95.9
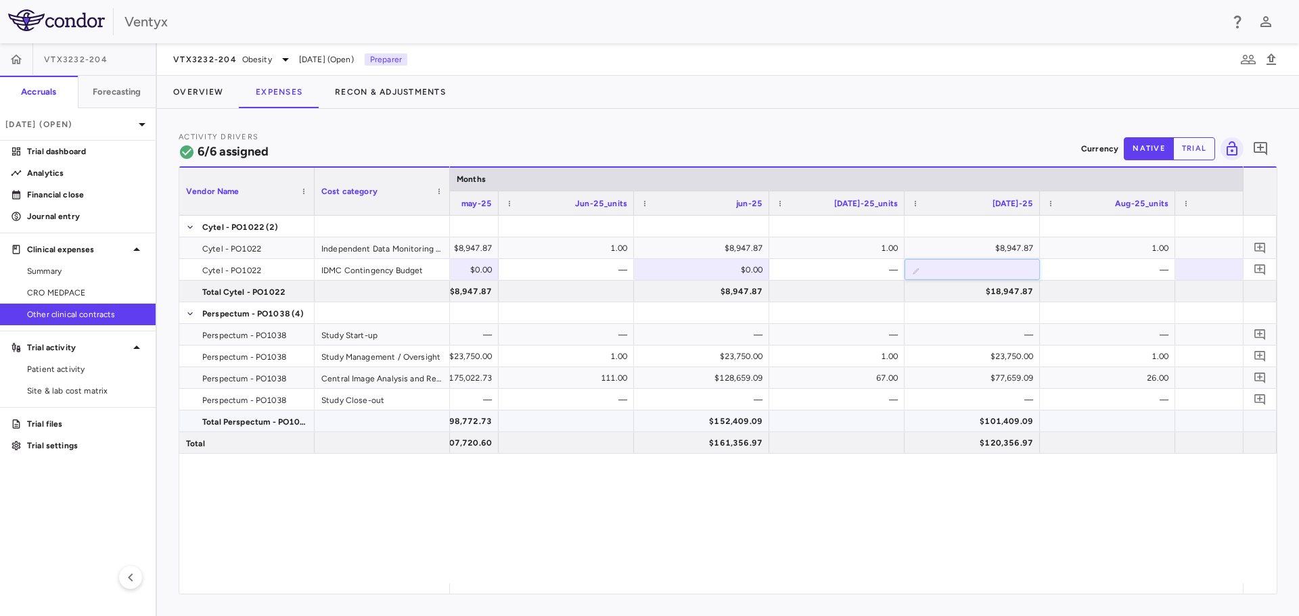
type input "*"
click at [1065, 486] on div "$8,947.87 1.00 $8,947.87 1.00 $8,947.87 1.00 $8,947.87 1.00 1.00 $0.00 — $0.00 …" at bounding box center [846, 400] width 793 height 368
click at [963, 520] on div "$8,947.87 1.00 $8,947.87 1.00 $8,947.87 1.00 $8,947.87 1.00 1.00 $0.00 — $0.00 …" at bounding box center [846, 400] width 793 height 368
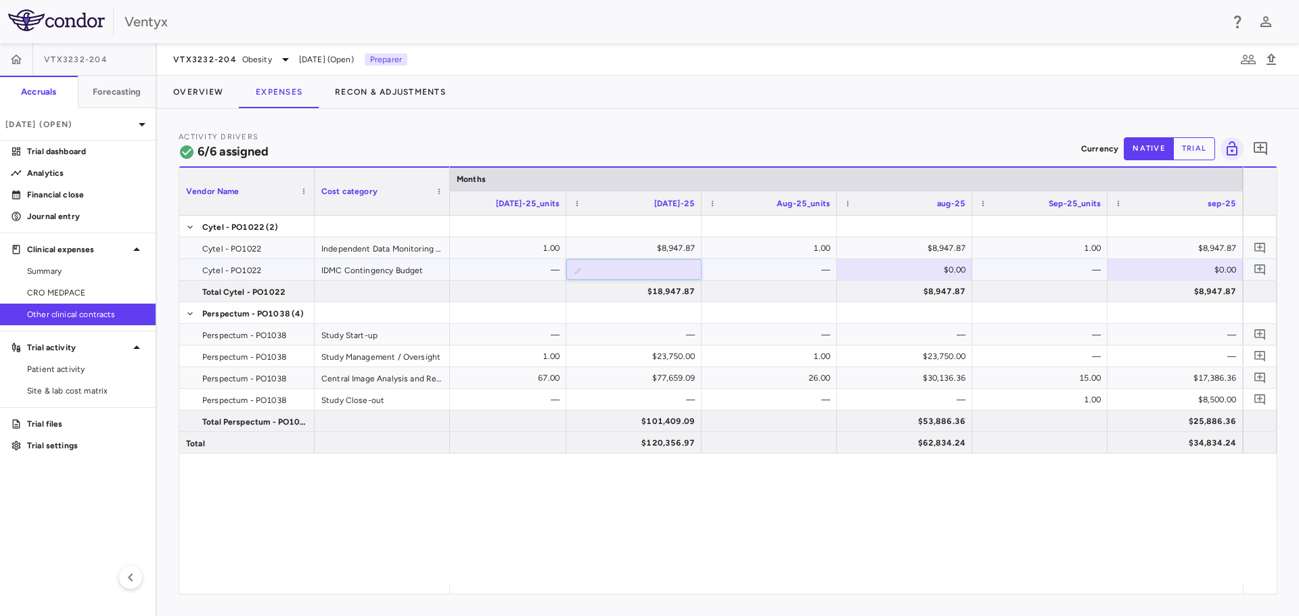
click at [674, 270] on input "*" at bounding box center [644, 271] width 114 height 22
click at [863, 488] on div "$8,947.87 1.00 $8,947.87 1.00 $8,947.87 1.00 $8,947.87 $0.00 — $0.00 — $0.00 — …" at bounding box center [846, 400] width 793 height 368
drag, startPoint x: 71, startPoint y: 314, endPoint x: 122, endPoint y: 315, distance: 51.4
click at [71, 314] on span "Other clinical contracts" at bounding box center [86, 314] width 118 height 12
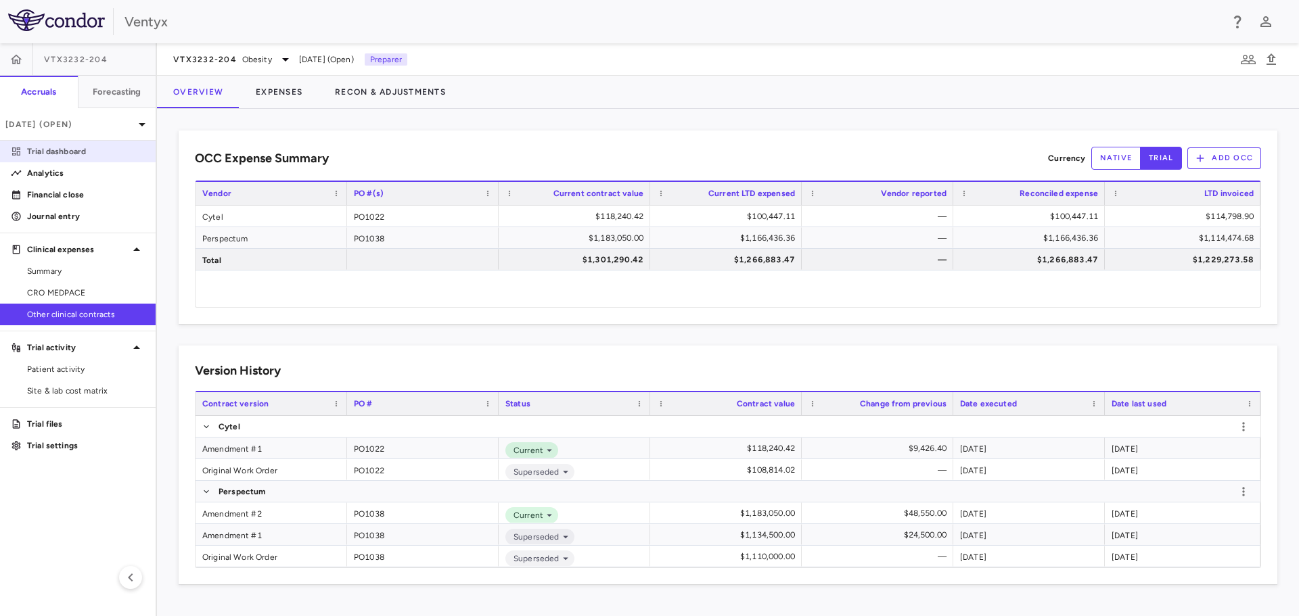
click at [73, 150] on p "Trial dashboard" at bounding box center [86, 151] width 118 height 12
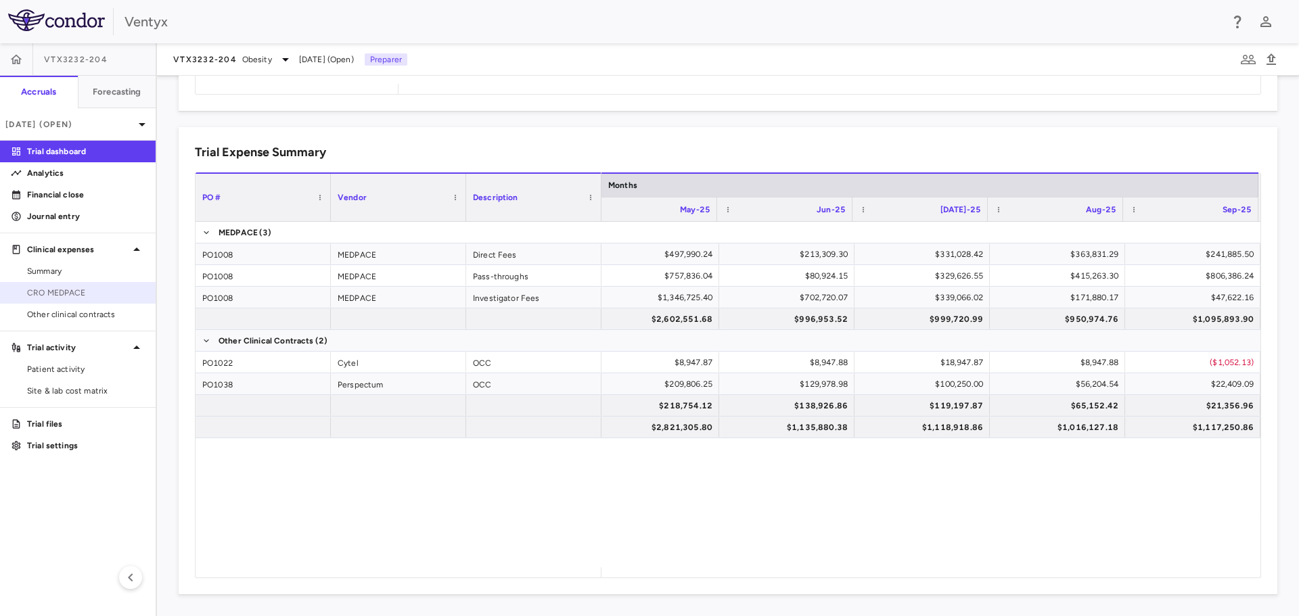
click at [85, 294] on span "CRO MEDPACE" at bounding box center [86, 293] width 118 height 12
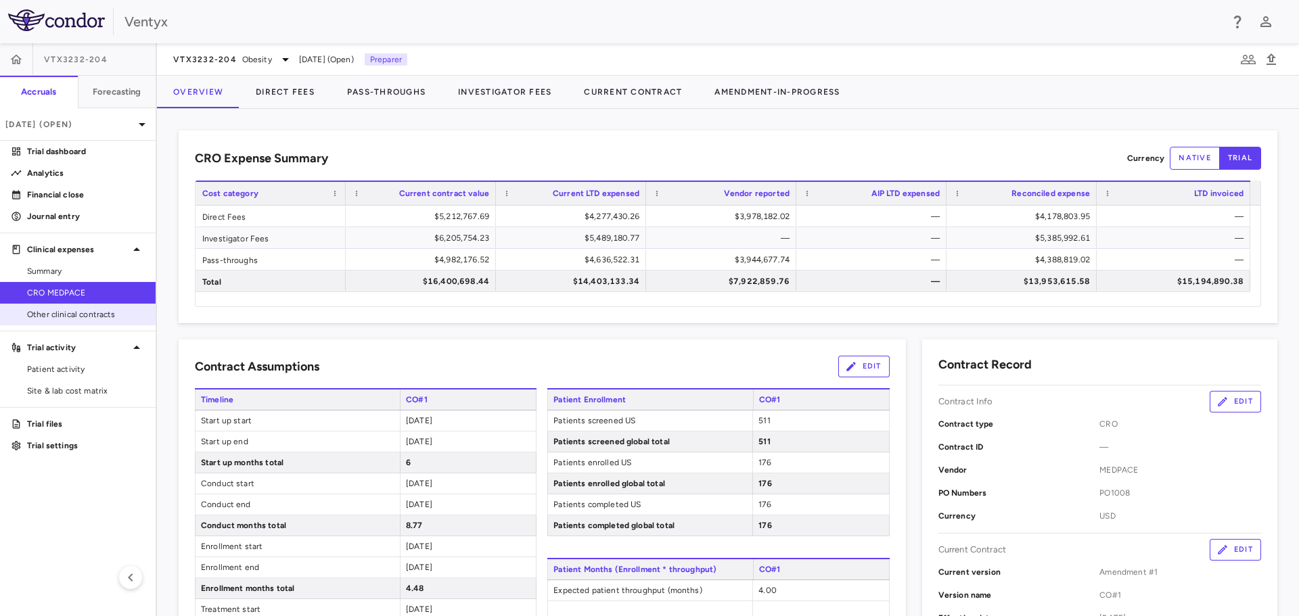
click at [87, 310] on span "Other clinical contracts" at bounding box center [86, 314] width 118 height 12
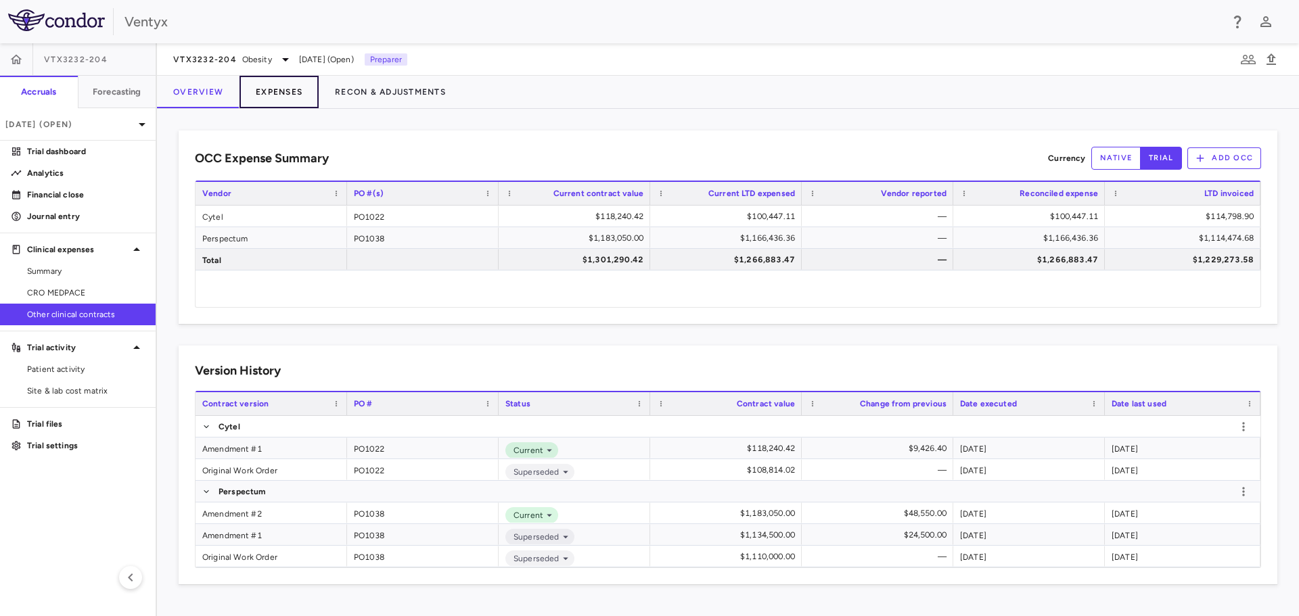
click at [294, 83] on button "Expenses" at bounding box center [278, 92] width 79 height 32
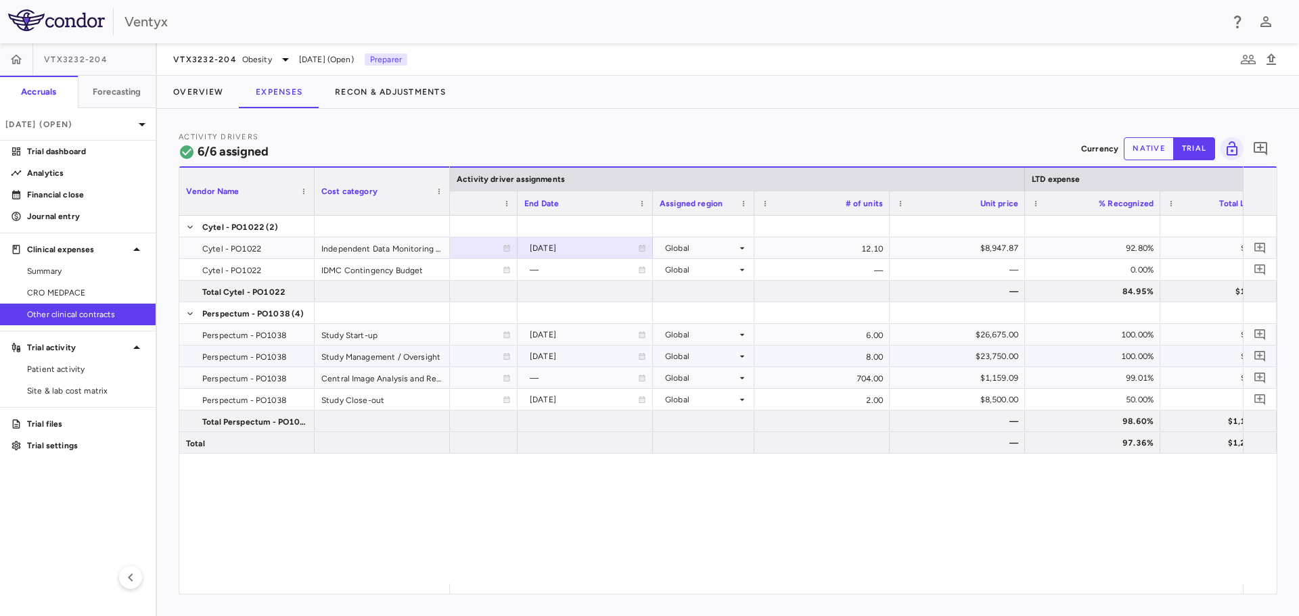
scroll to position [0, 474]
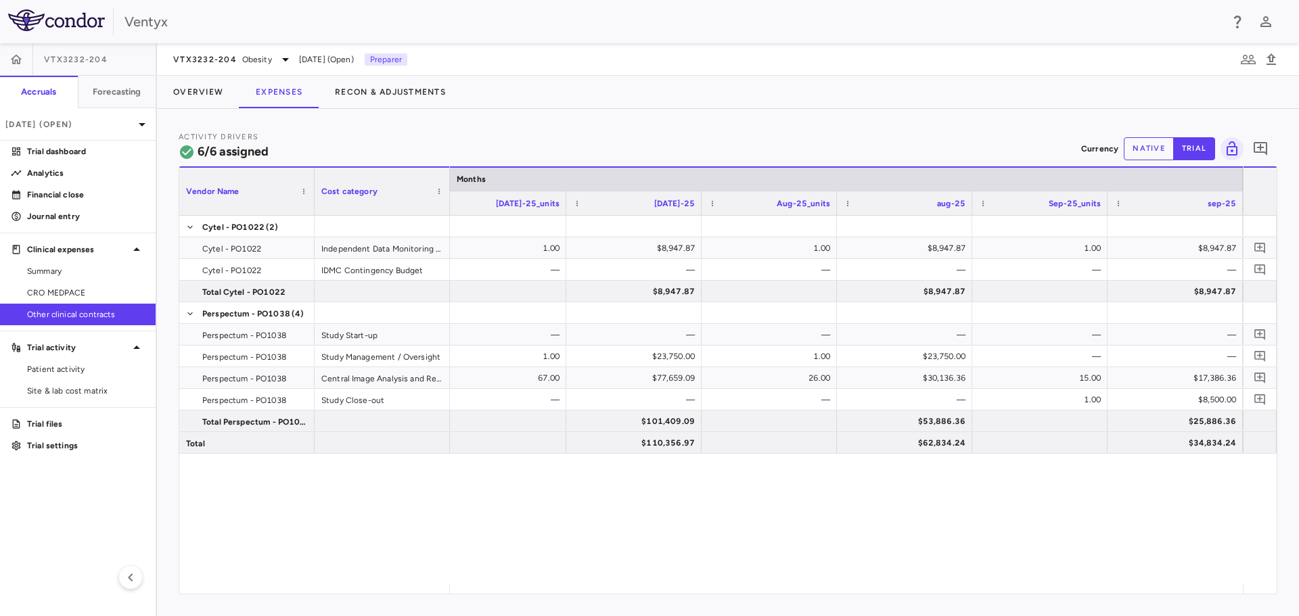
click at [1110, 525] on div "$8,947.87 1.00 $8,947.87 1.00 $8,947.87 1.00 $8,947.87 — — — — — — — $8,947.87 …" at bounding box center [846, 400] width 793 height 368
click at [1084, 527] on div "$8,947.87 1.00 $8,947.87 1.00 $8,947.87 1.00 $8,947.87 — — — — — — — $8,947.87 …" at bounding box center [846, 400] width 793 height 368
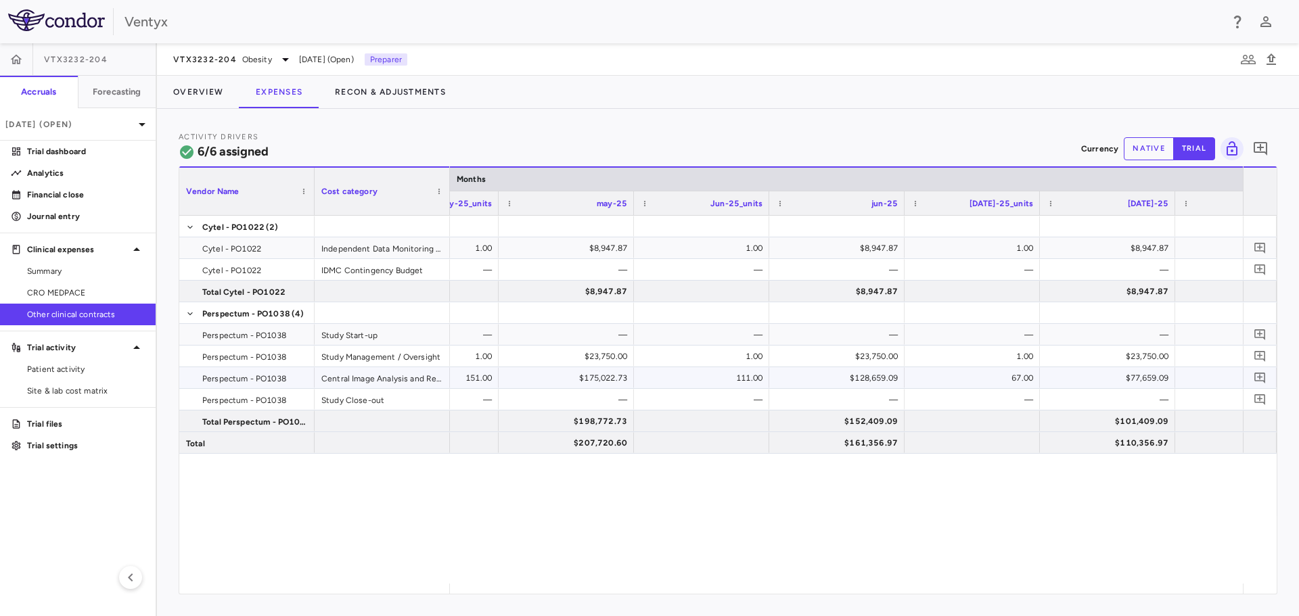
scroll to position [0, 3953]
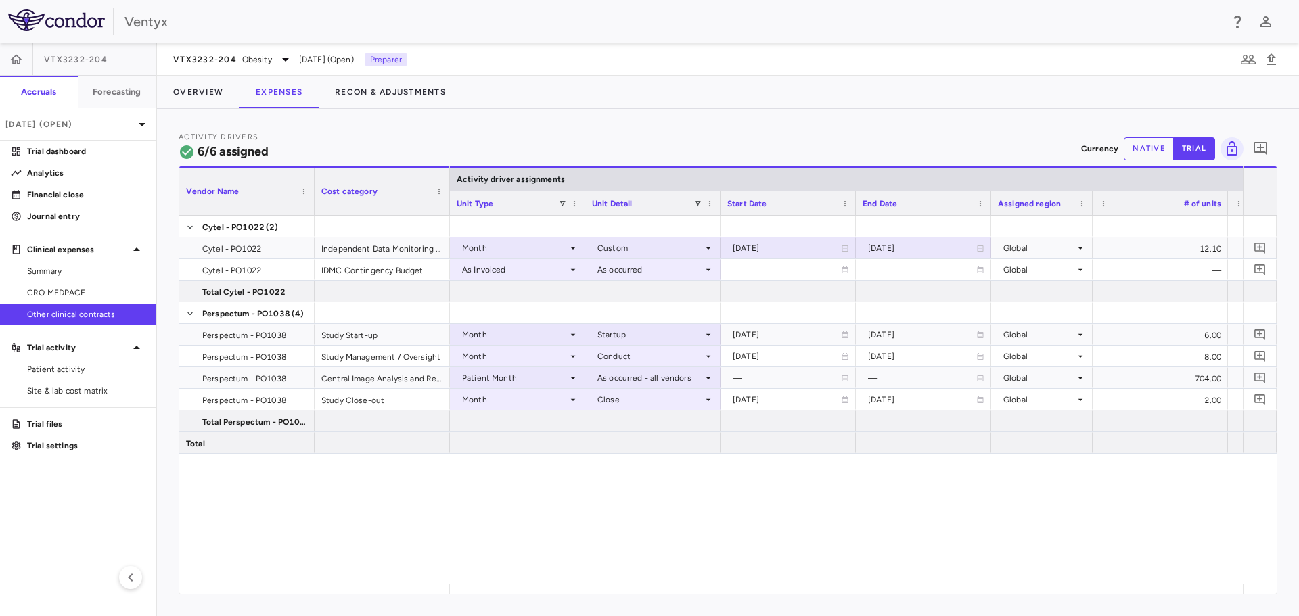
click at [919, 481] on div "750110 $108,240.42 Month Custom [DATE] [DATE] Global 12.10 $8,947.87 92.80% 750…" at bounding box center [846, 400] width 793 height 368
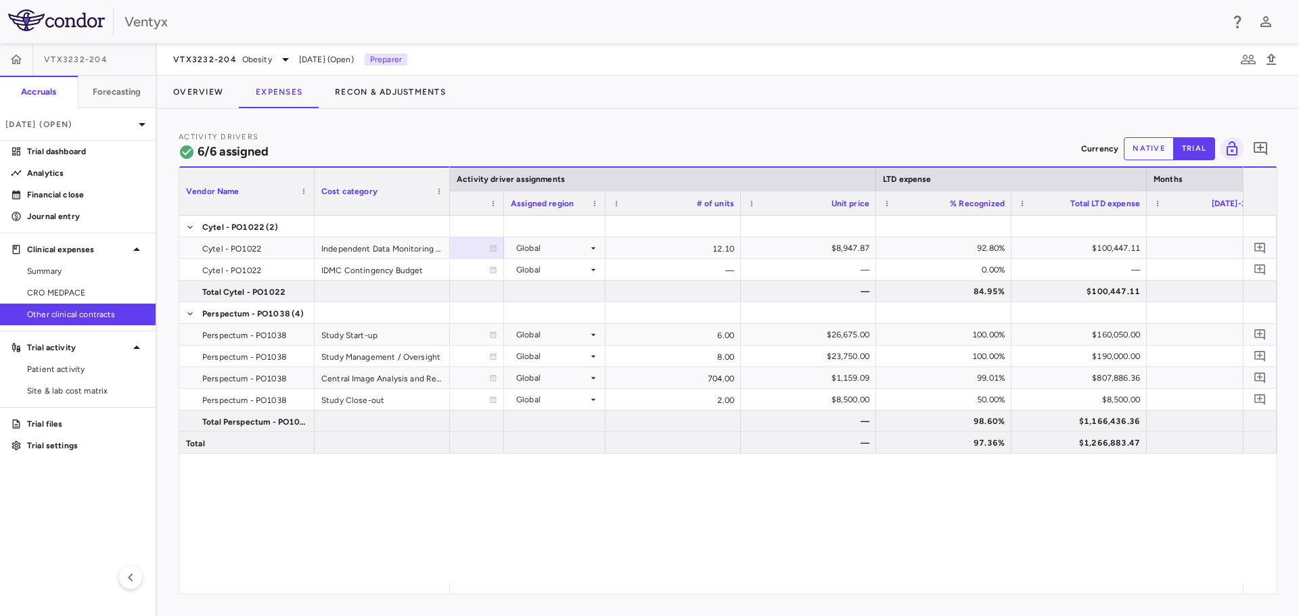
scroll to position [0, 808]
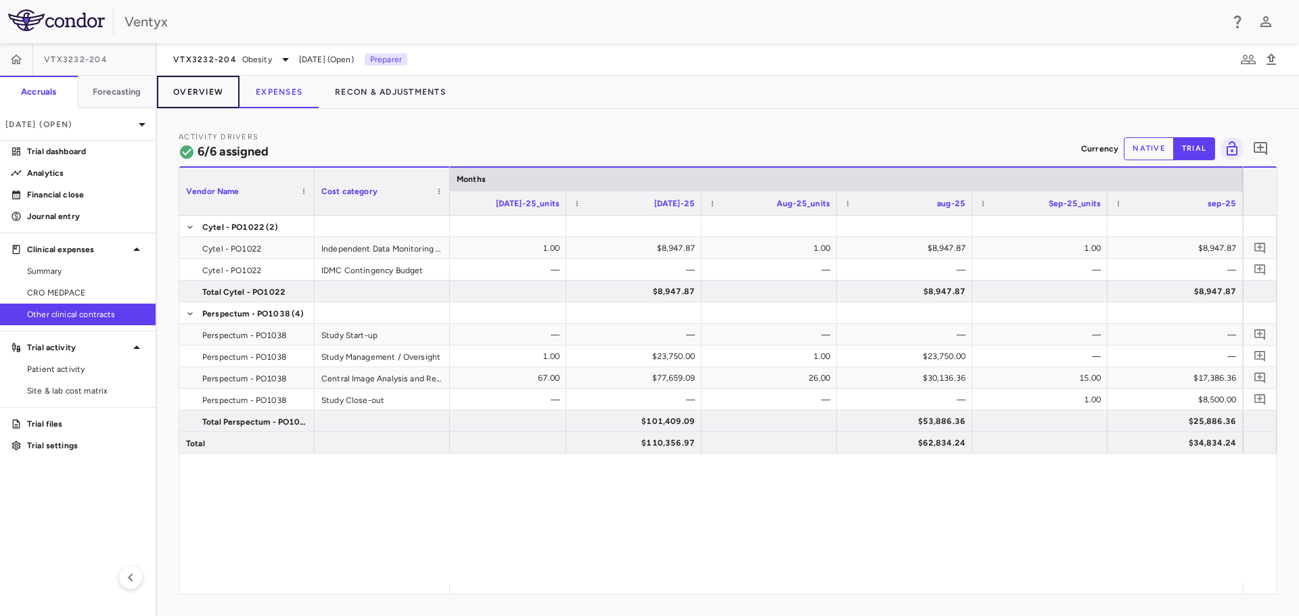
click at [206, 90] on button "Overview" at bounding box center [198, 92] width 83 height 32
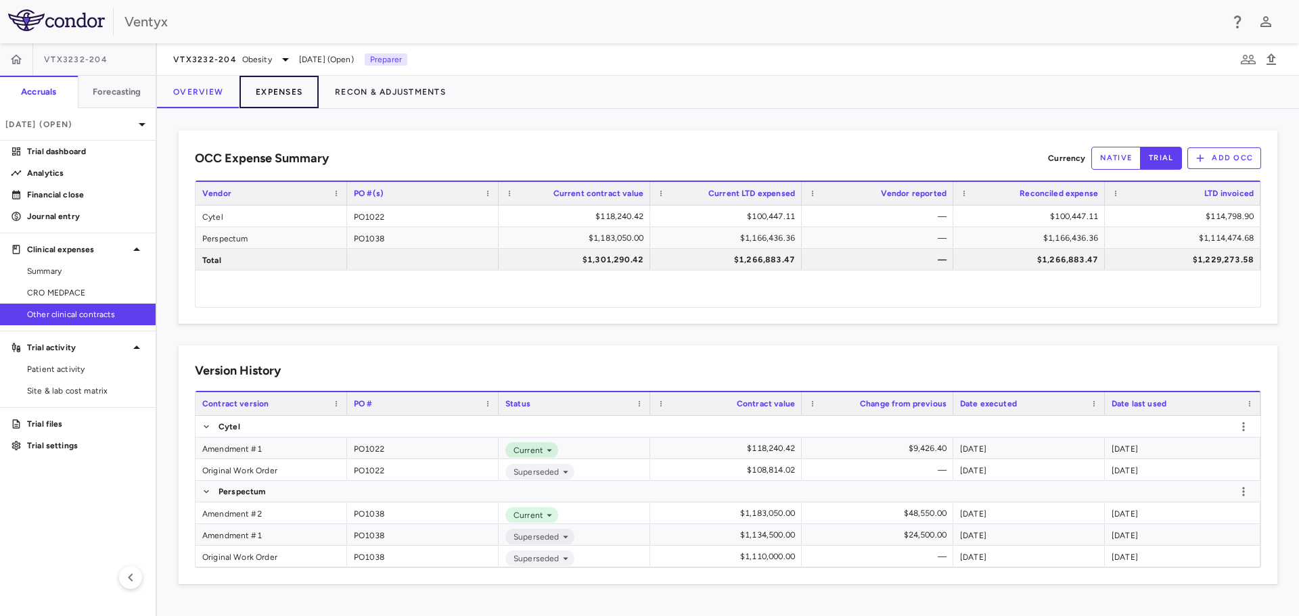
click at [283, 91] on button "Expenses" at bounding box center [278, 92] width 79 height 32
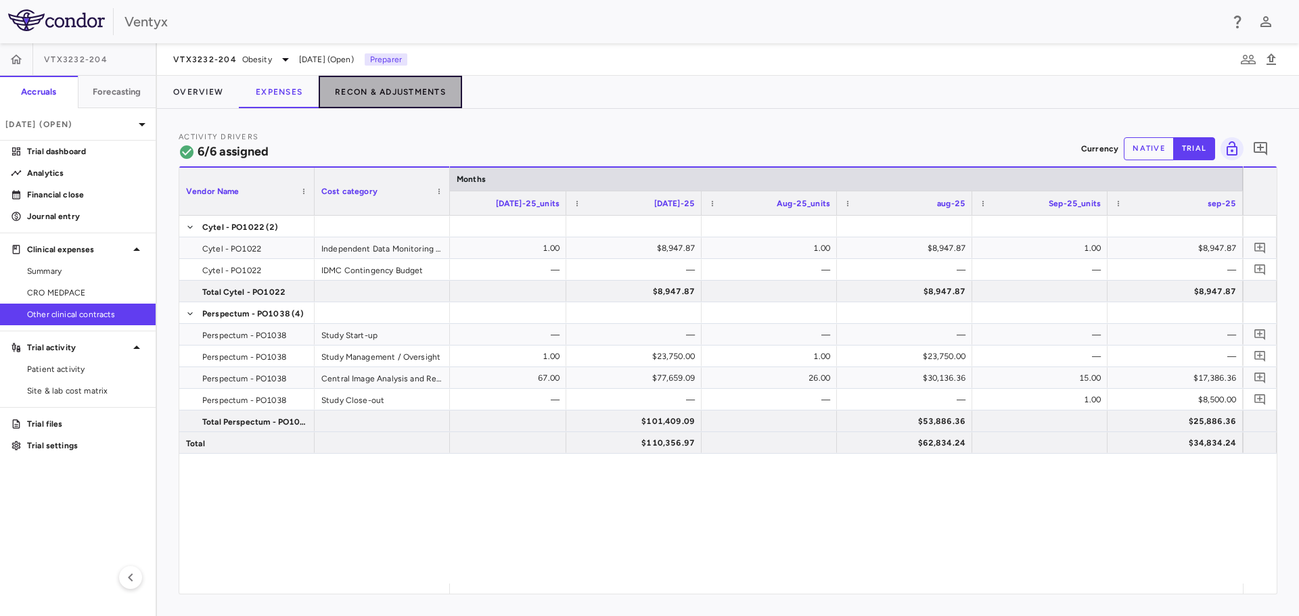
click at [384, 91] on button "Recon & Adjustments" at bounding box center [390, 92] width 143 height 32
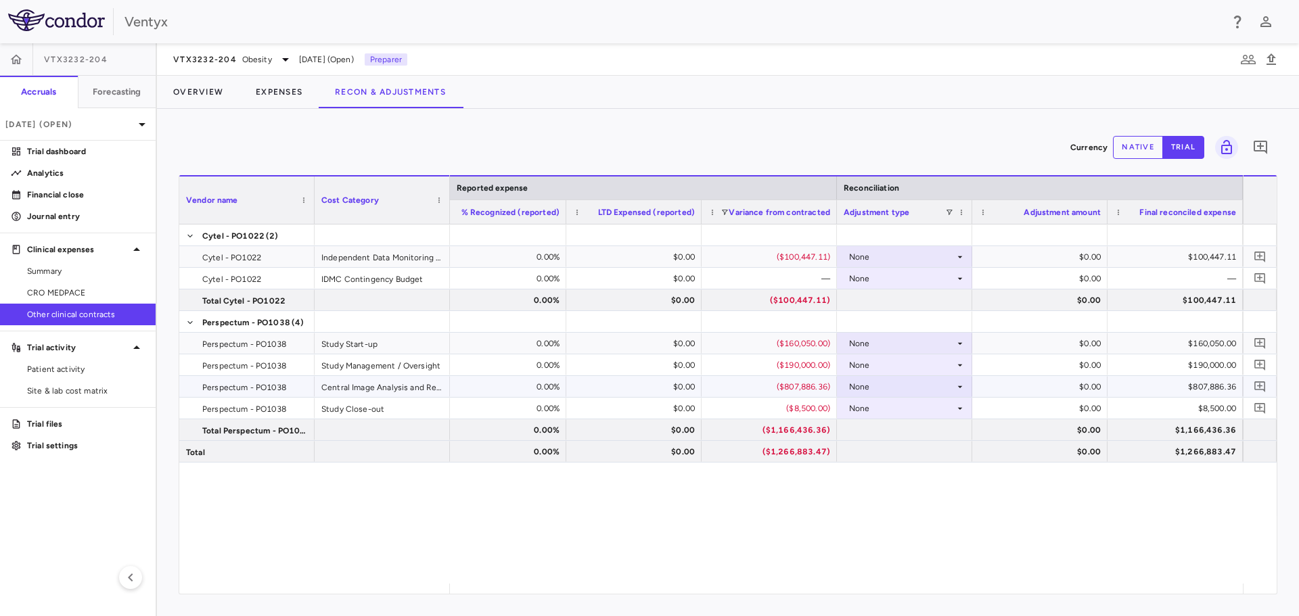
click at [935, 380] on div "None" at bounding box center [902, 387] width 106 height 22
click at [902, 428] on li "Other" at bounding box center [904, 433] width 134 height 20
click at [1129, 145] on button "native" at bounding box center [1138, 147] width 50 height 23
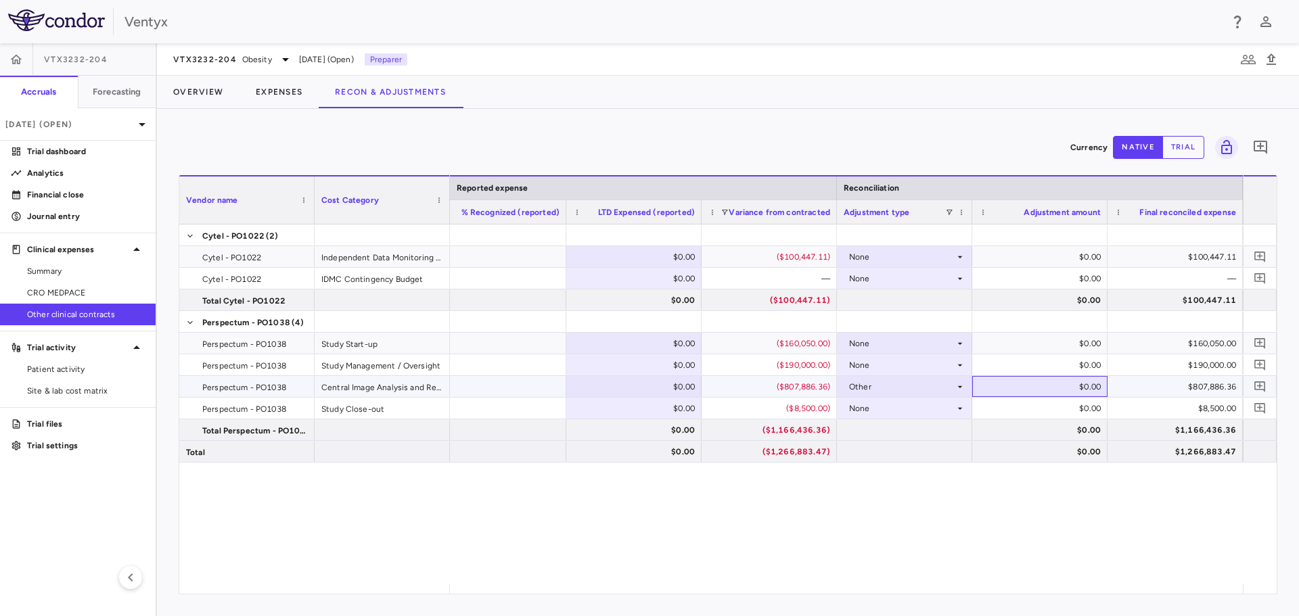
click at [1043, 389] on div "$0.00" at bounding box center [1042, 387] width 116 height 22
click at [1043, 389] on input "number" at bounding box center [1050, 388] width 114 height 22
click at [1087, 534] on div "— $100,447.11 $0.00 ($100,447.11) None $0.00 $100,447.11 — $0.00 — None $0.00 —…" at bounding box center [846, 404] width 793 height 359
click at [1063, 388] on input "******" at bounding box center [1050, 388] width 114 height 22
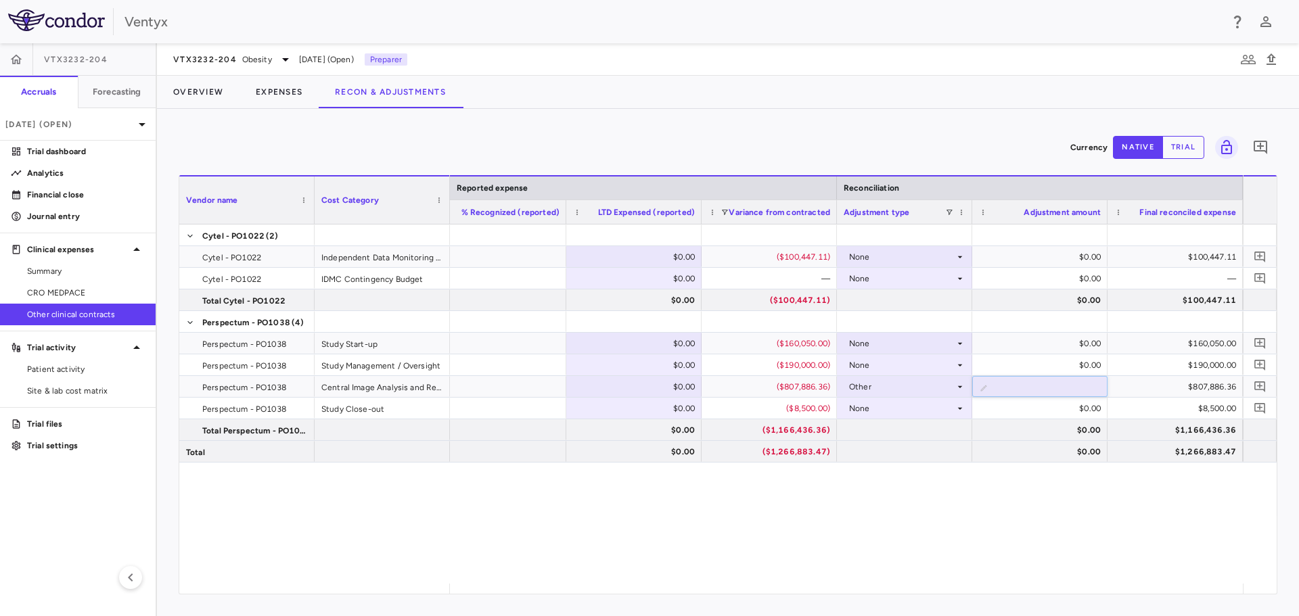
type input "******"
click at [1132, 548] on div "— $100,447.11 $0.00 ($100,447.11) None $0.00 $100,447.11 — $0.00 — None $0.00 —…" at bounding box center [846, 404] width 793 height 359
click at [929, 369] on div "None" at bounding box center [902, 365] width 106 height 22
click at [911, 366] on div "None" at bounding box center [902, 365] width 106 height 22
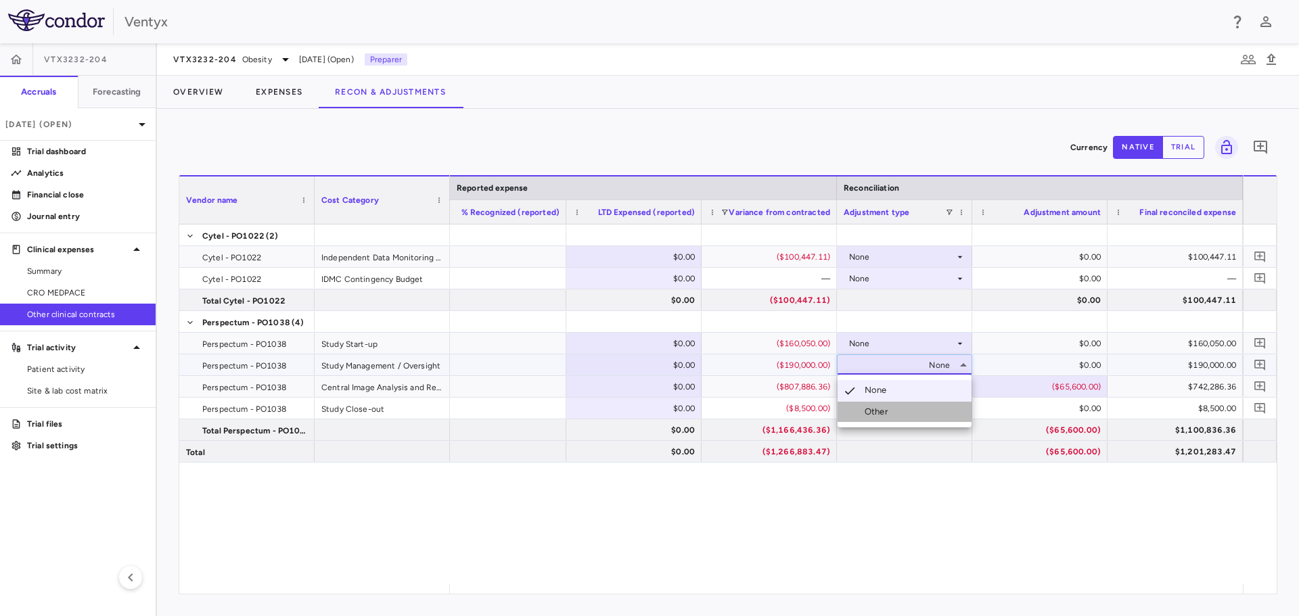
drag, startPoint x: 911, startPoint y: 410, endPoint x: 928, endPoint y: 400, distance: 20.3
click at [911, 410] on li "Other" at bounding box center [904, 412] width 134 height 20
click at [1053, 366] on div "$0.00" at bounding box center [1042, 365] width 116 height 22
click at [1053, 366] on input "number" at bounding box center [1050, 366] width 114 height 22
type input "******"
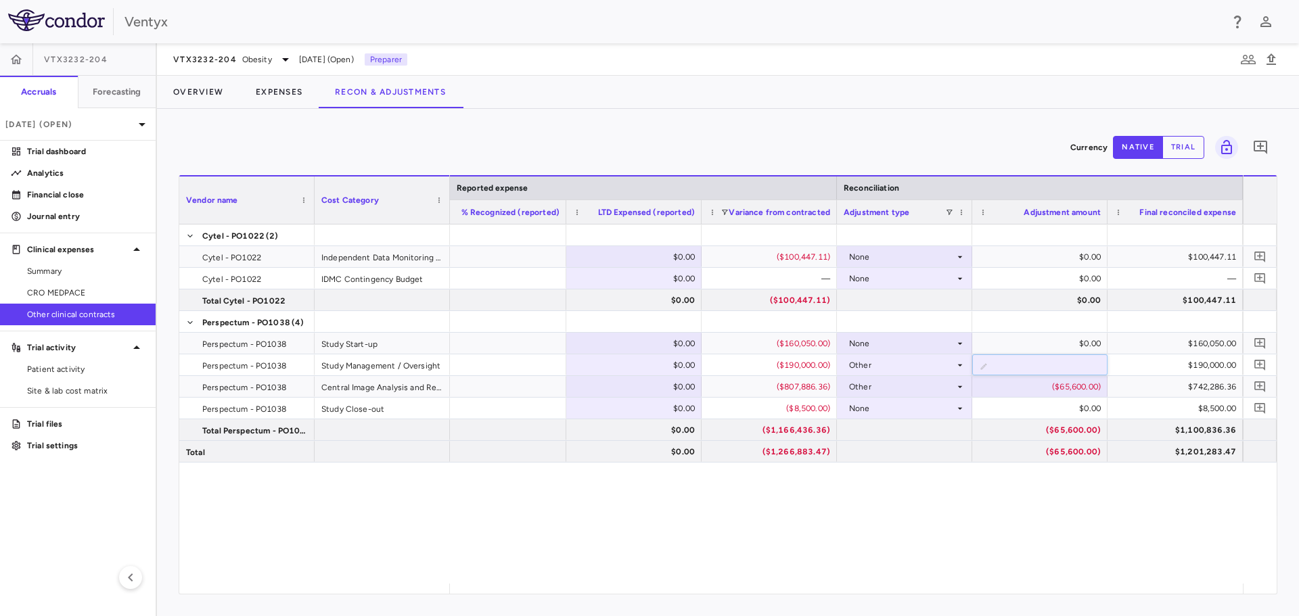
click at [1051, 486] on div "— $100,447.11 $0.00 ($100,447.11) None $0.00 $100,447.11 — $0.00 — None $0.00 —…" at bounding box center [846, 404] width 793 height 359
click at [1066, 365] on input "******" at bounding box center [1050, 366] width 114 height 22
type input "******"
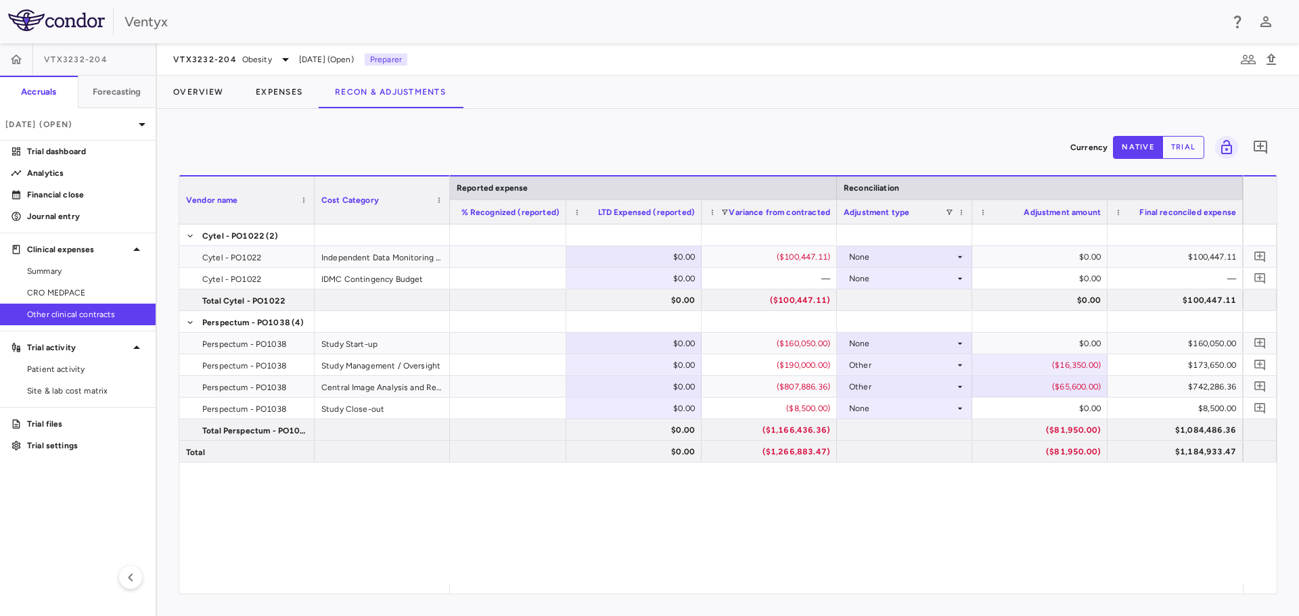
click at [1096, 520] on div "— $100,447.11 $0.00 ($100,447.11) None $0.00 $100,447.11 — $0.00 — None $0.00 —…" at bounding box center [846, 404] width 793 height 359
click at [1258, 388] on icon "Add comment" at bounding box center [1260, 386] width 13 height 13
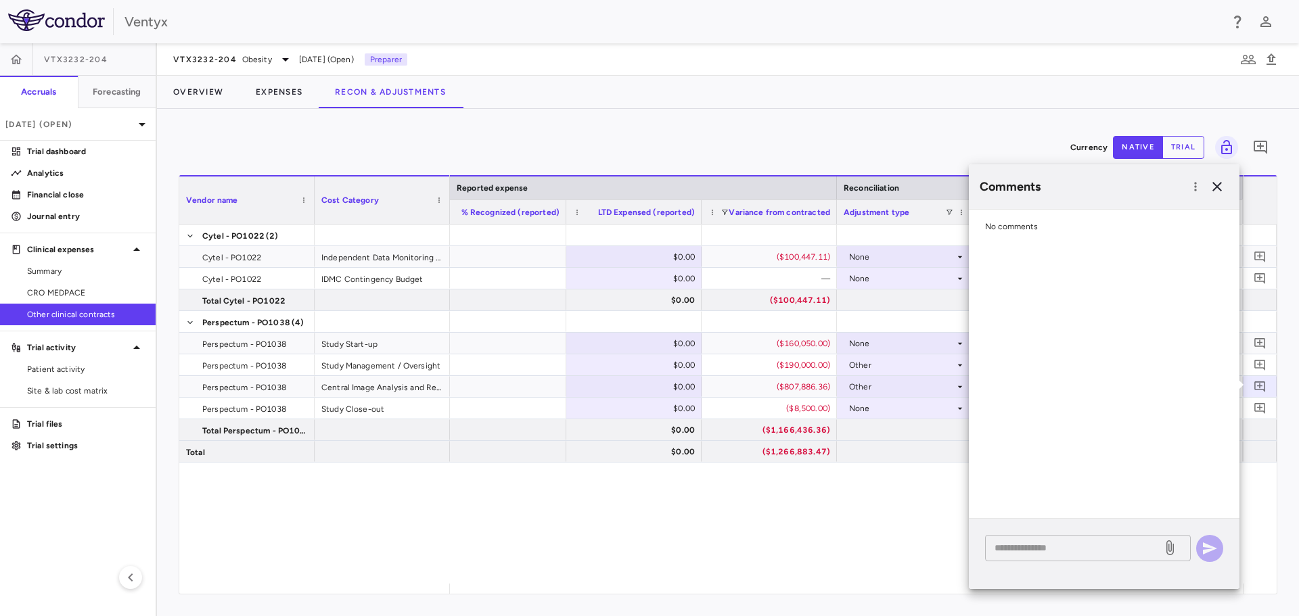
click at [1037, 551] on textarea at bounding box center [1073, 548] width 158 height 15
click at [787, 533] on div "— $100,447.11 $0.00 ($100,447.11) None $0.00 $100,447.11 — $0.00 — None $0.00 —…" at bounding box center [846, 404] width 793 height 359
click at [1061, 548] on textarea at bounding box center [1073, 548] width 158 height 15
type textarea "**********"
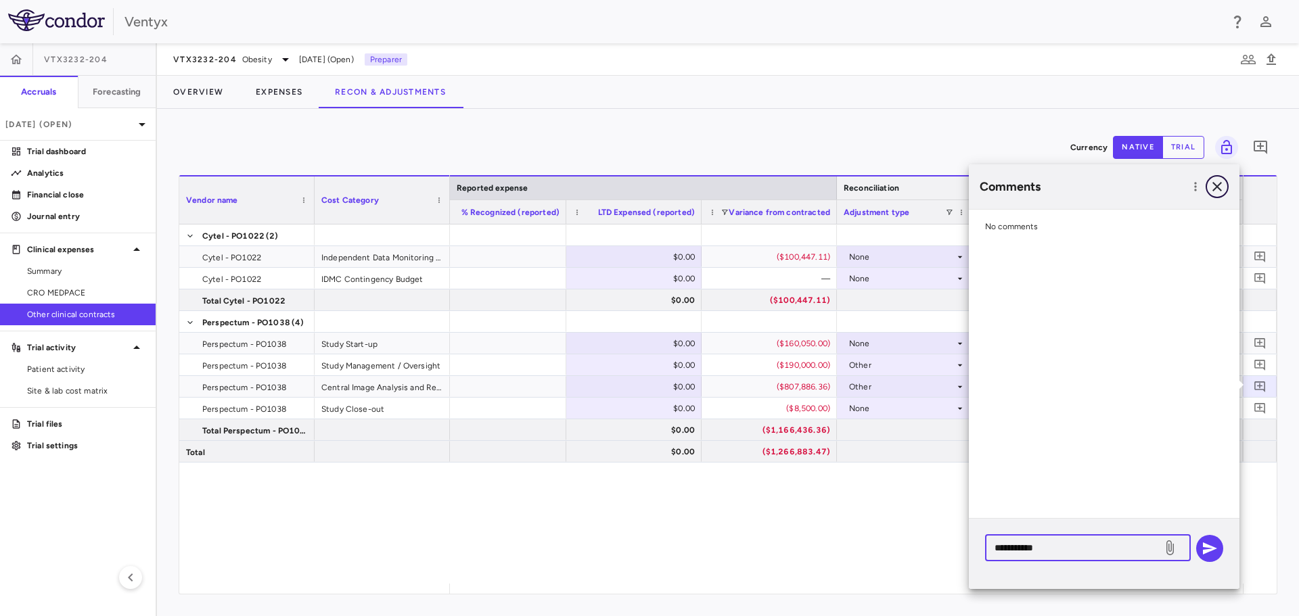
click at [1222, 193] on icon "button" at bounding box center [1217, 187] width 16 height 16
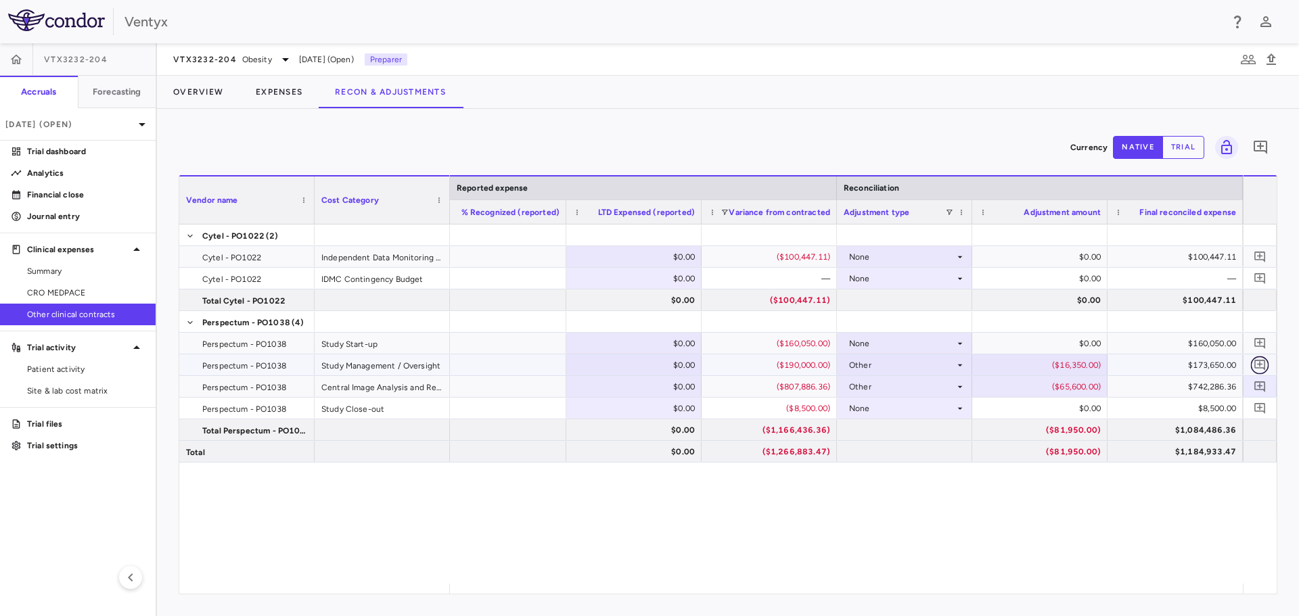
click at [1264, 363] on icon "Add comment" at bounding box center [1260, 365] width 13 height 13
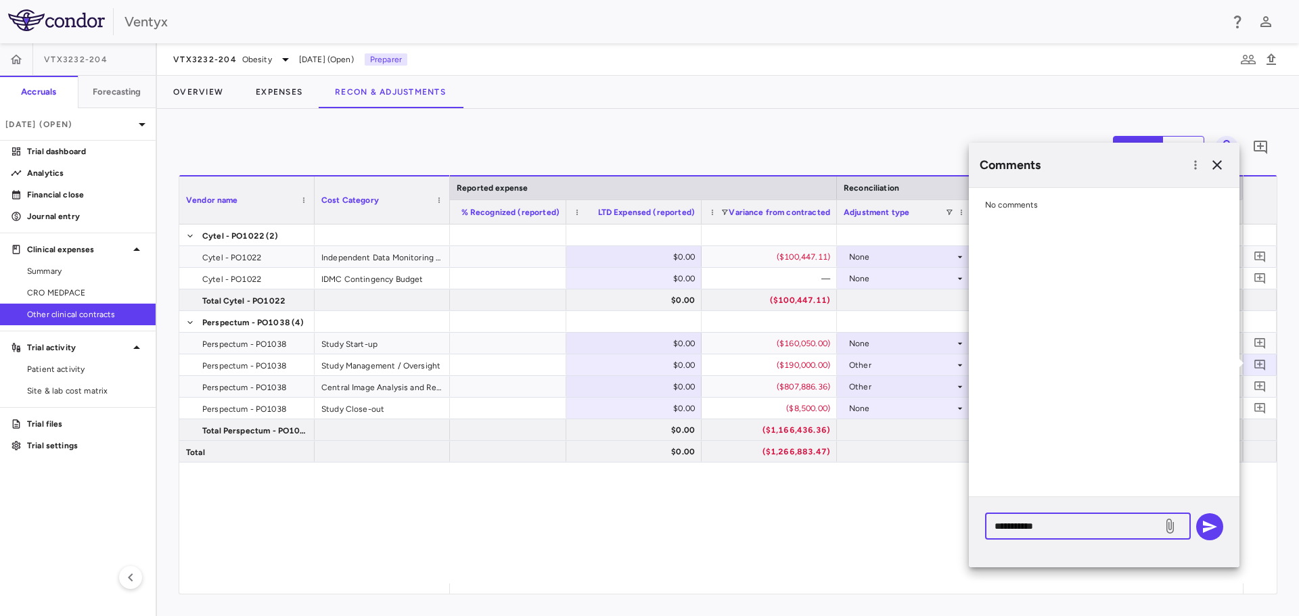
click at [1110, 530] on textarea "**********" at bounding box center [1073, 526] width 158 height 15
drag, startPoint x: 1212, startPoint y: 167, endPoint x: 1198, endPoint y: 181, distance: 19.6
click at [1212, 168] on icon "button" at bounding box center [1217, 165] width 16 height 16
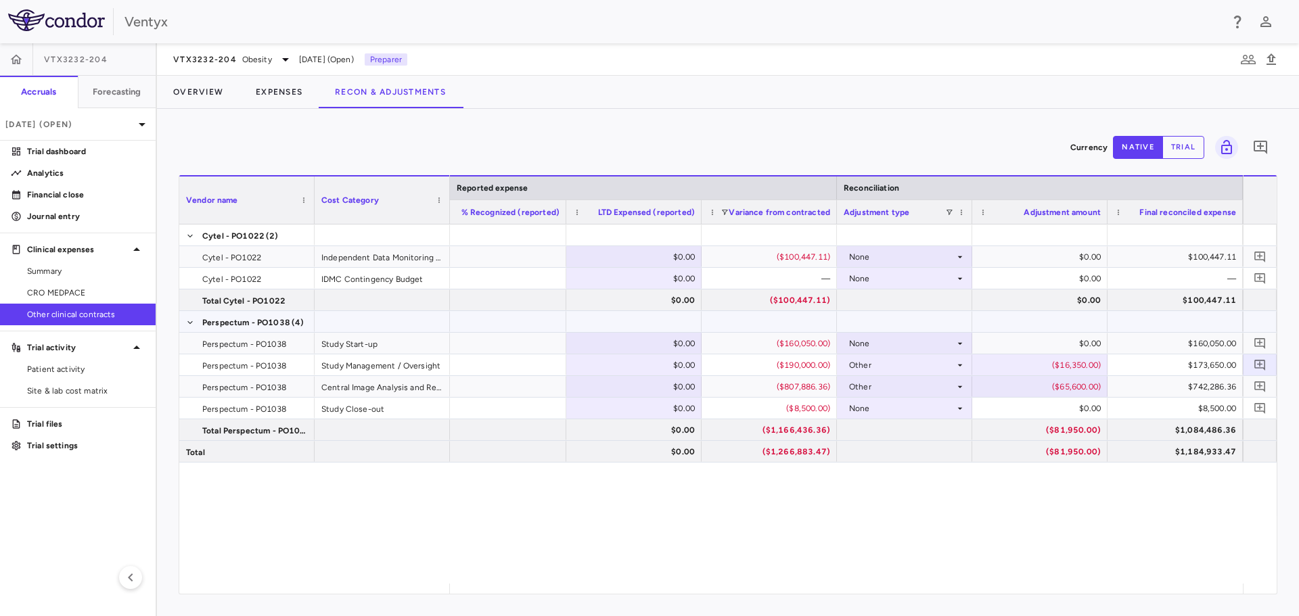
click at [977, 319] on div at bounding box center [1039, 321] width 135 height 21
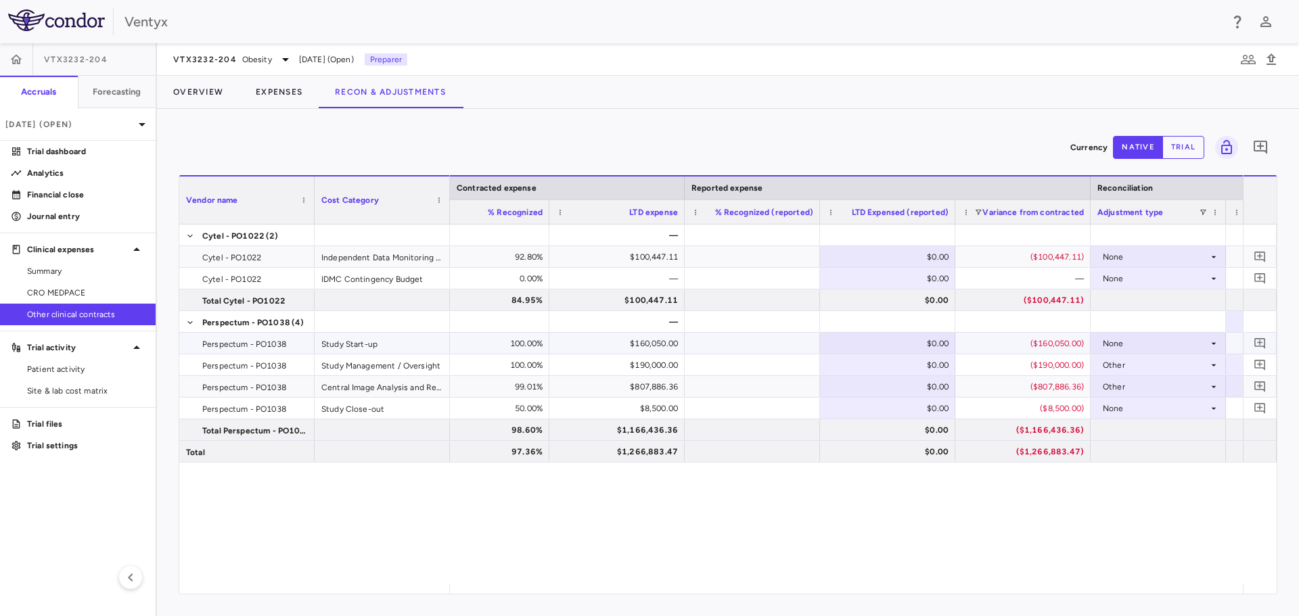
scroll to position [0, 1372]
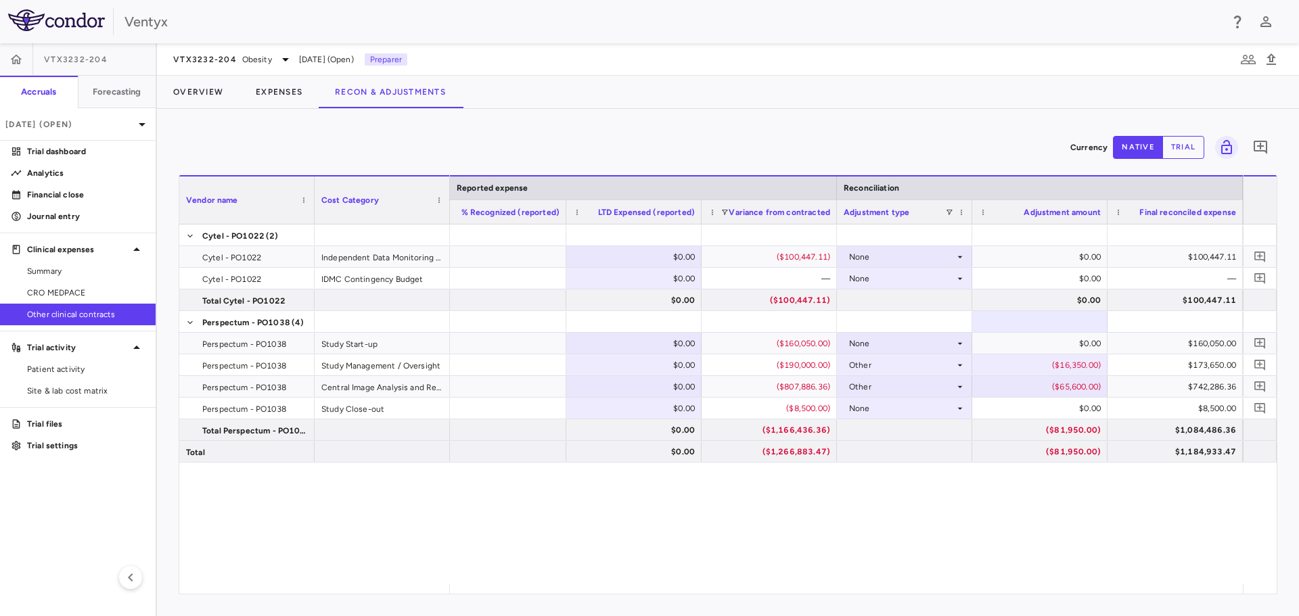
click at [1002, 538] on div "— $100,447.11 $0.00 ($100,447.11) None $0.00 $100,447.11 — $0.00 — None $0.00 —…" at bounding box center [846, 404] width 793 height 359
click at [61, 149] on p "Trial dashboard" at bounding box center [86, 151] width 118 height 12
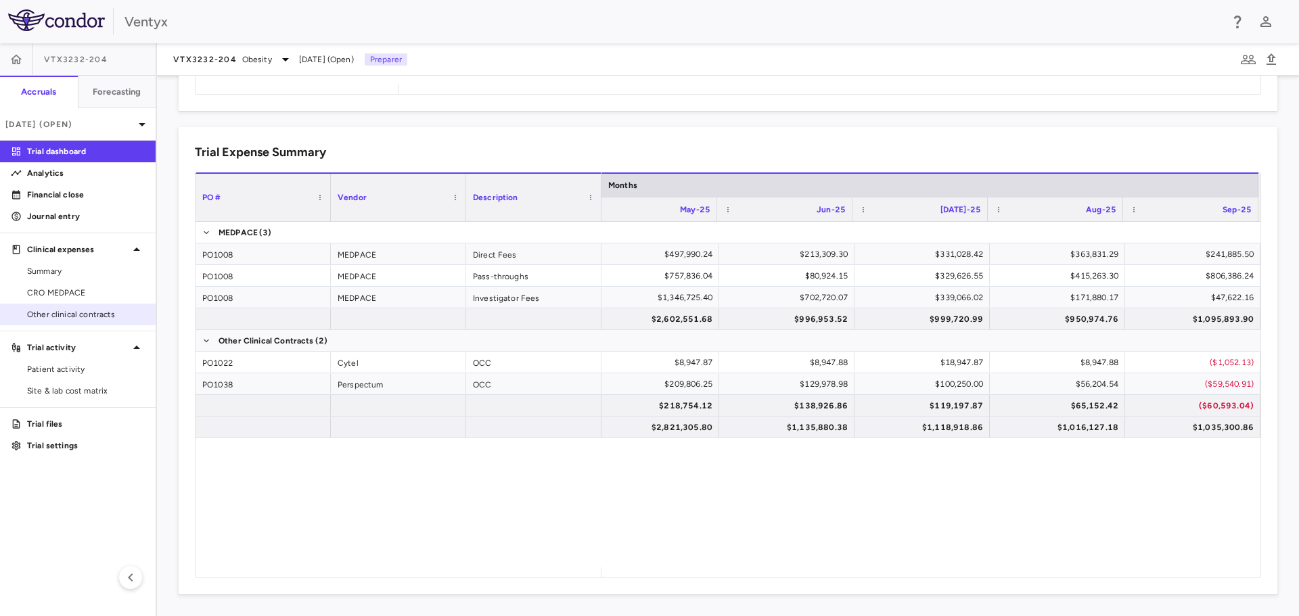
click at [89, 317] on span "Other clinical contracts" at bounding box center [86, 314] width 118 height 12
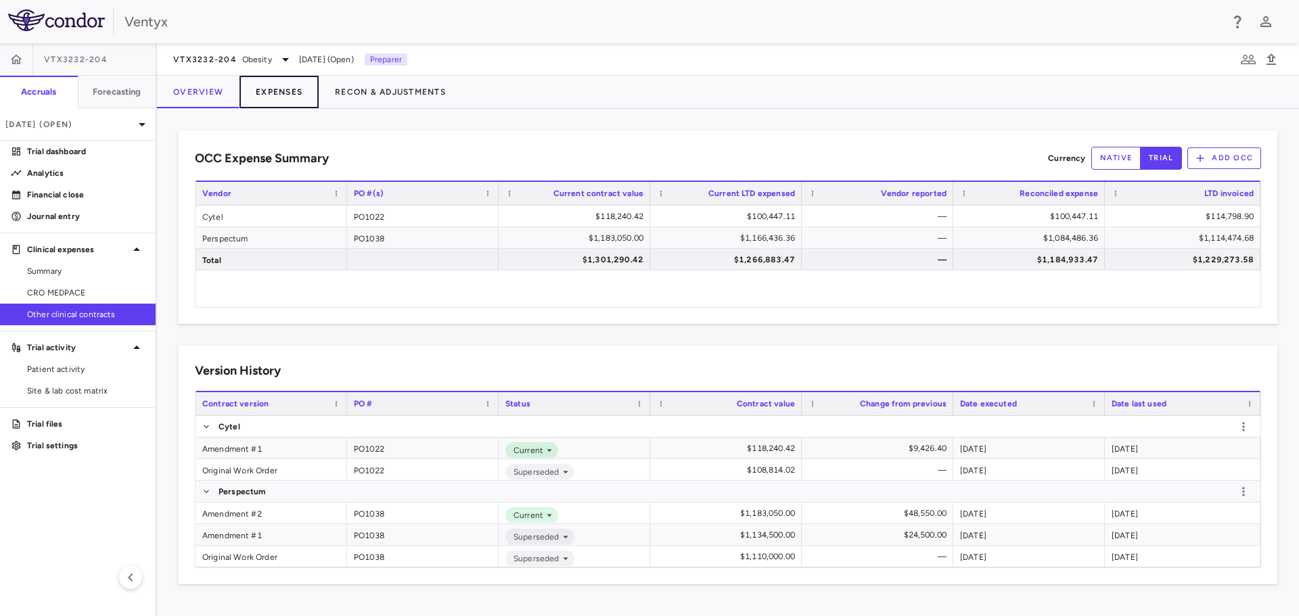
click at [283, 89] on button "Expenses" at bounding box center [278, 92] width 79 height 32
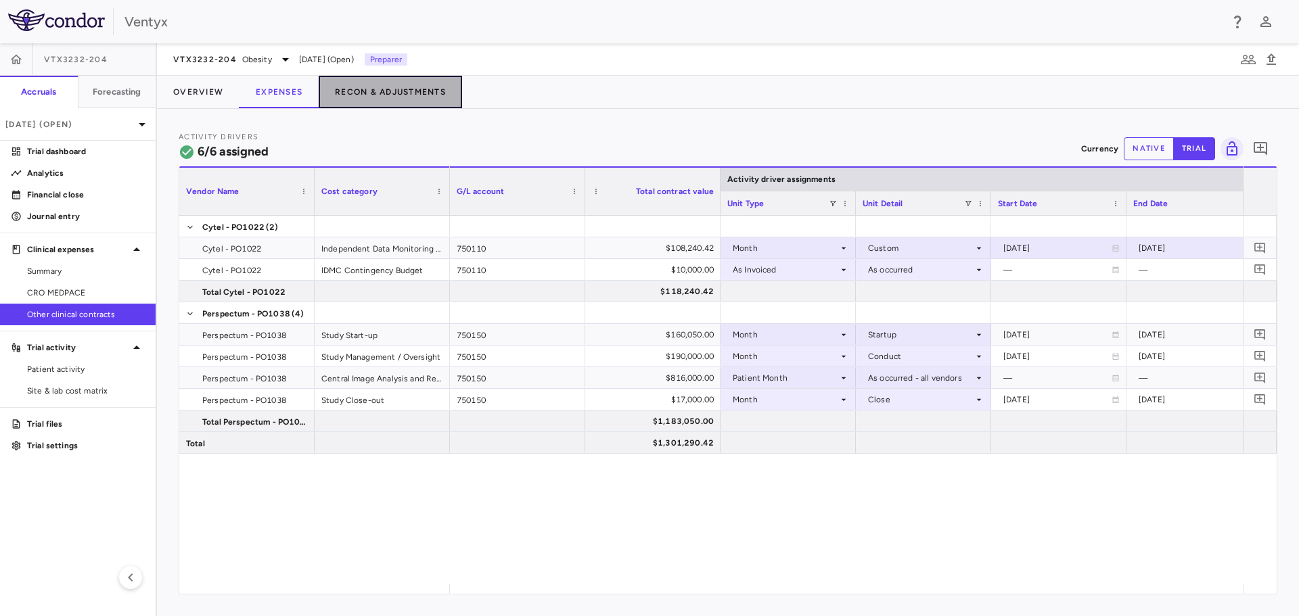
click at [386, 97] on button "Recon & Adjustments" at bounding box center [390, 92] width 143 height 32
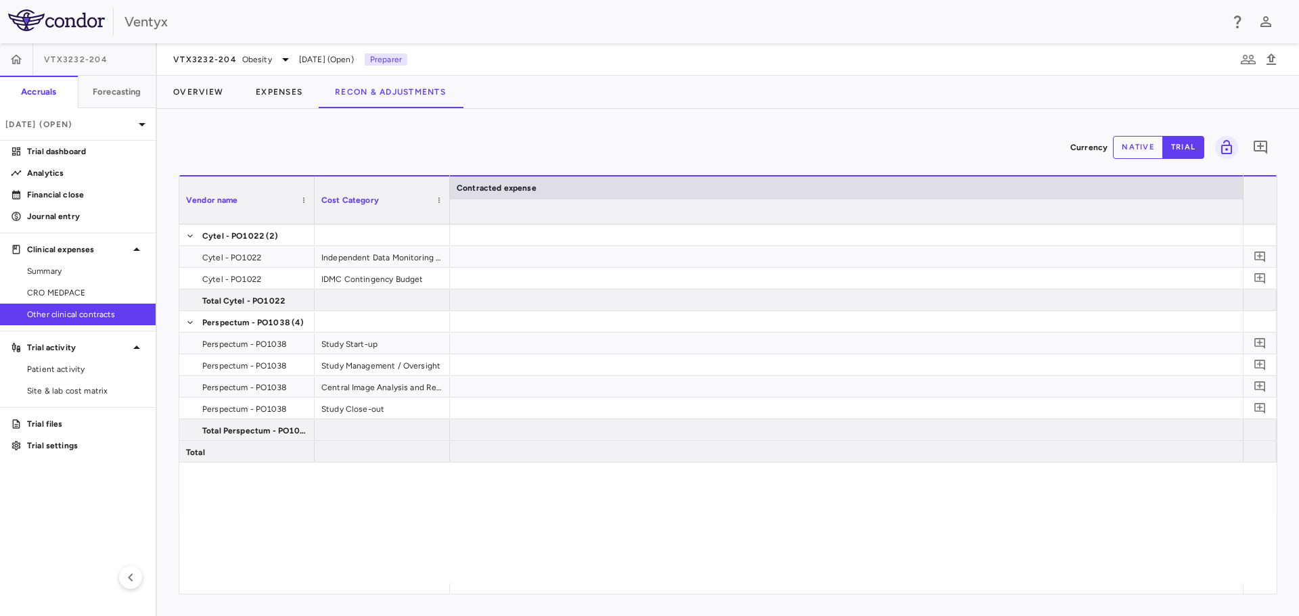
scroll to position [0, 1643]
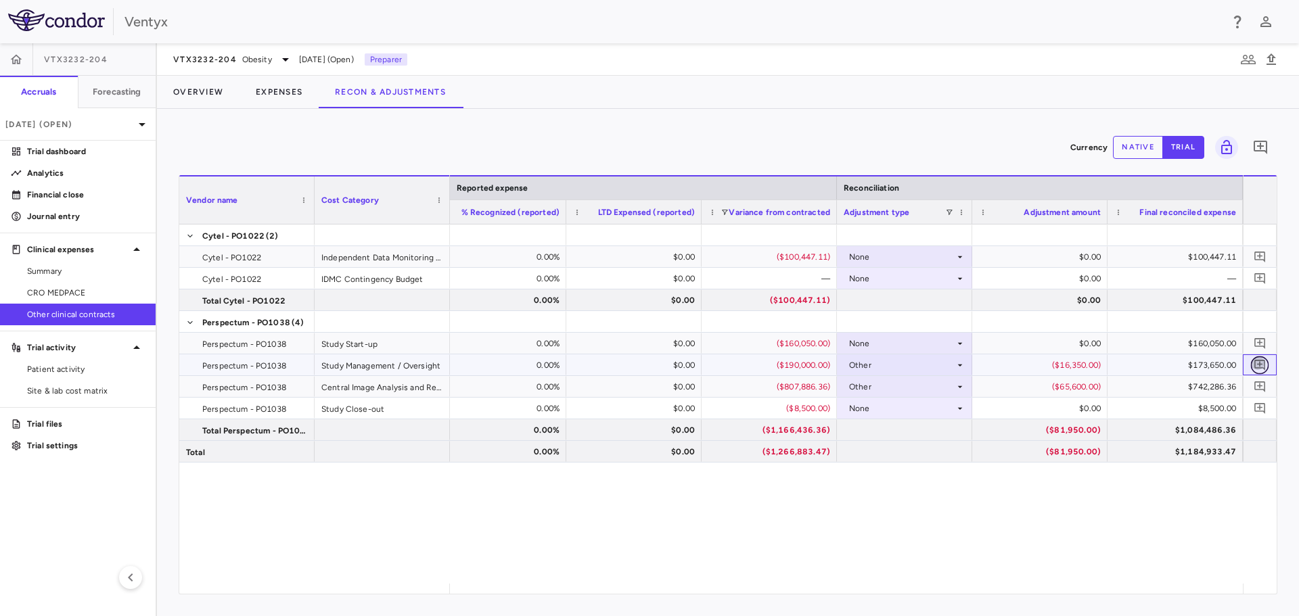
click at [1261, 365] on icon "Add comment" at bounding box center [1259, 365] width 11 height 11
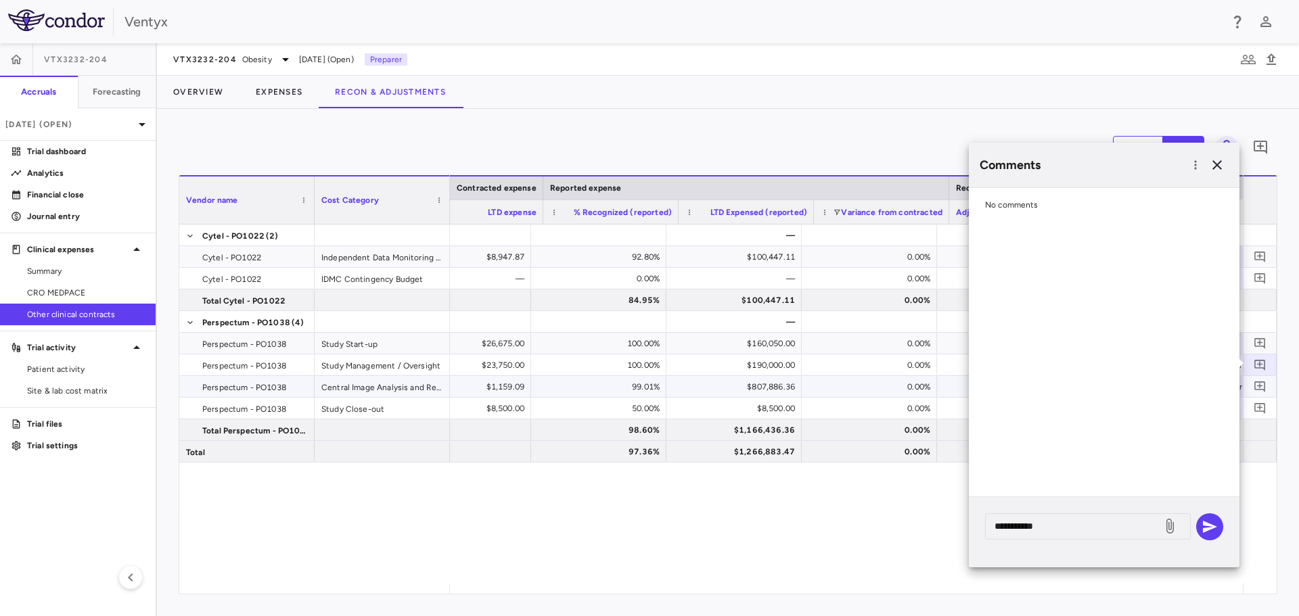
scroll to position [0, 1237]
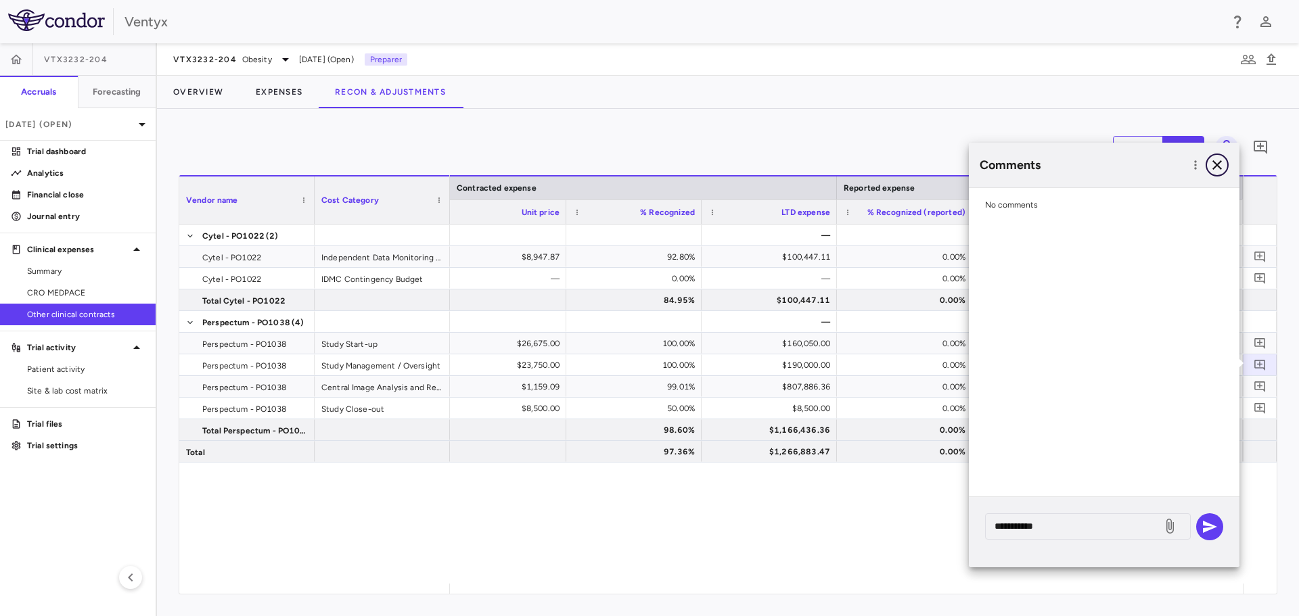
click at [1216, 166] on icon "button" at bounding box center [1216, 164] width 9 height 9
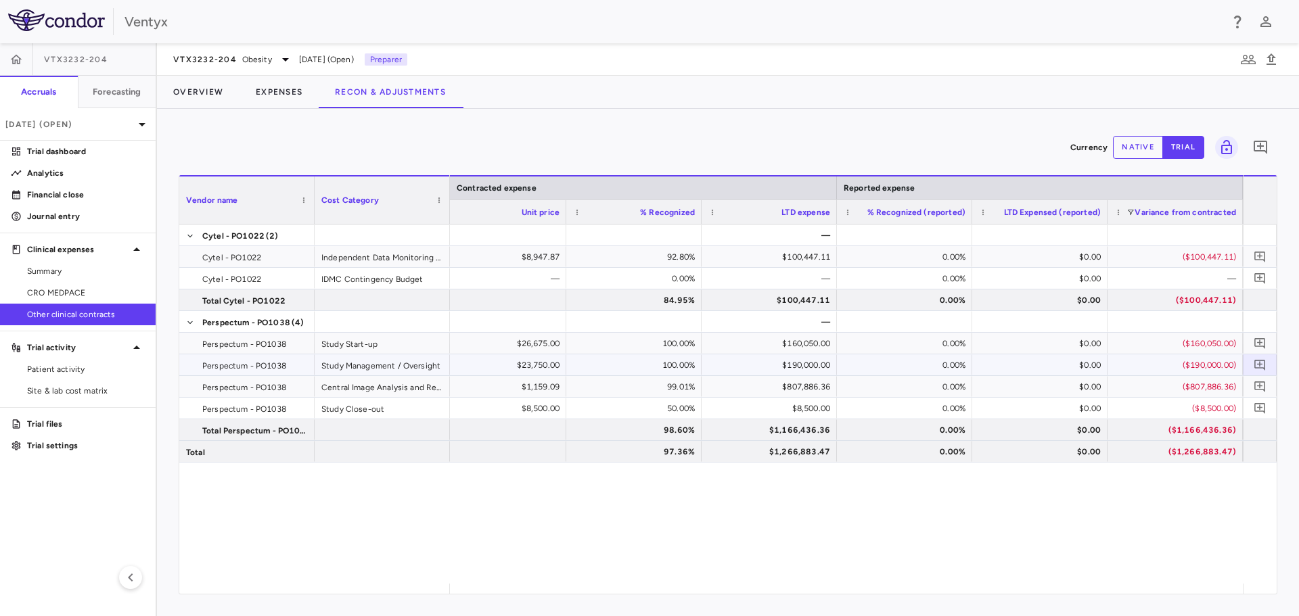
scroll to position [0, 1643]
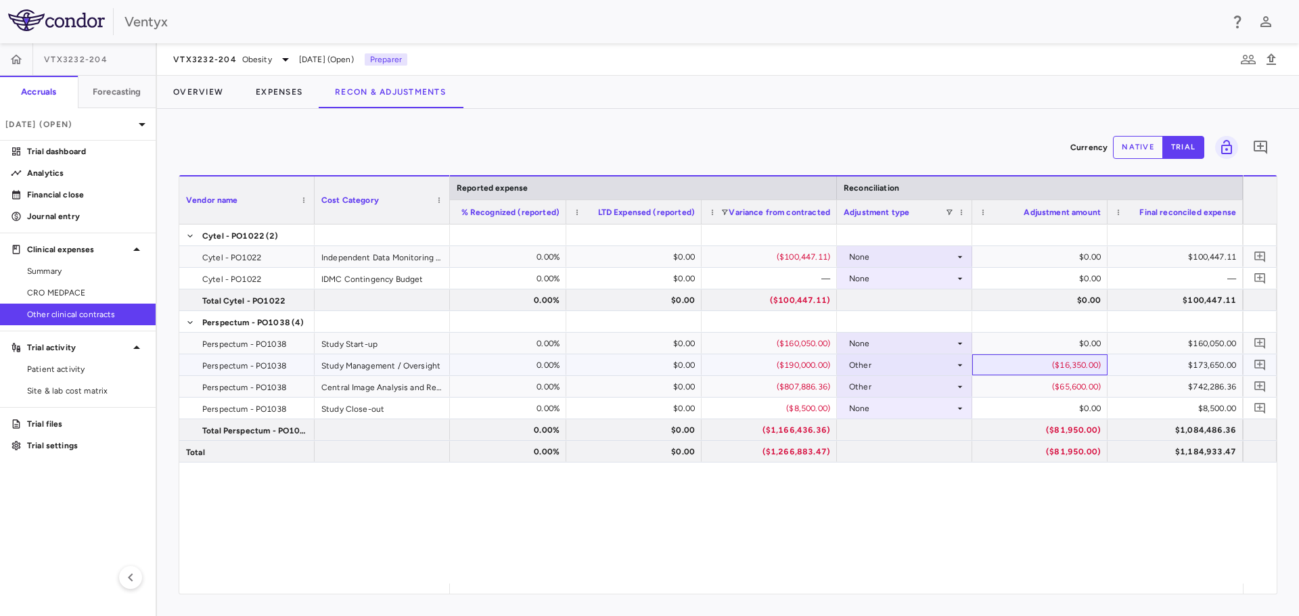
click at [1041, 361] on div "($16,350.00)" at bounding box center [1042, 365] width 116 height 22
click at [927, 369] on div "Other" at bounding box center [902, 365] width 106 height 22
click at [1076, 373] on div at bounding box center [649, 308] width 1299 height 616
click at [1068, 365] on div "($16,350.00)" at bounding box center [1042, 365] width 116 height 22
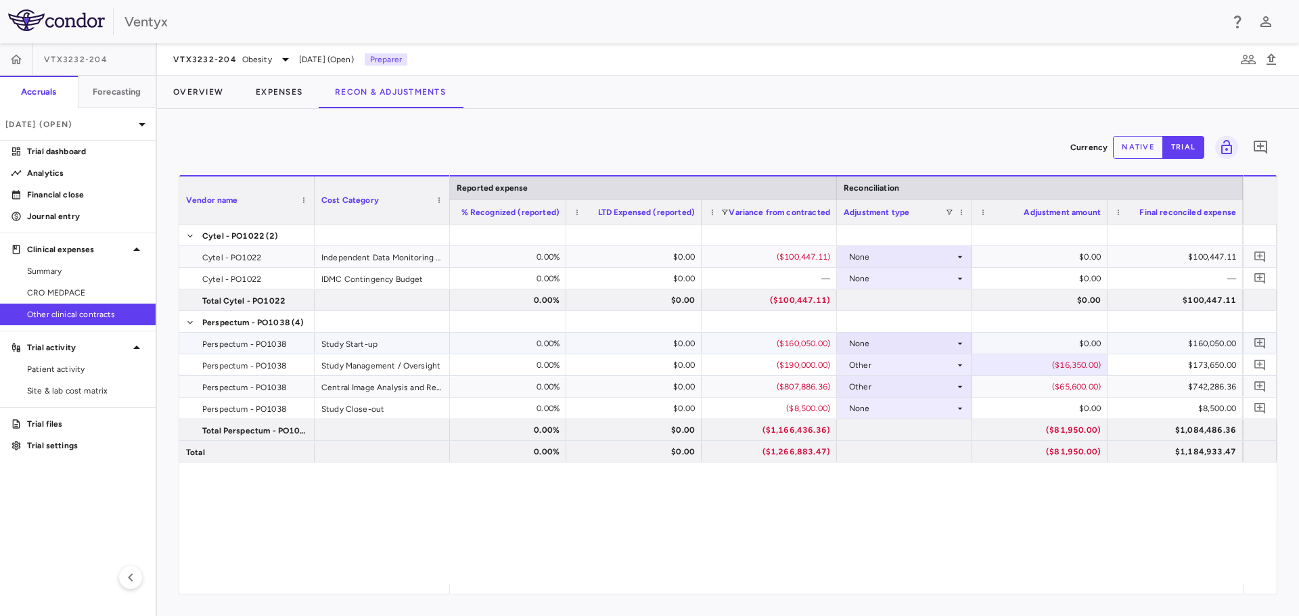
click at [930, 342] on div "None" at bounding box center [902, 344] width 106 height 22
drag, startPoint x: 906, startPoint y: 385, endPoint x: 925, endPoint y: 363, distance: 28.3
click at [906, 386] on li "Other" at bounding box center [904, 390] width 134 height 20
click at [1034, 342] on div "$0.00" at bounding box center [1042, 344] width 116 height 22
click at [1038, 343] on div "$0.00" at bounding box center [1042, 344] width 116 height 22
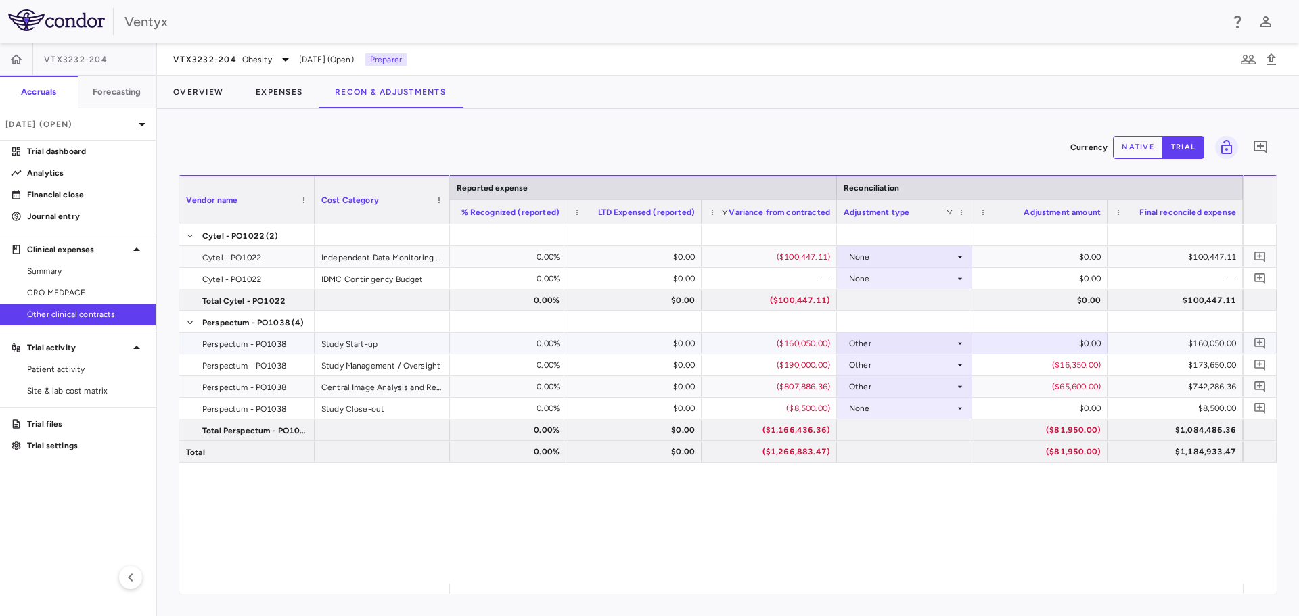
click at [1038, 343] on div "$0.00" at bounding box center [1042, 344] width 116 height 22
click at [1135, 152] on button "native" at bounding box center [1138, 147] width 50 height 23
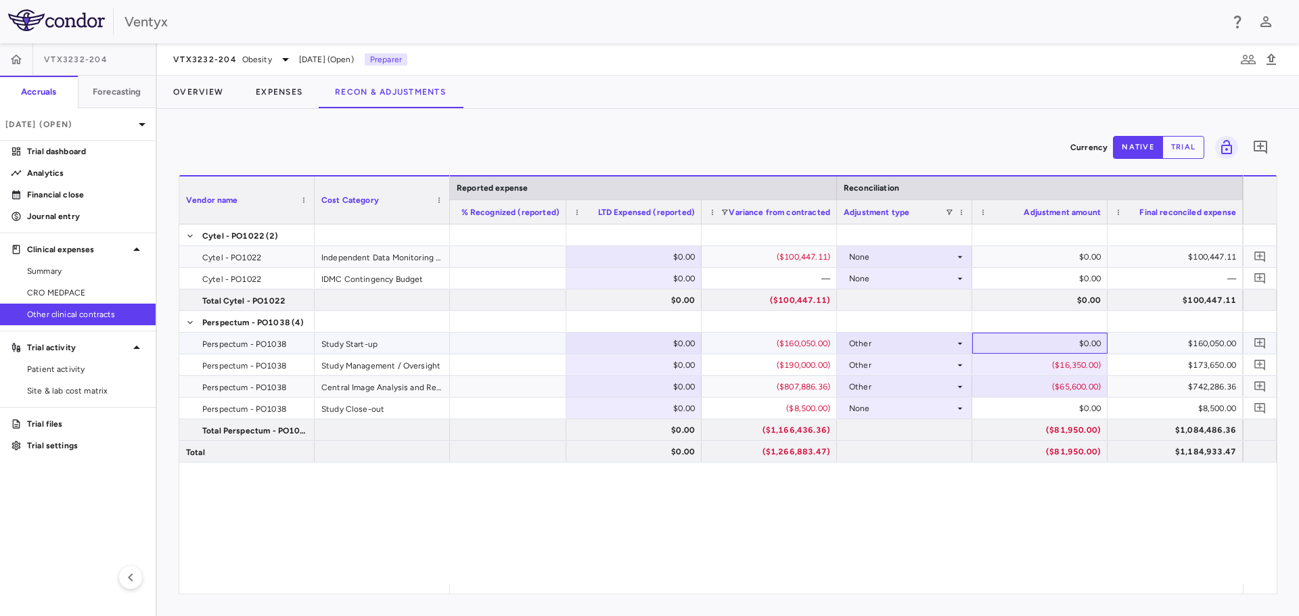
click at [1054, 336] on div "$0.00" at bounding box center [1042, 344] width 116 height 22
type input "******"
click at [936, 373] on div "Other" at bounding box center [902, 365] width 106 height 22
click at [869, 392] on div "None" at bounding box center [879, 390] width 28 height 12
click at [1264, 344] on icon "Add comment" at bounding box center [1260, 343] width 13 height 13
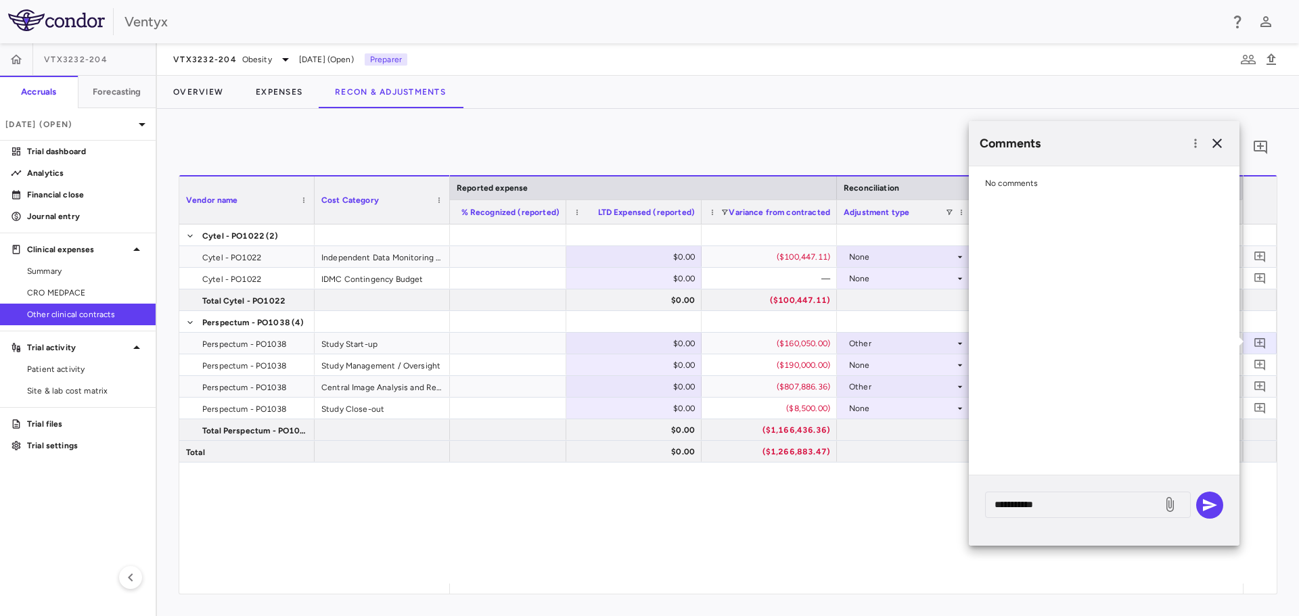
click at [1082, 520] on div "**********" at bounding box center [1104, 511] width 271 height 70
click at [1080, 509] on textarea "**********" at bounding box center [1073, 504] width 158 height 15
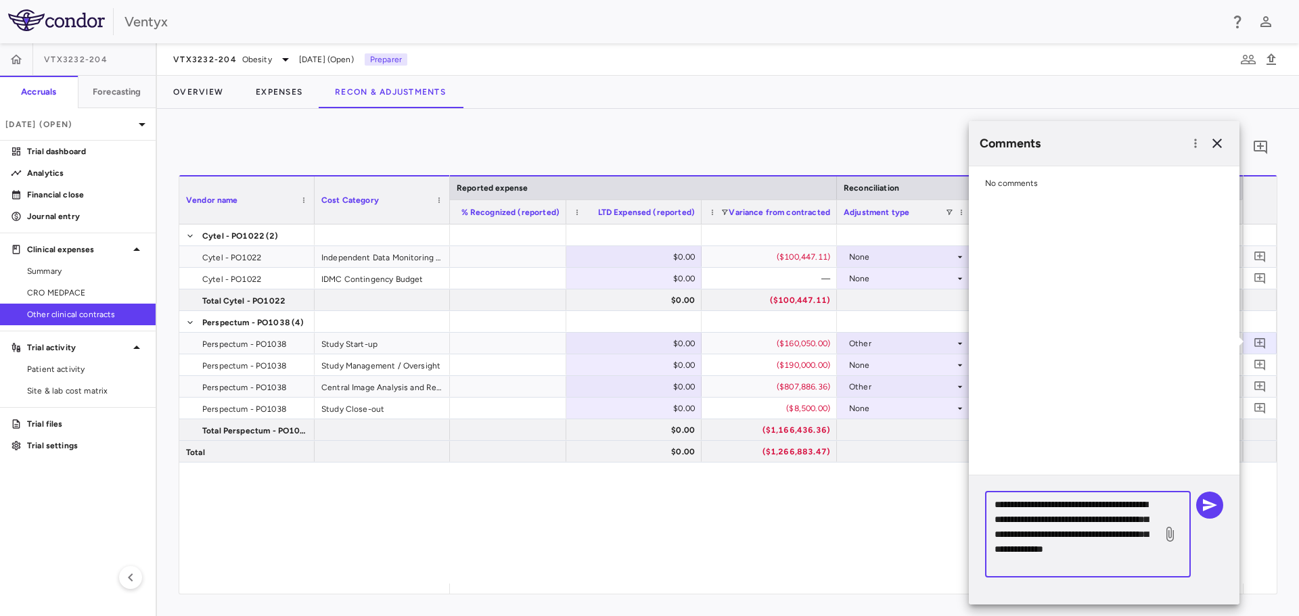
drag, startPoint x: 1092, startPoint y: 564, endPoint x: 997, endPoint y: 497, distance: 115.6
click at [997, 497] on textarea "**********" at bounding box center [1073, 534] width 158 height 74
type textarea "**********"
click at [1212, 503] on icon "button" at bounding box center [1210, 505] width 14 height 12
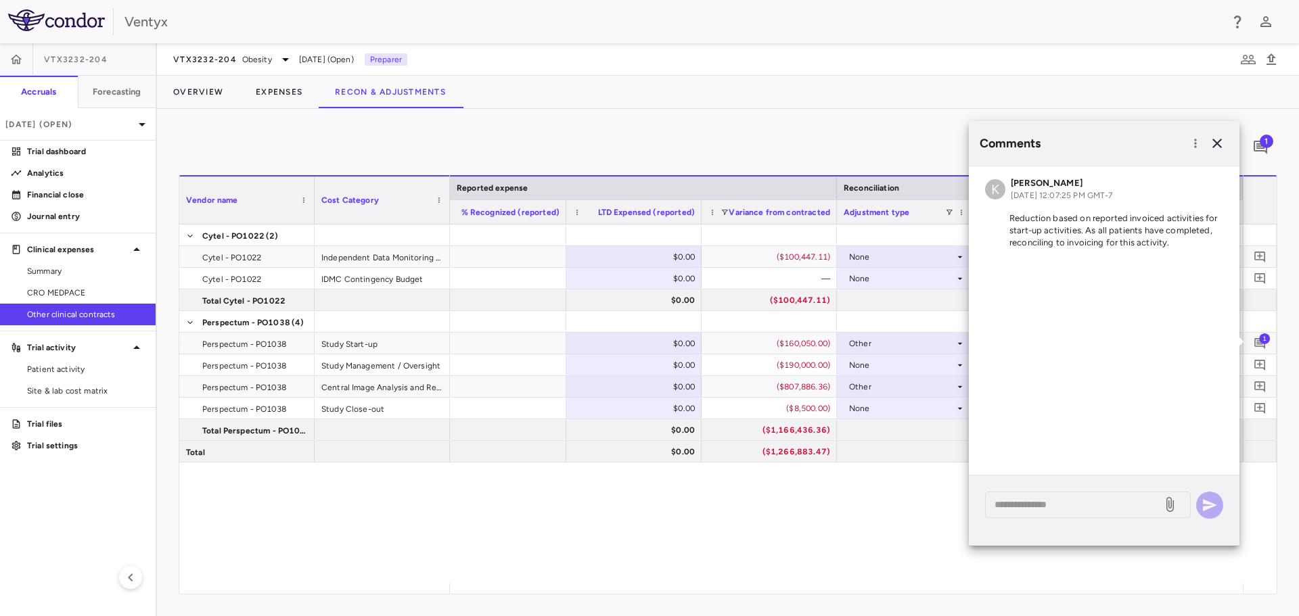
scroll to position [0, 949]
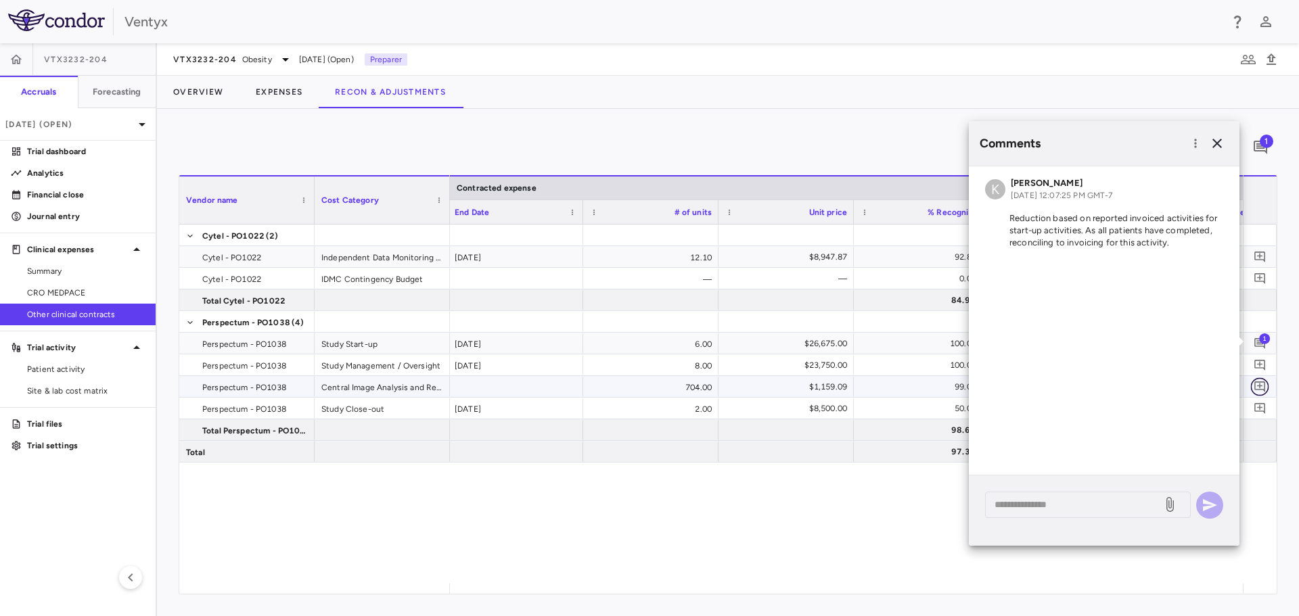
click at [1260, 385] on icon "Add comment" at bounding box center [1259, 387] width 11 height 11
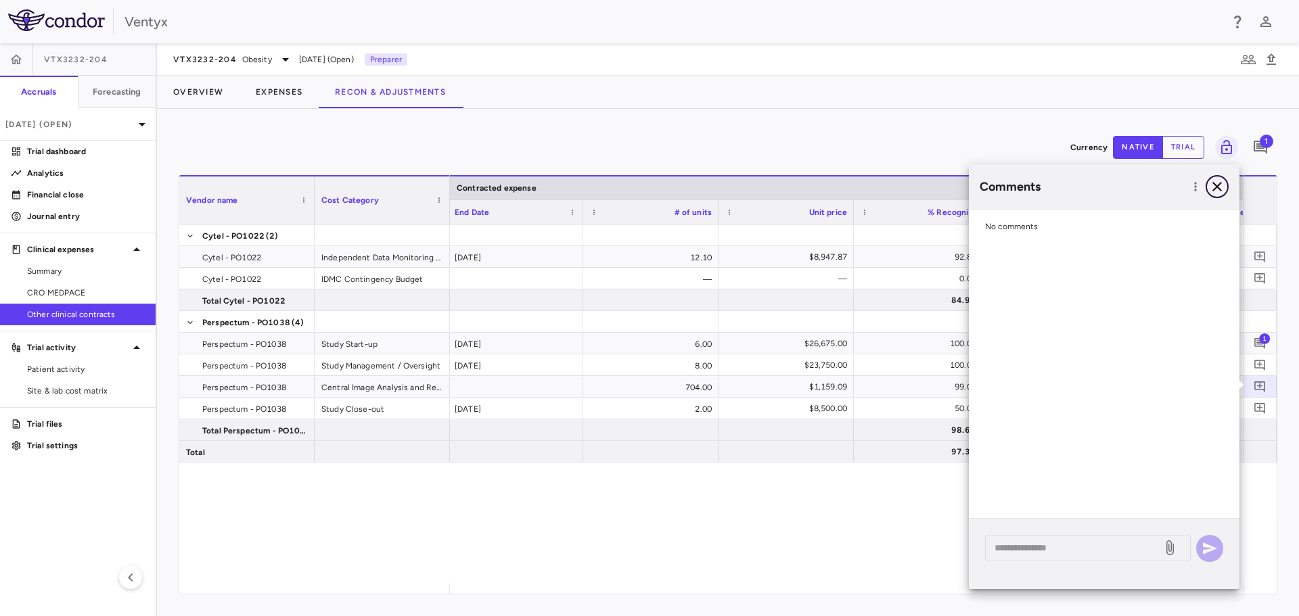
click at [1218, 186] on icon "button" at bounding box center [1216, 186] width 9 height 9
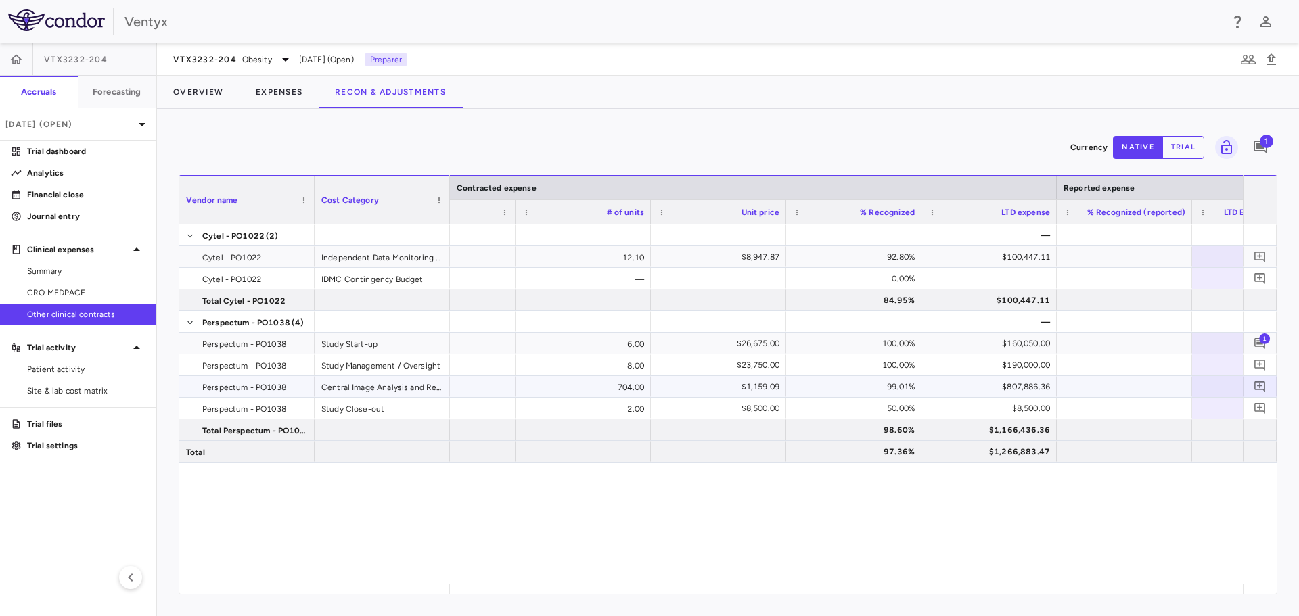
scroll to position [0, 972]
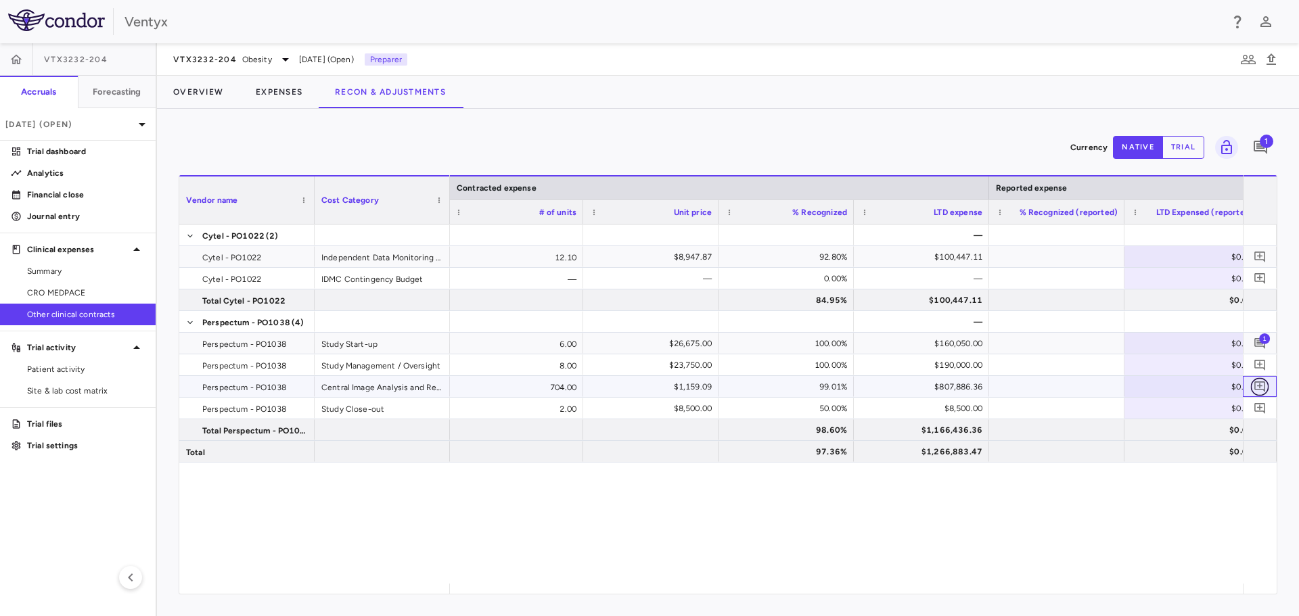
click at [1264, 388] on icon "Add comment" at bounding box center [1259, 387] width 11 height 11
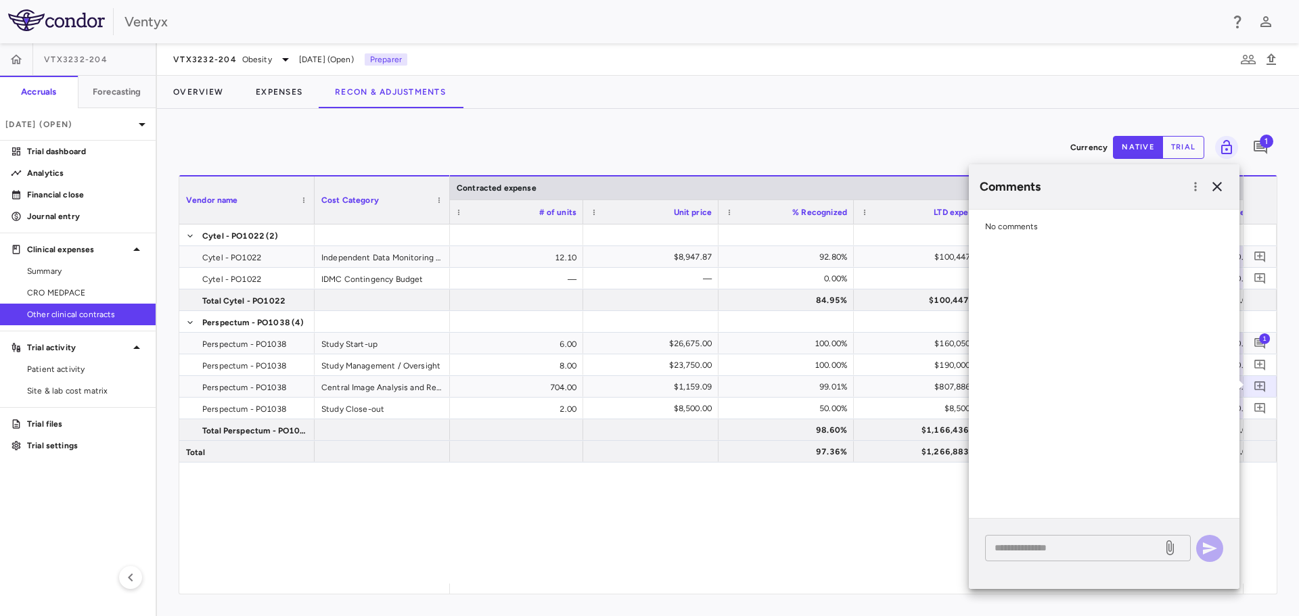
click at [1076, 546] on textarea at bounding box center [1073, 548] width 158 height 15
paste textarea "**********"
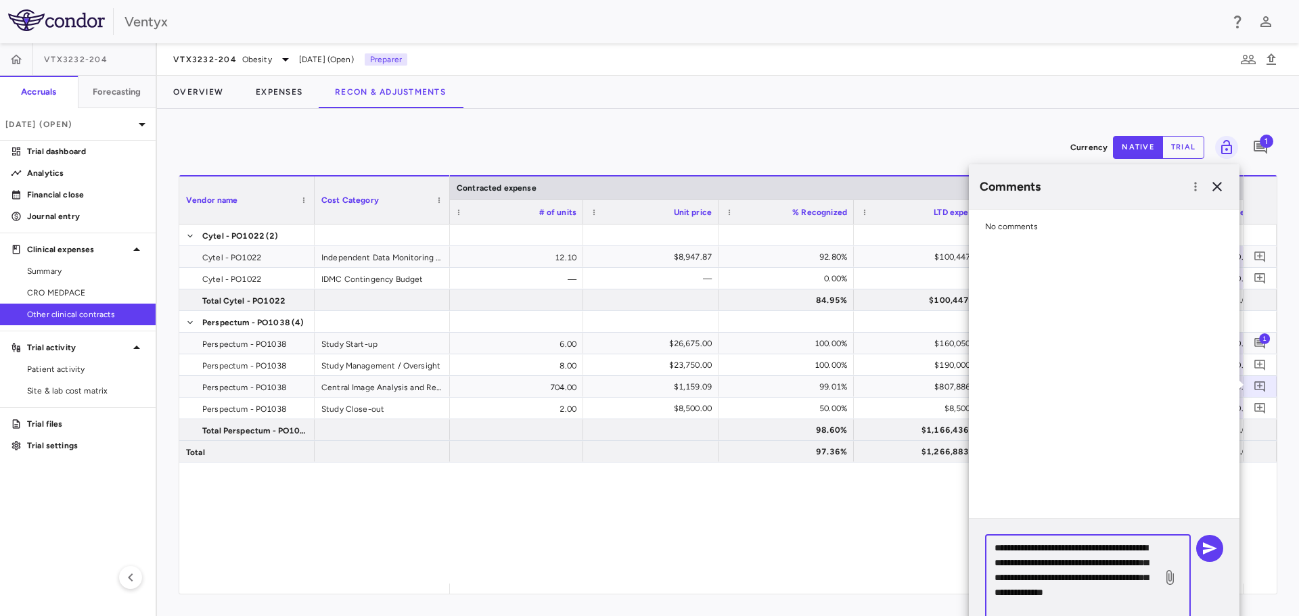
drag, startPoint x: 1091, startPoint y: 566, endPoint x: 1134, endPoint y: 564, distance: 42.6
click at [1134, 564] on textarea "**********" at bounding box center [1073, 578] width 158 height 74
type textarea "**********"
click at [1209, 559] on button "button" at bounding box center [1209, 548] width 27 height 27
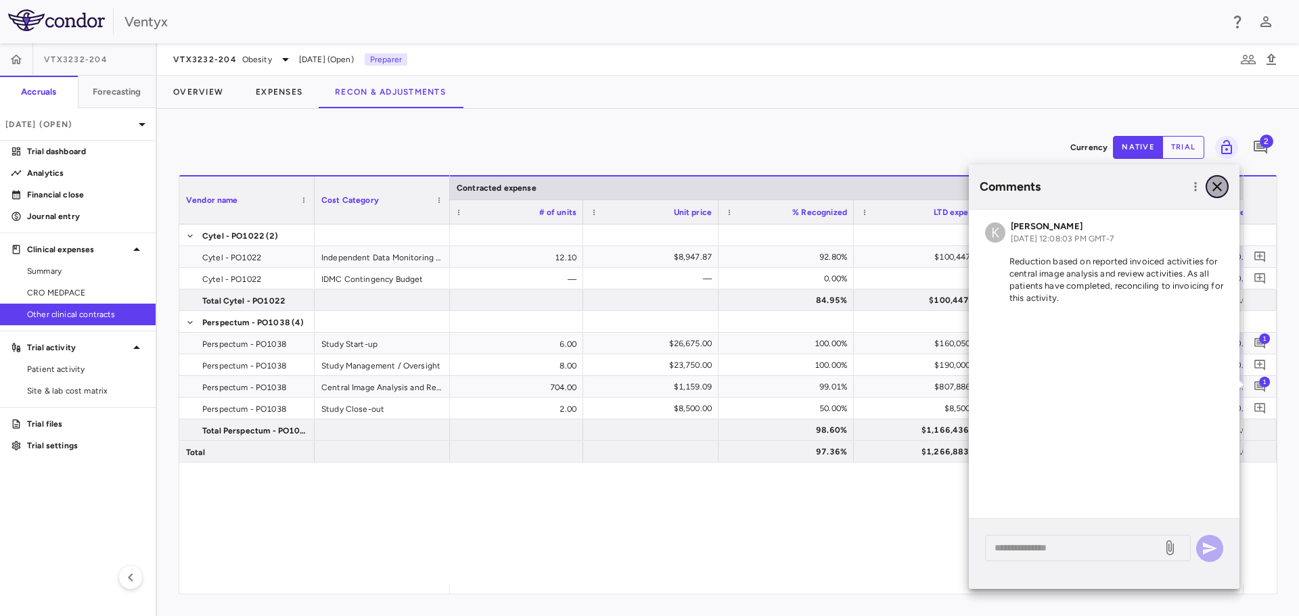
click at [1210, 192] on icon "button" at bounding box center [1217, 187] width 16 height 16
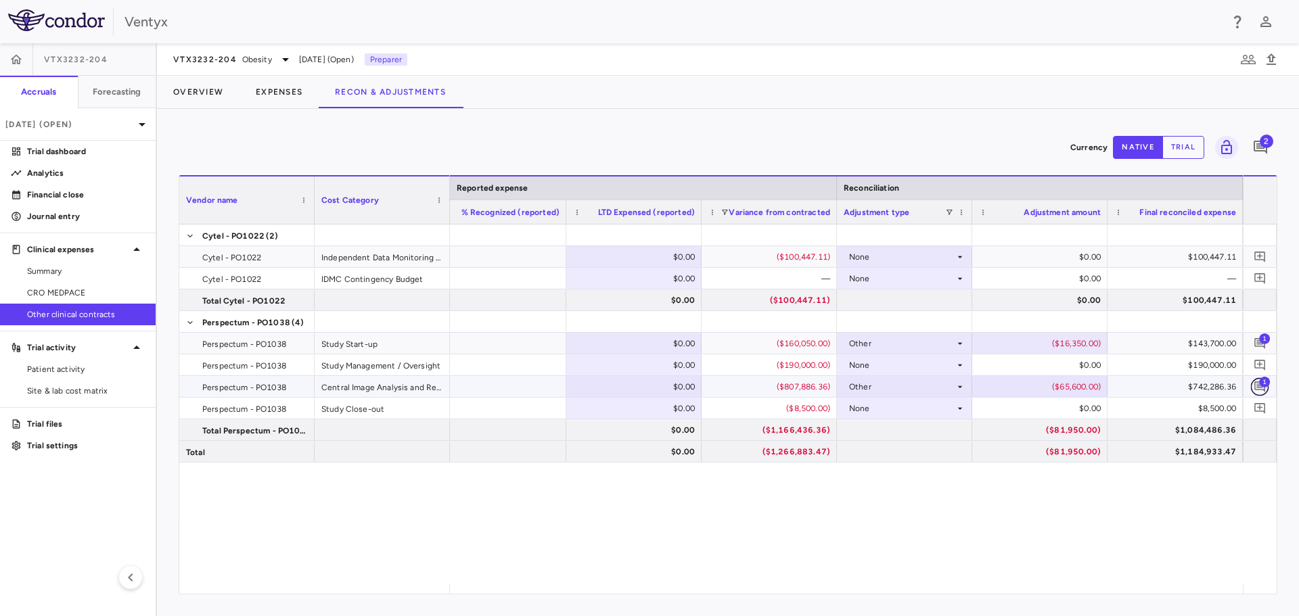
click at [1258, 386] on icon "Add comment" at bounding box center [1259, 387] width 11 height 11
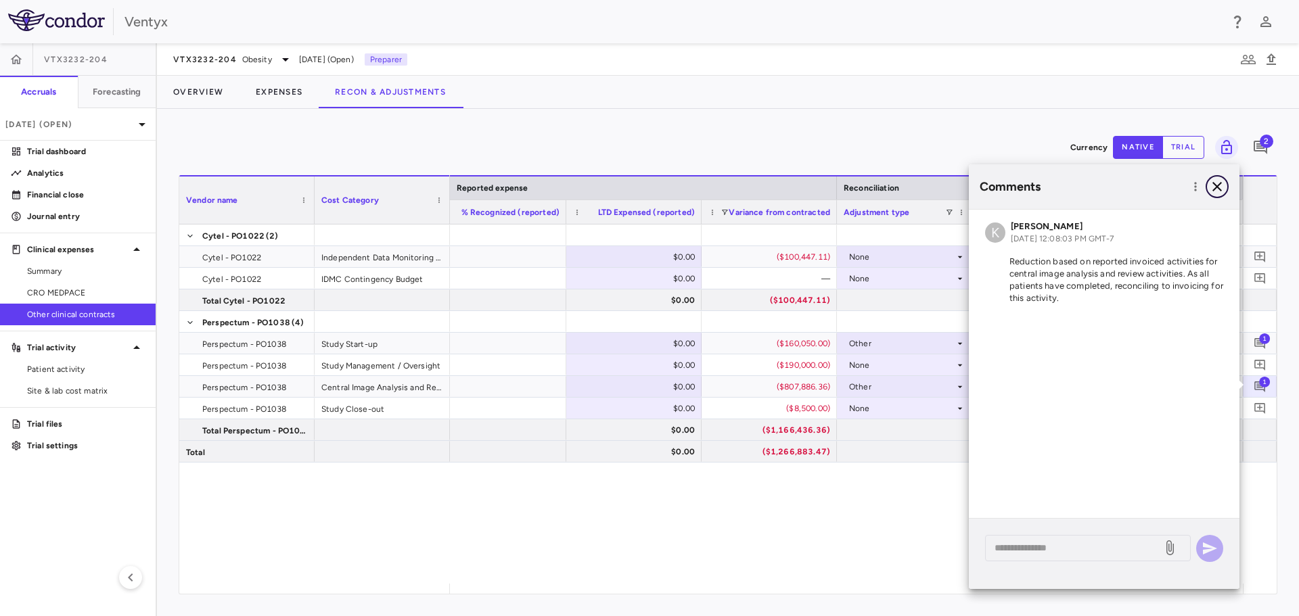
click at [1214, 185] on icon "button" at bounding box center [1217, 187] width 16 height 16
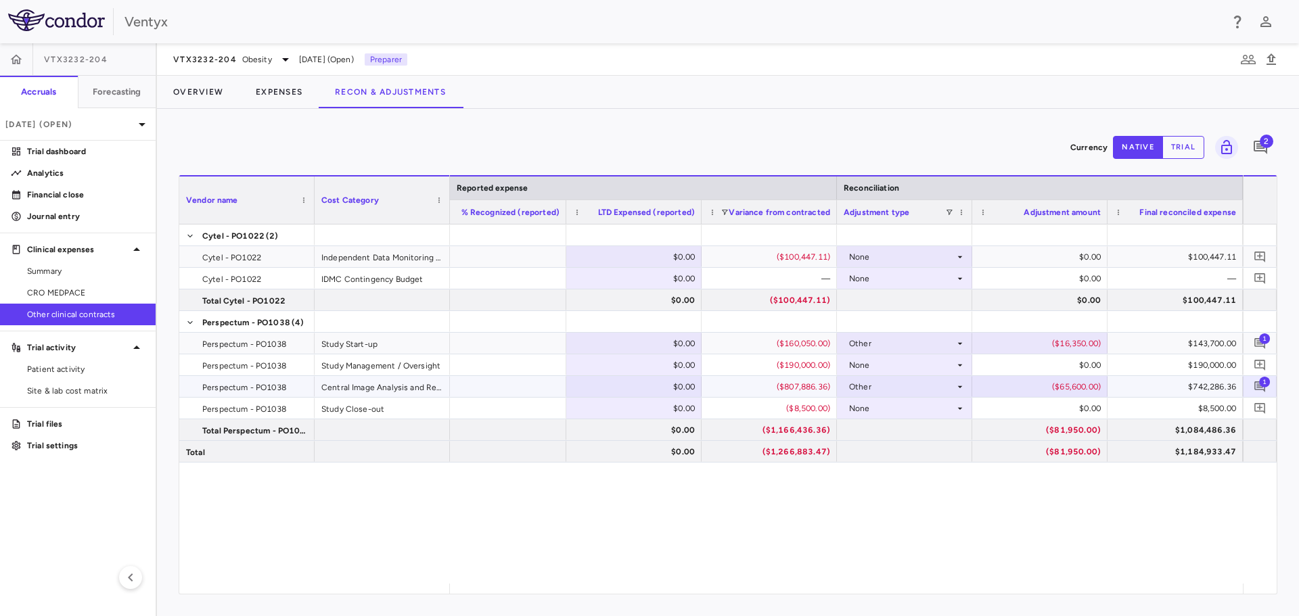
click at [1045, 386] on div "($65,600.00)" at bounding box center [1042, 387] width 116 height 22
click at [1077, 385] on div "($65,600.00)" at bounding box center [1042, 387] width 116 height 22
drag, startPoint x: 1051, startPoint y: 388, endPoint x: 1228, endPoint y: 396, distance: 177.5
click at [1228, 396] on div "$807,886.36 $0.00 ($807,886.36) Other ​ ****** $742,286.36" at bounding box center [24, 387] width 2435 height 22
type input "*********"
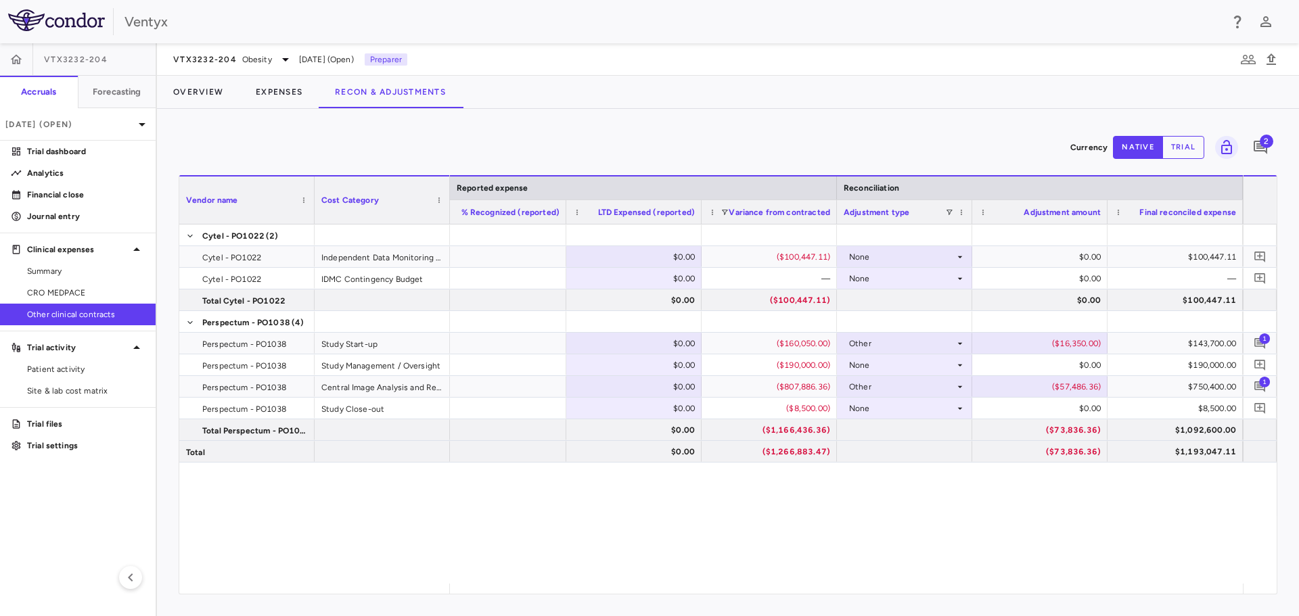
click at [1125, 507] on div "— $100,447.11 $0.00 ($100,447.11) None $0.00 $100,447.11 — $0.00 — None $0.00 —…" at bounding box center [846, 404] width 793 height 359
click at [1059, 342] on div "($16,350.00)" at bounding box center [1042, 344] width 116 height 22
drag, startPoint x: 1042, startPoint y: 342, endPoint x: 1162, endPoint y: 346, distance: 119.8
click at [1162, 346] on div "$160,050.00 $0.00 ($160,050.00) Other ​ ****** $143,700.00" at bounding box center [24, 344] width 2435 height 22
type input "******"
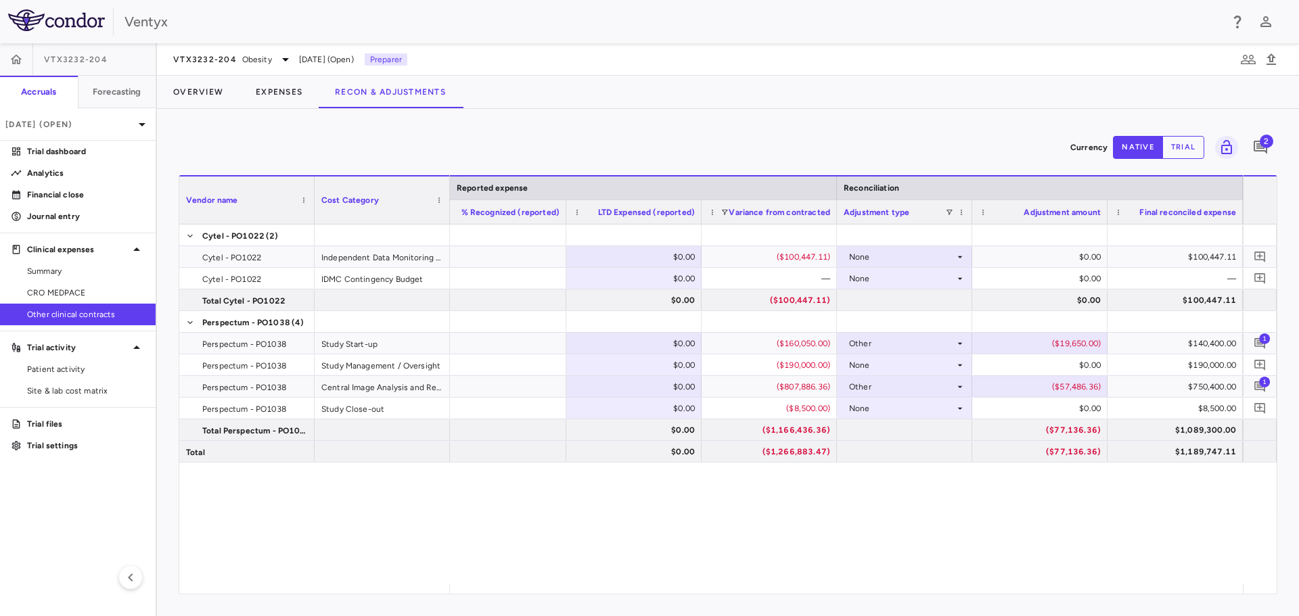
click at [1134, 543] on div "— $100,447.11 $0.00 ($100,447.11) None $0.00 $100,447.11 — $0.00 — None $0.00 —…" at bounding box center [846, 404] width 793 height 359
click at [1117, 524] on div "— $100,447.11 $0.00 ($100,447.11) None $0.00 $100,447.11 — $0.00 — None $0.00 —…" at bounding box center [846, 404] width 793 height 359
click at [45, 154] on p "Trial dashboard" at bounding box center [86, 151] width 118 height 12
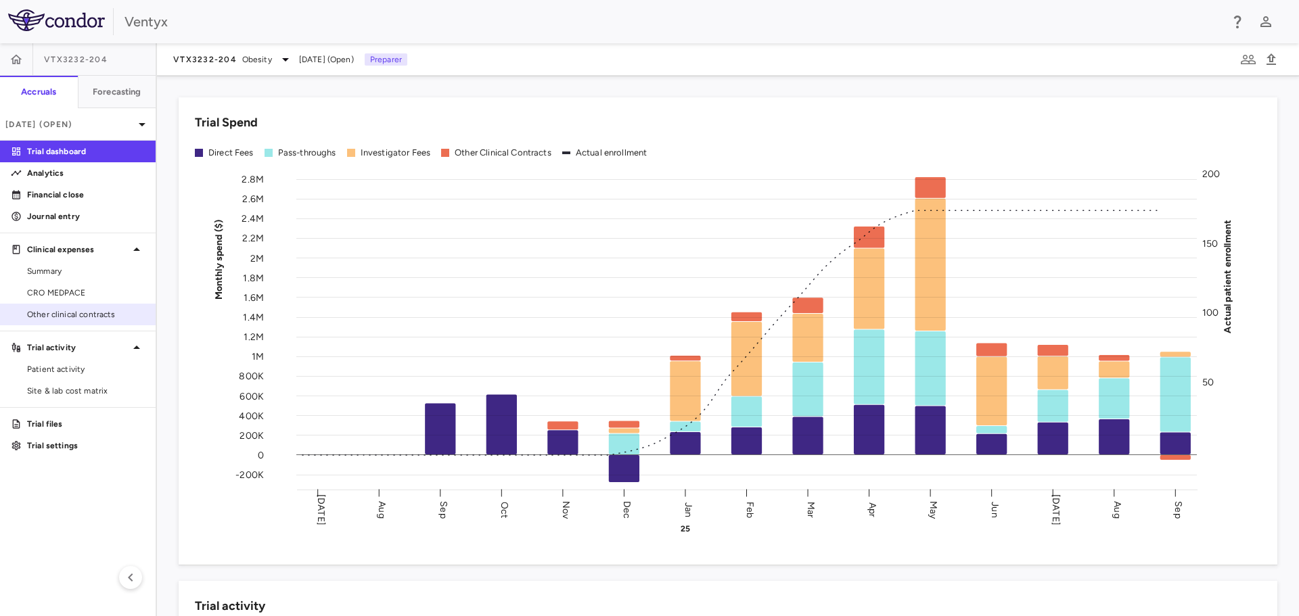
click at [74, 314] on span "Other clinical contracts" at bounding box center [86, 314] width 118 height 12
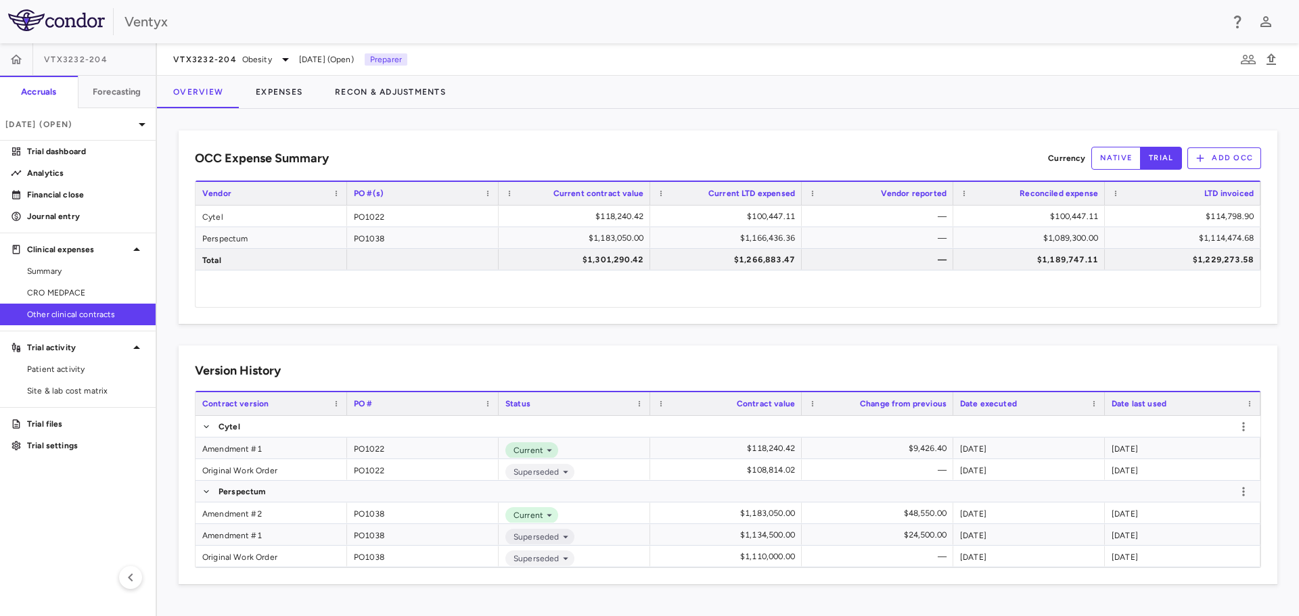
click at [1145, 299] on div "Cytel PO1022 $118,240.42 $100,447.11 — $100,447.11 $114,798.90 Perspectum PO103…" at bounding box center [728, 256] width 1065 height 101
click at [68, 159] on link "Trial dashboard" at bounding box center [78, 151] width 156 height 20
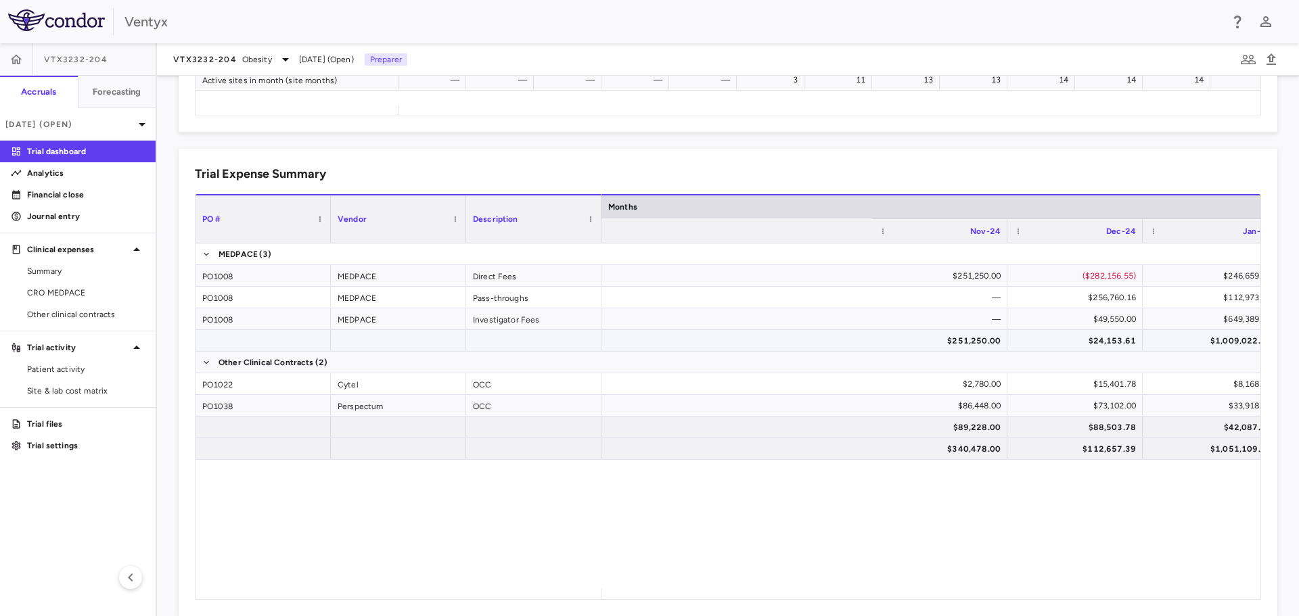
scroll to position [0, 1421]
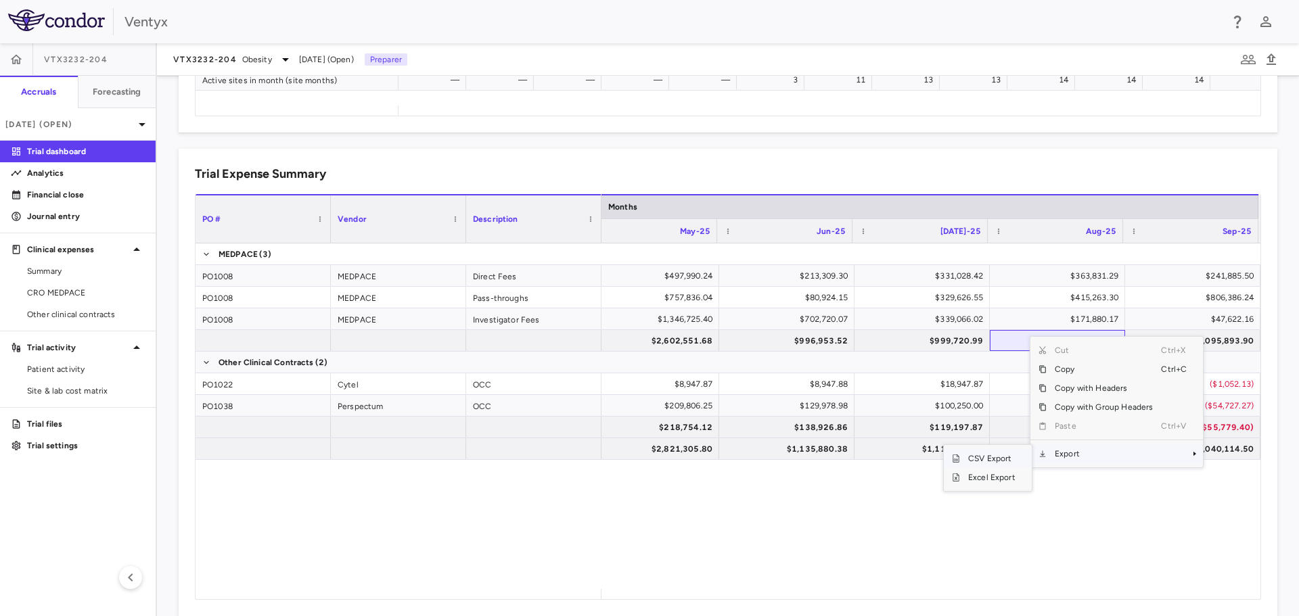
click at [978, 455] on span "CSV Export" at bounding box center [992, 458] width 64 height 19
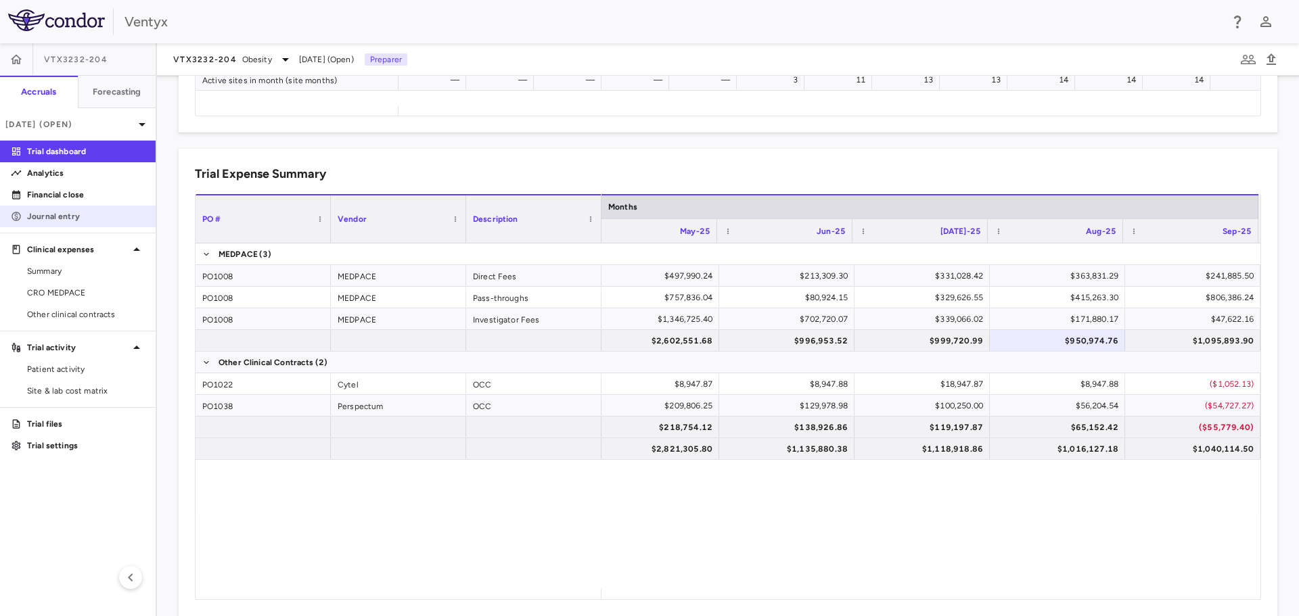
click at [64, 219] on p "Journal entry" at bounding box center [86, 216] width 118 height 12
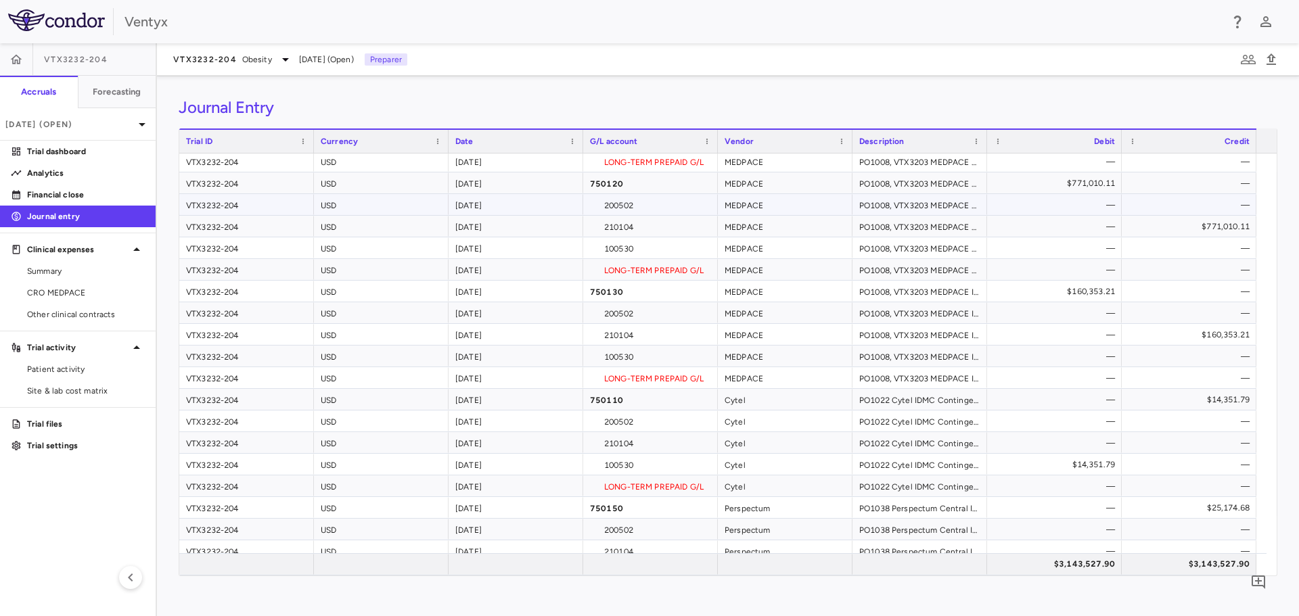
scroll to position [141, 0]
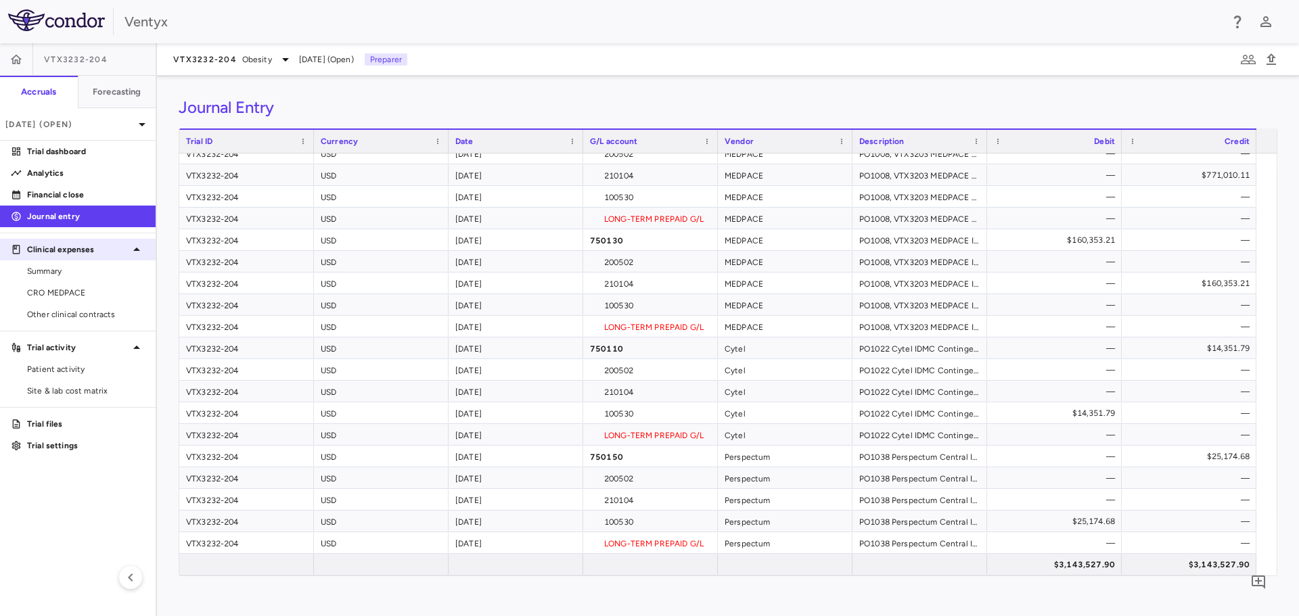
click at [100, 267] on span "Summary" at bounding box center [86, 271] width 118 height 12
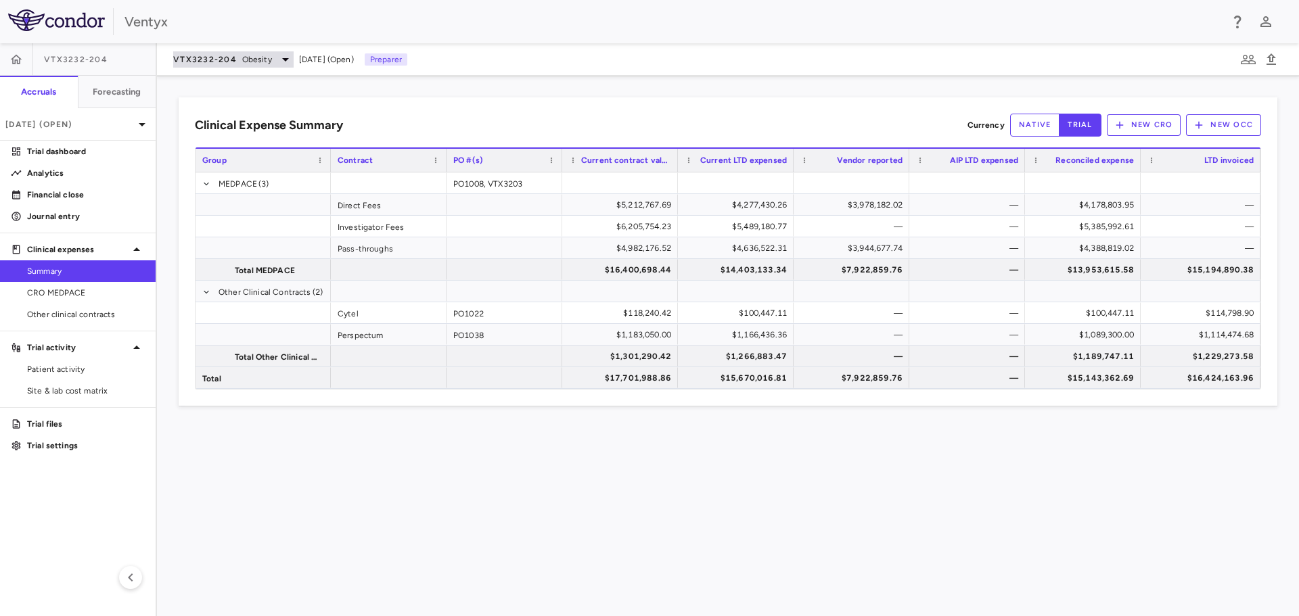
click at [231, 65] on div "VTX3232-204 Obesity" at bounding box center [233, 59] width 120 height 16
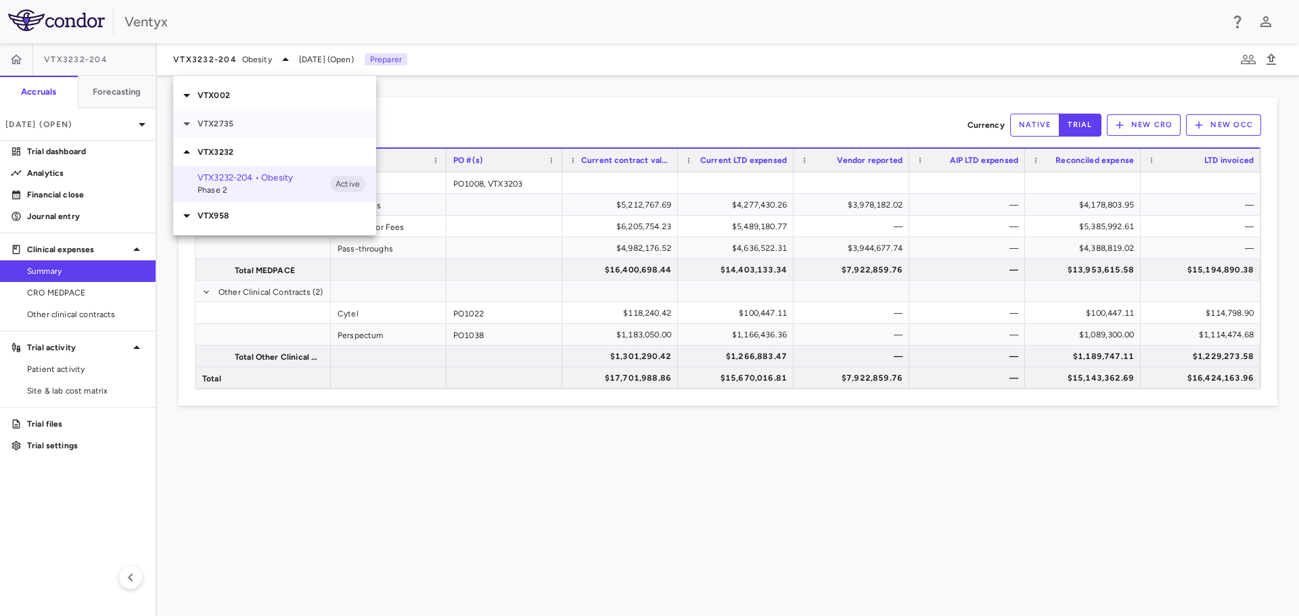
click at [225, 124] on p "VTX2735" at bounding box center [287, 124] width 179 height 12
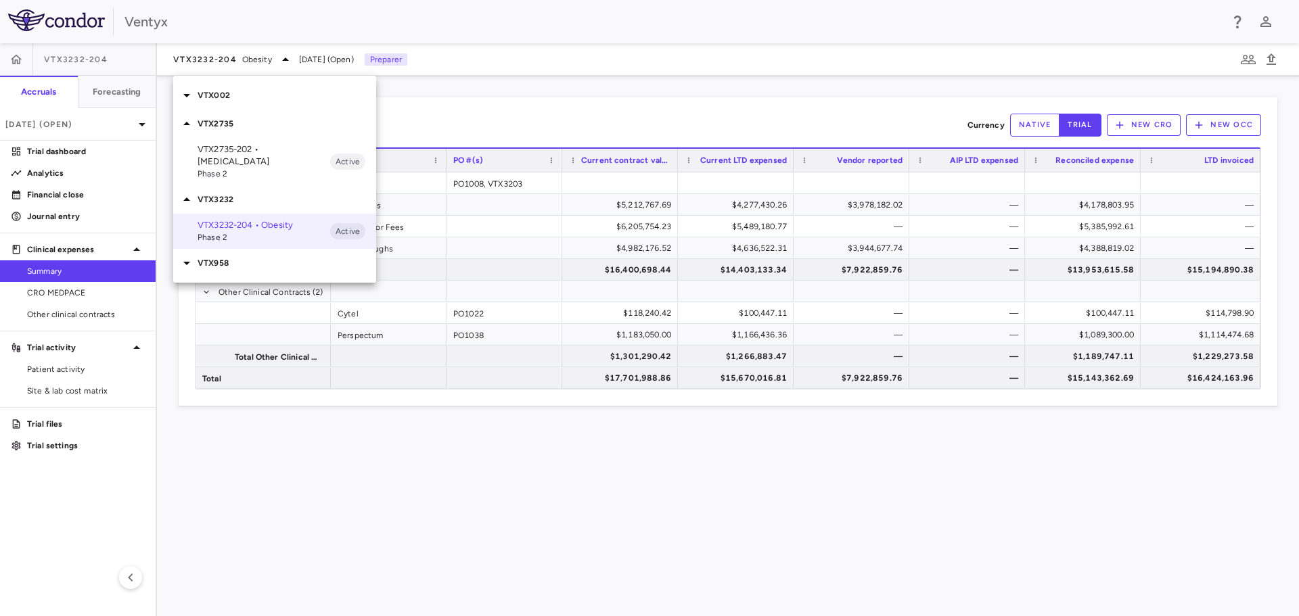
click at [250, 159] on p "VTX2735-202 • [MEDICAL_DATA]" at bounding box center [264, 155] width 133 height 24
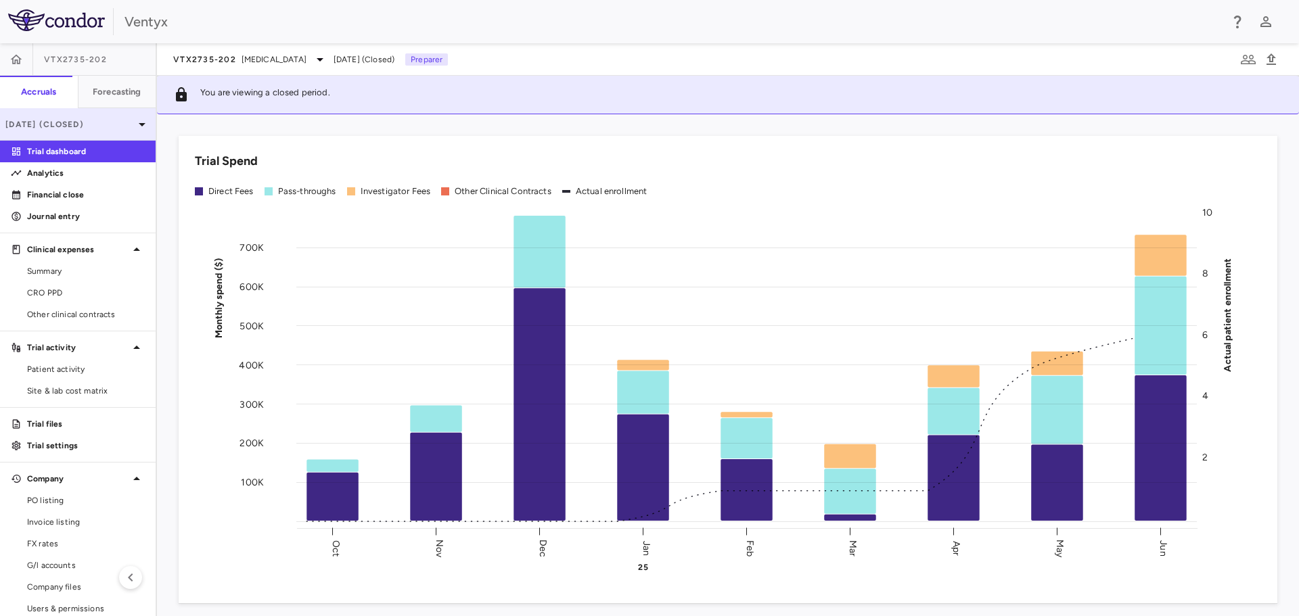
click at [85, 129] on p "[DATE] (Closed)" at bounding box center [69, 124] width 129 height 12
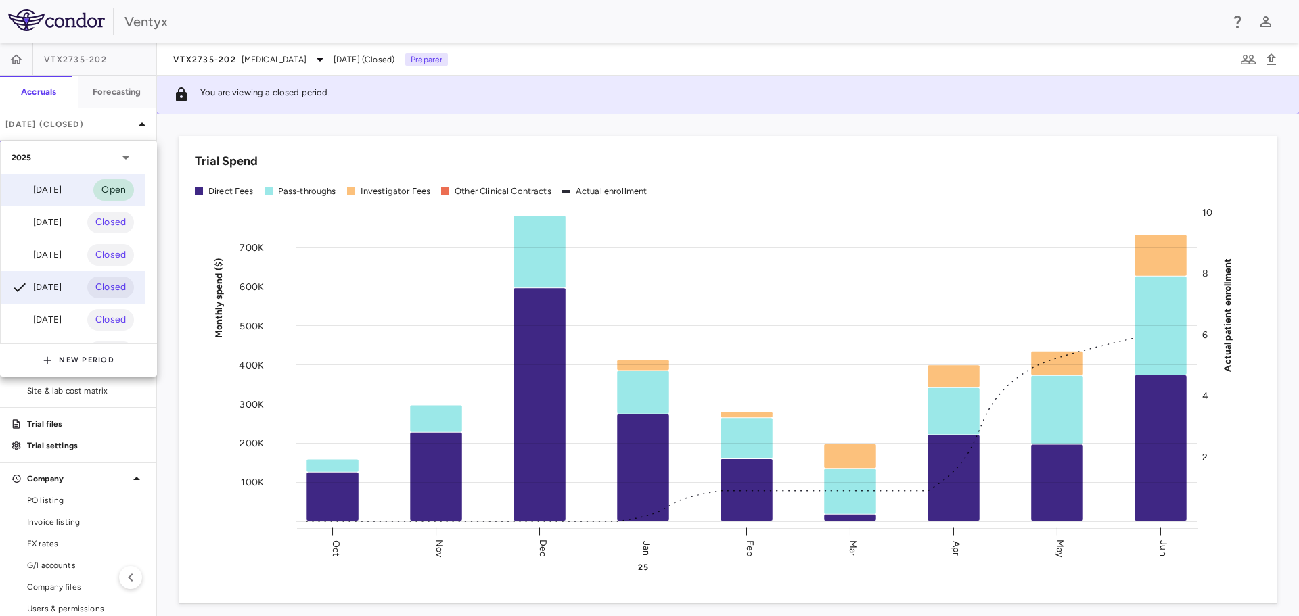
click at [62, 188] on div "[DATE]" at bounding box center [37, 190] width 50 height 16
